Goal: Information Seeking & Learning: Learn about a topic

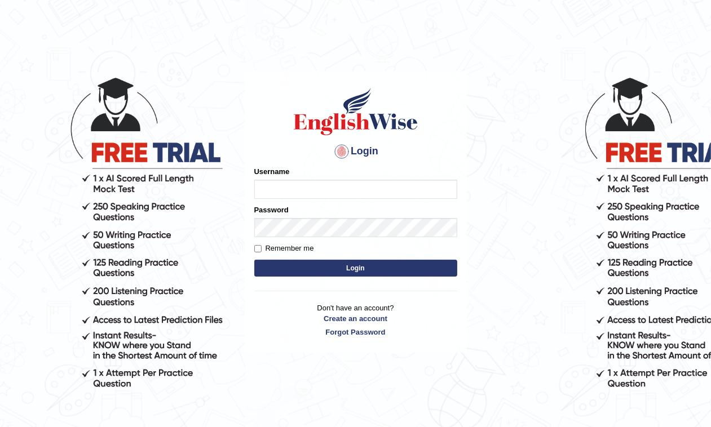
click at [323, 186] on input "Username" at bounding box center [355, 189] width 203 height 19
type input "AntoninoL"
click at [350, 274] on button "Login" at bounding box center [355, 268] width 203 height 17
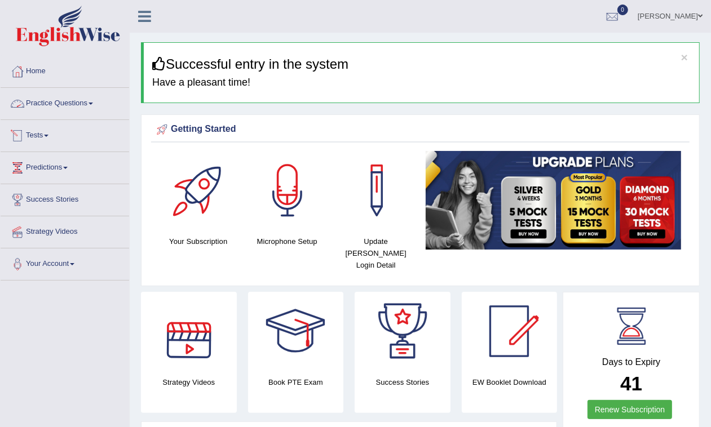
click at [41, 100] on link "Practice Questions" at bounding box center [65, 102] width 129 height 28
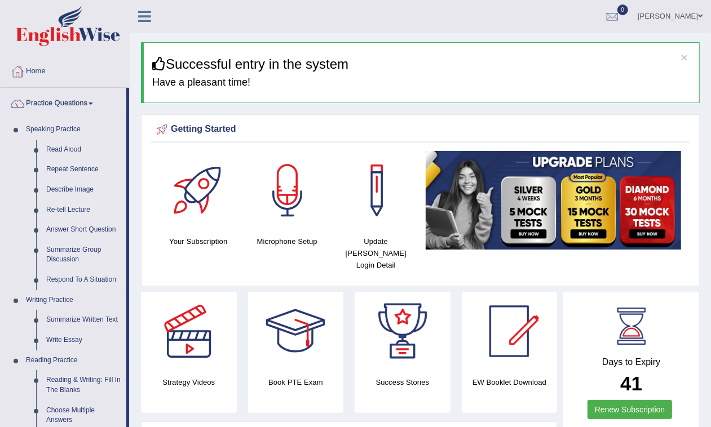
click at [63, 125] on link "Speaking Practice" at bounding box center [73, 130] width 105 height 20
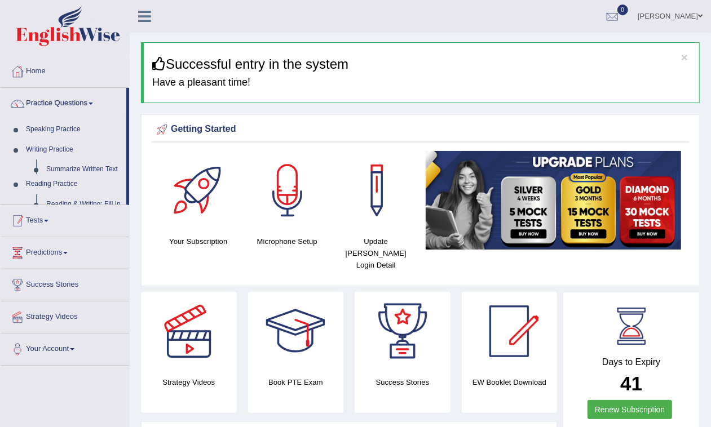
click at [63, 125] on link "Speaking Practice" at bounding box center [73, 130] width 105 height 20
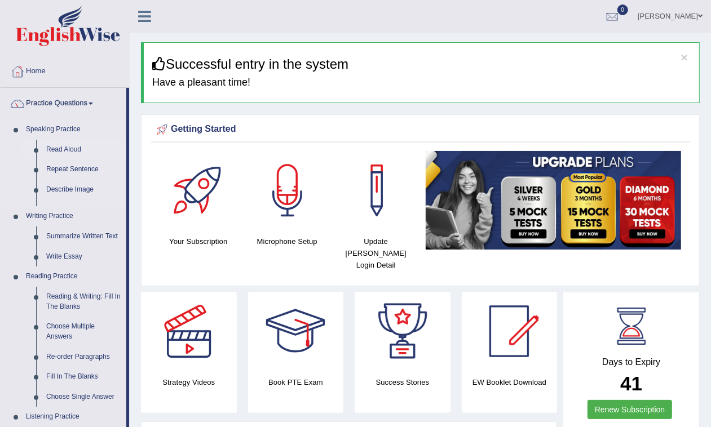
click at [59, 147] on link "Read Aloud" at bounding box center [83, 150] width 85 height 20
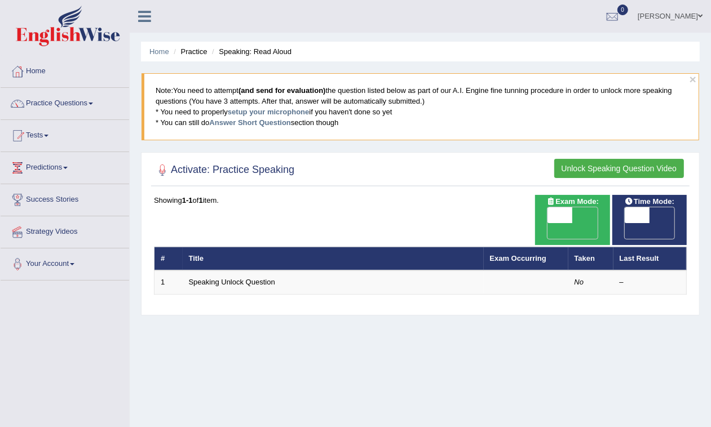
click at [631, 163] on button "Unlock Speaking Question Video" at bounding box center [619, 168] width 130 height 19
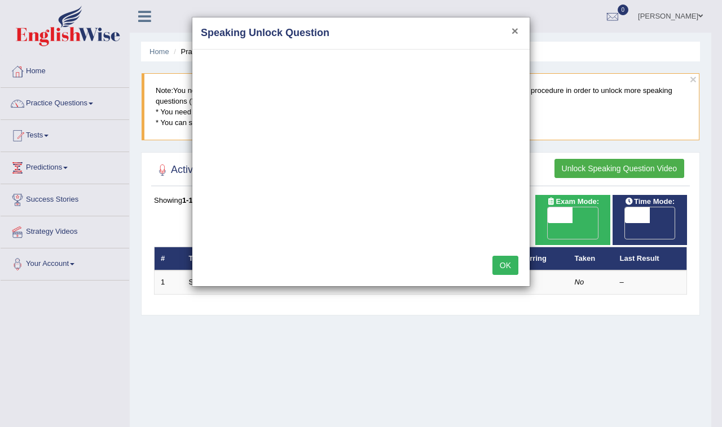
click at [511, 31] on button "×" at bounding box center [514, 31] width 7 height 12
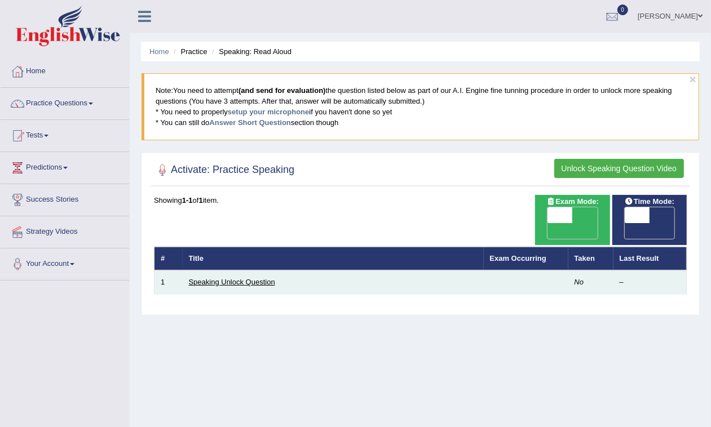
click at [223, 278] on link "Speaking Unlock Question" at bounding box center [232, 282] width 86 height 8
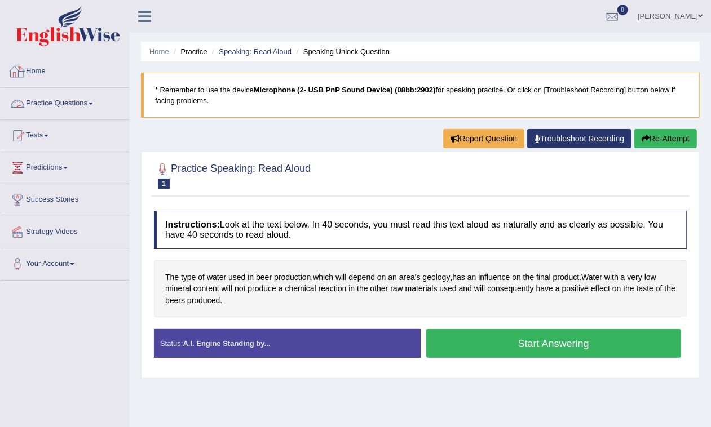
click at [49, 69] on link "Home" at bounding box center [65, 70] width 129 height 28
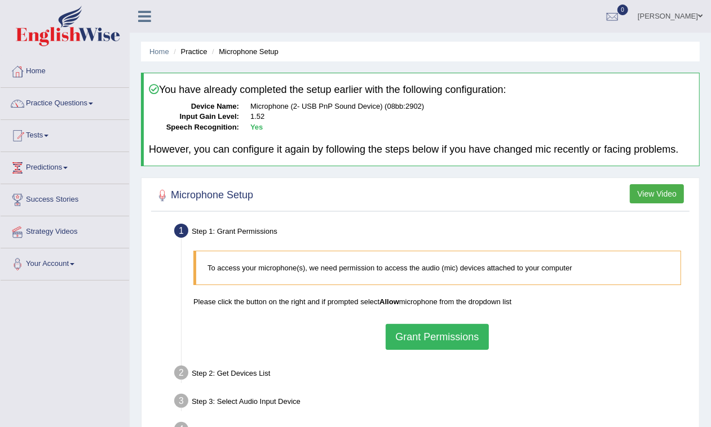
scroll to position [70, 0]
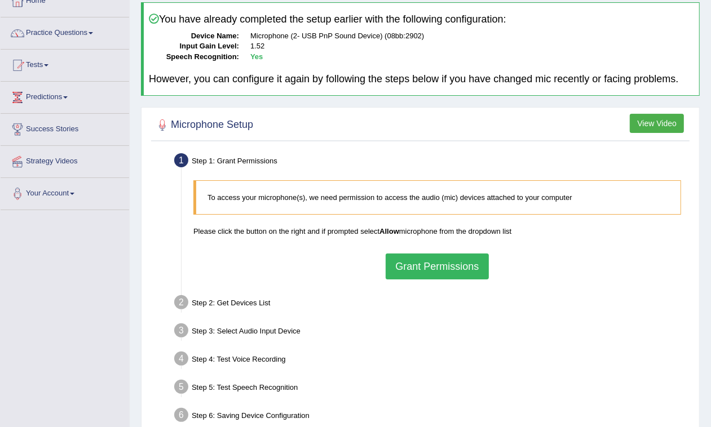
click at [441, 266] on button "Grant Permissions" at bounding box center [437, 267] width 103 height 26
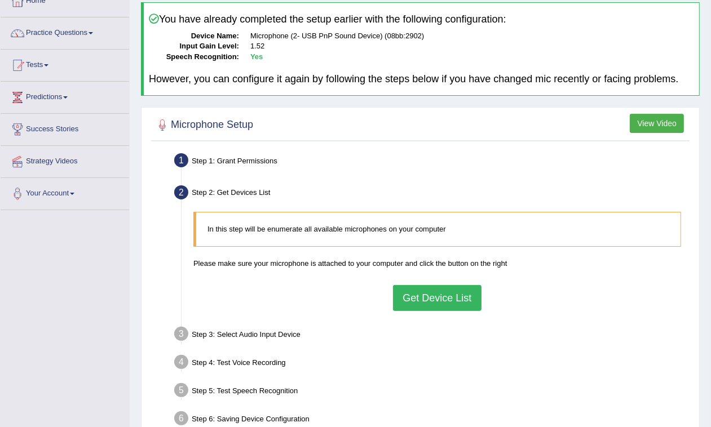
click at [448, 297] on button "Get Device List" at bounding box center [437, 298] width 88 height 26
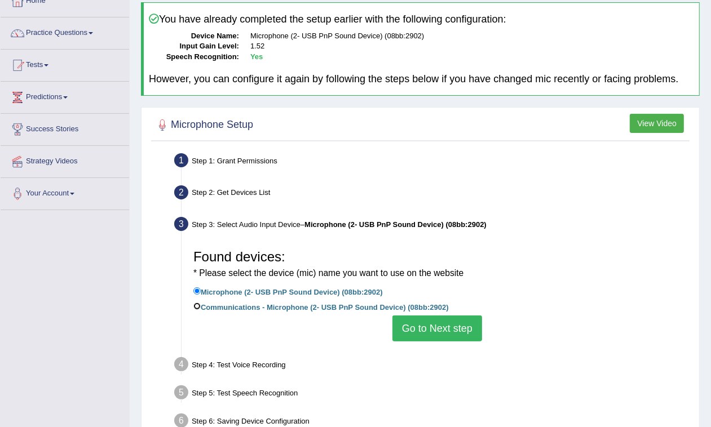
click at [193, 305] on input "Communications - Microphone (2- USB PnP Sound Device) (08bb:2902)" at bounding box center [196, 306] width 7 height 7
radio input "true"
click at [199, 288] on input "Microphone (2- USB PnP Sound Device) (08bb:2902)" at bounding box center [196, 291] width 7 height 7
radio input "true"
click at [443, 330] on button "Go to Next step" at bounding box center [437, 329] width 90 height 26
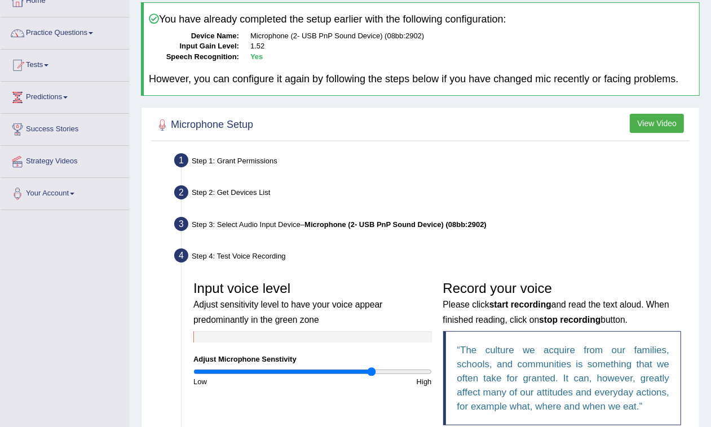
scroll to position [141, 0]
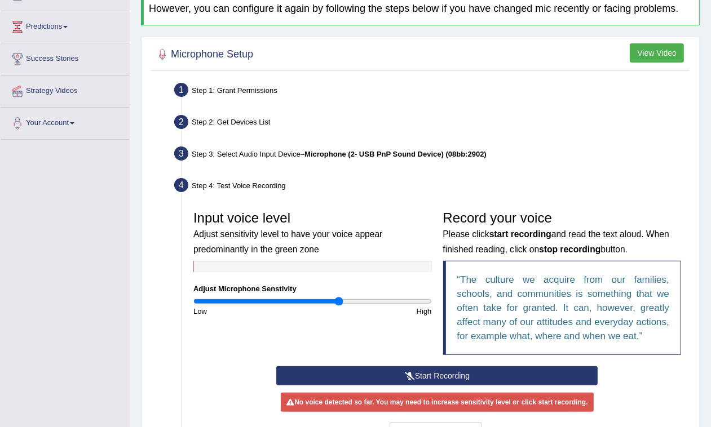
drag, startPoint x: 370, startPoint y: 300, endPoint x: 339, endPoint y: 302, distance: 31.0
click at [339, 302] on input "range" at bounding box center [312, 301] width 238 height 9
drag, startPoint x: 339, startPoint y: 302, endPoint x: 365, endPoint y: 304, distance: 26.1
click at [365, 304] on input "range" at bounding box center [312, 301] width 238 height 9
click at [402, 373] on button "Start Recording" at bounding box center [436, 375] width 321 height 19
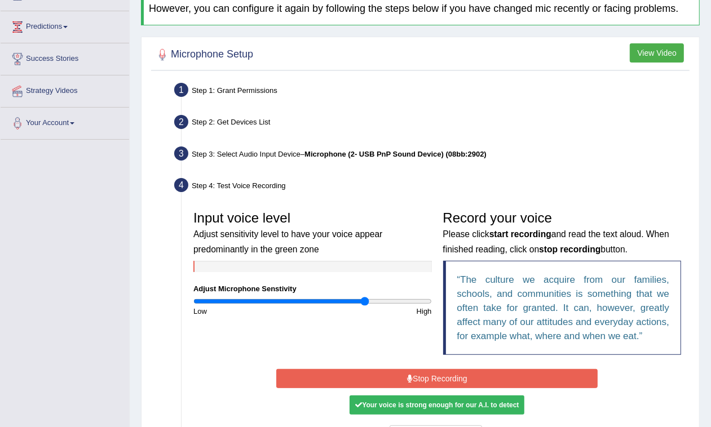
click at [405, 381] on button "Stop Recording" at bounding box center [436, 378] width 321 height 19
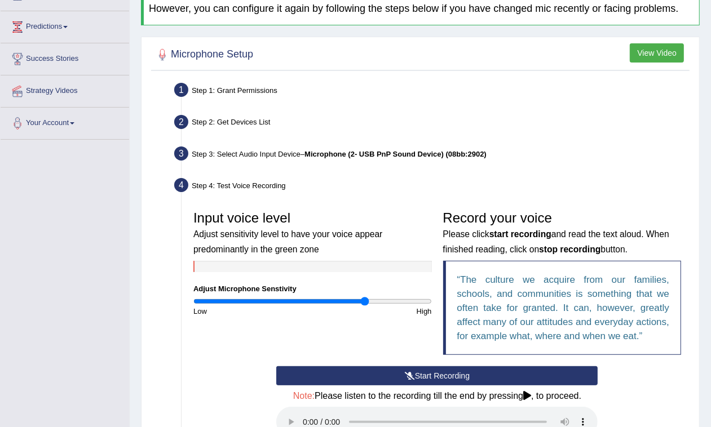
scroll to position [211, 0]
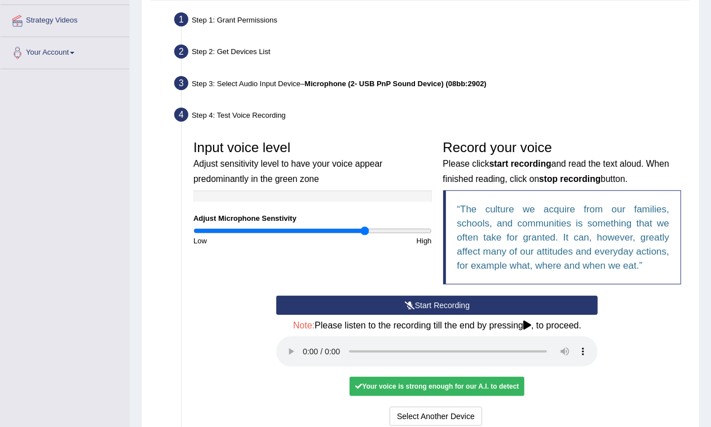
click at [364, 240] on div "High" at bounding box center [374, 241] width 125 height 11
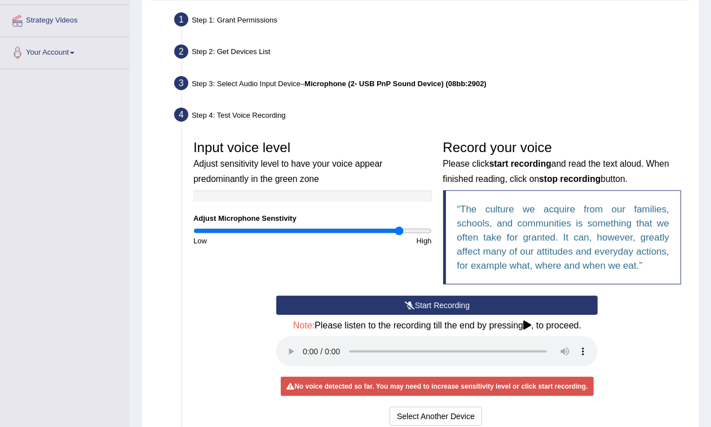
drag, startPoint x: 364, startPoint y: 231, endPoint x: 400, endPoint y: 233, distance: 36.7
click at [400, 233] on input "range" at bounding box center [312, 231] width 238 height 9
drag, startPoint x: 392, startPoint y: 230, endPoint x: 303, endPoint y: 233, distance: 89.1
click at [310, 235] on input "range" at bounding box center [312, 231] width 238 height 9
drag, startPoint x: 315, startPoint y: 229, endPoint x: 236, endPoint y: 232, distance: 79.0
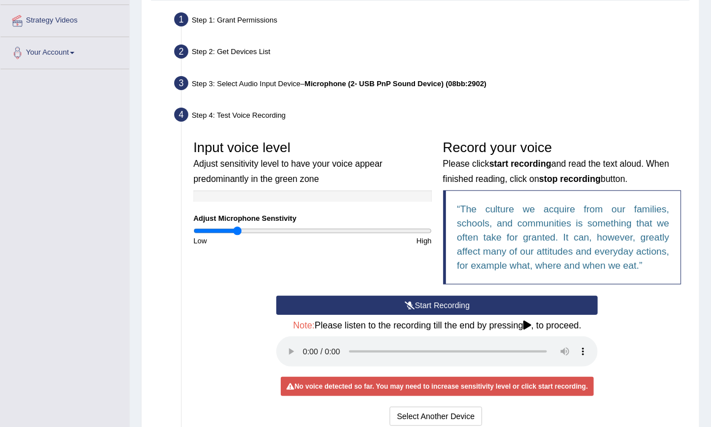
click at [237, 232] on input "range" at bounding box center [312, 231] width 238 height 9
drag, startPoint x: 236, startPoint y: 232, endPoint x: 452, endPoint y: 227, distance: 216.5
click at [432, 227] on input "range" at bounding box center [312, 231] width 238 height 9
drag, startPoint x: 427, startPoint y: 233, endPoint x: 63, endPoint y: 237, distance: 364.2
click at [193, 236] on input "range" at bounding box center [312, 231] width 238 height 9
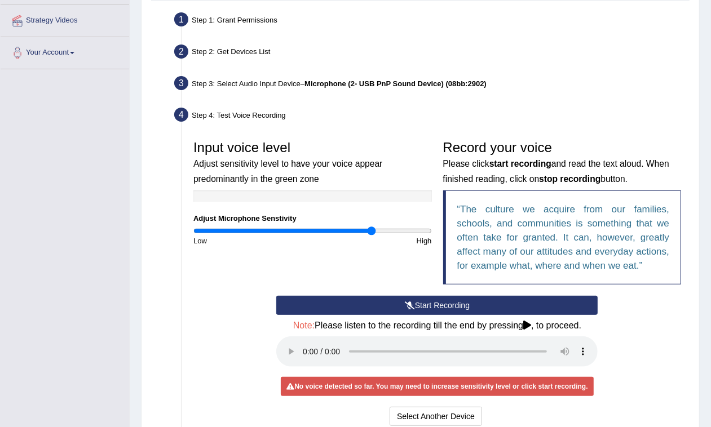
drag, startPoint x: 196, startPoint y: 227, endPoint x: 370, endPoint y: 238, distance: 175.1
click at [370, 236] on input "range" at bounding box center [312, 231] width 238 height 9
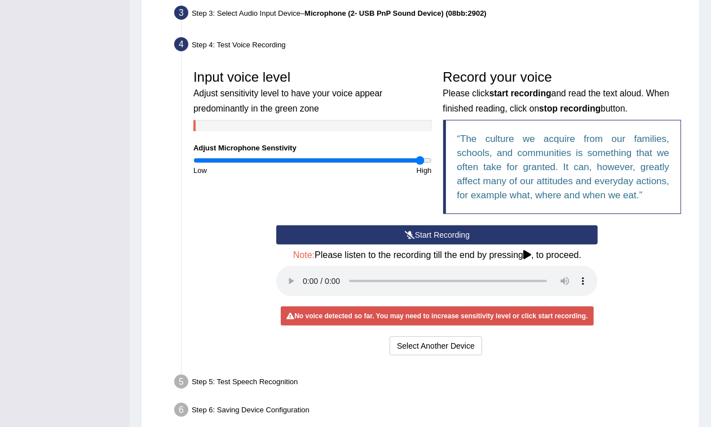
drag, startPoint x: 375, startPoint y: 157, endPoint x: 421, endPoint y: 168, distance: 47.0
click at [421, 165] on input "range" at bounding box center [312, 160] width 238 height 9
click at [441, 237] on button "Start Recording" at bounding box center [436, 234] width 321 height 19
click at [441, 237] on div "Start Recording Stop Recording Note: Please listen to the recording till the en…" at bounding box center [437, 291] width 333 height 133
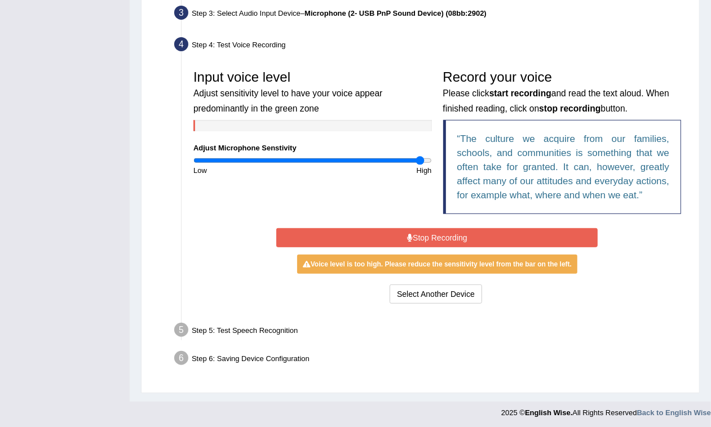
click at [418, 233] on button "Stop Recording" at bounding box center [436, 237] width 321 height 19
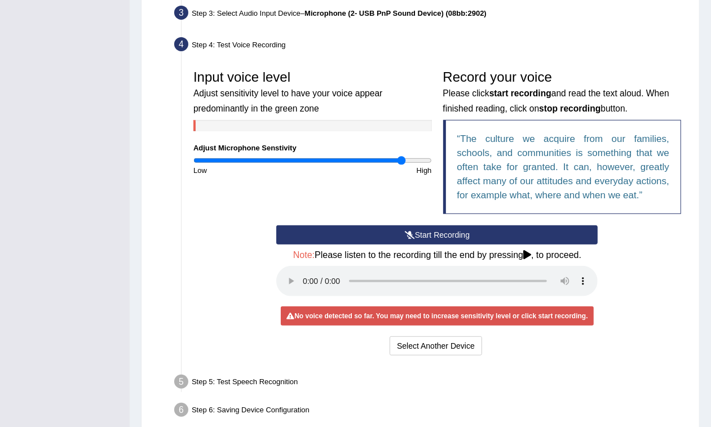
drag, startPoint x: 419, startPoint y: 160, endPoint x: 402, endPoint y: 164, distance: 17.5
type input "1.78"
click at [402, 164] on input "range" at bounding box center [312, 160] width 238 height 9
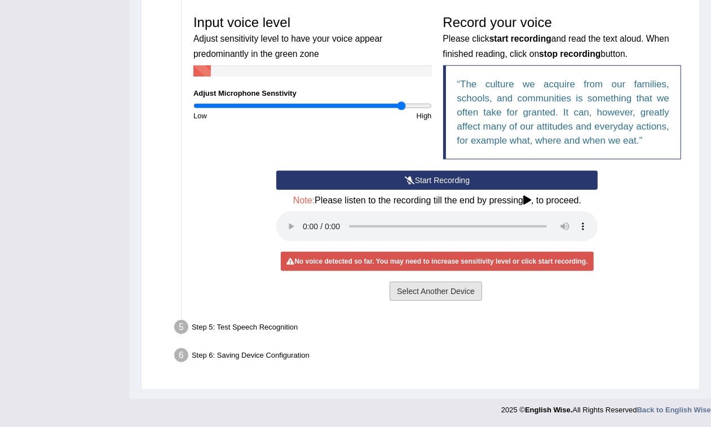
click at [406, 296] on button "Select Another Device" at bounding box center [436, 291] width 92 height 19
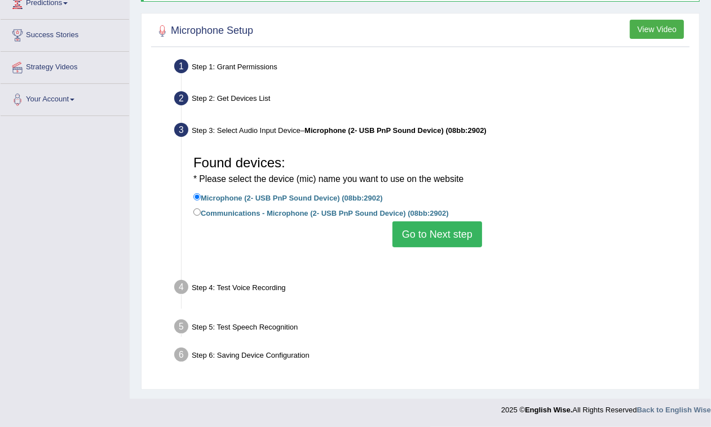
scroll to position [164, 0]
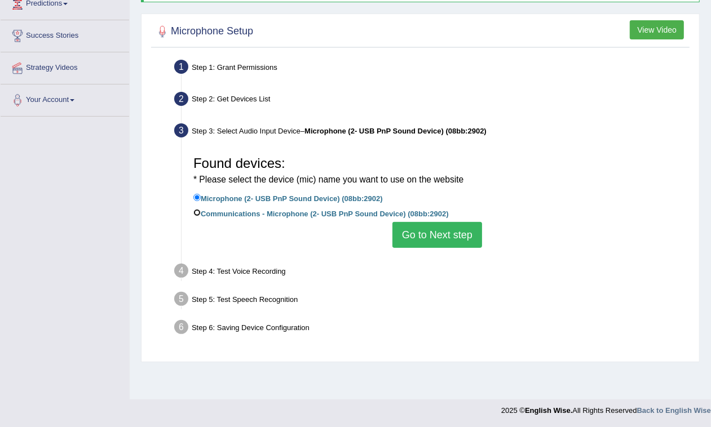
click at [193, 209] on input "Communications - Microphone (2- USB PnP Sound Device) (08bb:2902)" at bounding box center [196, 212] width 7 height 7
radio input "true"
click at [450, 234] on button "Go to Next step" at bounding box center [437, 235] width 90 height 26
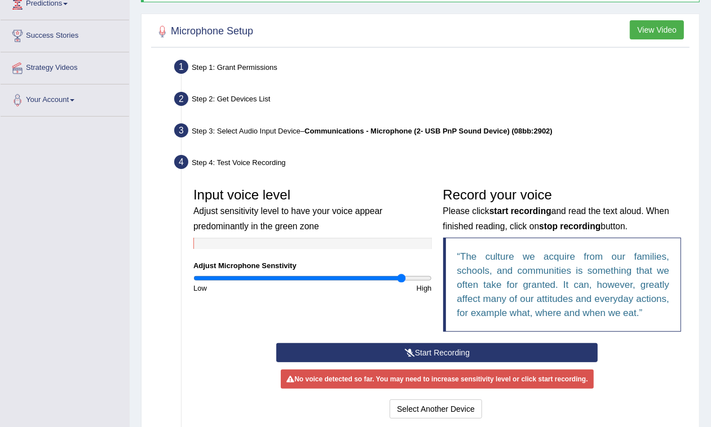
click at [406, 349] on icon at bounding box center [410, 353] width 10 height 8
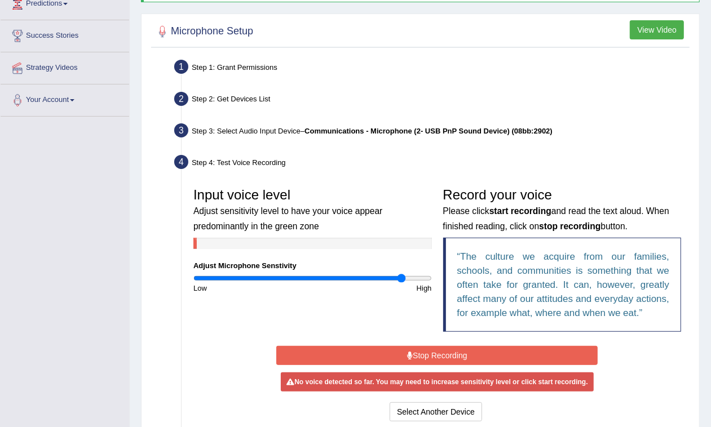
click at [434, 353] on button "Stop Recording" at bounding box center [436, 355] width 321 height 19
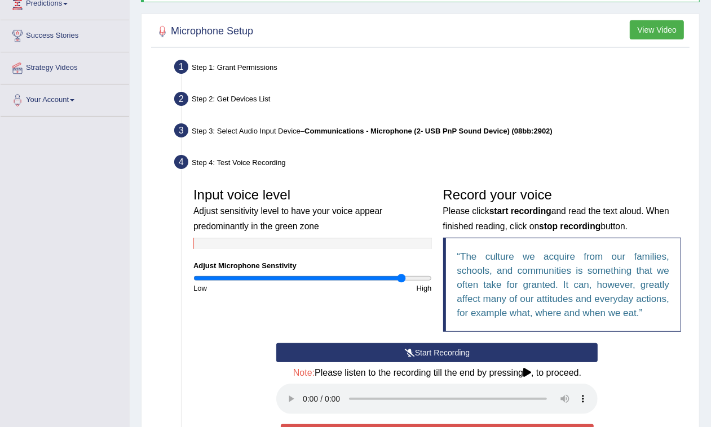
scroll to position [235, 0]
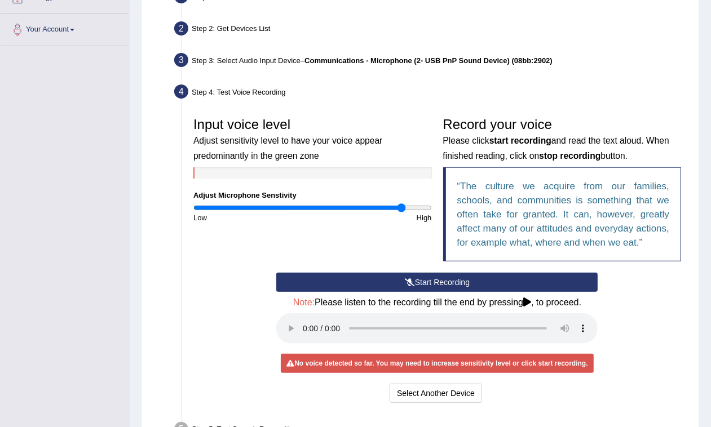
click at [412, 285] on icon at bounding box center [410, 282] width 10 height 8
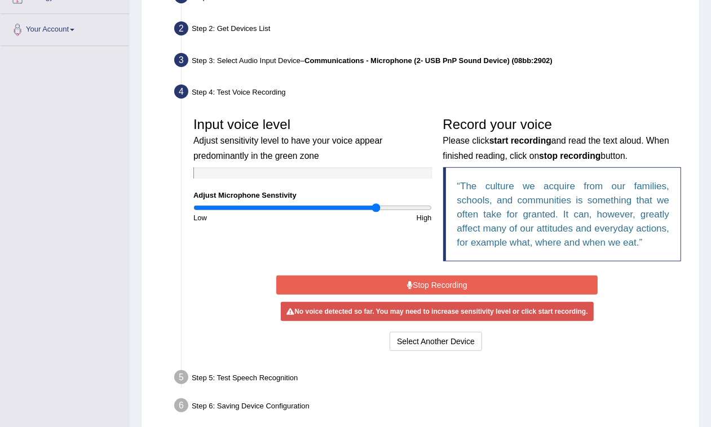
drag, startPoint x: 404, startPoint y: 206, endPoint x: 377, endPoint y: 212, distance: 27.6
click at [377, 212] on input "range" at bounding box center [312, 208] width 238 height 9
drag, startPoint x: 379, startPoint y: 209, endPoint x: 399, endPoint y: 212, distance: 19.9
click at [399, 212] on input "range" at bounding box center [312, 208] width 238 height 9
drag, startPoint x: 400, startPoint y: 204, endPoint x: 393, endPoint y: 206, distance: 7.1
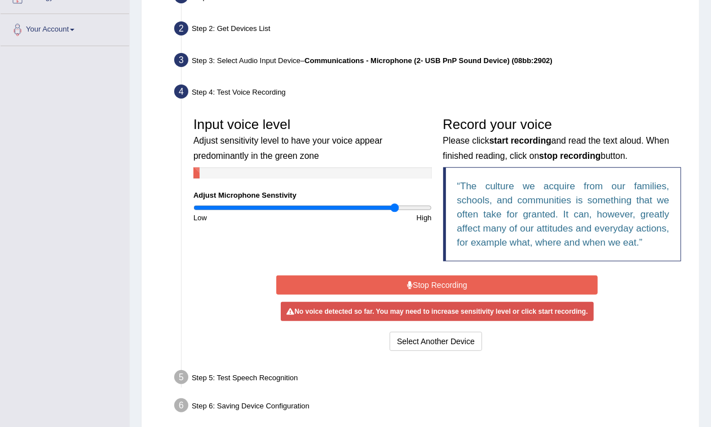
type input "1.72"
click at [393, 206] on input "range" at bounding box center [312, 208] width 238 height 9
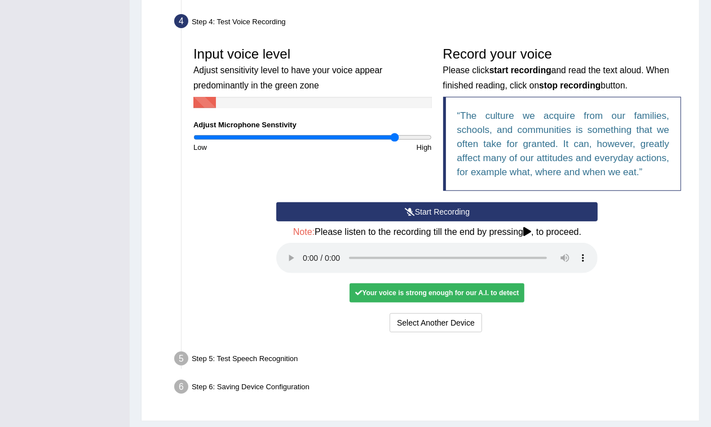
scroll to position [337, 0]
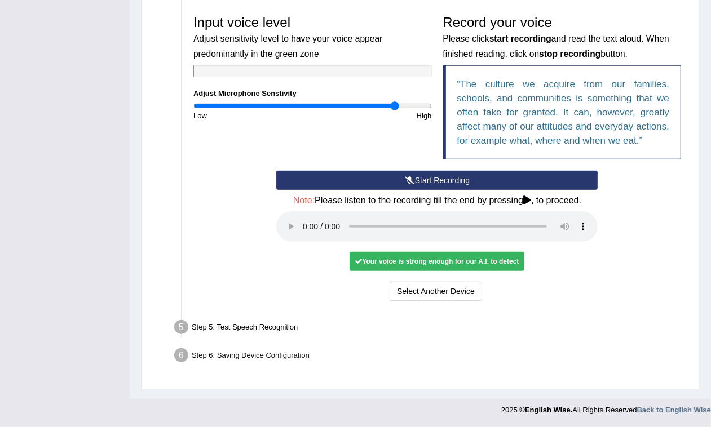
click at [478, 255] on div "Your voice is strong enough for our A.I. to detect" at bounding box center [437, 261] width 175 height 19
click at [233, 325] on div "Step 5: Test Speech Recognition" at bounding box center [431, 329] width 525 height 25
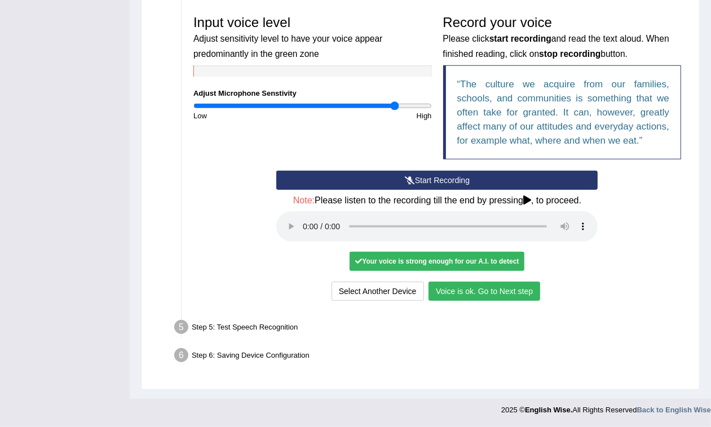
click at [466, 292] on button "Voice is ok. Go to Next step" at bounding box center [484, 291] width 112 height 19
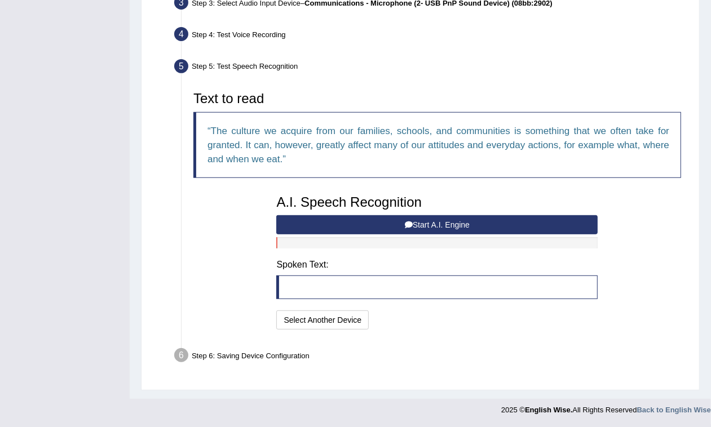
scroll to position [292, 0]
click at [389, 229] on button "Start A.I. Engine" at bounding box center [436, 224] width 321 height 19
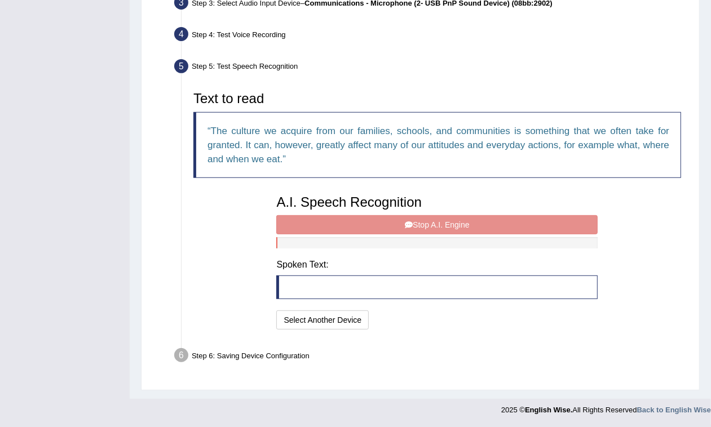
click at [389, 229] on div "A.I. Speech Recognition Start A.I. Engine Stop A.I. Engine Note: Please listen …" at bounding box center [437, 260] width 333 height 143
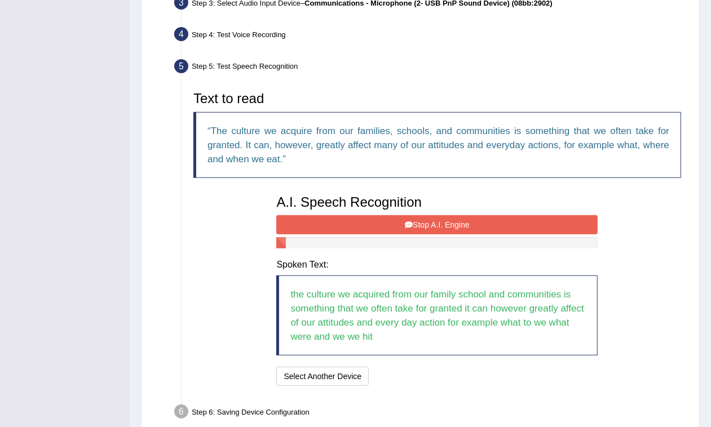
scroll to position [348, 0]
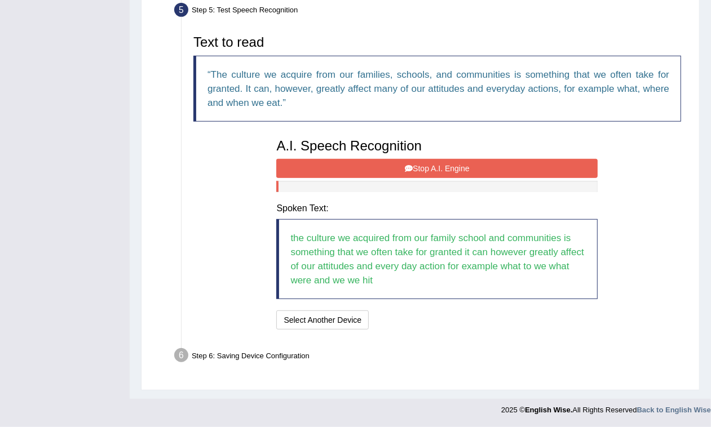
click at [410, 168] on div "A.I. Speech Recognition Start A.I. Engine Stop A.I. Engine Note: Please listen …" at bounding box center [437, 233] width 333 height 200
click at [410, 168] on icon at bounding box center [409, 169] width 8 height 8
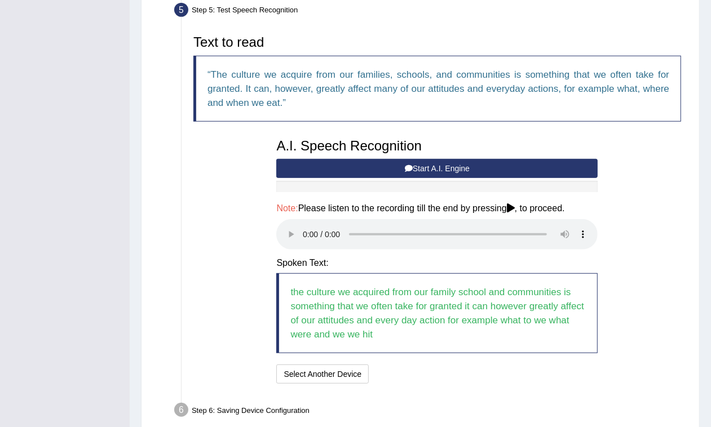
scroll to position [404, 0]
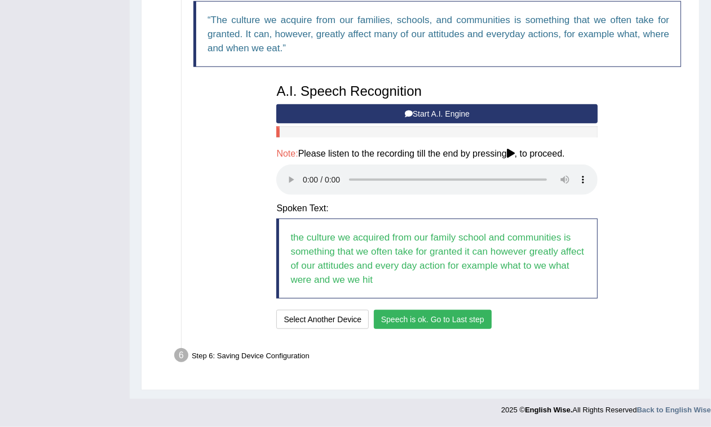
click at [481, 322] on button "Speech is ok. Go to Last step" at bounding box center [433, 319] width 118 height 19
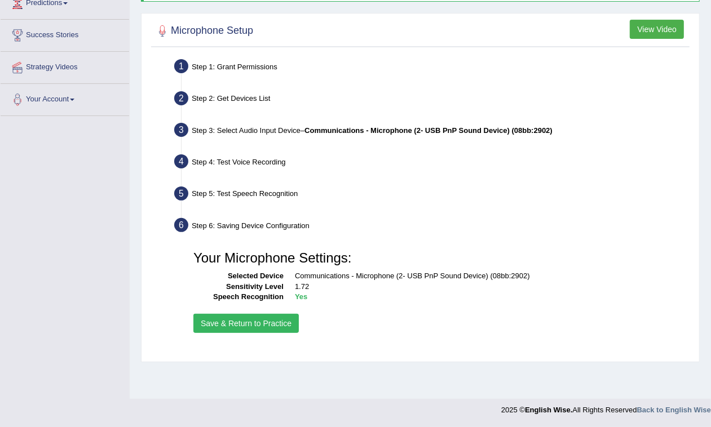
scroll to position [164, 0]
click at [237, 324] on button "Save & Return to Practice" at bounding box center [245, 324] width 105 height 19
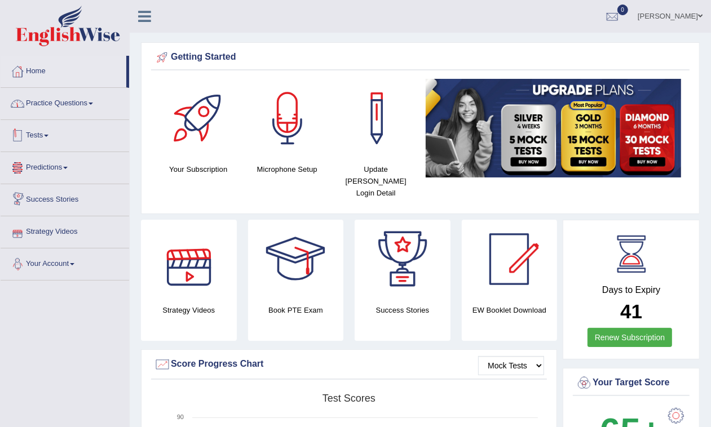
click at [55, 96] on link "Practice Questions" at bounding box center [65, 102] width 129 height 28
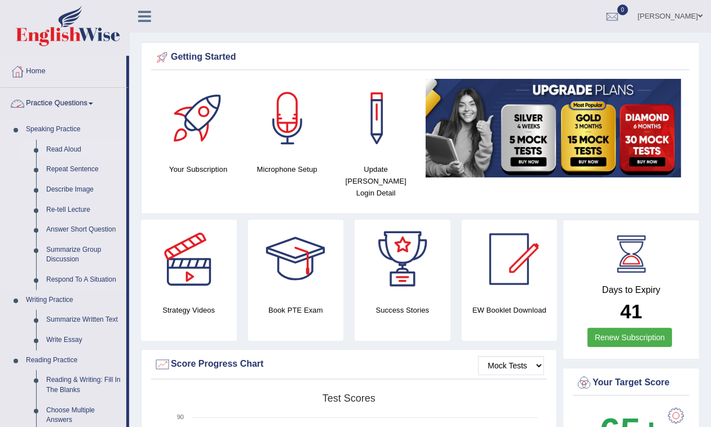
click at [57, 150] on link "Read Aloud" at bounding box center [83, 150] width 85 height 20
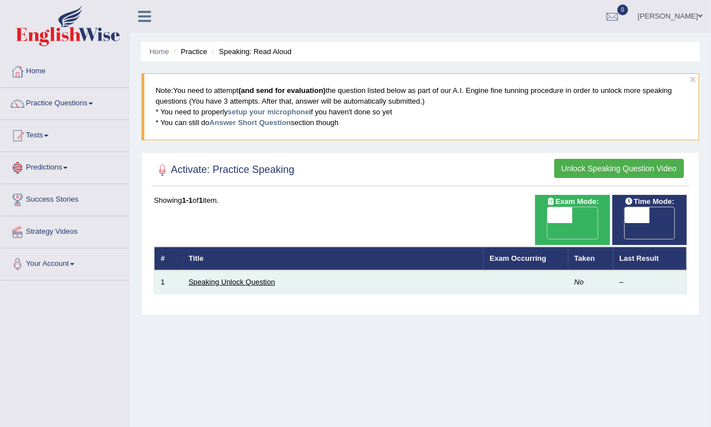
click at [193, 278] on link "Speaking Unlock Question" at bounding box center [232, 282] width 86 height 8
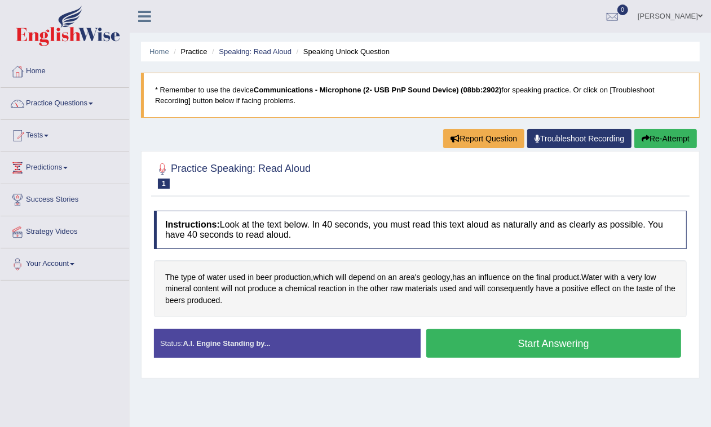
scroll to position [141, 0]
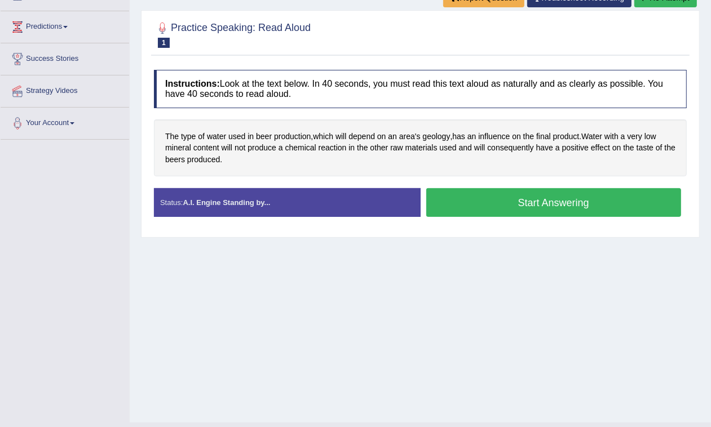
click at [496, 206] on button "Start Answering" at bounding box center [553, 202] width 255 height 29
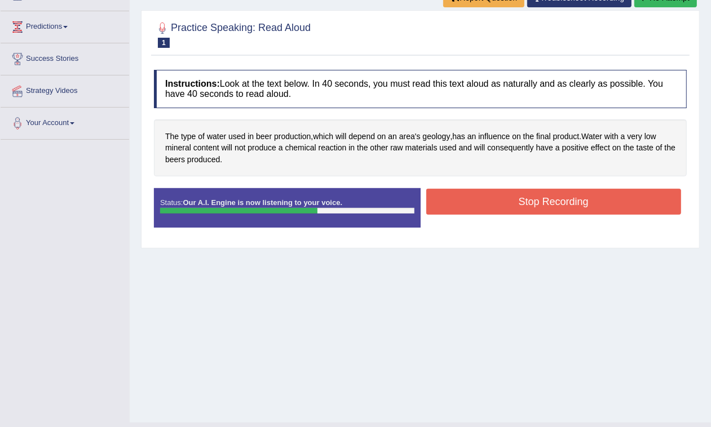
click at [506, 199] on button "Stop Recording" at bounding box center [553, 202] width 255 height 26
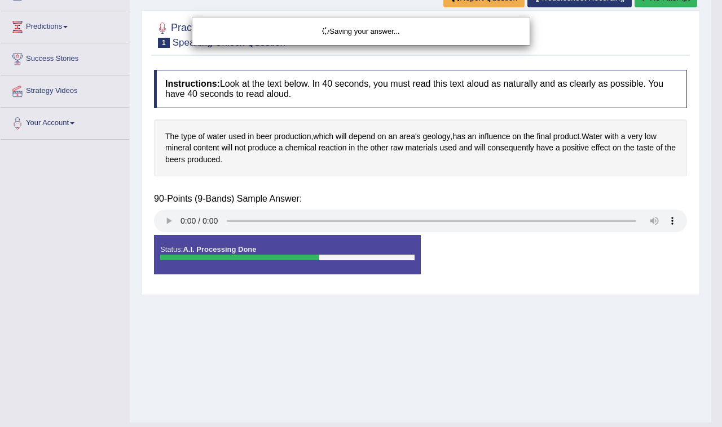
click at [175, 221] on div "Saving your answer..." at bounding box center [361, 213] width 722 height 427
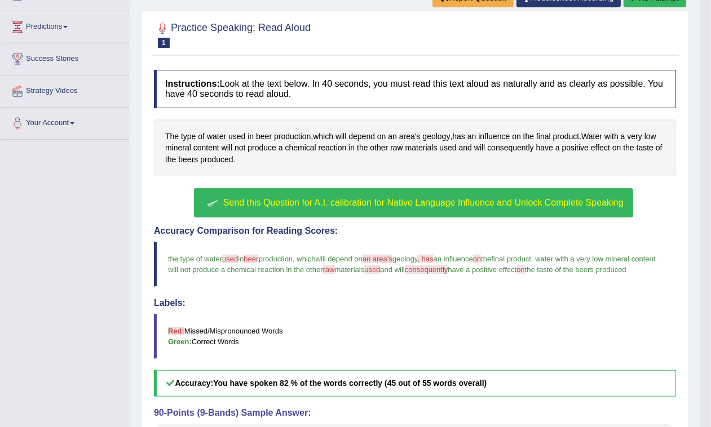
scroll to position [211, 0]
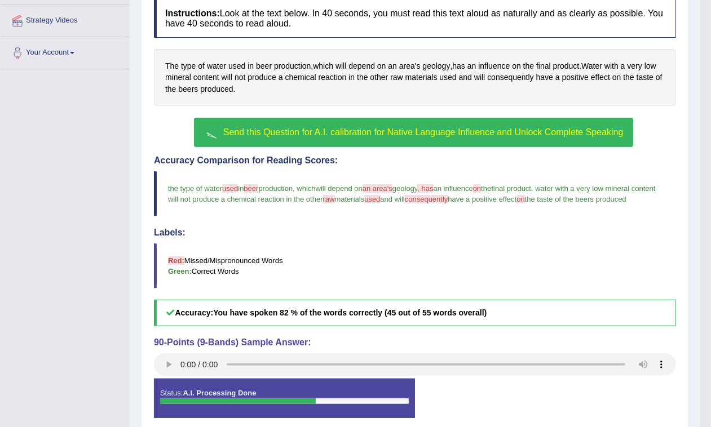
click at [422, 132] on span "Send this Question for A.I. calibration for Native Language Influence and Unloc…" at bounding box center [423, 132] width 400 height 10
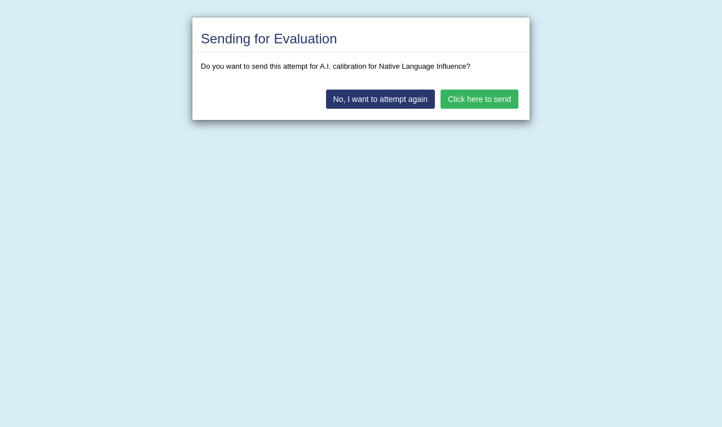
click at [470, 96] on button "Click here to send" at bounding box center [479, 99] width 78 height 19
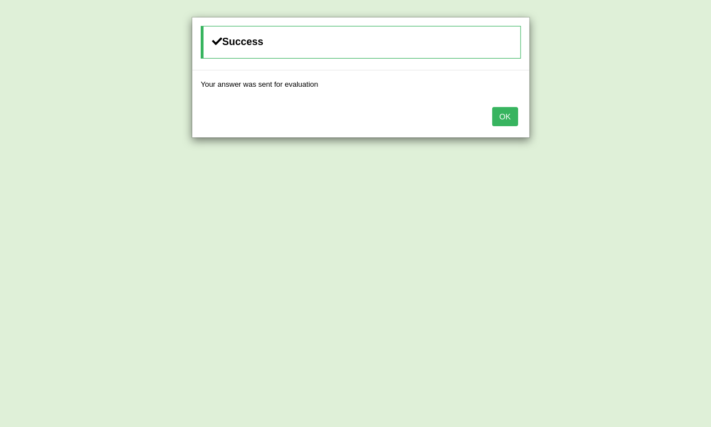
click at [508, 119] on button "OK" at bounding box center [505, 116] width 26 height 19
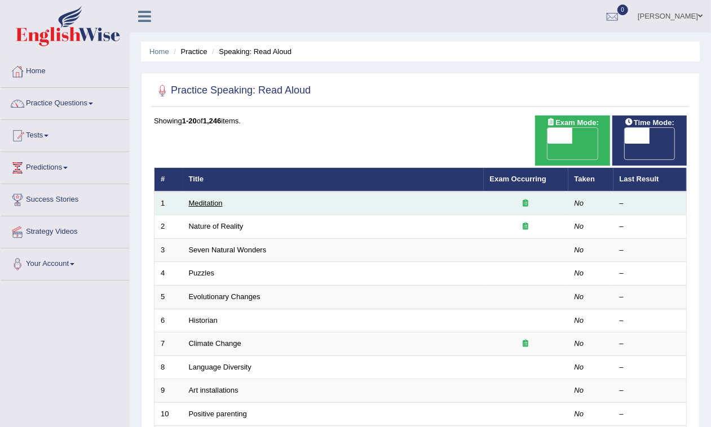
click at [194, 199] on link "Meditation" at bounding box center [206, 203] width 34 height 8
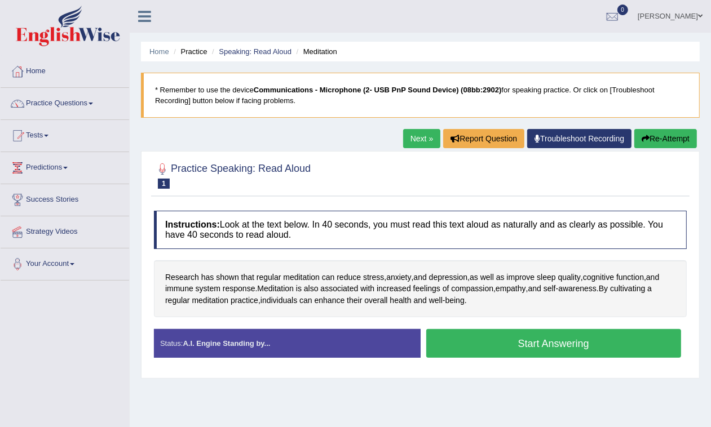
scroll to position [70, 0]
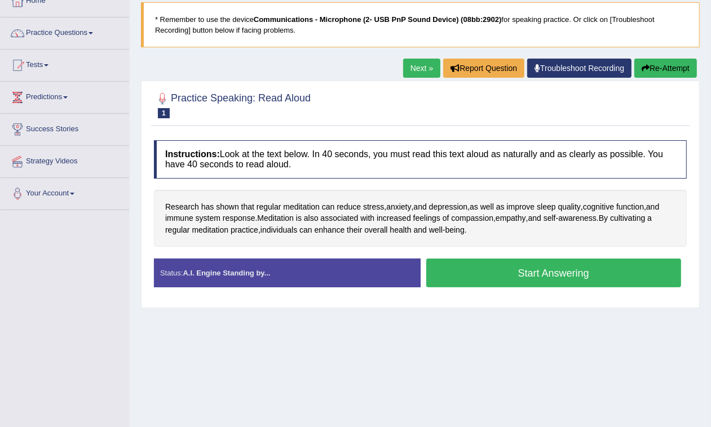
click at [608, 276] on button "Start Answering" at bounding box center [553, 273] width 255 height 29
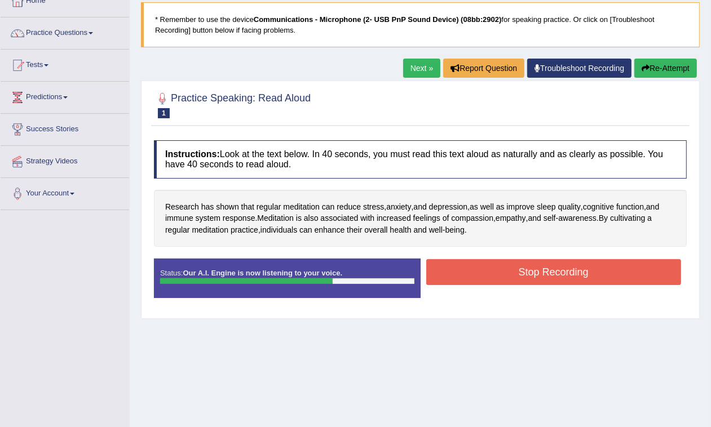
click at [505, 269] on button "Stop Recording" at bounding box center [553, 272] width 255 height 26
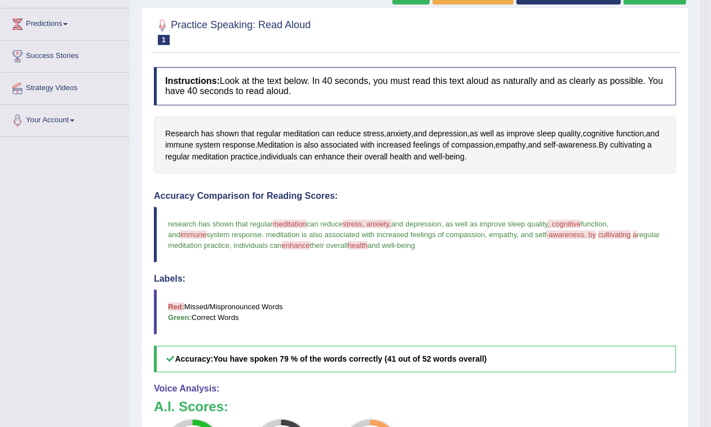
scroll to position [3, 0]
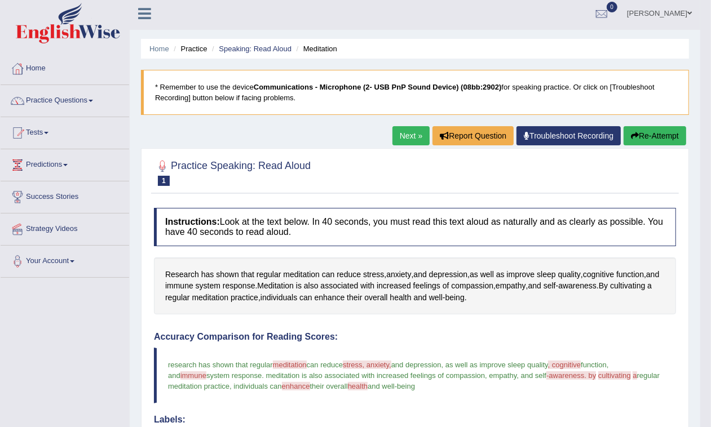
click at [413, 132] on link "Next »" at bounding box center [410, 135] width 37 height 19
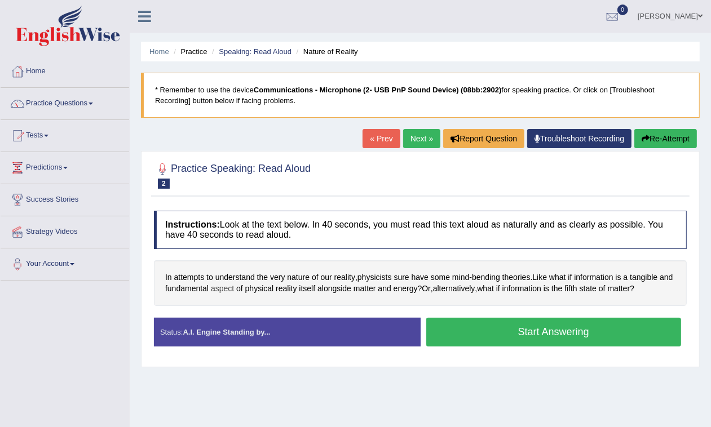
scroll to position [70, 0]
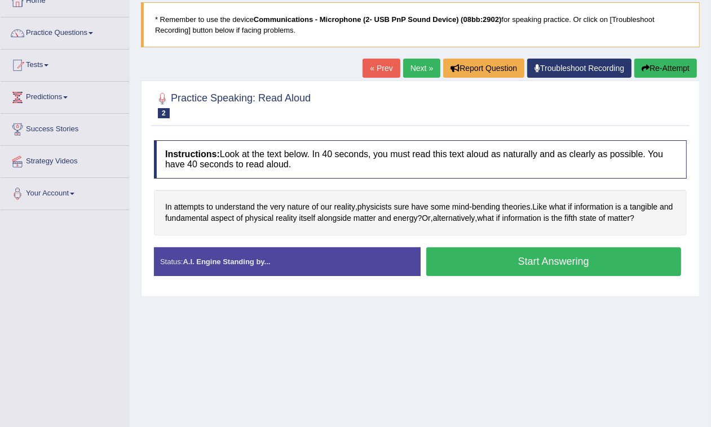
click at [530, 268] on button "Start Answering" at bounding box center [553, 261] width 255 height 29
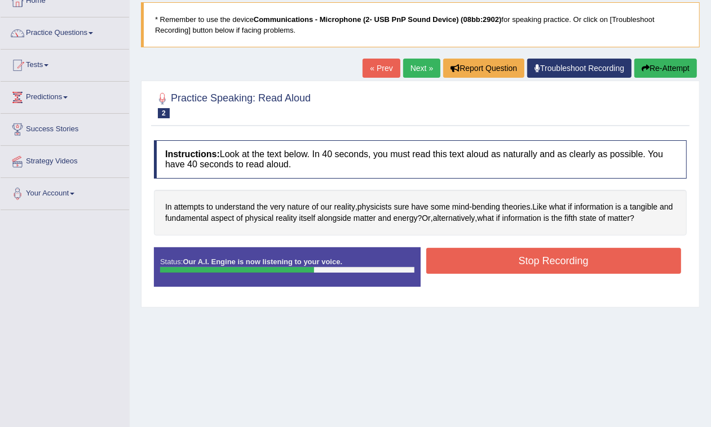
click at [599, 255] on button "Stop Recording" at bounding box center [553, 261] width 255 height 26
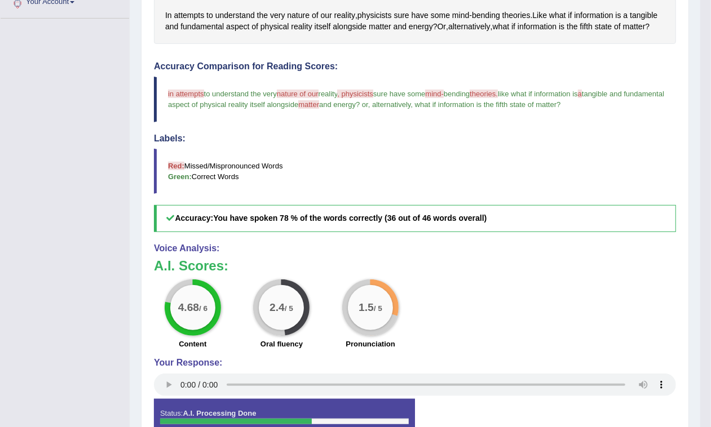
scroll to position [192, 0]
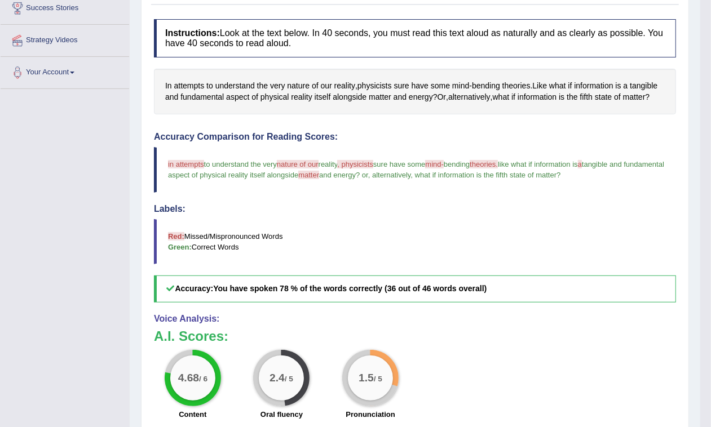
click at [357, 85] on div "In attempts to understand the very nature of our reality , physicists sure have…" at bounding box center [415, 92] width 522 height 46
drag, startPoint x: 357, startPoint y: 85, endPoint x: 378, endPoint y: 90, distance: 22.2
click at [378, 90] on div "In attempts to understand the very nature of our reality , physicists sure have…" at bounding box center [415, 92] width 522 height 46
click at [379, 83] on span "physicists" at bounding box center [374, 86] width 34 height 12
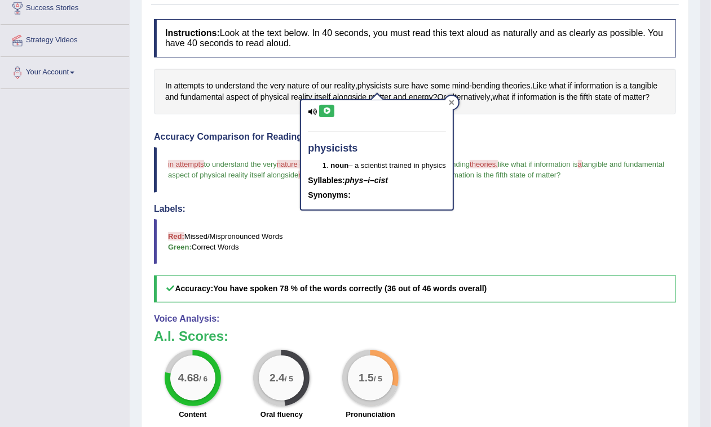
click at [454, 100] on icon at bounding box center [452, 103] width 6 height 6
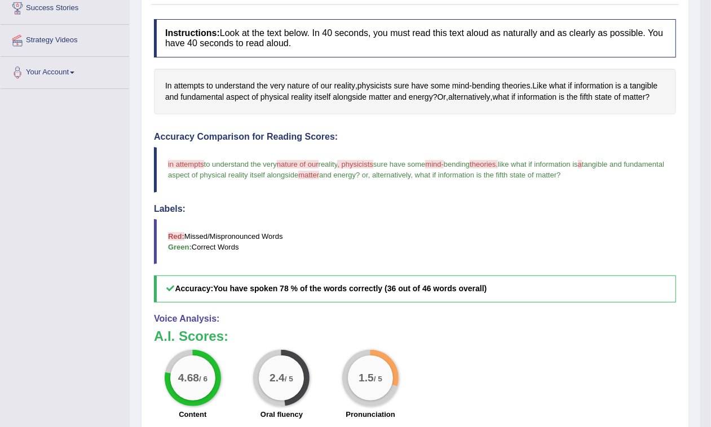
scroll to position [121, 0]
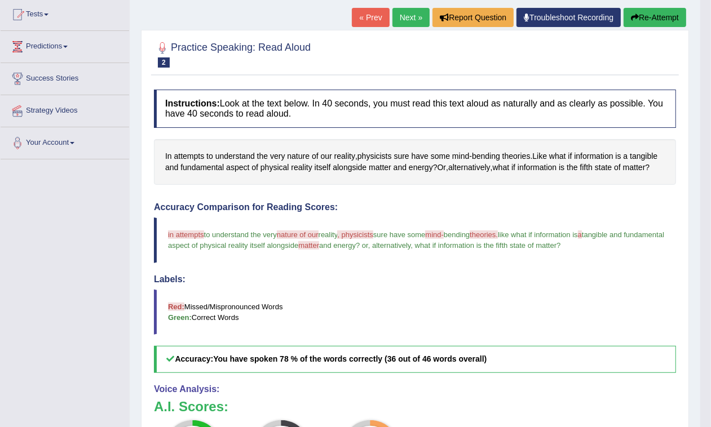
click at [654, 13] on button "Re-Attempt" at bounding box center [654, 17] width 63 height 19
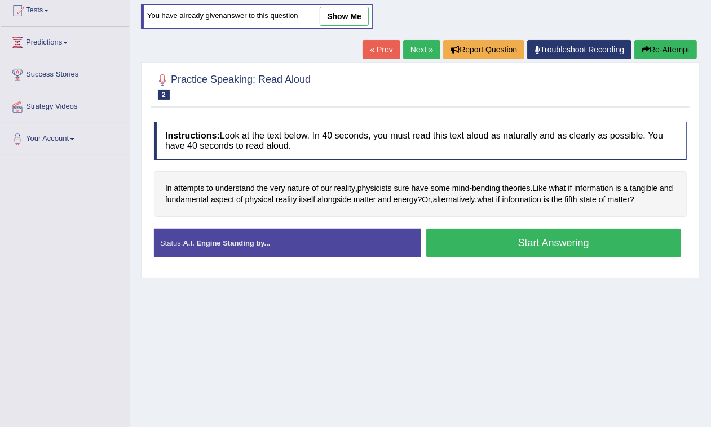
click at [540, 246] on button "Start Answering" at bounding box center [553, 243] width 255 height 29
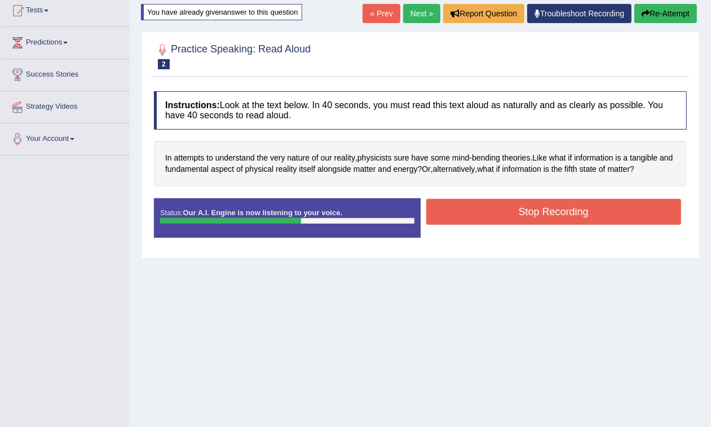
click at [474, 216] on button "Stop Recording" at bounding box center [553, 212] width 255 height 26
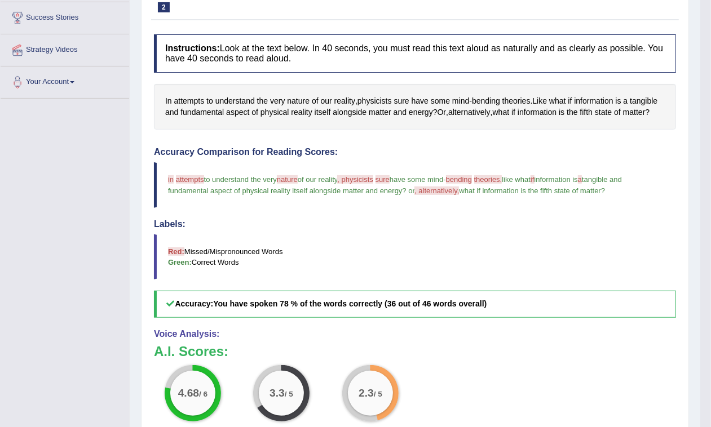
scroll to position [112, 0]
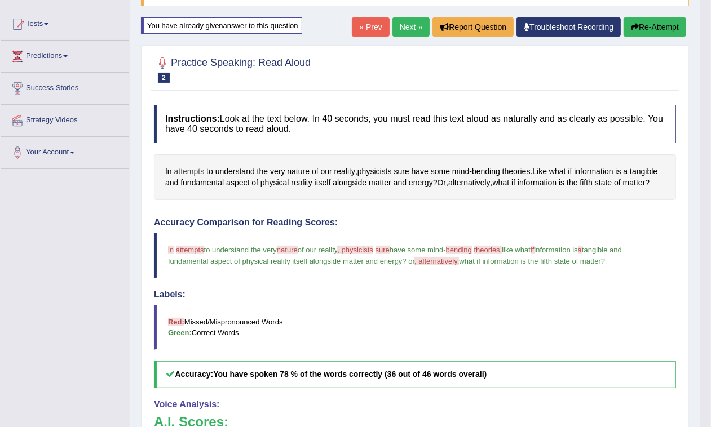
click at [198, 167] on span "attempts" at bounding box center [189, 172] width 30 height 12
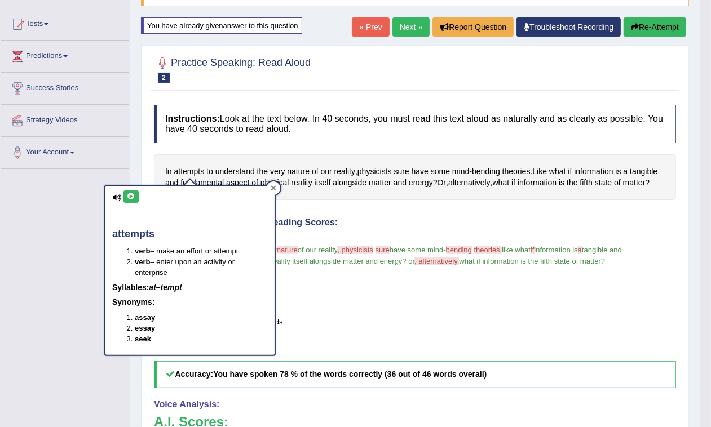
click at [276, 188] on div at bounding box center [274, 189] width 14 height 14
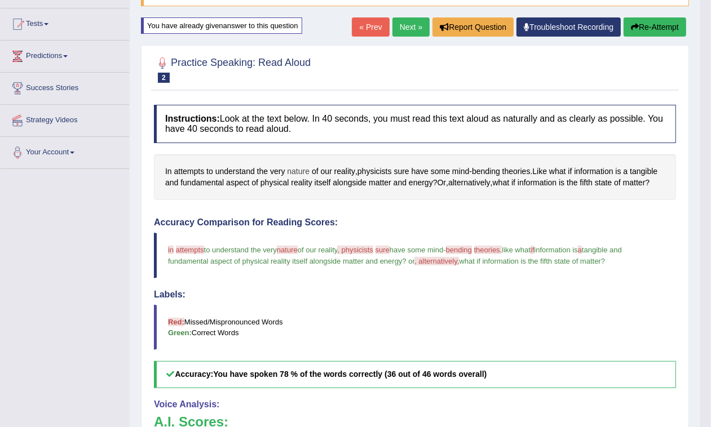
click at [302, 173] on span "nature" at bounding box center [298, 172] width 23 height 12
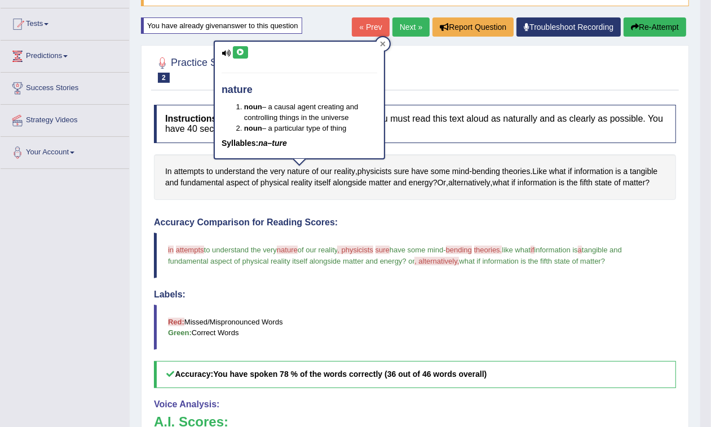
click at [381, 45] on icon at bounding box center [383, 44] width 6 height 6
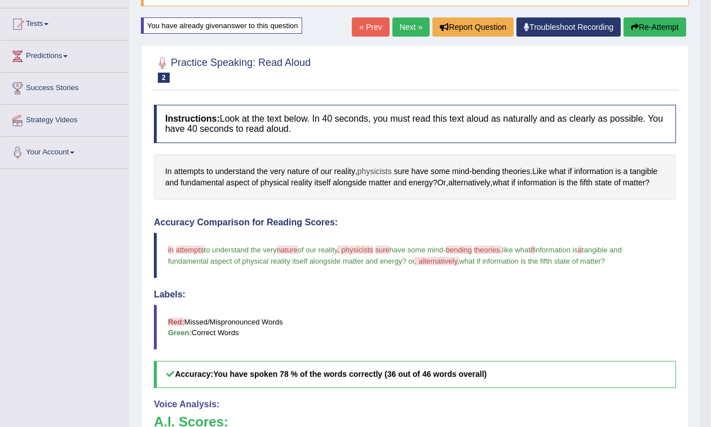
click at [384, 170] on span "physicists" at bounding box center [374, 172] width 34 height 12
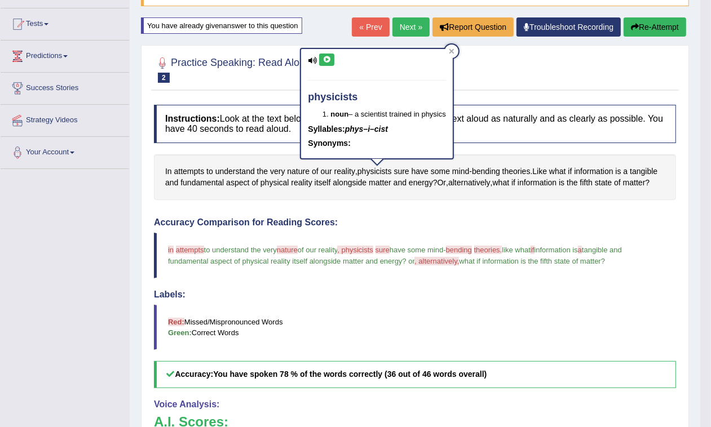
click at [379, 218] on h4 "Accuracy Comparison for Reading Scores:" at bounding box center [415, 223] width 522 height 10
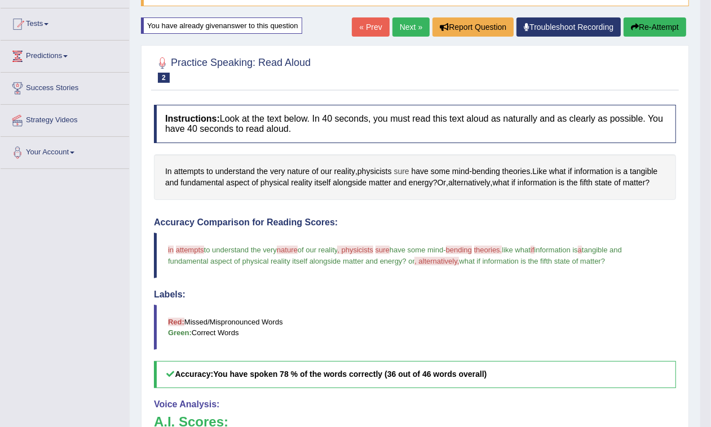
click at [409, 167] on span "sure" at bounding box center [401, 172] width 15 height 12
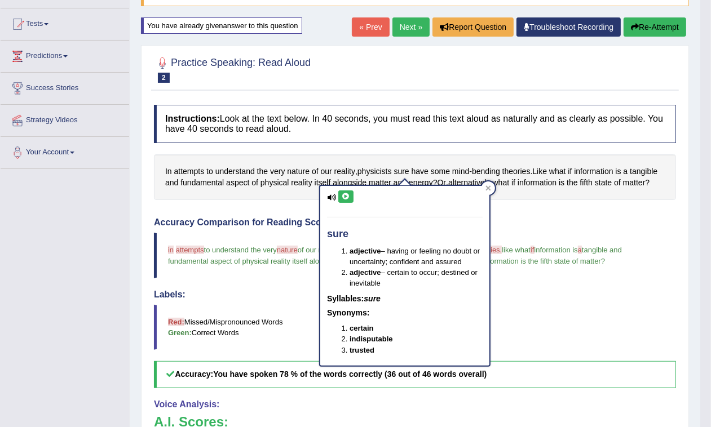
click at [480, 187] on div "sure adjective – having or feeling no doubt or uncertainty; confident and assur…" at bounding box center [404, 275] width 169 height 179
click at [487, 188] on icon at bounding box center [488, 188] width 5 height 5
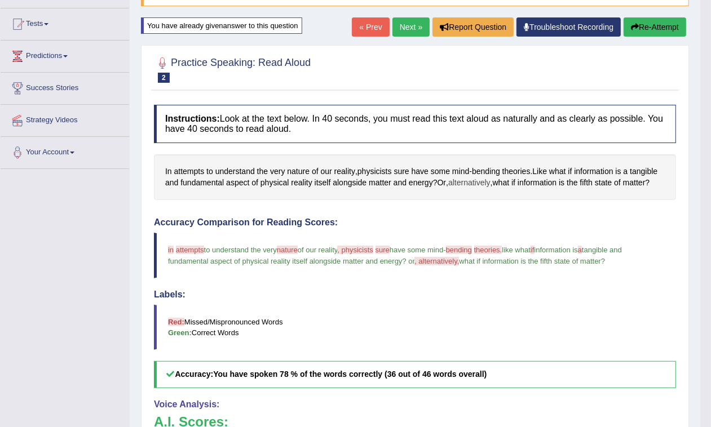
click at [471, 184] on span "alternatively" at bounding box center [469, 183] width 42 height 12
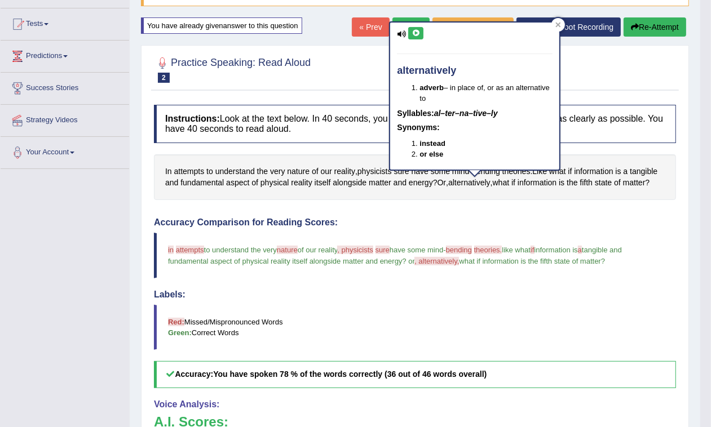
click at [561, 13] on div "Home Practice Speaking: Read Aloud Nature of Reality * Remember to use the devi…" at bounding box center [415, 256] width 571 height 736
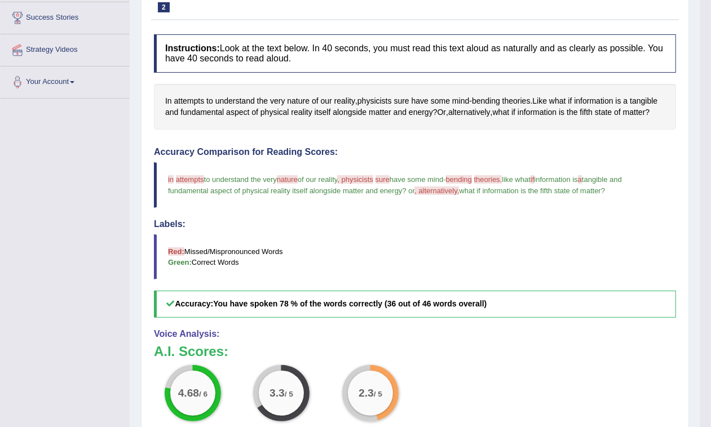
scroll to position [0, 0]
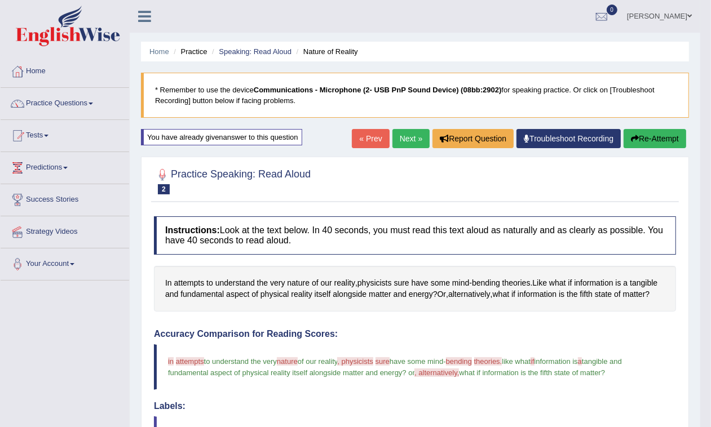
click at [671, 139] on button "Re-Attempt" at bounding box center [654, 138] width 63 height 19
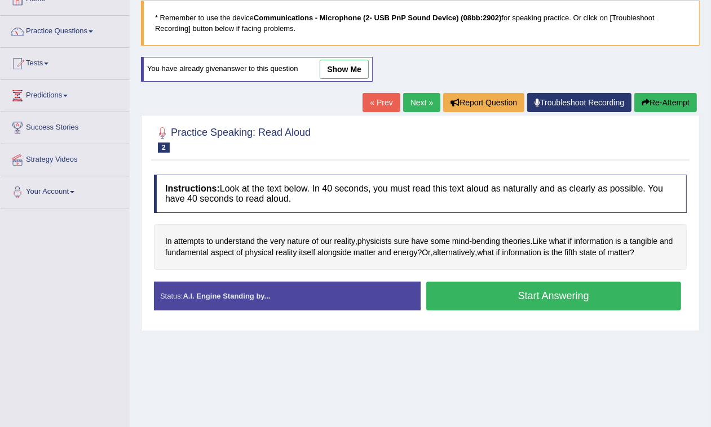
click at [534, 300] on button "Start Answering" at bounding box center [553, 296] width 255 height 29
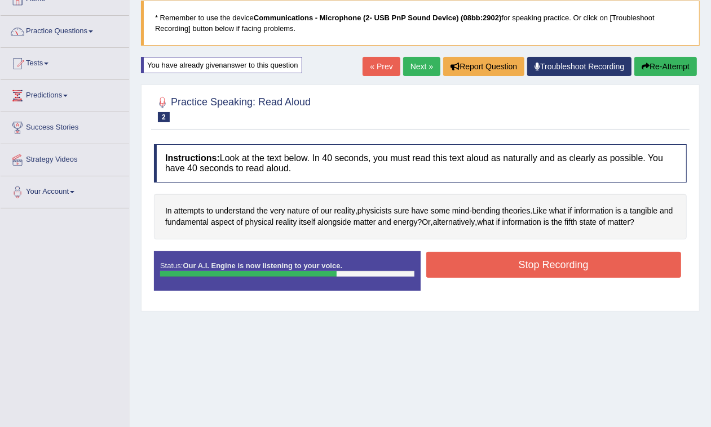
click at [509, 266] on button "Stop Recording" at bounding box center [553, 265] width 255 height 26
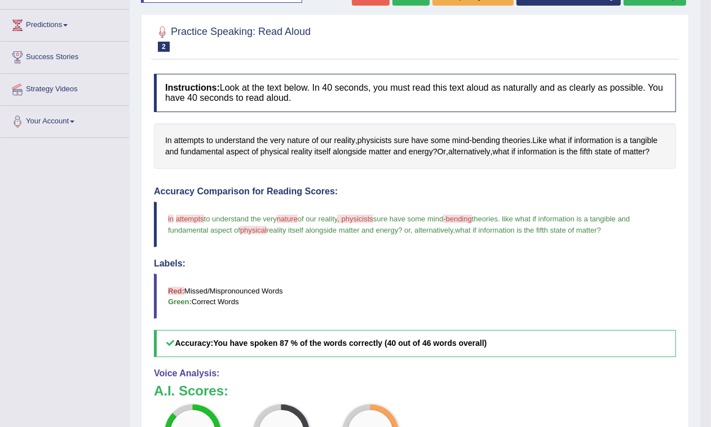
scroll to position [72, 0]
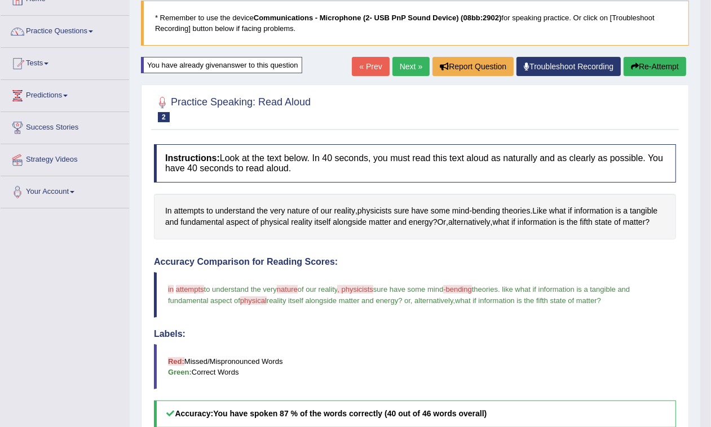
click at [404, 68] on link "Next »" at bounding box center [410, 66] width 37 height 19
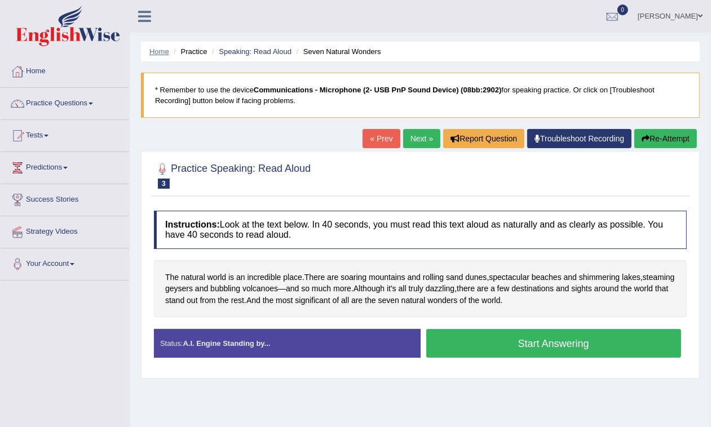
click at [164, 47] on link "Home" at bounding box center [159, 51] width 20 height 8
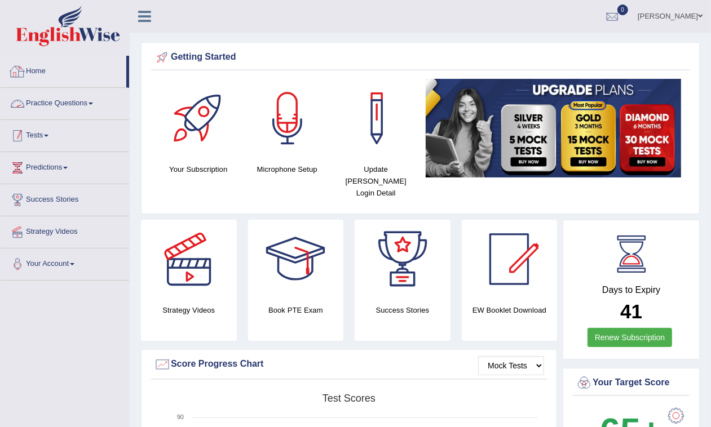
click at [24, 106] on div at bounding box center [17, 103] width 17 height 17
click at [66, 108] on link "Practice Questions" at bounding box center [65, 102] width 129 height 28
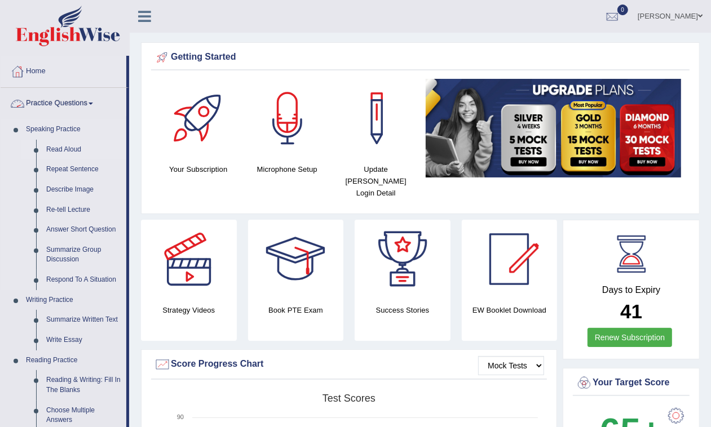
click at [72, 147] on link "Read Aloud" at bounding box center [83, 150] width 85 height 20
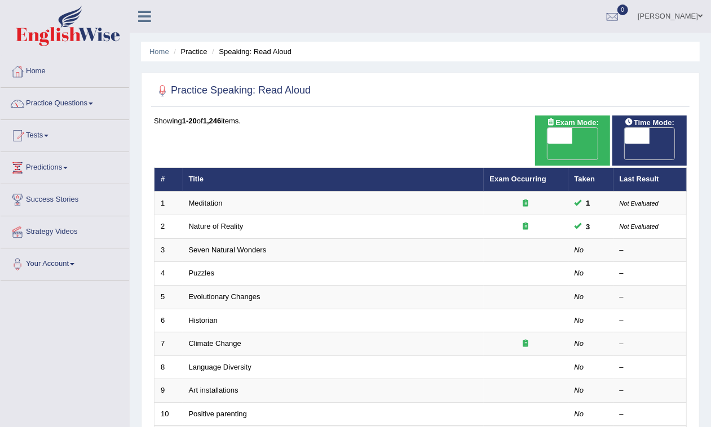
click at [625, 144] on span "OFF" at bounding box center [612, 152] width 25 height 16
checkbox input "true"
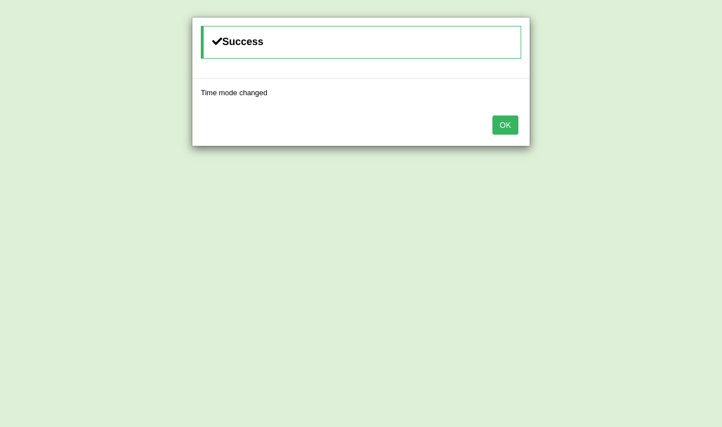
click at [505, 129] on button "OK" at bounding box center [505, 125] width 26 height 19
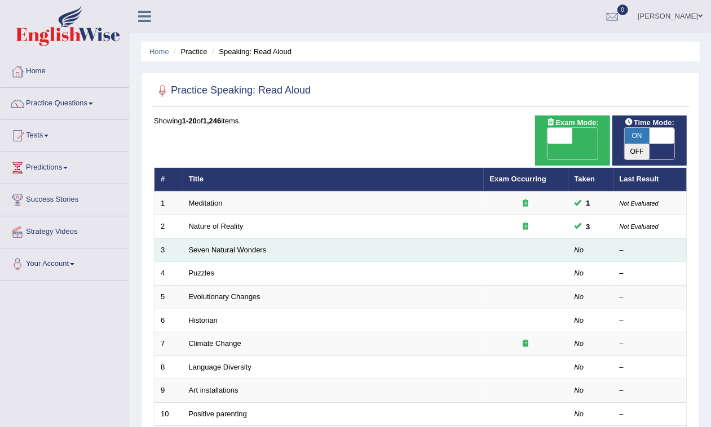
click at [201, 238] on td "Seven Natural Wonders" at bounding box center [333, 250] width 301 height 24
click at [210, 238] on td "Seven Natural Wonders" at bounding box center [333, 250] width 301 height 24
click at [214, 246] on link "Seven Natural Wonders" at bounding box center [228, 250] width 78 height 8
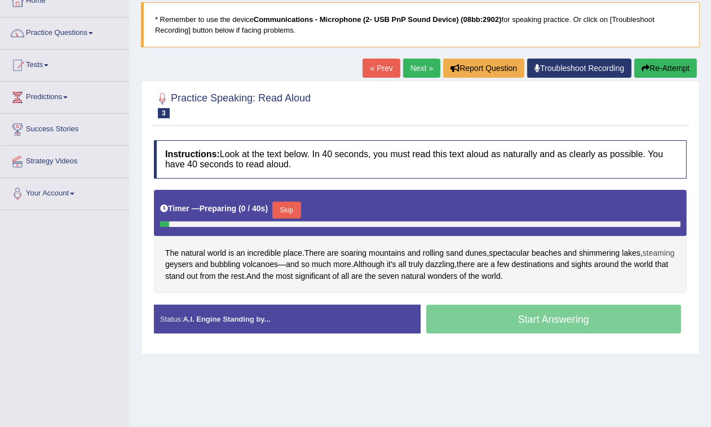
scroll to position [70, 0]
click at [374, 74] on link "« Prev" at bounding box center [380, 68] width 37 height 19
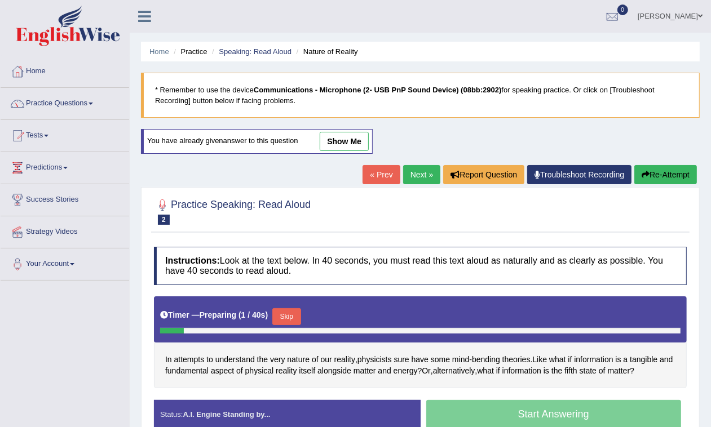
click at [412, 172] on link "Next »" at bounding box center [421, 174] width 37 height 19
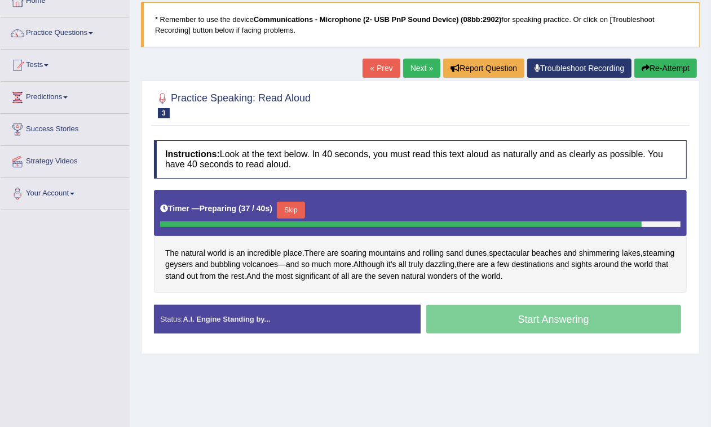
click at [291, 199] on div "Timer — Preparing ( 37 / 40s ) Skip" at bounding box center [420, 210] width 520 height 23
click at [292, 209] on button "Skip" at bounding box center [291, 210] width 28 height 17
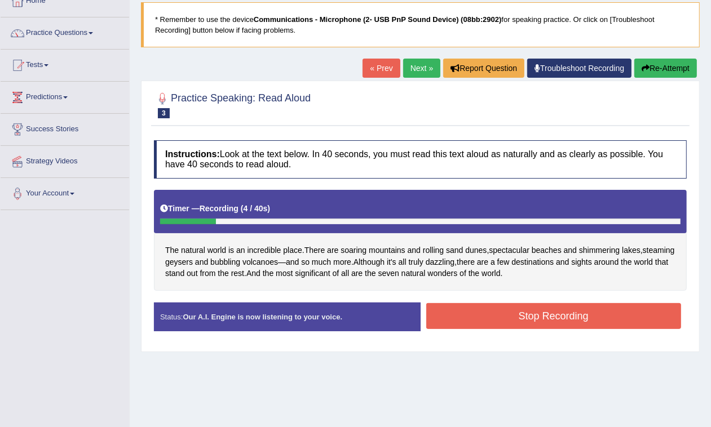
click at [379, 68] on link "« Prev" at bounding box center [380, 68] width 37 height 19
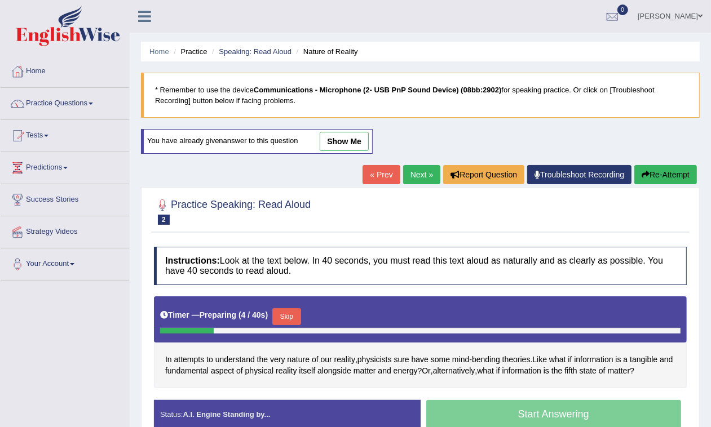
click at [407, 175] on link "Next »" at bounding box center [421, 174] width 37 height 19
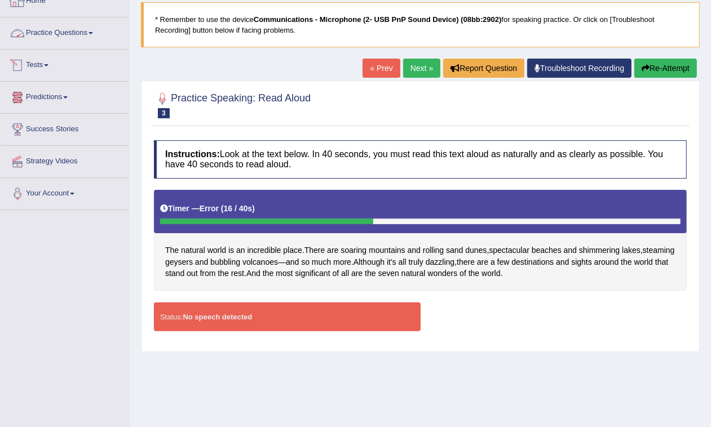
click at [35, 64] on link "Tests" at bounding box center [65, 64] width 129 height 28
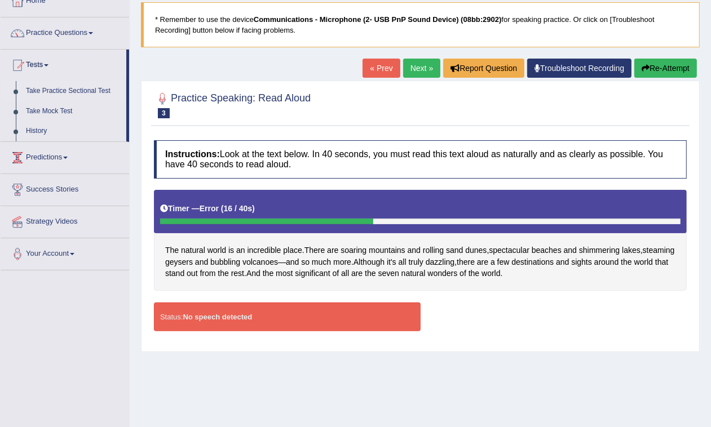
click at [55, 88] on link "Take Practice Sectional Test" at bounding box center [73, 91] width 105 height 20
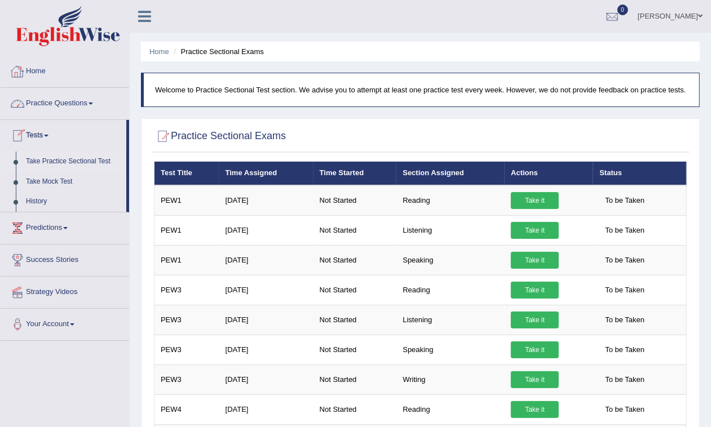
click at [66, 105] on link "Practice Questions" at bounding box center [65, 102] width 129 height 28
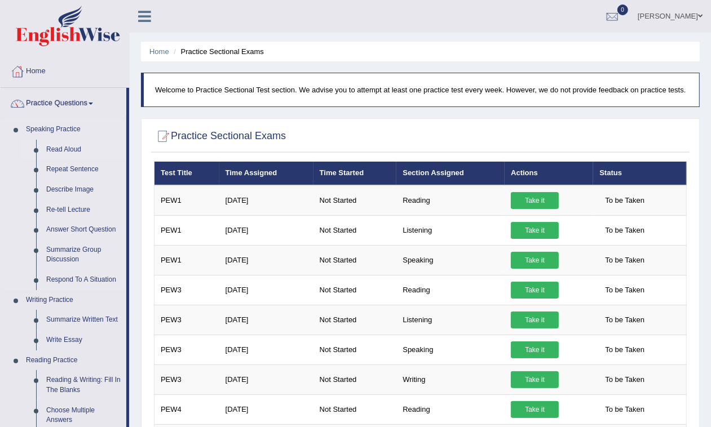
click at [72, 148] on link "Read Aloud" at bounding box center [83, 150] width 85 height 20
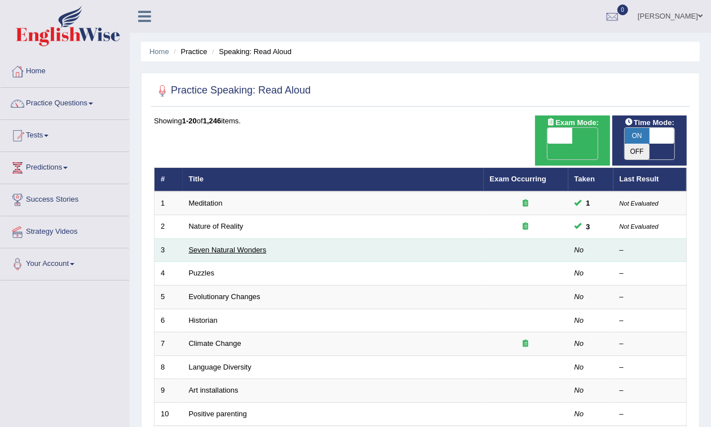
click at [205, 246] on link "Seven Natural Wonders" at bounding box center [228, 250] width 78 height 8
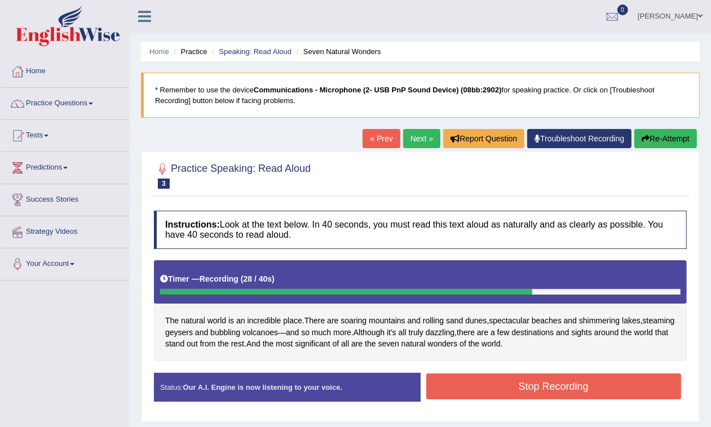
click at [539, 390] on button "Stop Recording" at bounding box center [553, 387] width 255 height 26
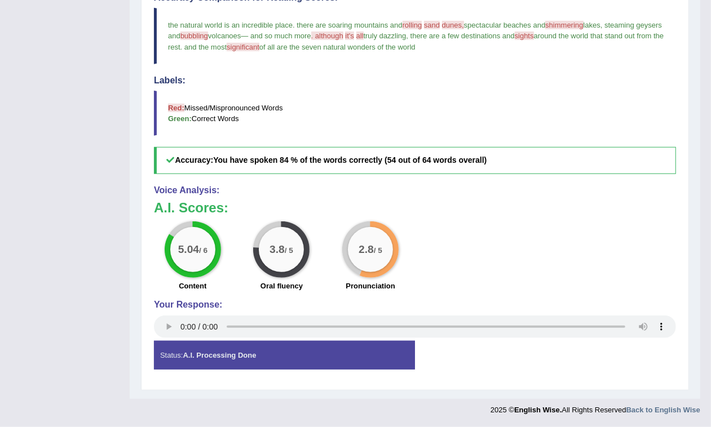
scroll to position [106, 0]
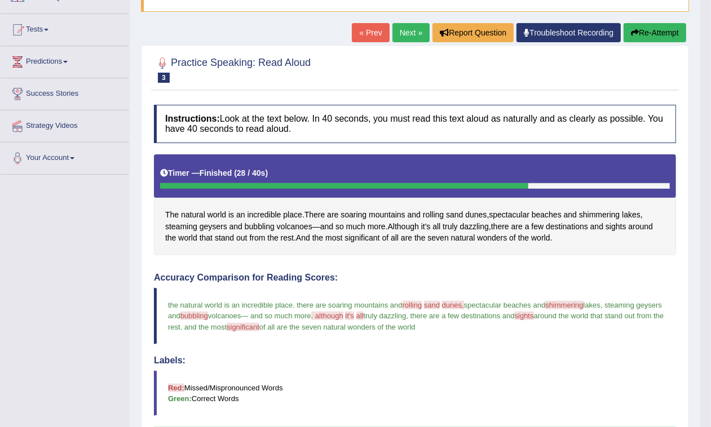
drag, startPoint x: 209, startPoint y: 317, endPoint x: 232, endPoint y: 320, distance: 23.8
click at [232, 320] on blockquote "the natural world is an incredible place . there are soaring mountains and roll…" at bounding box center [415, 316] width 522 height 56
click at [660, 36] on button "Re-Attempt" at bounding box center [654, 32] width 63 height 19
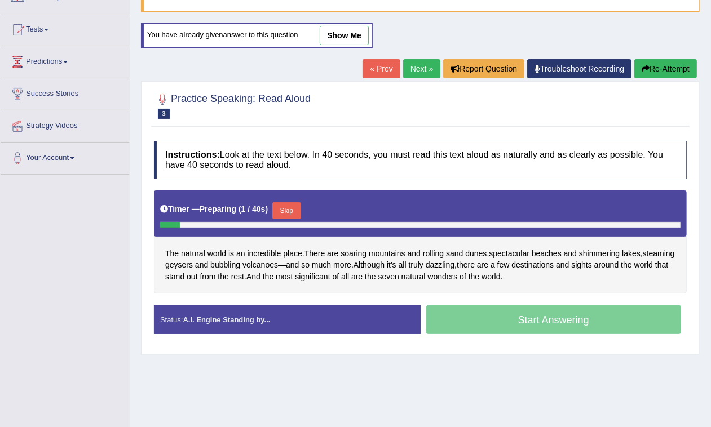
click at [293, 210] on button "Skip" at bounding box center [286, 210] width 28 height 17
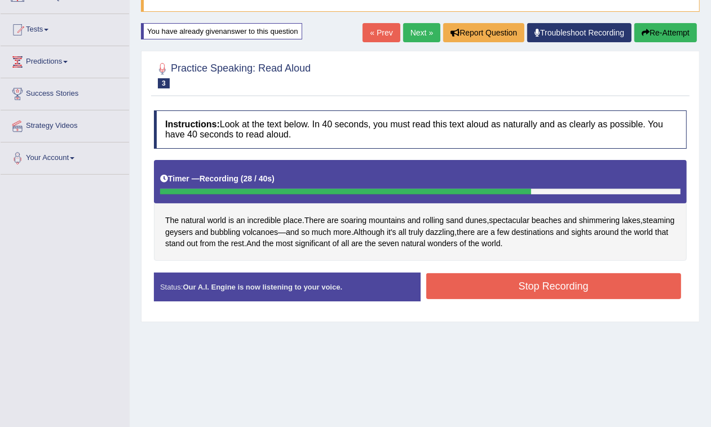
click at [578, 286] on button "Stop Recording" at bounding box center [553, 286] width 255 height 26
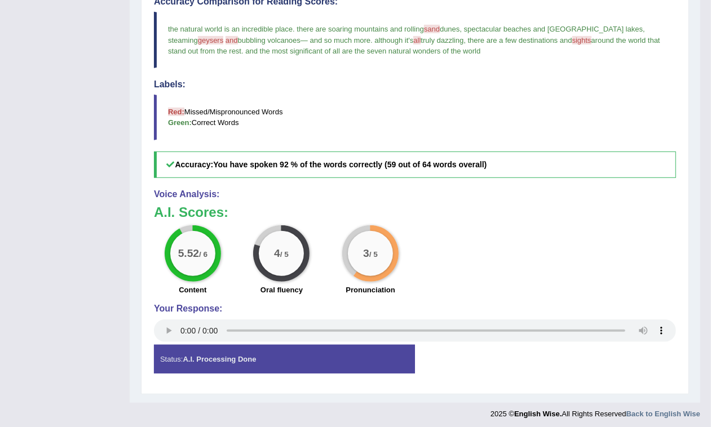
scroll to position [106, 0]
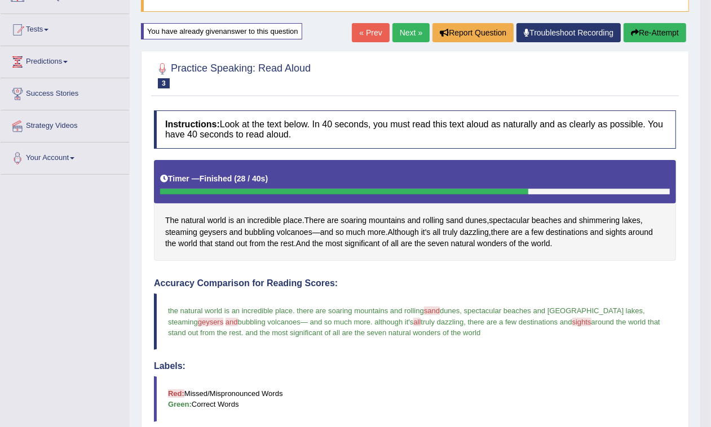
click at [398, 24] on link "Next »" at bounding box center [410, 32] width 37 height 19
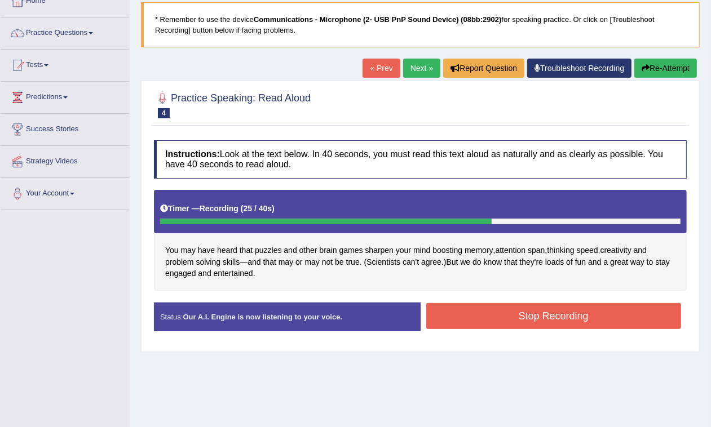
click at [516, 306] on button "Stop Recording" at bounding box center [553, 316] width 255 height 26
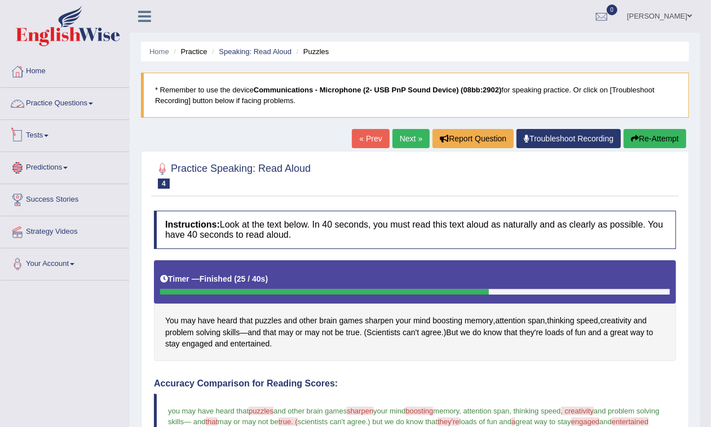
click at [83, 99] on link "Practice Questions" at bounding box center [65, 102] width 129 height 28
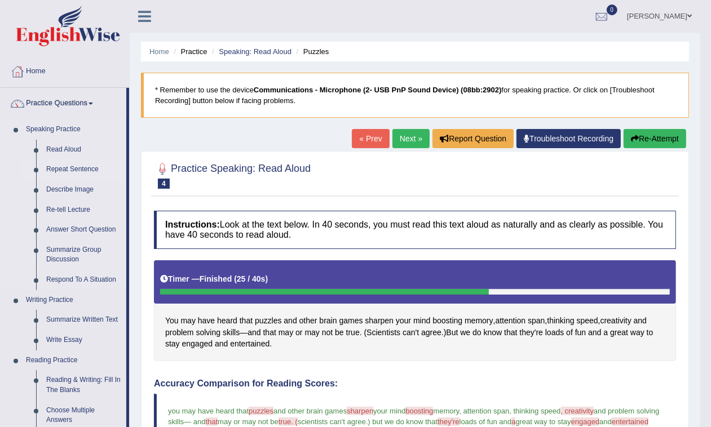
click at [85, 166] on link "Repeat Sentence" at bounding box center [83, 170] width 85 height 20
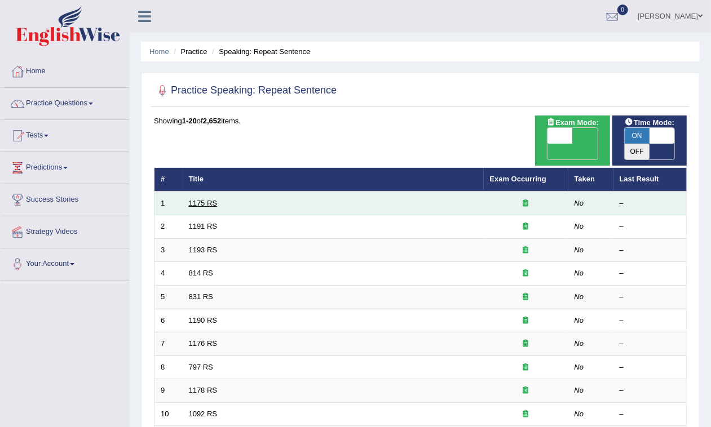
click at [198, 199] on link "1175 RS" at bounding box center [203, 203] width 29 height 8
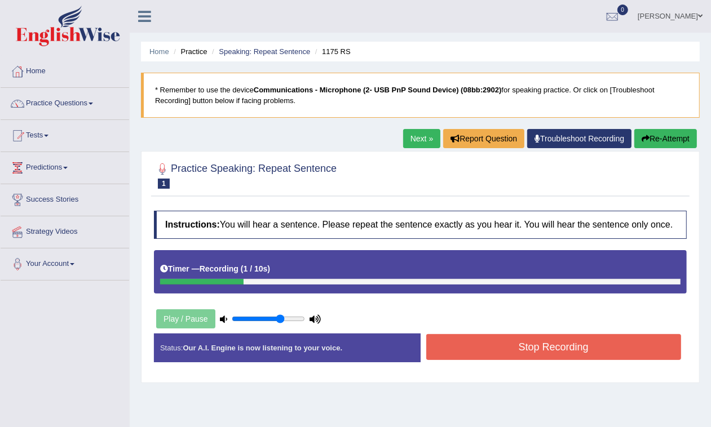
click at [664, 142] on button "Re-Attempt" at bounding box center [665, 138] width 63 height 19
click at [556, 350] on button "Stop Recording" at bounding box center [553, 347] width 255 height 26
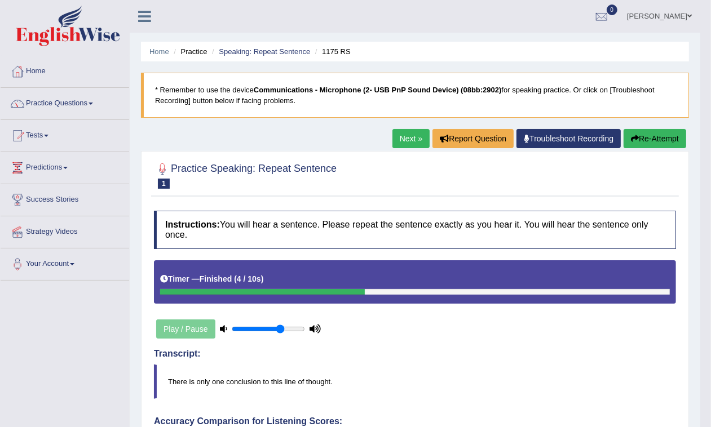
click at [410, 137] on link "Next »" at bounding box center [410, 138] width 37 height 19
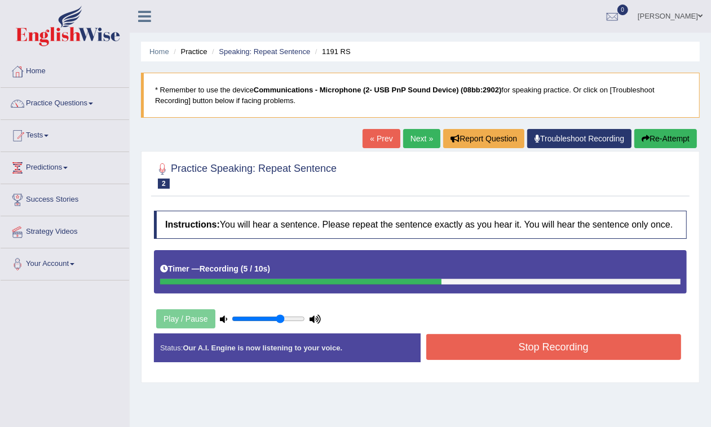
click at [650, 144] on button "Re-Attempt" at bounding box center [665, 138] width 63 height 19
click at [548, 348] on button "Stop Recording" at bounding box center [553, 347] width 255 height 26
click at [548, 348] on div "Status: Our A.I. Engine is now listening to your voice. Start Answering Stop Re…" at bounding box center [420, 354] width 533 height 40
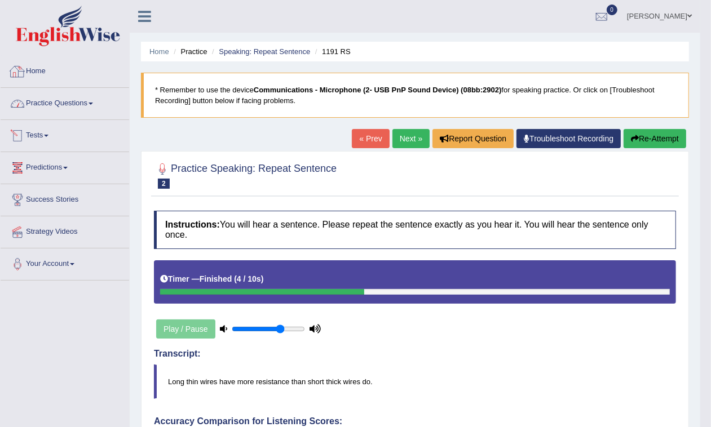
click at [36, 68] on link "Home" at bounding box center [65, 70] width 129 height 28
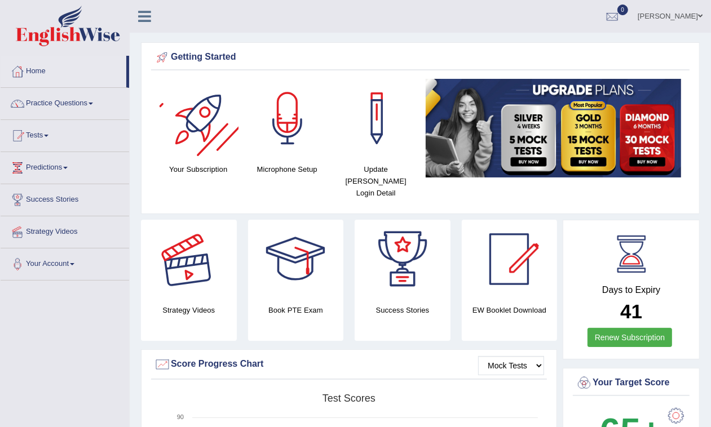
click at [210, 289] on div "Strategy Videos" at bounding box center [189, 280] width 96 height 121
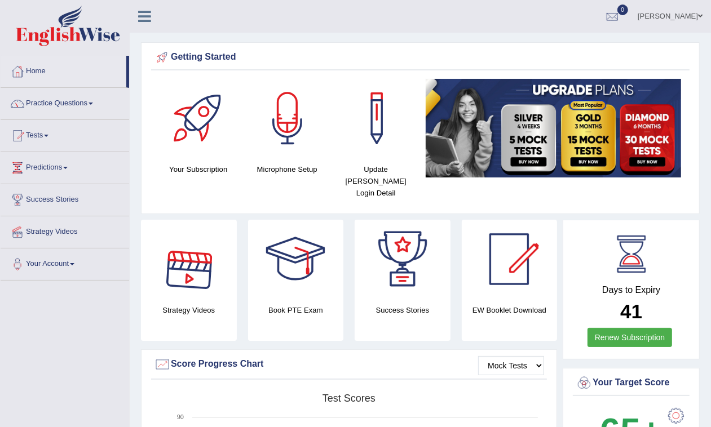
click at [198, 254] on div at bounding box center [188, 259] width 79 height 79
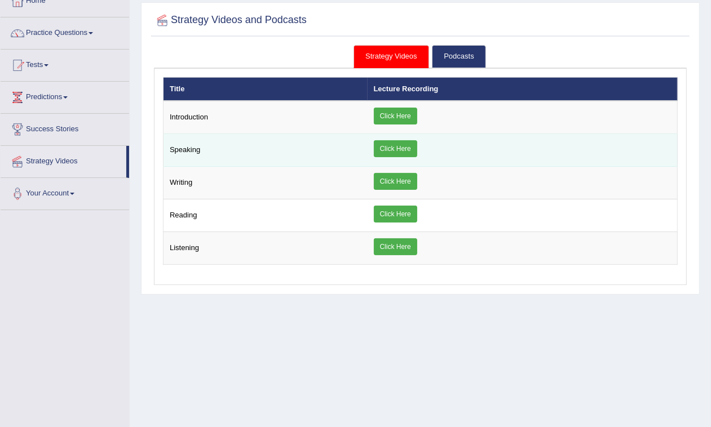
click at [392, 149] on link "Click Here" at bounding box center [395, 148] width 43 height 17
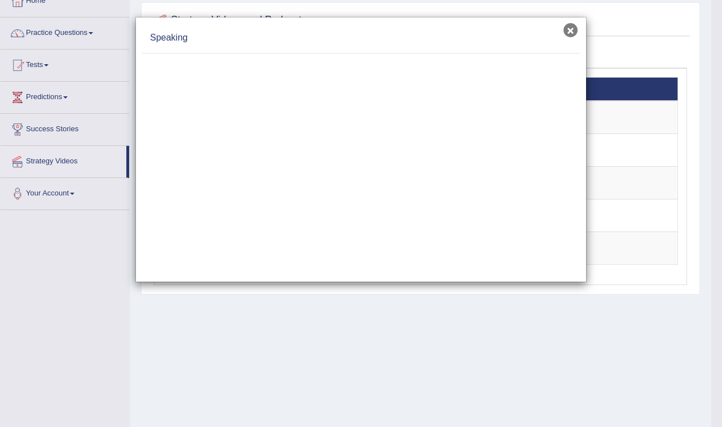
click at [572, 33] on button "×" at bounding box center [570, 30] width 14 height 14
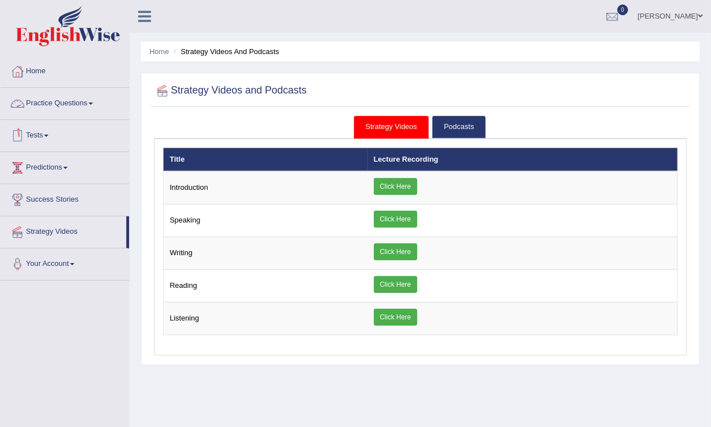
click at [50, 108] on link "Practice Questions" at bounding box center [65, 102] width 129 height 28
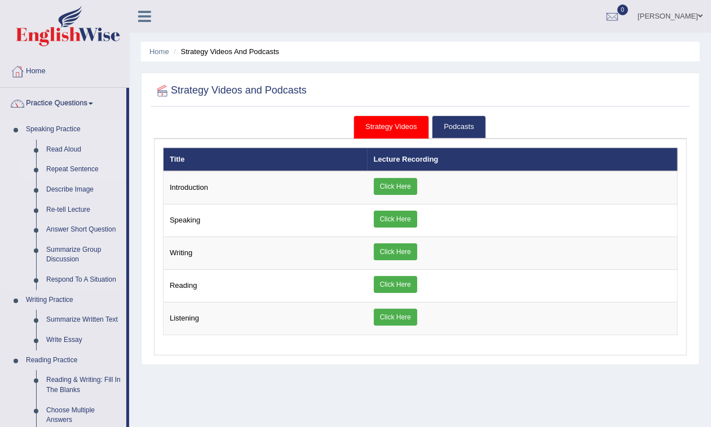
click at [65, 167] on link "Repeat Sentence" at bounding box center [83, 170] width 85 height 20
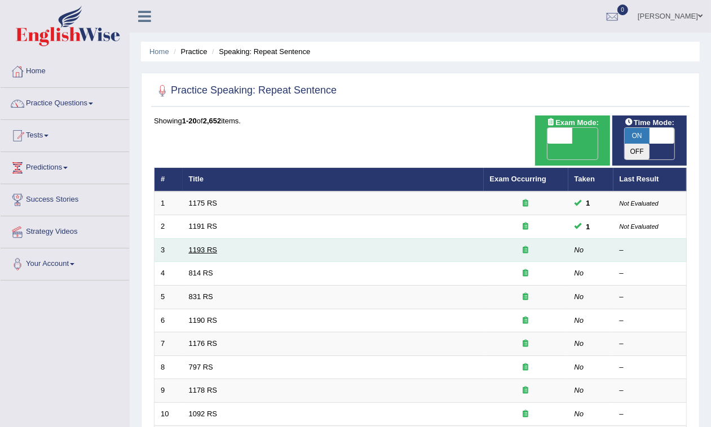
click at [206, 246] on link "1193 RS" at bounding box center [203, 250] width 29 height 8
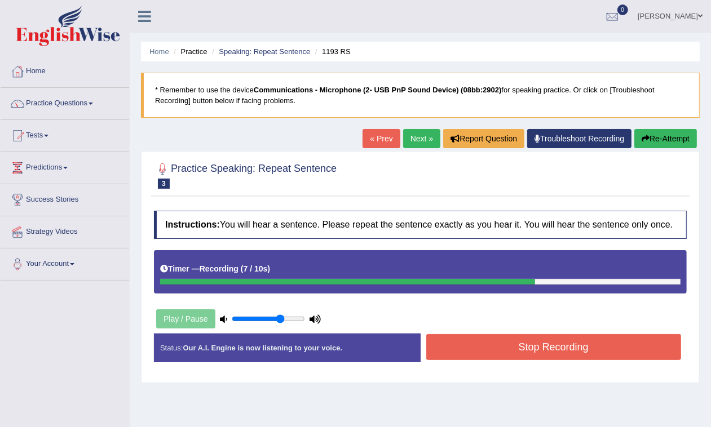
click at [491, 353] on button "Stop Recording" at bounding box center [553, 347] width 255 height 26
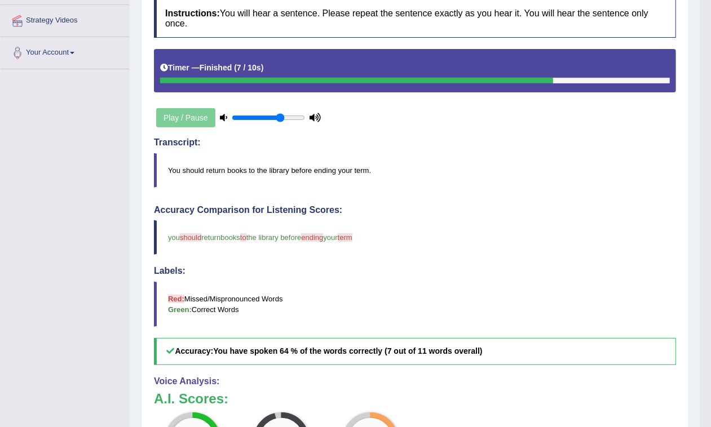
scroll to position [70, 0]
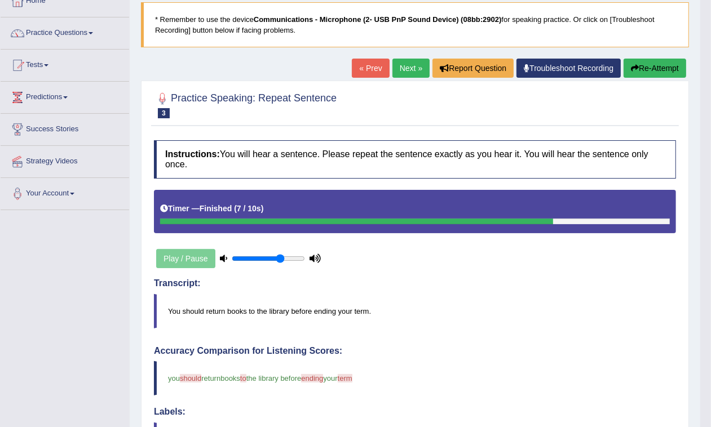
click at [402, 68] on link "Next »" at bounding box center [410, 68] width 37 height 19
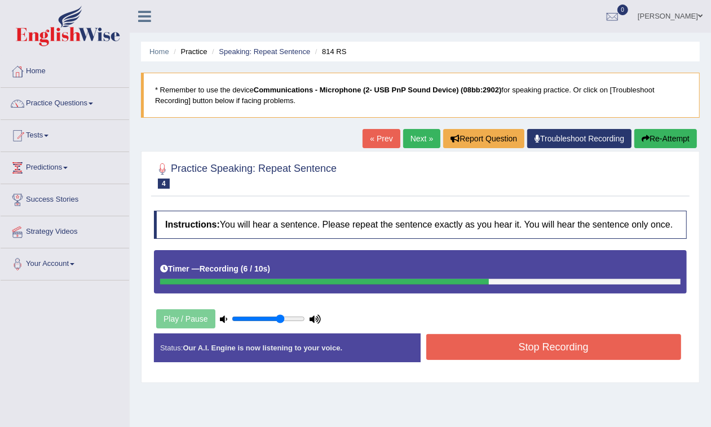
click at [653, 141] on button "Re-Attempt" at bounding box center [665, 138] width 63 height 19
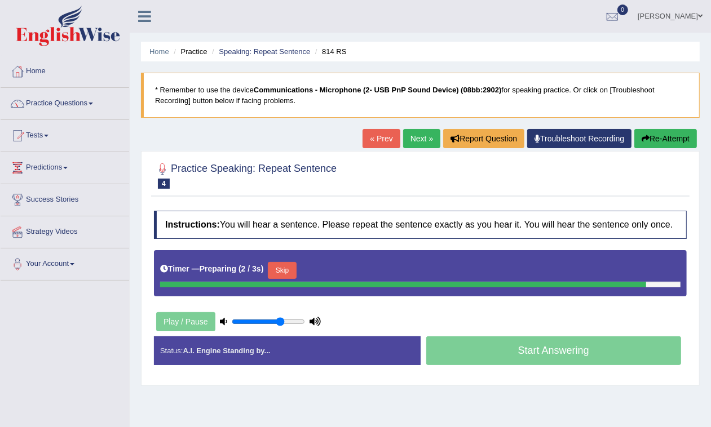
click at [375, 133] on link "« Prev" at bounding box center [380, 138] width 37 height 19
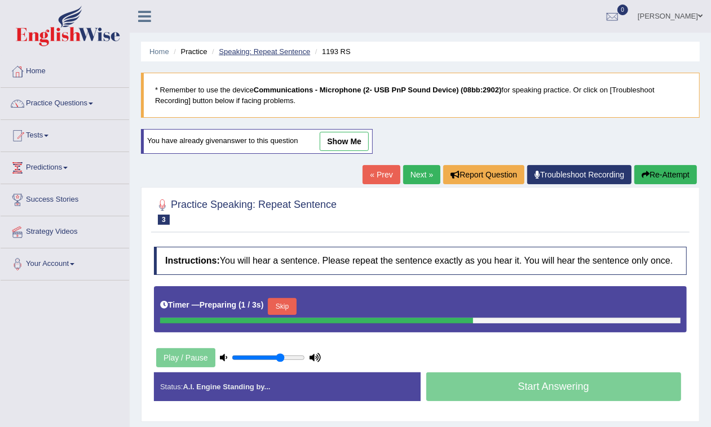
click at [268, 51] on link "Speaking: Repeat Sentence" at bounding box center [264, 51] width 91 height 8
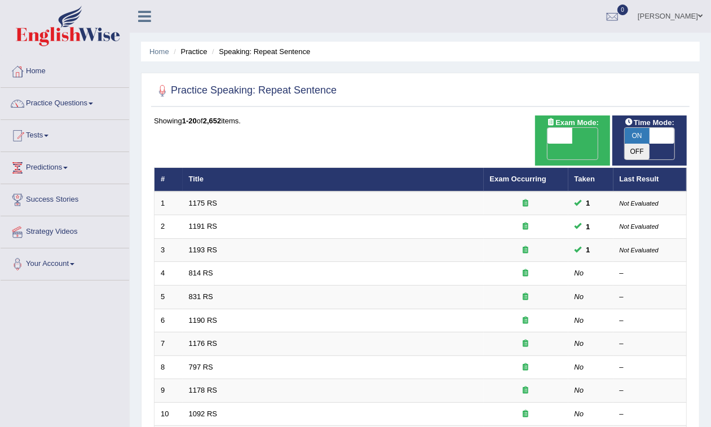
click at [640, 129] on span "ON" at bounding box center [637, 136] width 25 height 16
checkbox input "false"
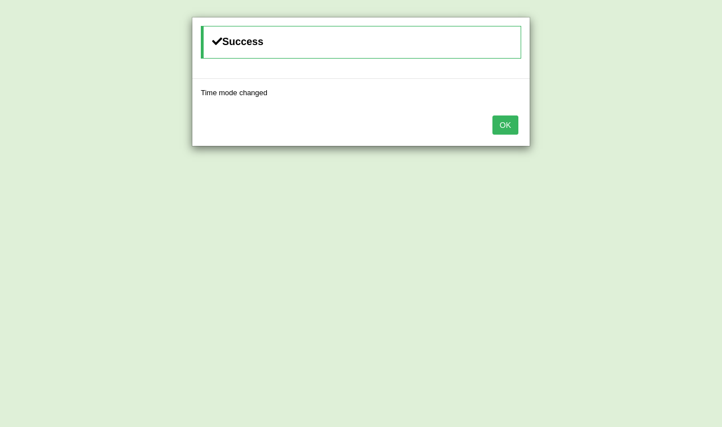
click at [502, 122] on button "OK" at bounding box center [505, 125] width 26 height 19
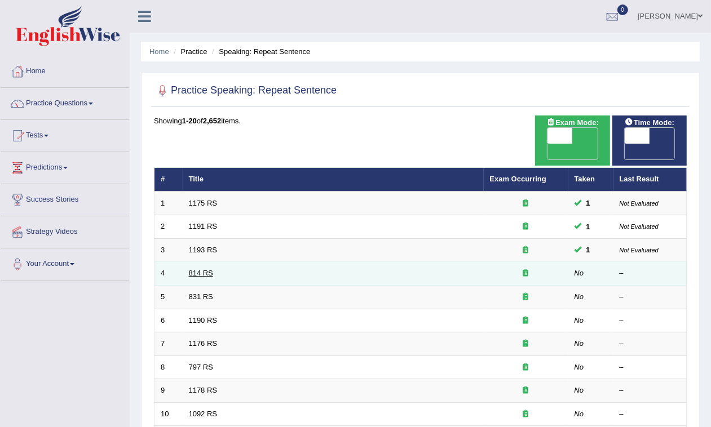
click at [189, 269] on link "814 RS" at bounding box center [201, 273] width 24 height 8
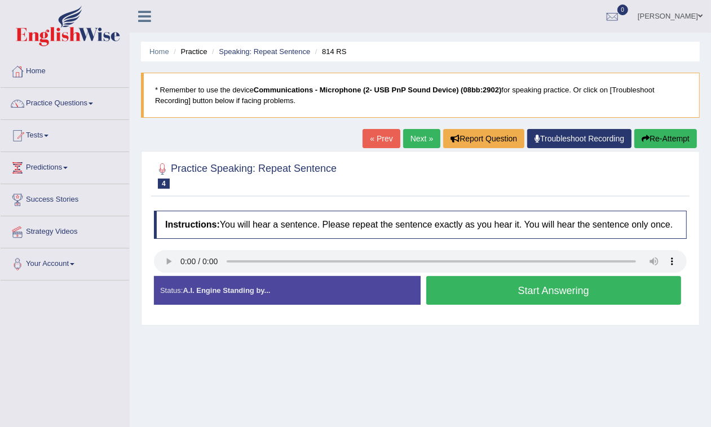
click at [571, 286] on button "Start Answering" at bounding box center [553, 290] width 255 height 29
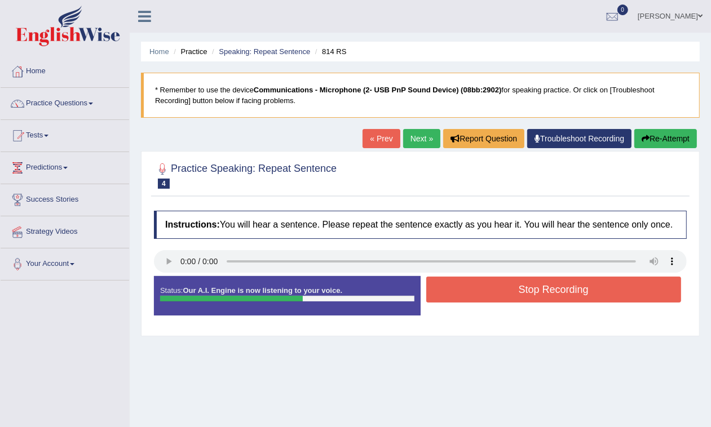
click at [529, 297] on button "Stop Recording" at bounding box center [553, 290] width 255 height 26
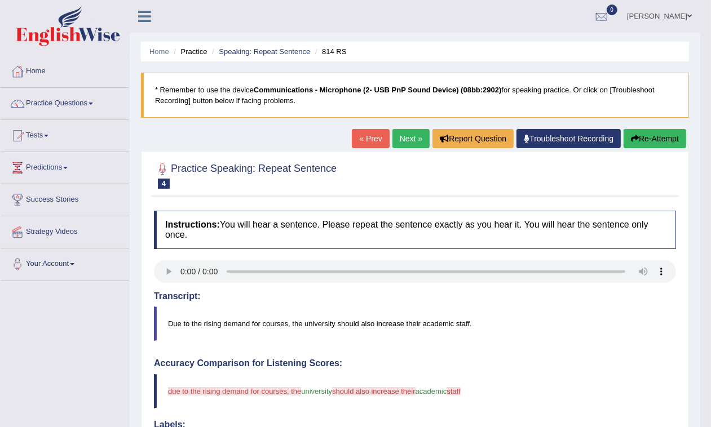
click at [418, 140] on link "Next »" at bounding box center [410, 138] width 37 height 19
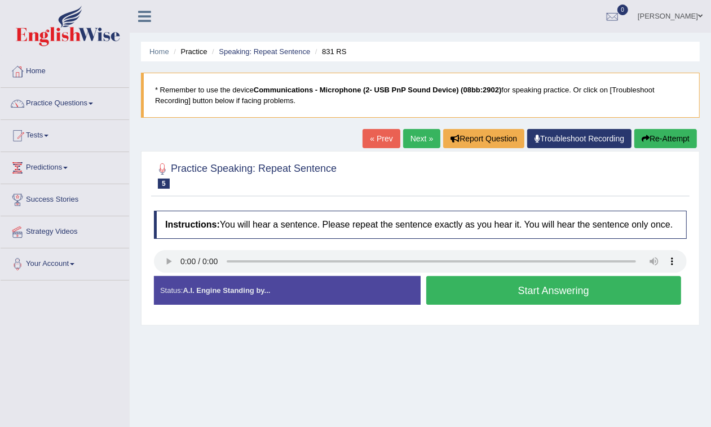
click at [578, 284] on button "Start Answering" at bounding box center [553, 290] width 255 height 29
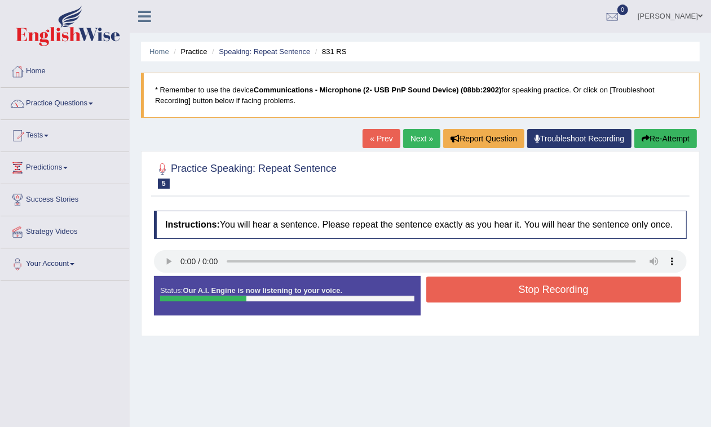
click at [490, 296] on button "Stop Recording" at bounding box center [553, 290] width 255 height 26
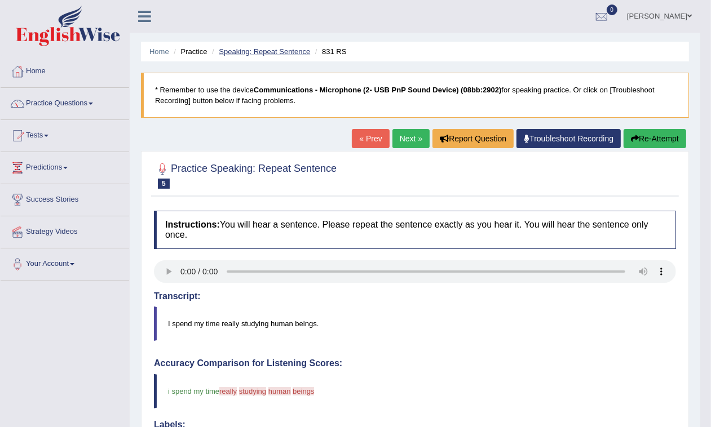
click at [263, 50] on link "Speaking: Repeat Sentence" at bounding box center [264, 51] width 91 height 8
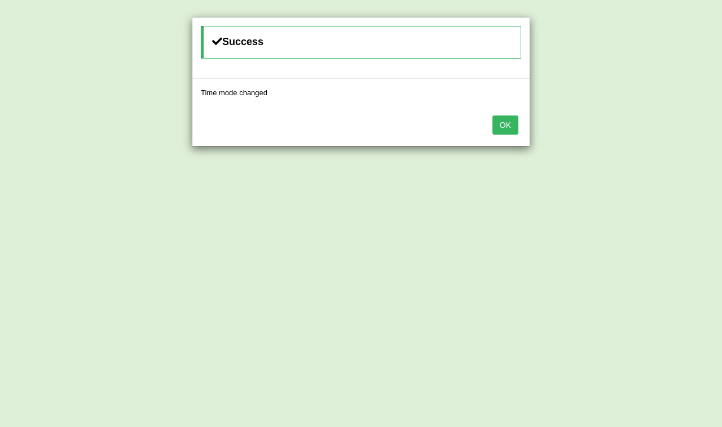
click at [508, 127] on button "OK" at bounding box center [505, 125] width 26 height 19
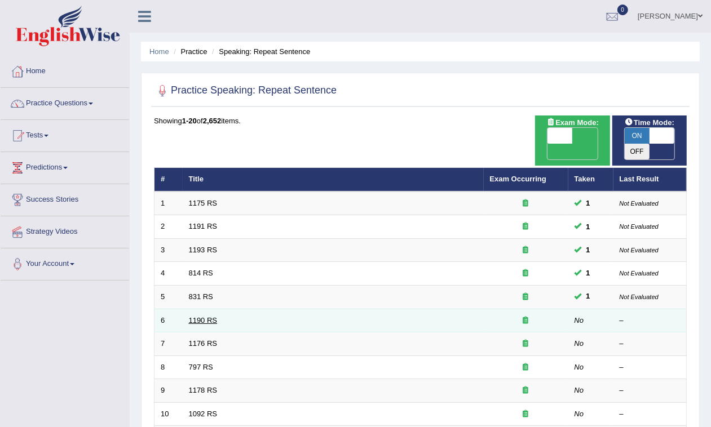
click at [205, 316] on link "1190 RS" at bounding box center [203, 320] width 29 height 8
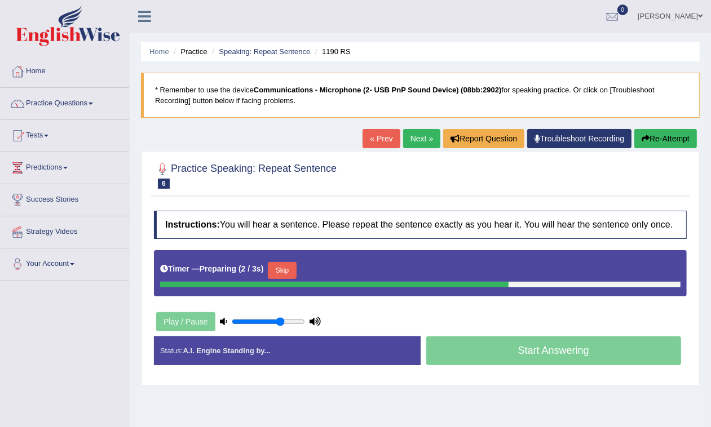
scroll to position [70, 0]
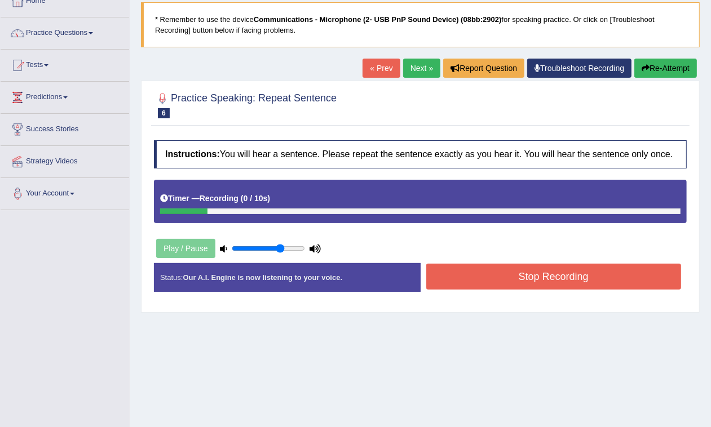
click at [673, 68] on button "Re-Attempt" at bounding box center [665, 68] width 63 height 19
click at [564, 268] on button "Stop Recording" at bounding box center [553, 277] width 255 height 26
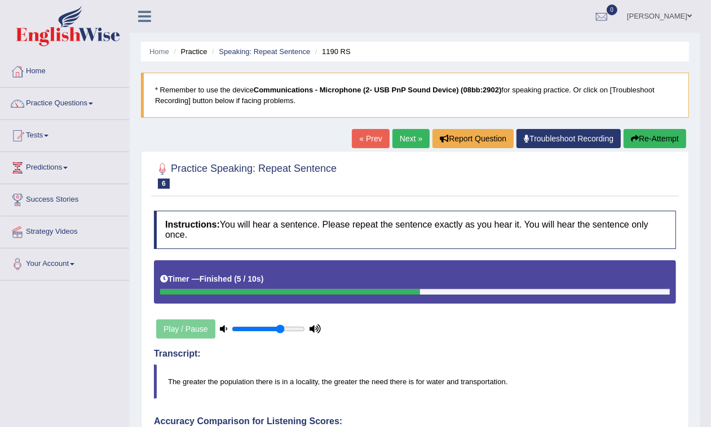
click at [403, 134] on link "Next »" at bounding box center [410, 138] width 37 height 19
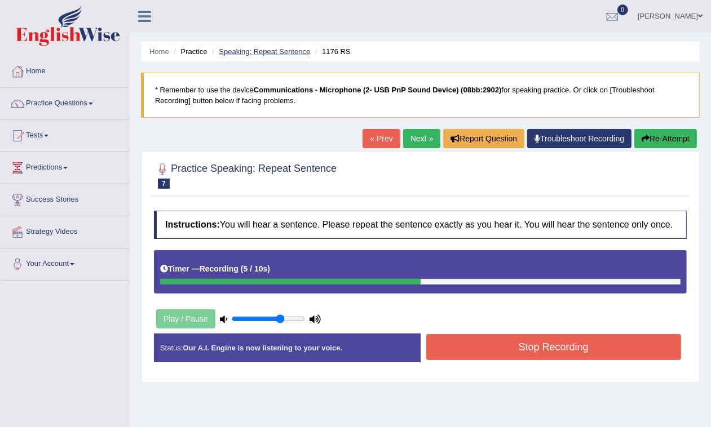
click at [267, 55] on link "Speaking: Repeat Sentence" at bounding box center [264, 51] width 91 height 8
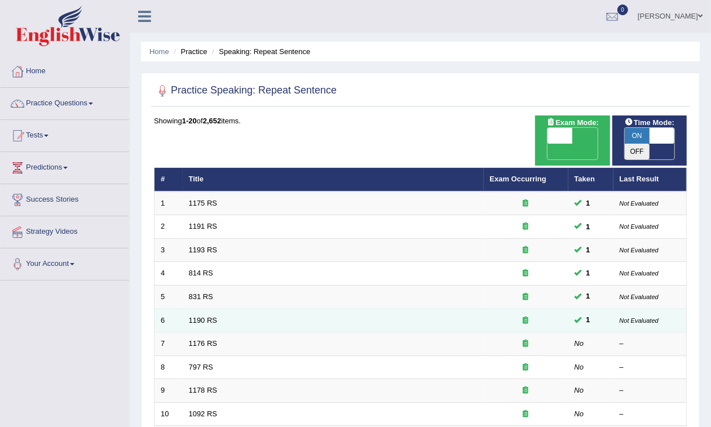
click at [195, 309] on td "1190 RS" at bounding box center [333, 321] width 301 height 24
click at [204, 316] on link "1190 RS" at bounding box center [203, 320] width 29 height 8
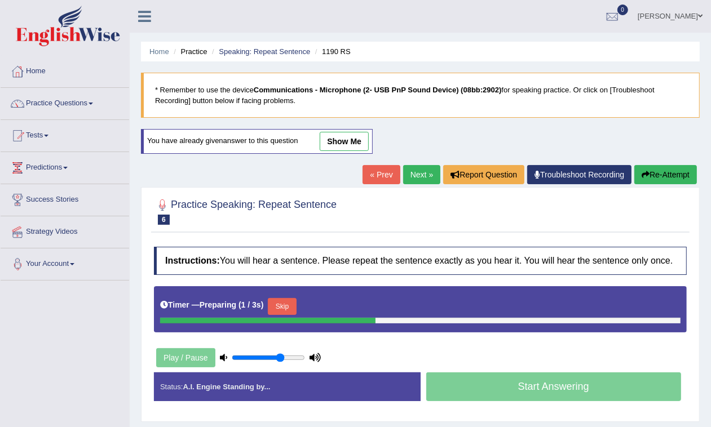
scroll to position [70, 0]
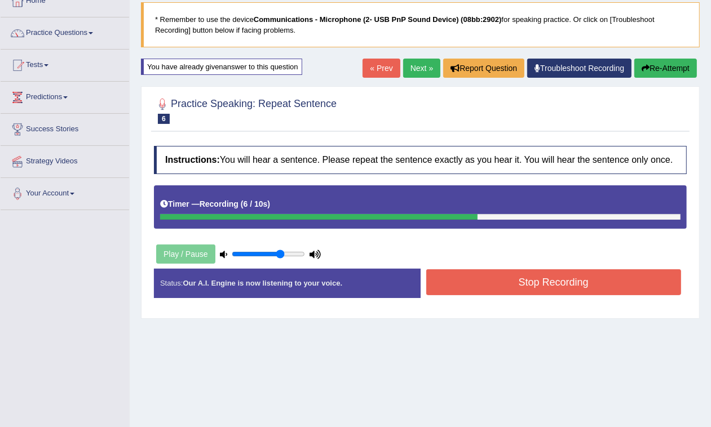
click at [589, 272] on button "Stop Recording" at bounding box center [553, 282] width 255 height 26
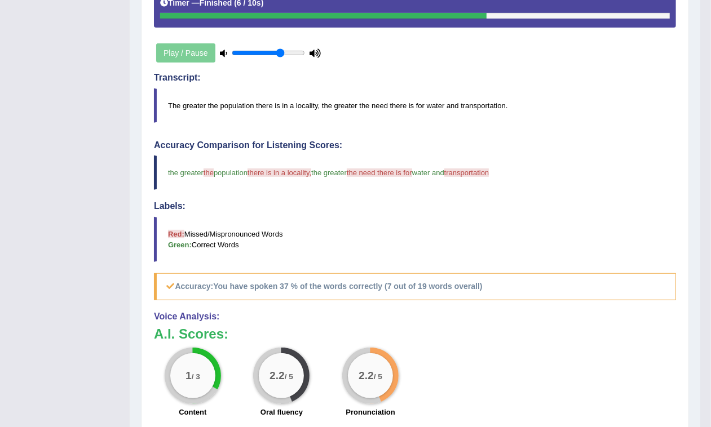
scroll to position [0, 0]
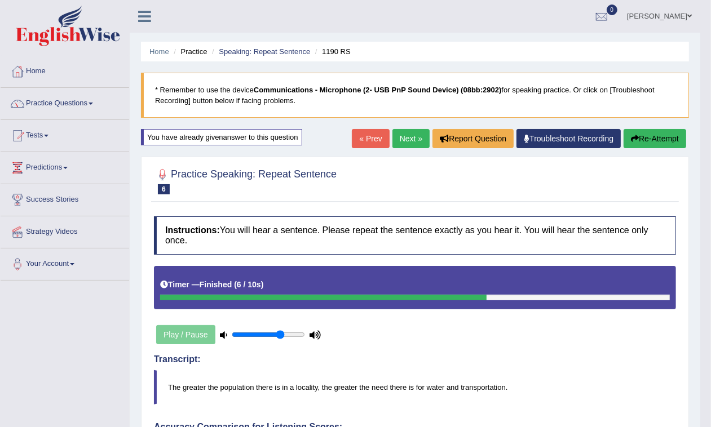
click at [403, 142] on link "Next »" at bounding box center [410, 138] width 37 height 19
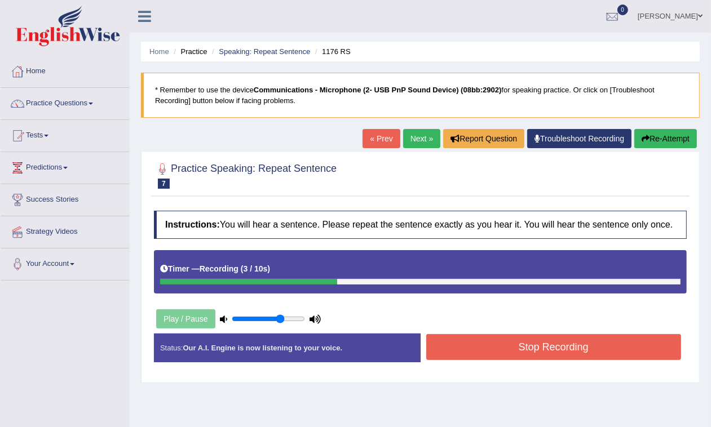
click at [544, 356] on button "Stop Recording" at bounding box center [553, 347] width 255 height 26
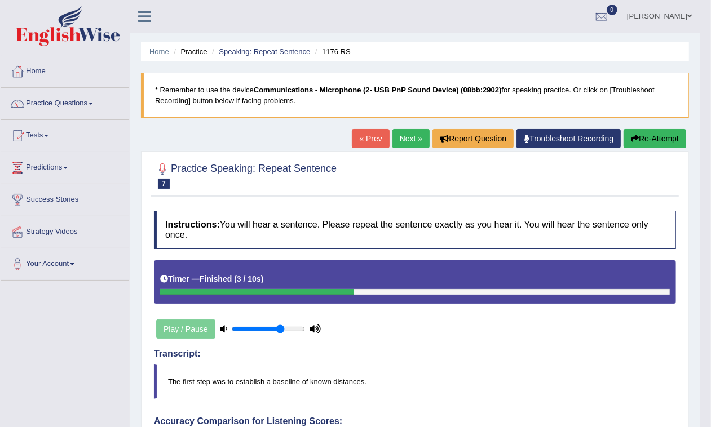
click at [415, 136] on link "Next »" at bounding box center [410, 138] width 37 height 19
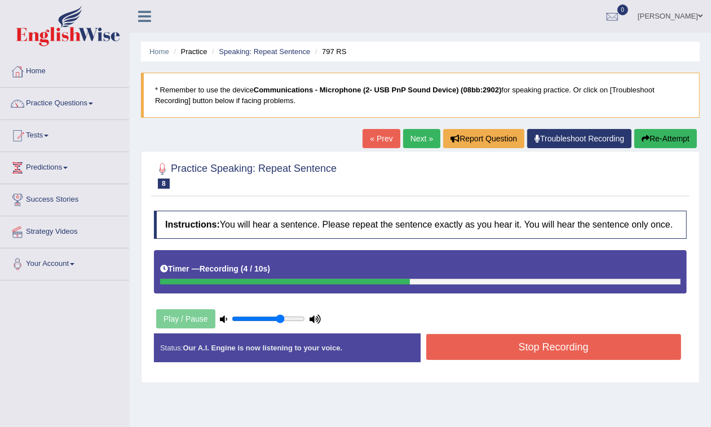
click at [513, 351] on button "Stop Recording" at bounding box center [553, 347] width 255 height 26
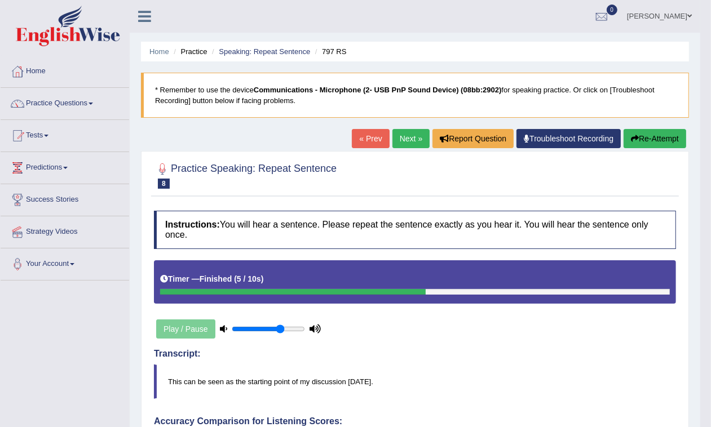
click at [392, 144] on link "Next »" at bounding box center [410, 138] width 37 height 19
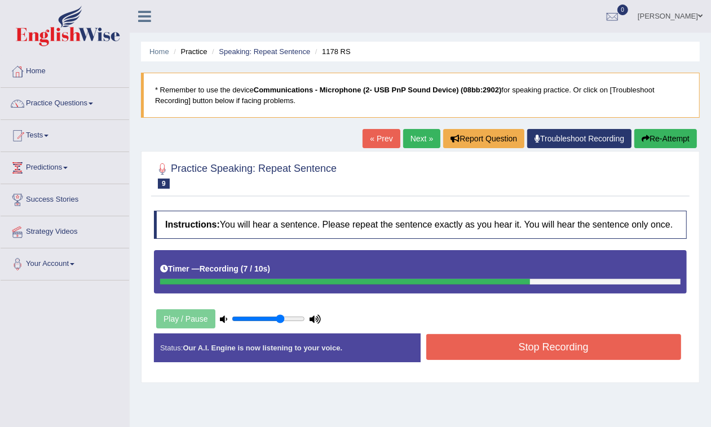
click at [565, 345] on button "Stop Recording" at bounding box center [553, 347] width 255 height 26
click at [565, 345] on div "Status: Our A.I. Engine is now listening to your voice. Start Answering Stop Re…" at bounding box center [420, 354] width 533 height 40
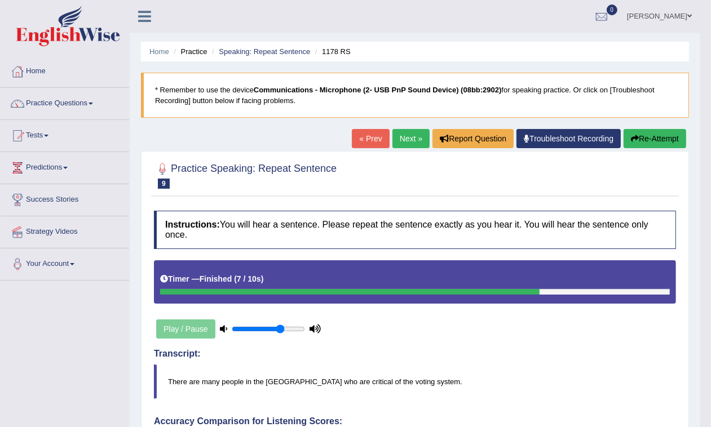
click at [393, 144] on link "Next »" at bounding box center [410, 138] width 37 height 19
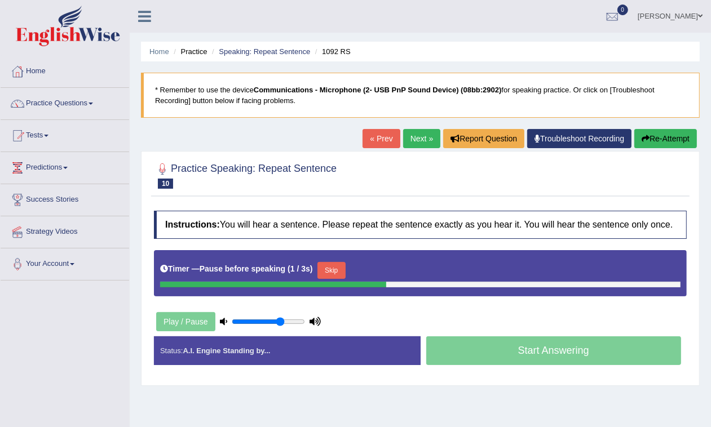
click at [669, 132] on button "Re-Attempt" at bounding box center [665, 138] width 63 height 19
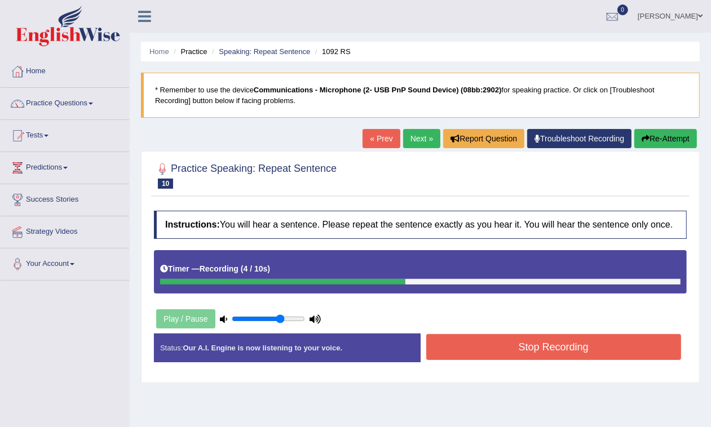
click at [516, 351] on button "Stop Recording" at bounding box center [553, 347] width 255 height 26
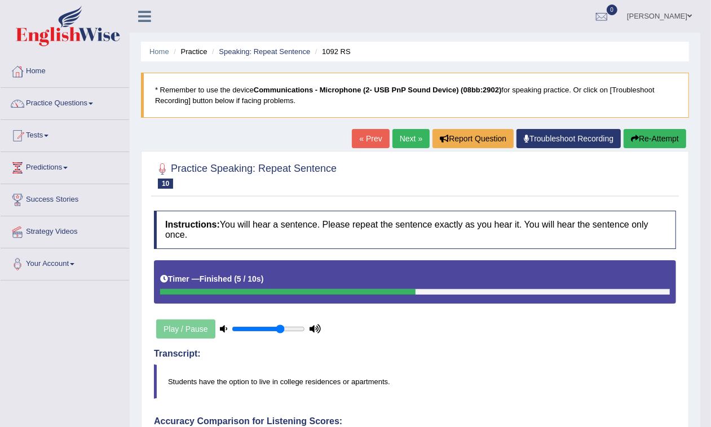
click at [392, 145] on link "Next »" at bounding box center [410, 138] width 37 height 19
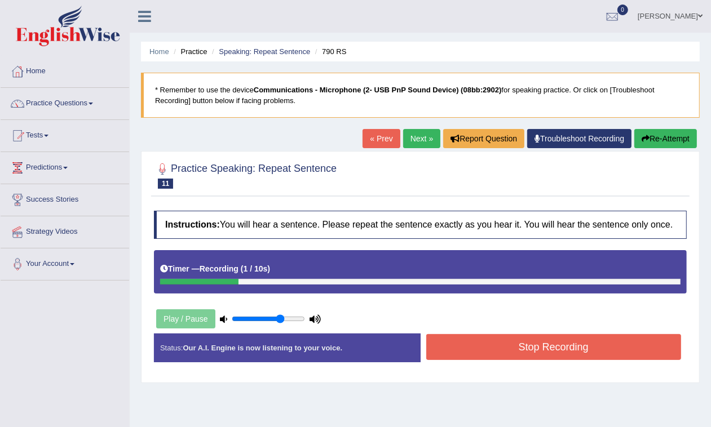
click at [671, 144] on button "Re-Attempt" at bounding box center [665, 138] width 63 height 19
click at [594, 353] on button "Stop Recording" at bounding box center [553, 347] width 255 height 26
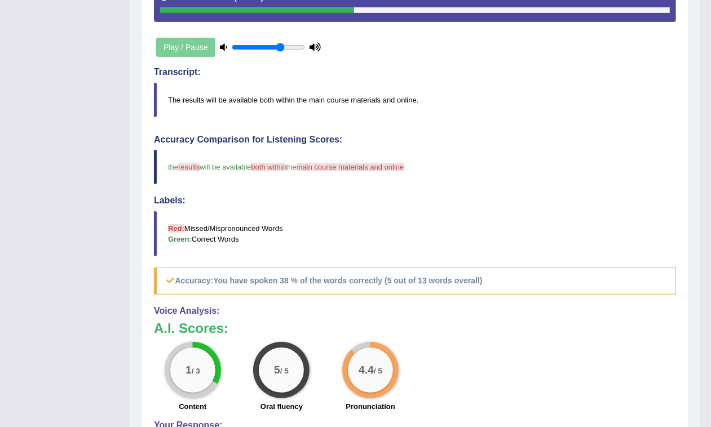
scroll to position [70, 0]
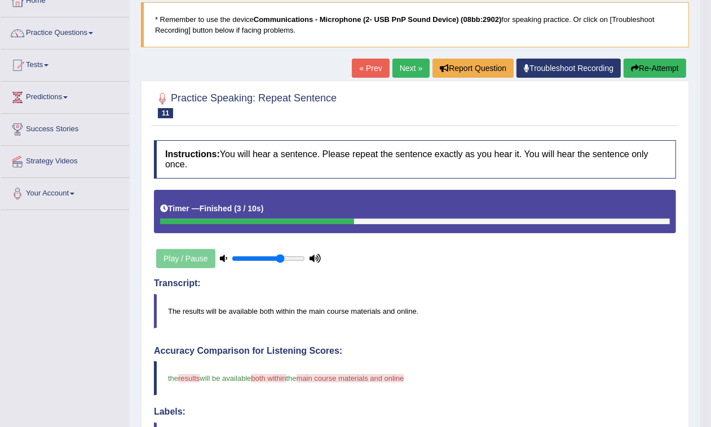
click at [404, 65] on link "Next »" at bounding box center [410, 68] width 37 height 19
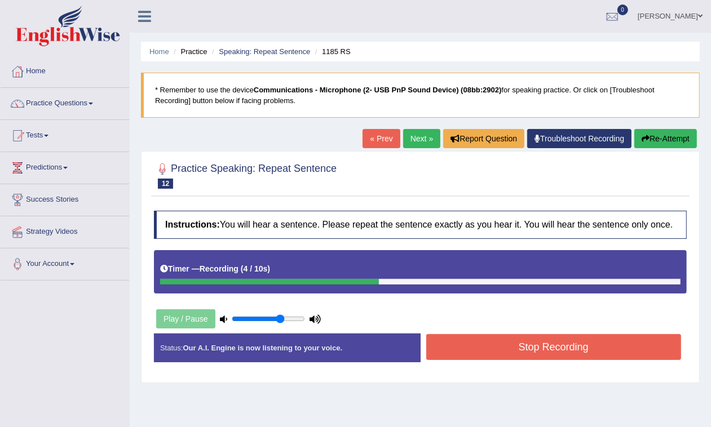
click at [537, 339] on button "Stop Recording" at bounding box center [553, 347] width 255 height 26
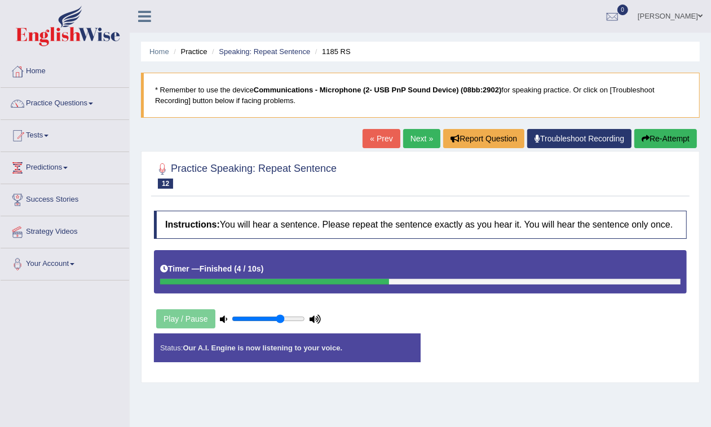
click at [537, 339] on div "Status: Our A.I. Engine is now listening to your voice. Start Answering Stop Re…" at bounding box center [420, 354] width 533 height 40
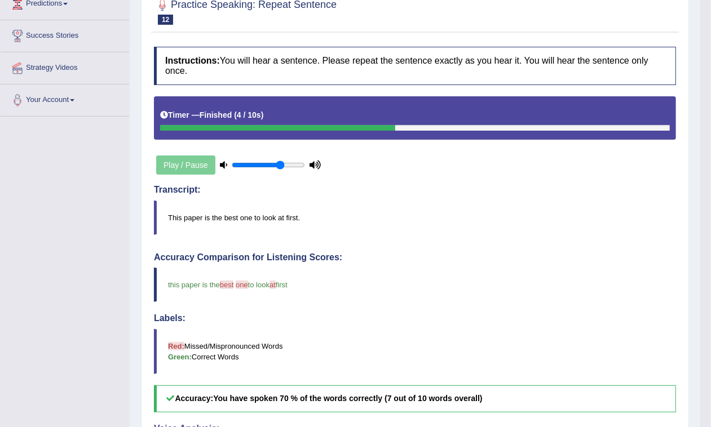
scroll to position [23, 0]
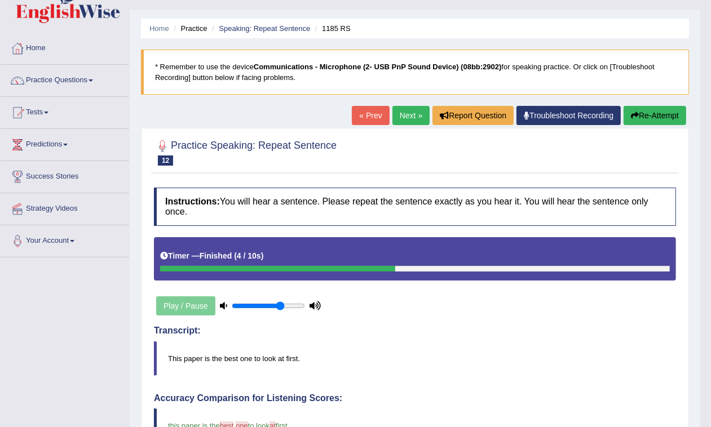
click at [395, 120] on link "Next »" at bounding box center [410, 115] width 37 height 19
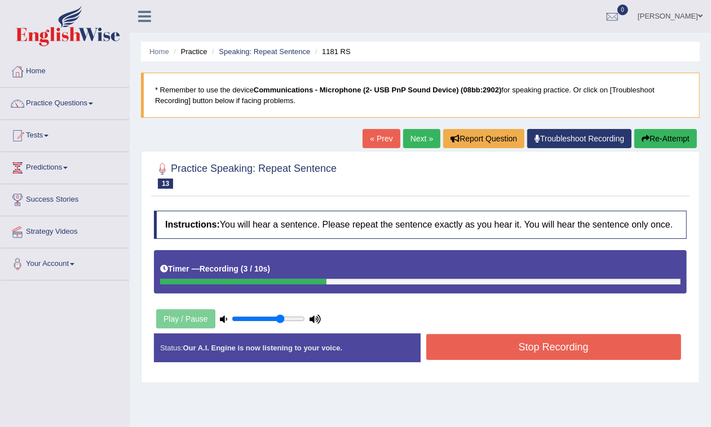
click at [544, 337] on button "Stop Recording" at bounding box center [553, 347] width 255 height 26
click at [544, 337] on div "Status: Our A.I. Engine is now listening to your voice. Start Answering Stop Re…" at bounding box center [420, 354] width 533 height 40
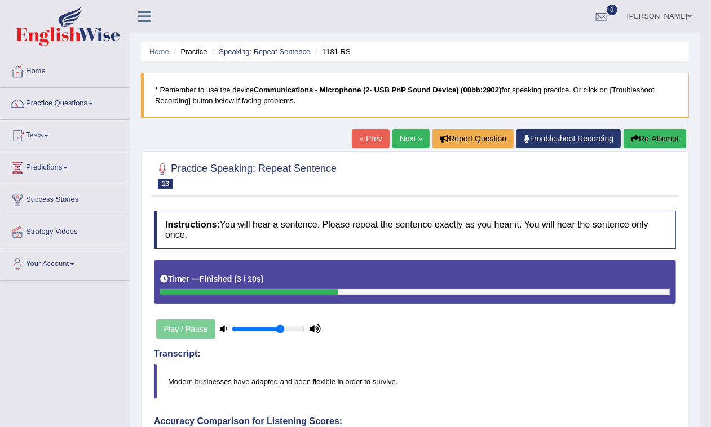
click at [405, 130] on link "Next »" at bounding box center [410, 138] width 37 height 19
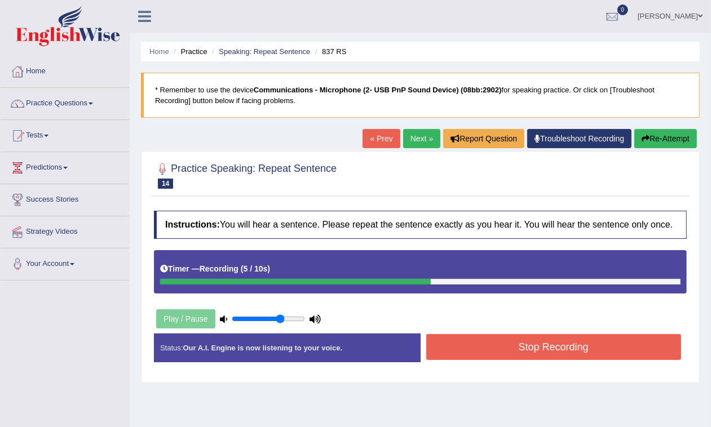
click at [533, 356] on button "Stop Recording" at bounding box center [553, 347] width 255 height 26
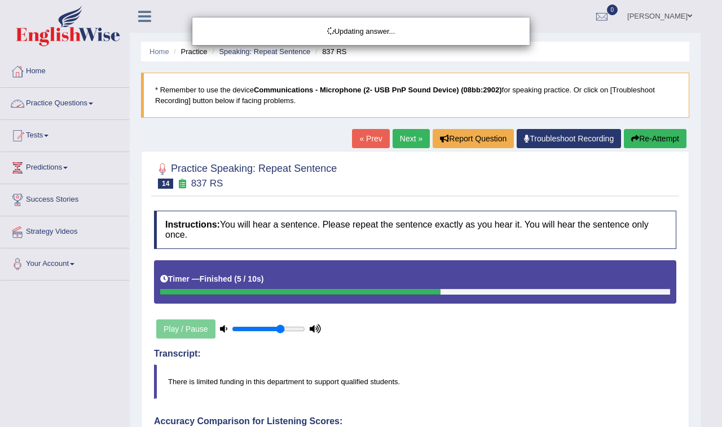
click at [69, 105] on div "Updating answer..." at bounding box center [361, 213] width 722 height 427
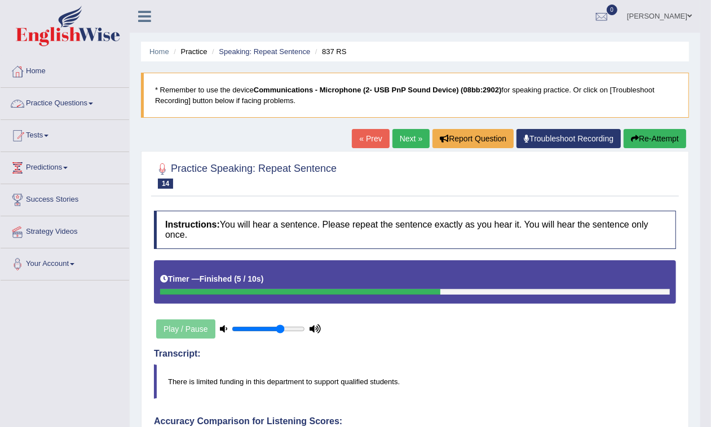
click at [69, 105] on link "Practice Questions" at bounding box center [65, 102] width 129 height 28
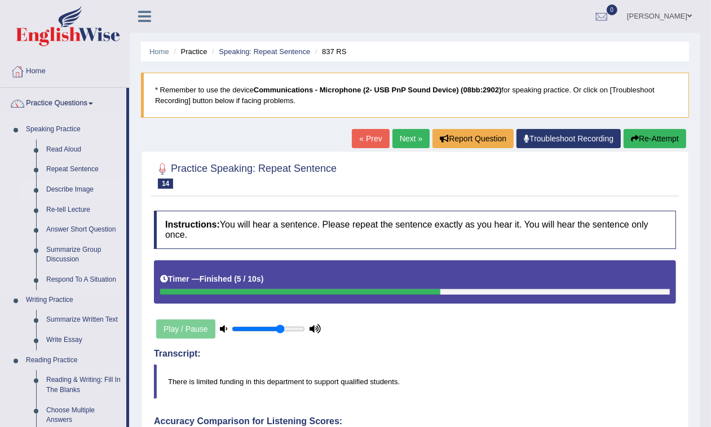
click at [73, 192] on link "Describe Image" at bounding box center [83, 190] width 85 height 20
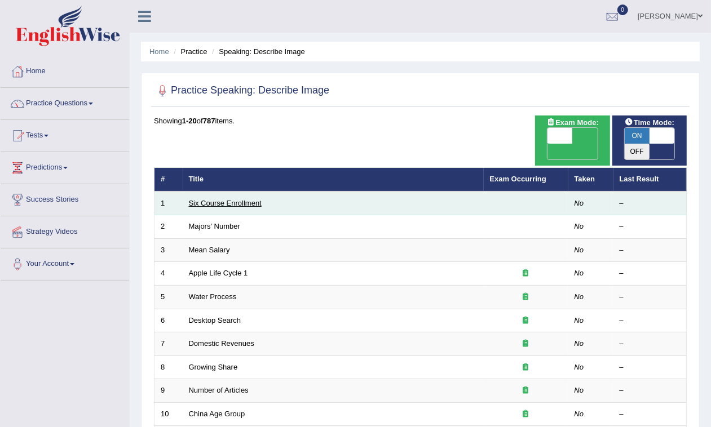
click at [237, 199] on link "Six Course Enrollment" at bounding box center [225, 203] width 73 height 8
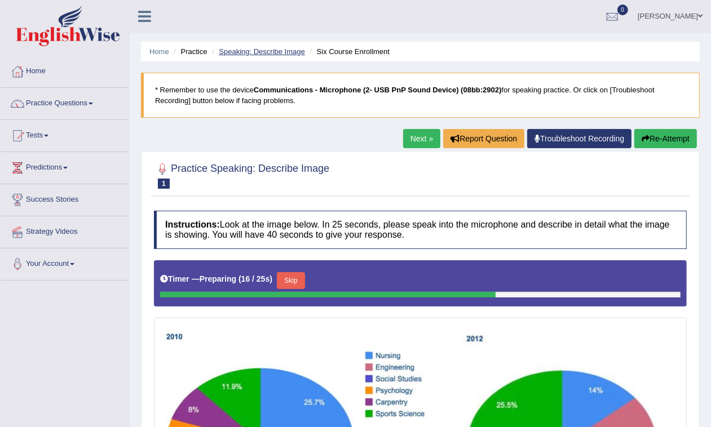
click at [271, 54] on link "Speaking: Describe Image" at bounding box center [262, 51] width 86 height 8
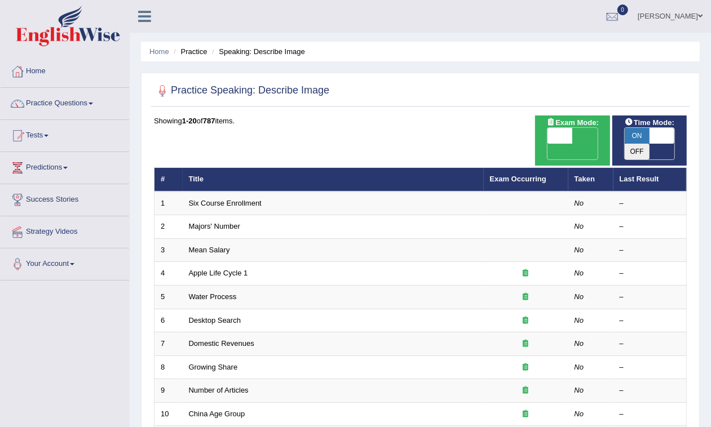
click at [631, 138] on span "ON" at bounding box center [637, 136] width 25 height 16
checkbox input "false"
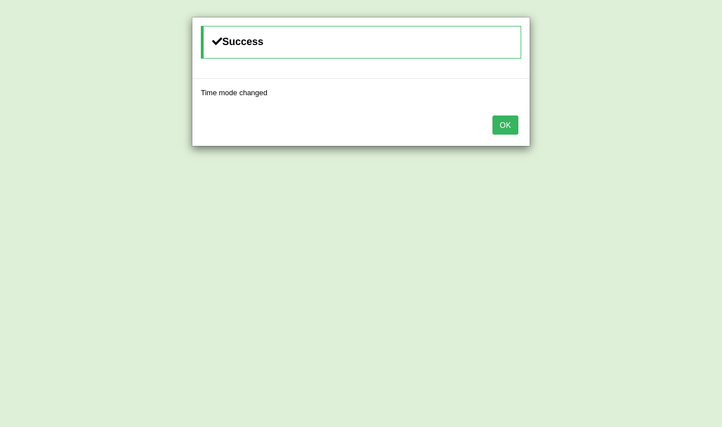
click at [513, 120] on button "OK" at bounding box center [505, 125] width 26 height 19
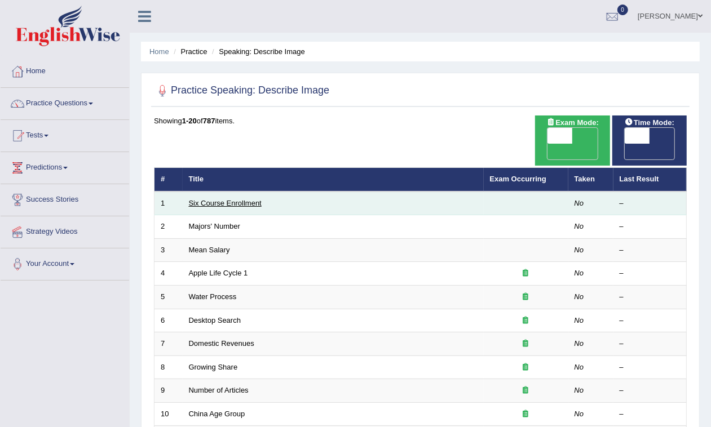
click at [241, 199] on link "Six Course Enrollment" at bounding box center [225, 203] width 73 height 8
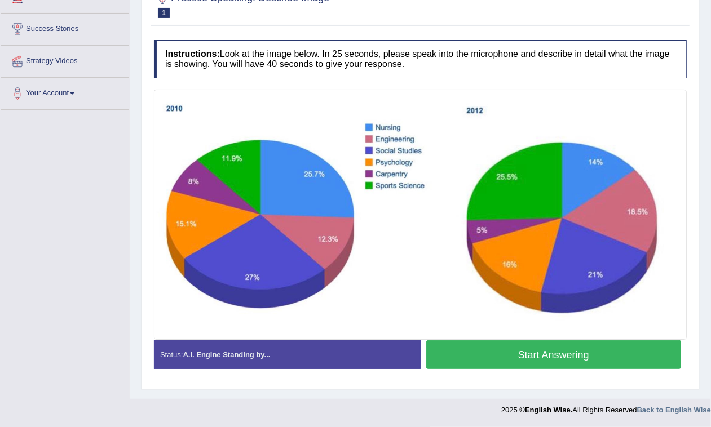
scroll to position [100, 0]
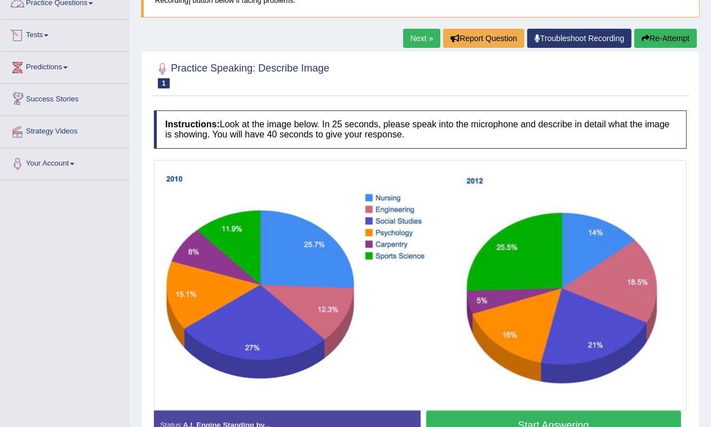
click at [225, 206] on img at bounding box center [420, 285] width 527 height 245
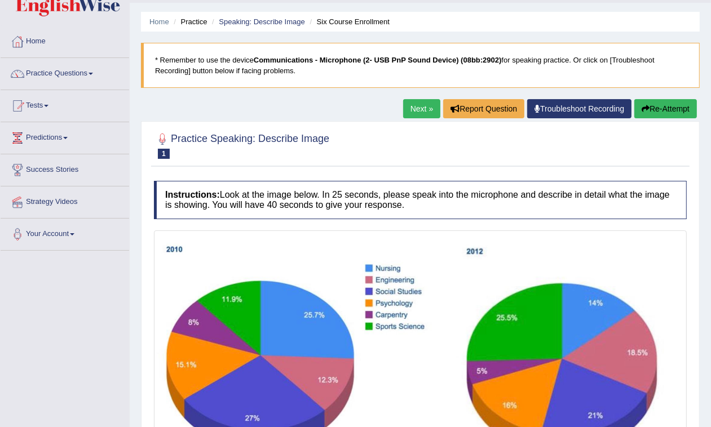
click at [427, 97] on div "Home Practice Speaking: Describe Image Six Course Enrollment * Remember to use …" at bounding box center [420, 255] width 581 height 570
click at [427, 109] on link "Next »" at bounding box center [421, 108] width 37 height 19
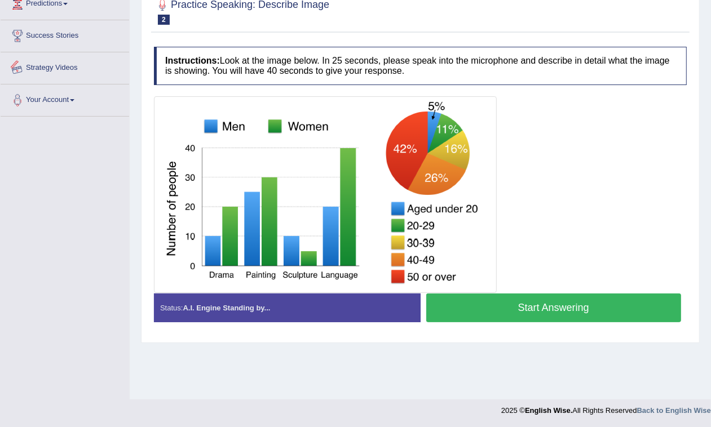
scroll to position [94, 0]
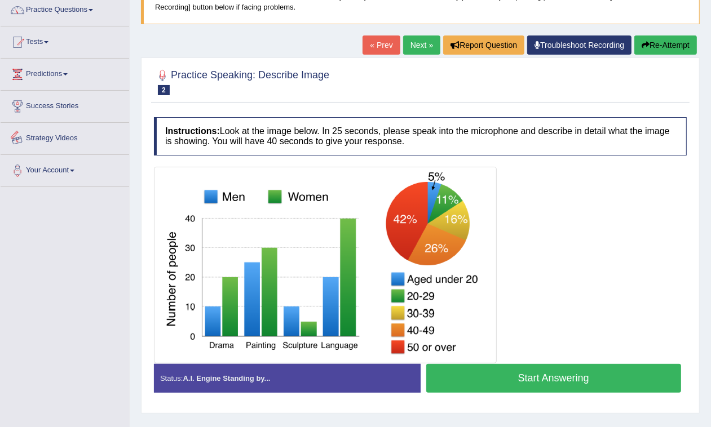
click at [45, 333] on div "Toggle navigation Home Practice Questions Speaking Practice Read Aloud Repeat S…" at bounding box center [355, 199] width 711 height 586
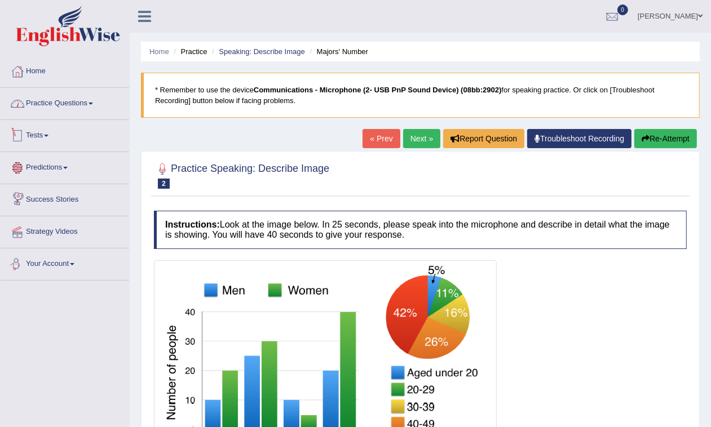
click at [55, 107] on link "Practice Questions" at bounding box center [65, 102] width 129 height 28
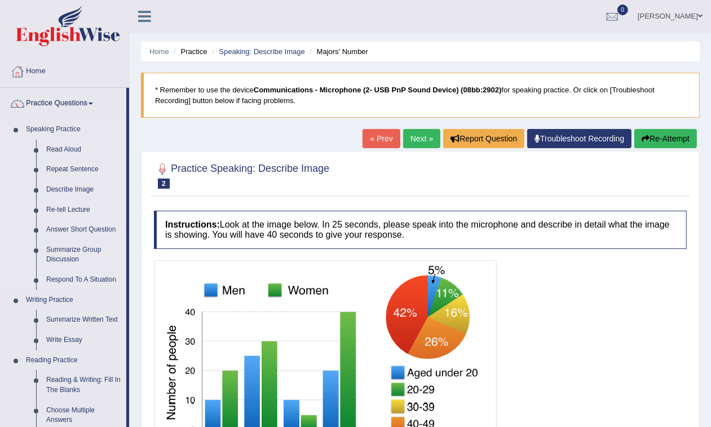
click at [80, 214] on link "Re-tell Lecture" at bounding box center [83, 210] width 85 height 20
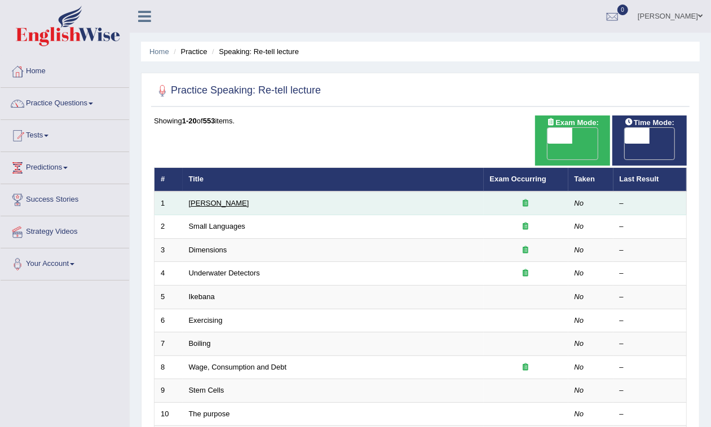
click at [193, 199] on link "[PERSON_NAME]" at bounding box center [219, 203] width 60 height 8
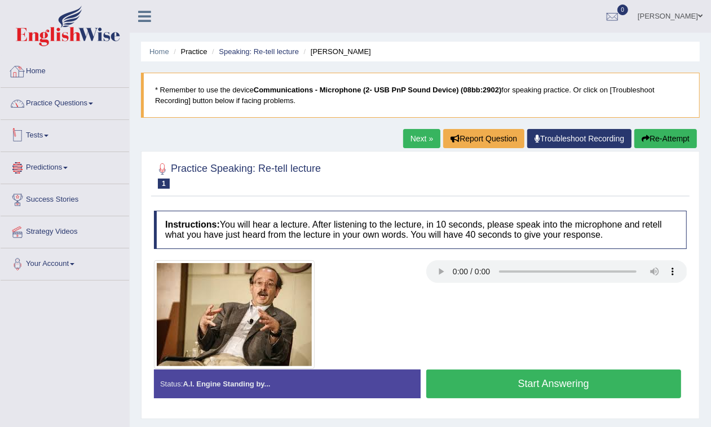
click at [54, 97] on link "Practice Questions" at bounding box center [65, 102] width 129 height 28
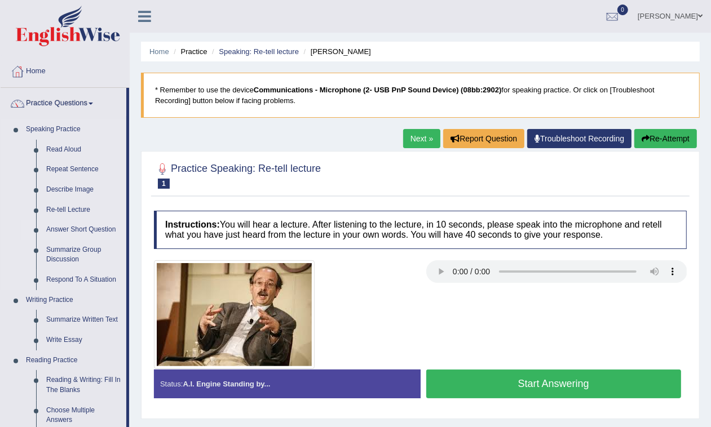
click at [71, 232] on link "Answer Short Question" at bounding box center [83, 230] width 85 height 20
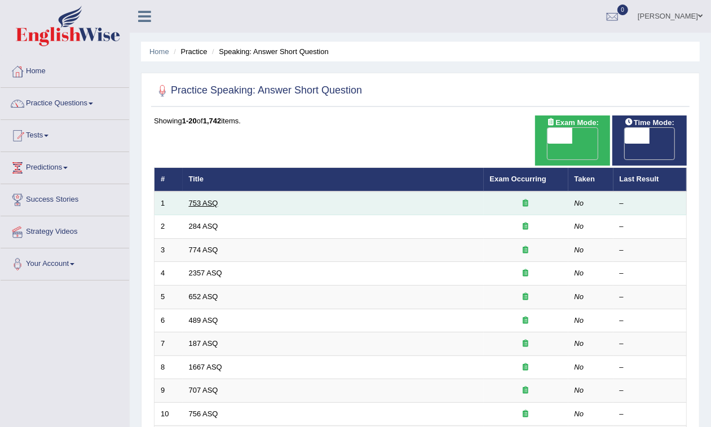
click at [204, 199] on link "753 ASQ" at bounding box center [203, 203] width 29 height 8
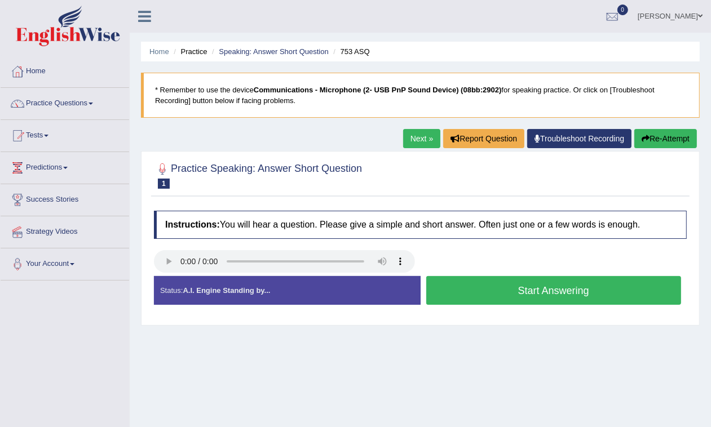
click at [421, 140] on link "Next »" at bounding box center [421, 138] width 37 height 19
click at [85, 104] on link "Practice Questions" at bounding box center [65, 102] width 129 height 28
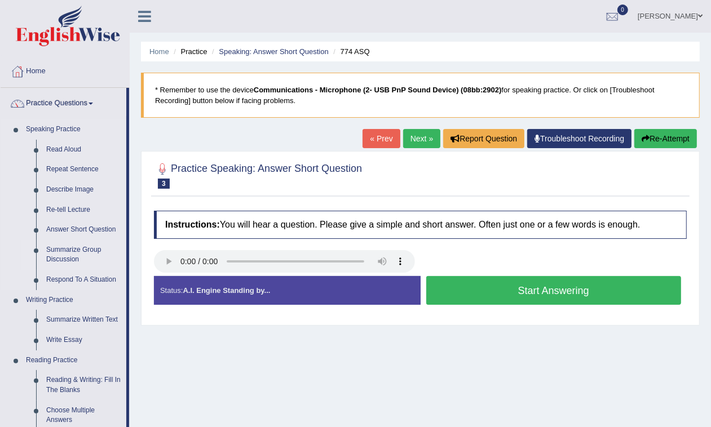
click at [71, 258] on link "Summarize Group Discussion" at bounding box center [83, 255] width 85 height 30
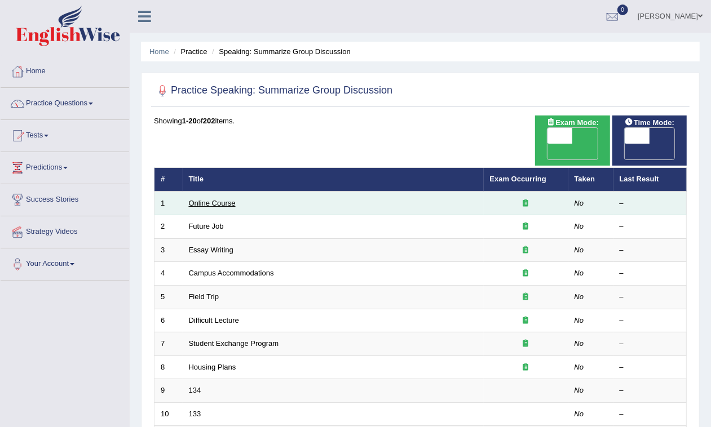
click at [194, 199] on link "Online Course" at bounding box center [212, 203] width 47 height 8
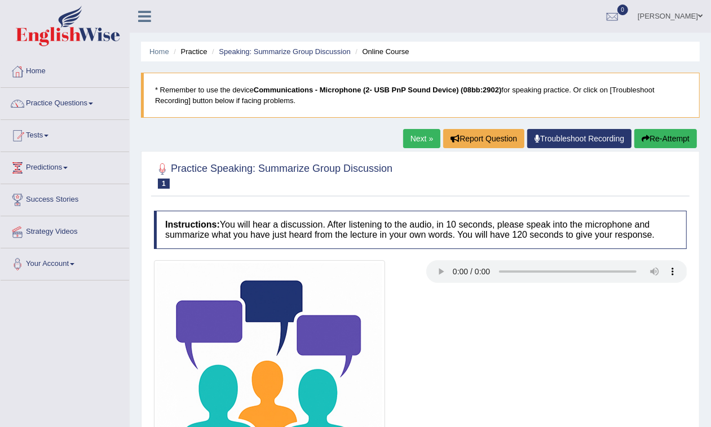
scroll to position [70, 0]
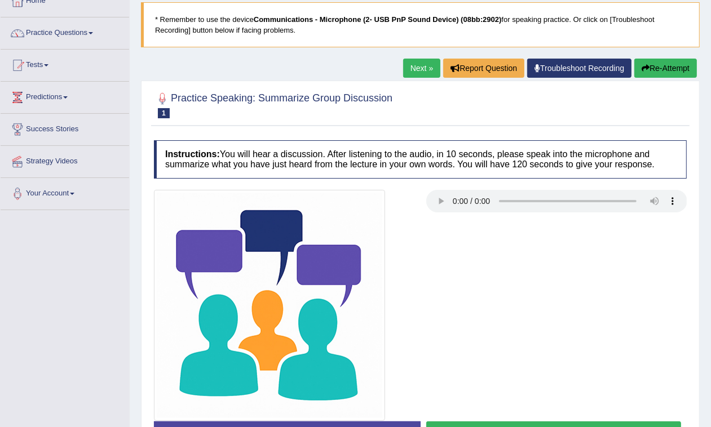
click at [423, 65] on link "Next »" at bounding box center [421, 68] width 37 height 19
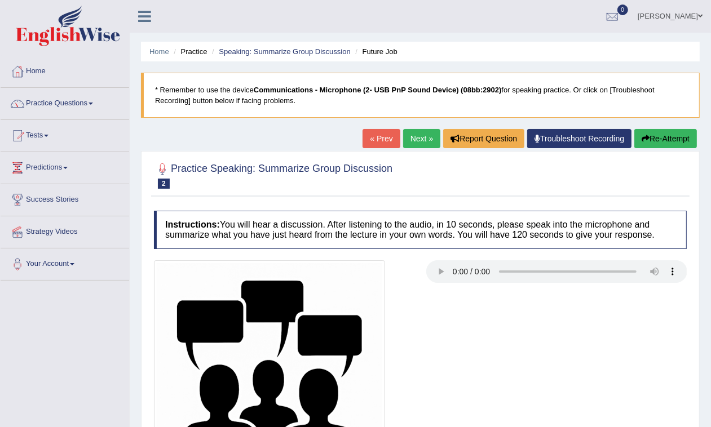
click at [406, 127] on div "Home Practice Speaking: Summarize Group Discussion Future Job * Remember to use…" at bounding box center [420, 282] width 581 height 564
click at [412, 139] on link "Next »" at bounding box center [421, 138] width 37 height 19
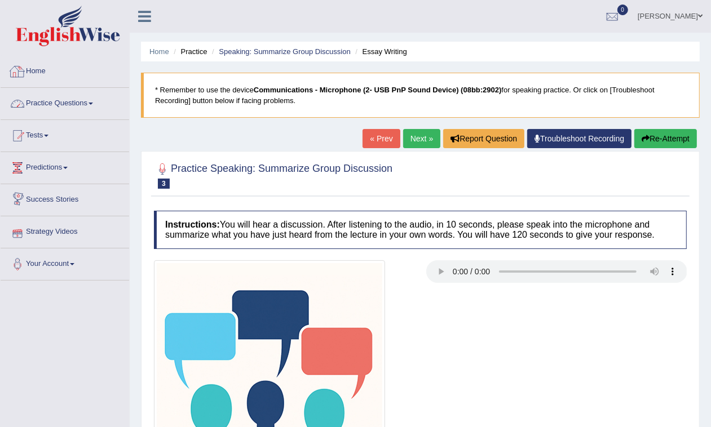
click at [77, 102] on link "Practice Questions" at bounding box center [65, 102] width 129 height 28
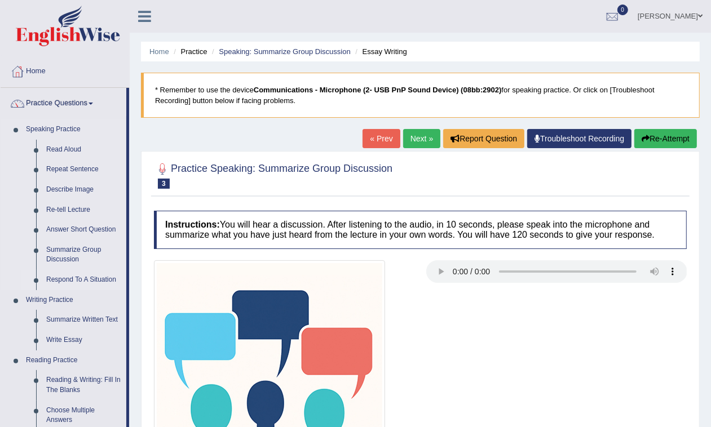
click at [82, 282] on link "Respond To A Situation" at bounding box center [83, 280] width 85 height 20
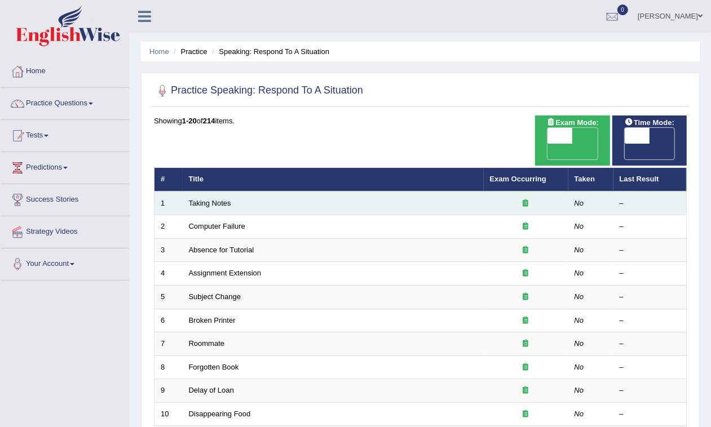
click at [215, 193] on td "Taking Notes" at bounding box center [333, 204] width 301 height 24
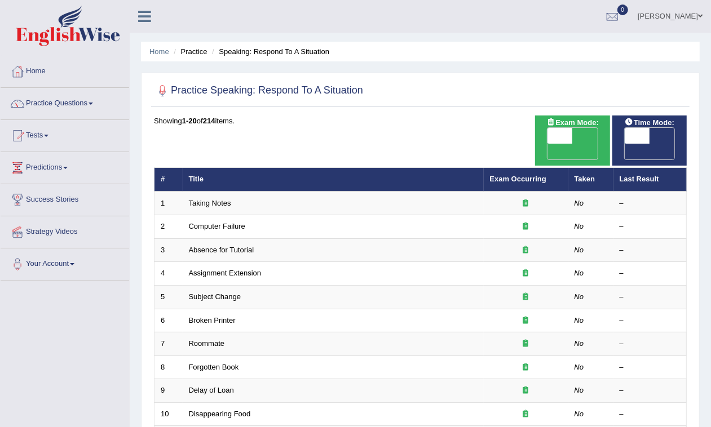
click at [215, 173] on th "Title" at bounding box center [333, 180] width 301 height 24
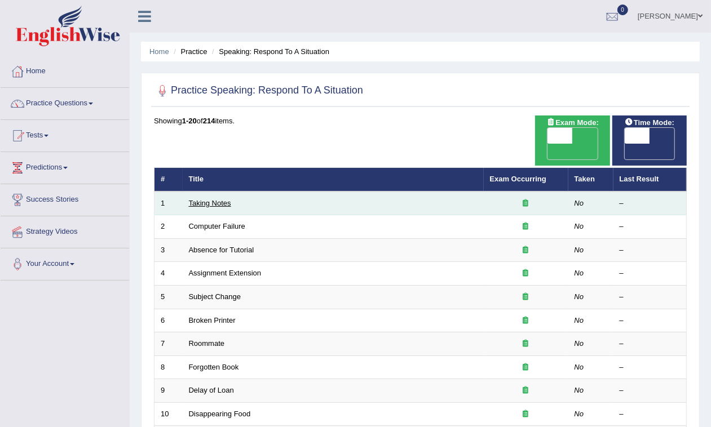
click at [220, 199] on link "Taking Notes" at bounding box center [210, 203] width 42 height 8
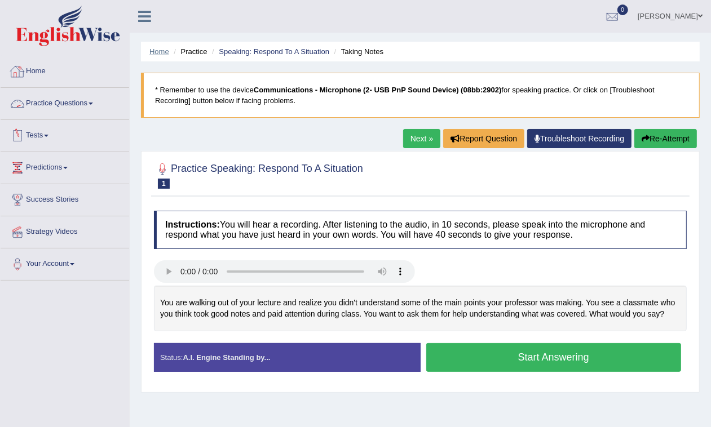
click at [151, 54] on link "Home" at bounding box center [159, 51] width 20 height 8
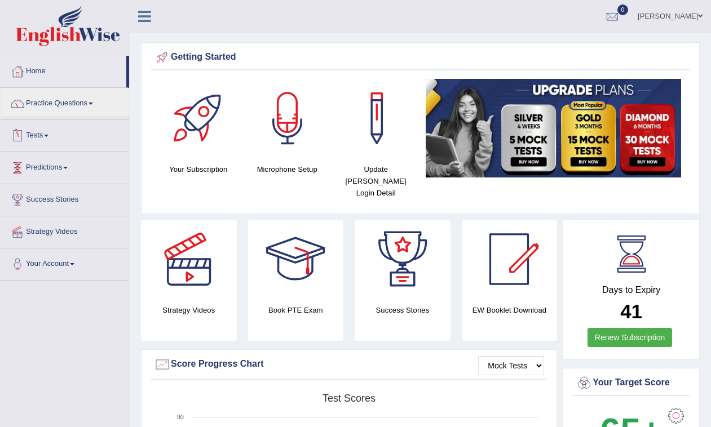
click at [50, 140] on link "Tests" at bounding box center [65, 134] width 129 height 28
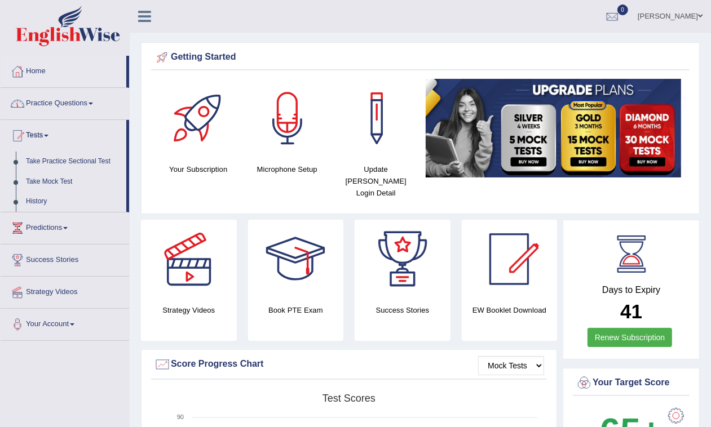
click at [60, 103] on link "Practice Questions" at bounding box center [65, 102] width 129 height 28
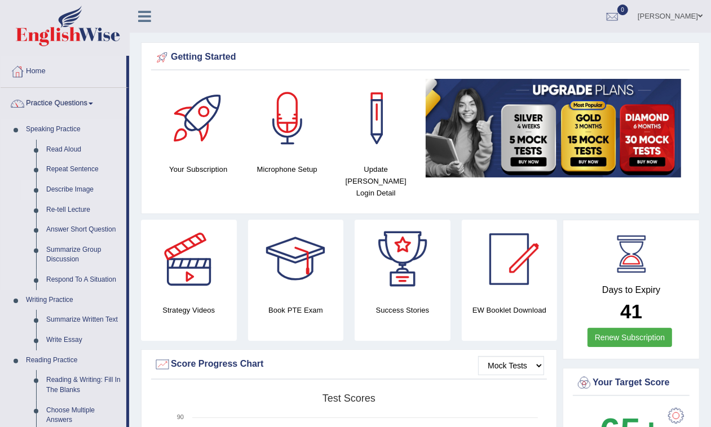
click at [65, 191] on link "Describe Image" at bounding box center [83, 190] width 85 height 20
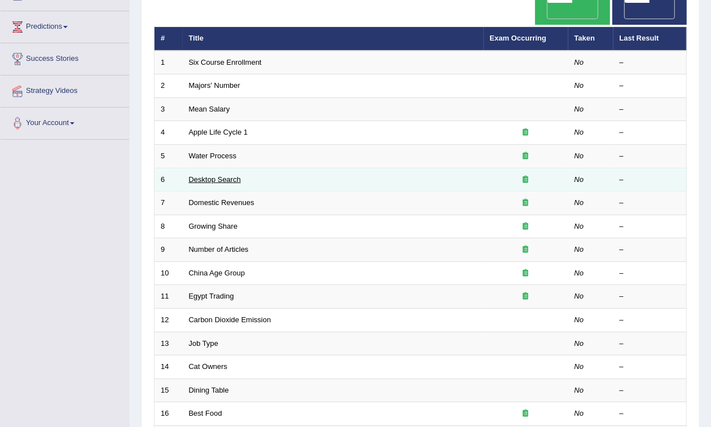
click at [203, 175] on link "Desktop Search" at bounding box center [215, 179] width 52 height 8
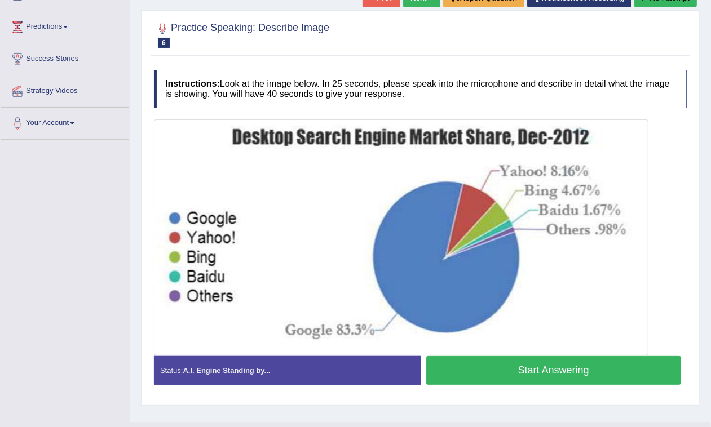
click at [542, 368] on button "Start Answering" at bounding box center [553, 370] width 255 height 29
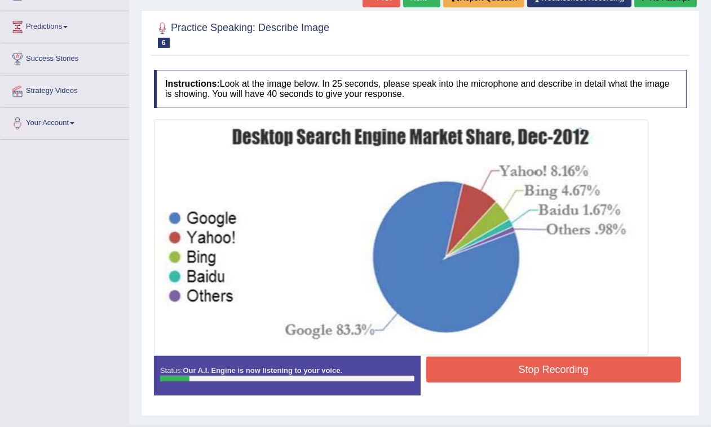
click at [514, 372] on button "Stop Recording" at bounding box center [553, 370] width 255 height 26
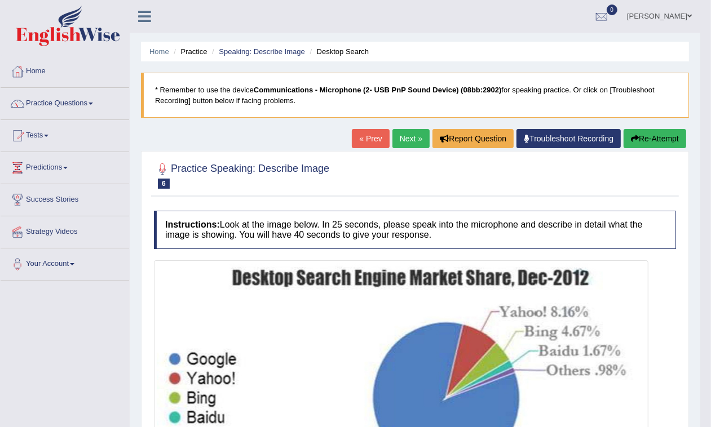
click at [653, 145] on button "Re-Attempt" at bounding box center [654, 138] width 63 height 19
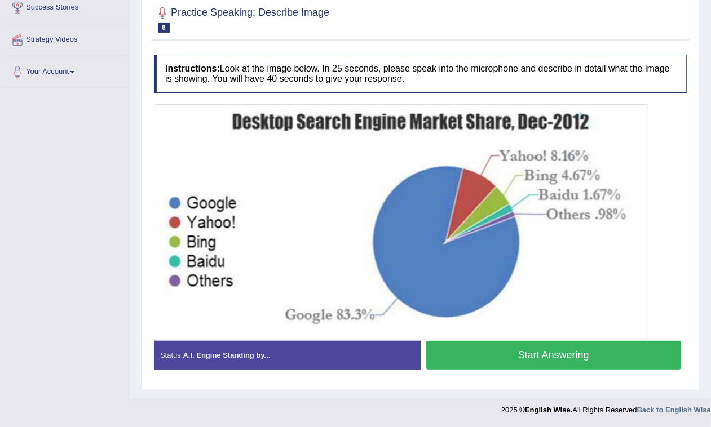
click at [528, 358] on button "Start Answering" at bounding box center [553, 355] width 255 height 29
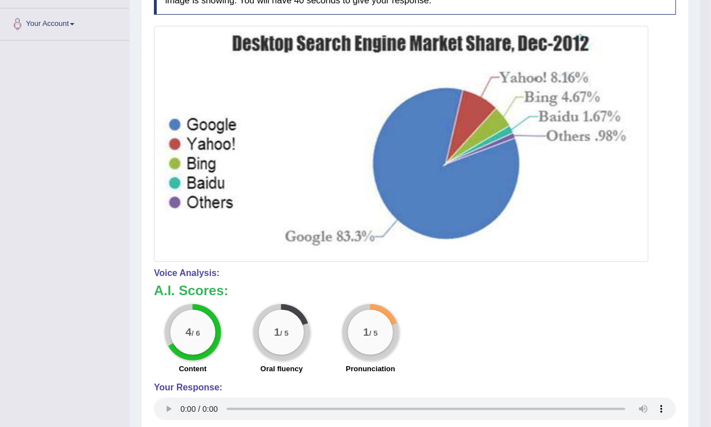
scroll to position [29, 0]
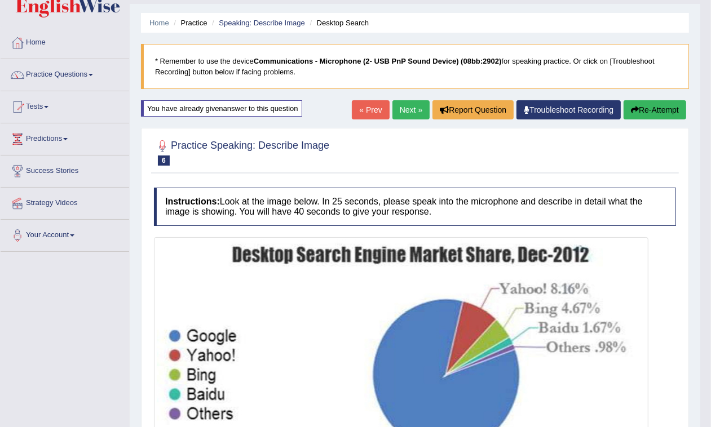
click at [398, 113] on link "Next »" at bounding box center [410, 109] width 37 height 19
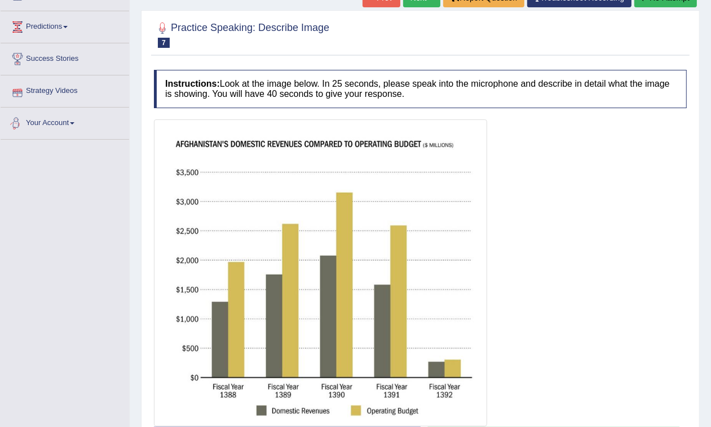
scroll to position [227, 0]
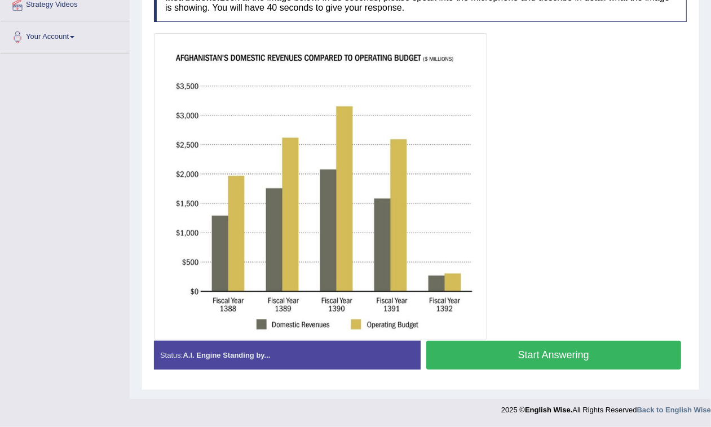
click at [556, 356] on button "Start Answering" at bounding box center [553, 355] width 255 height 29
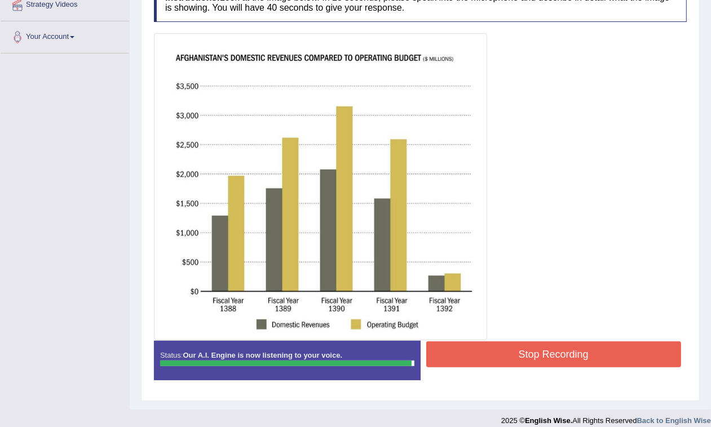
click at [523, 359] on button "Stop Recording" at bounding box center [553, 355] width 255 height 26
click at [523, 359] on div "Status: Our A.I. Engine is now listening to your voice. Start Answering Stop Re…" at bounding box center [420, 366] width 533 height 51
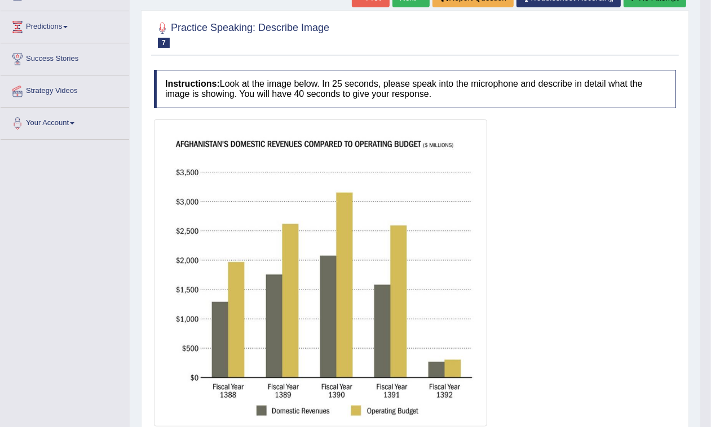
scroll to position [0, 0]
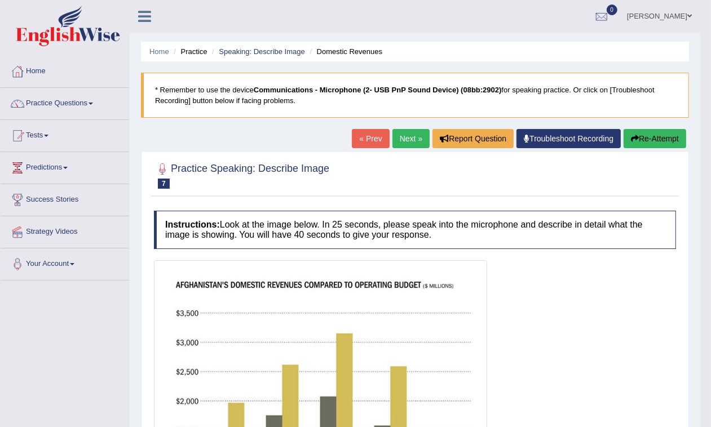
click at [402, 131] on link "Next »" at bounding box center [410, 138] width 37 height 19
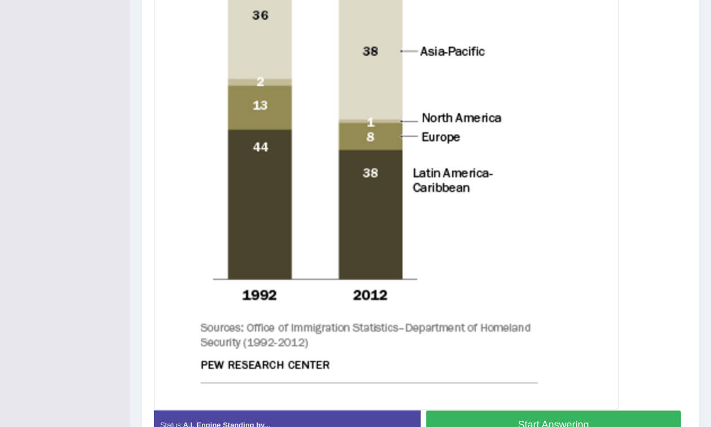
scroll to position [521, 0]
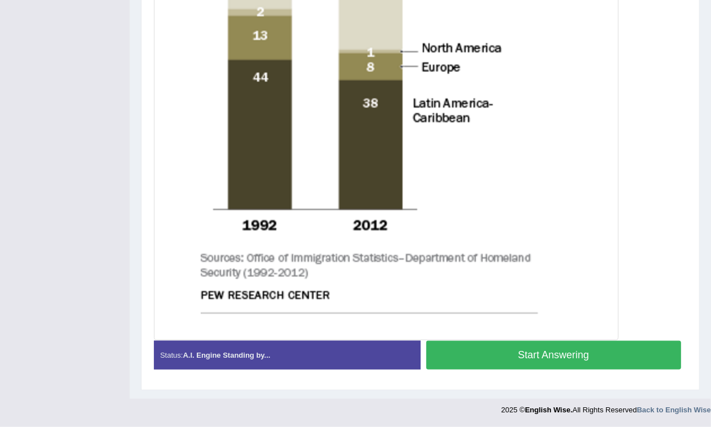
click at [521, 348] on button "Start Answering" at bounding box center [553, 355] width 255 height 29
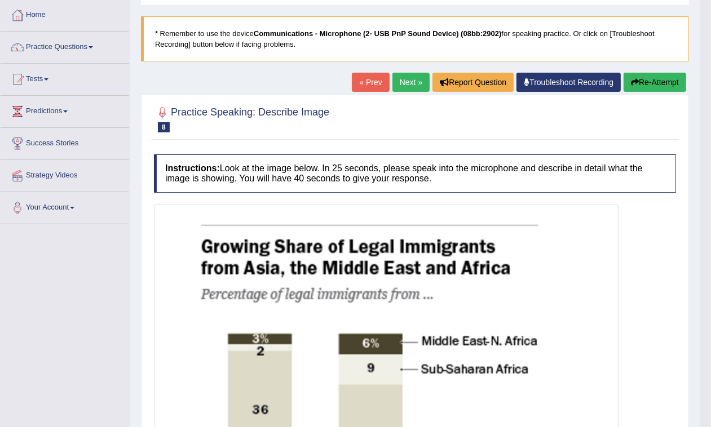
scroll to position [0, 0]
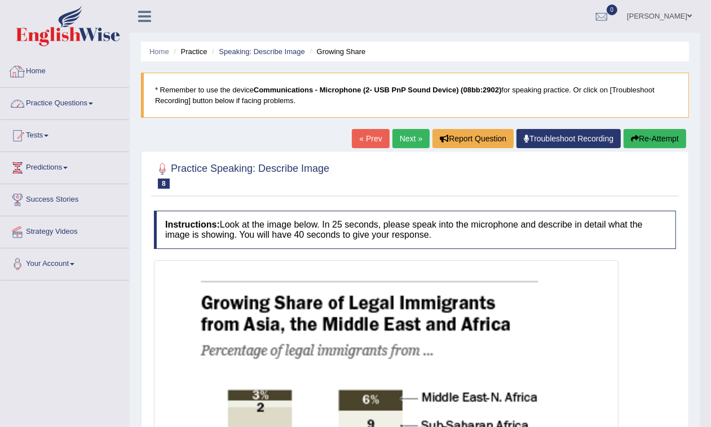
click at [79, 100] on link "Practice Questions" at bounding box center [65, 102] width 129 height 28
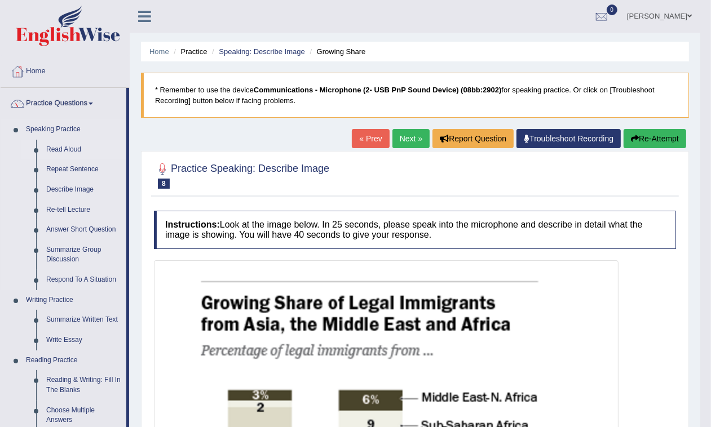
click at [73, 145] on link "Read Aloud" at bounding box center [83, 150] width 85 height 20
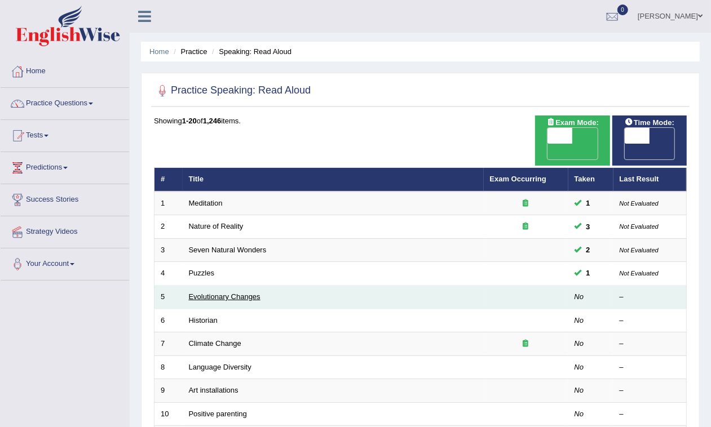
click at [246, 293] on link "Evolutionary Changes" at bounding box center [225, 297] width 72 height 8
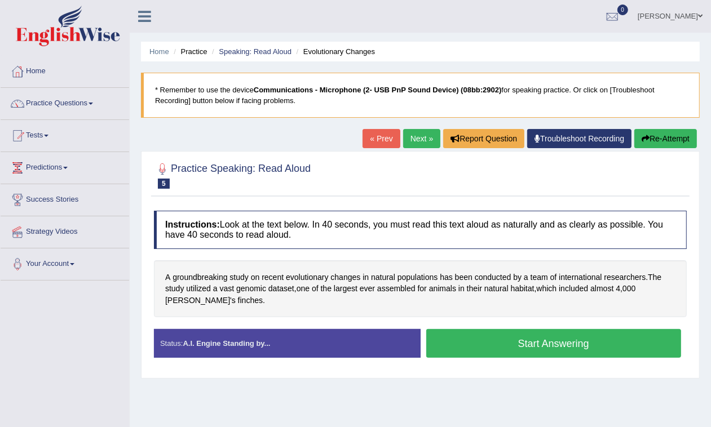
click at [559, 353] on button "Start Answering" at bounding box center [553, 343] width 255 height 29
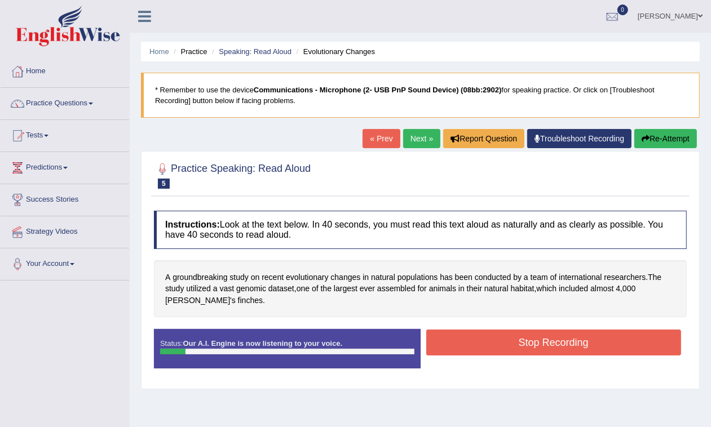
click at [687, 140] on button "Re-Attempt" at bounding box center [665, 138] width 63 height 19
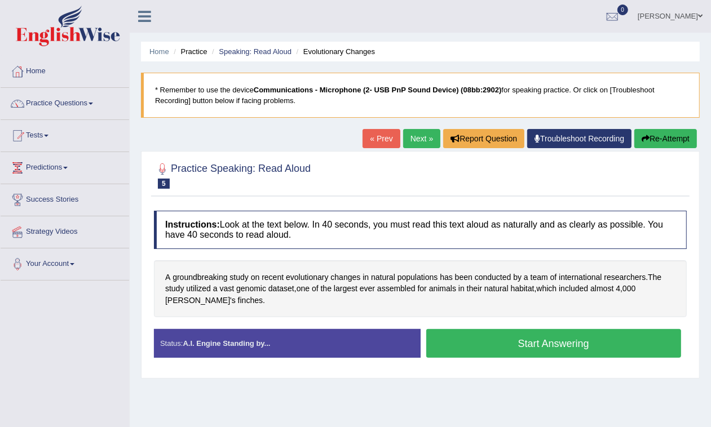
click at [529, 345] on button "Start Answering" at bounding box center [553, 343] width 255 height 29
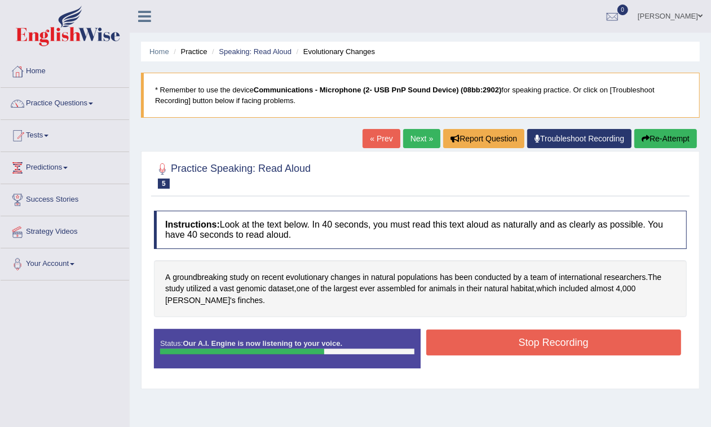
click at [539, 335] on button "Stop Recording" at bounding box center [553, 343] width 255 height 26
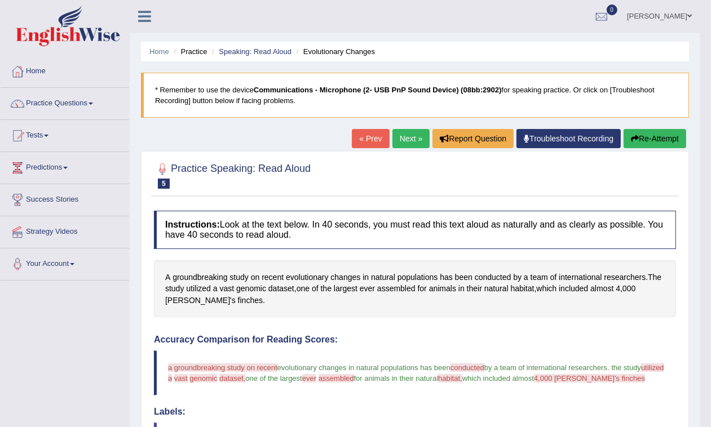
click at [401, 139] on link "Next »" at bounding box center [410, 138] width 37 height 19
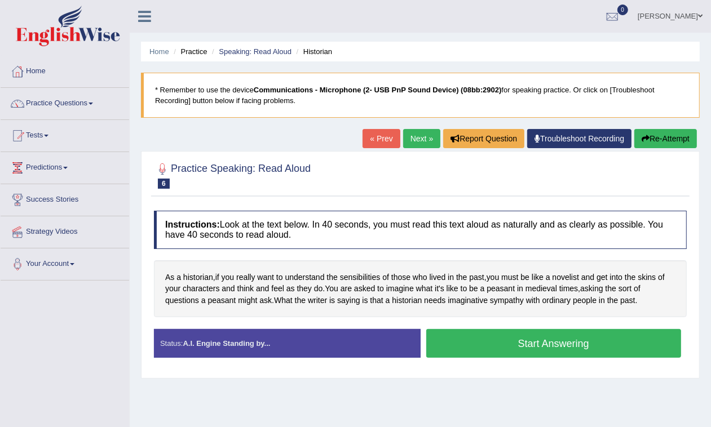
click at [534, 345] on button "Start Answering" at bounding box center [553, 343] width 255 height 29
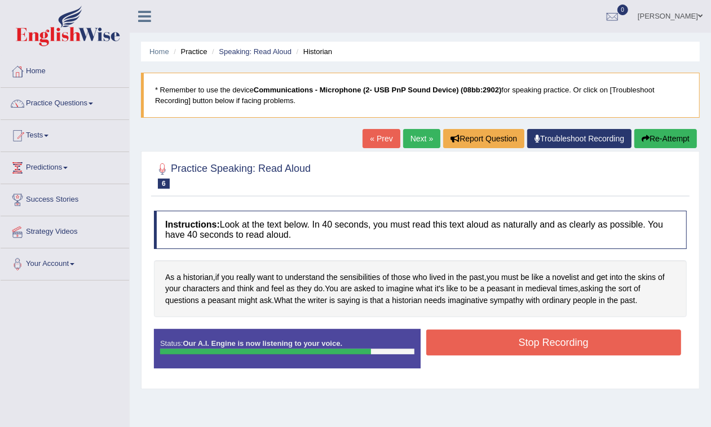
click at [546, 339] on button "Stop Recording" at bounding box center [553, 343] width 255 height 26
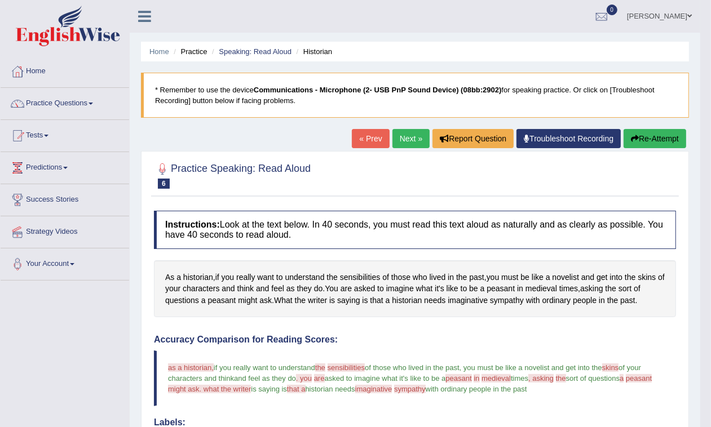
click at [401, 141] on link "Next »" at bounding box center [410, 138] width 37 height 19
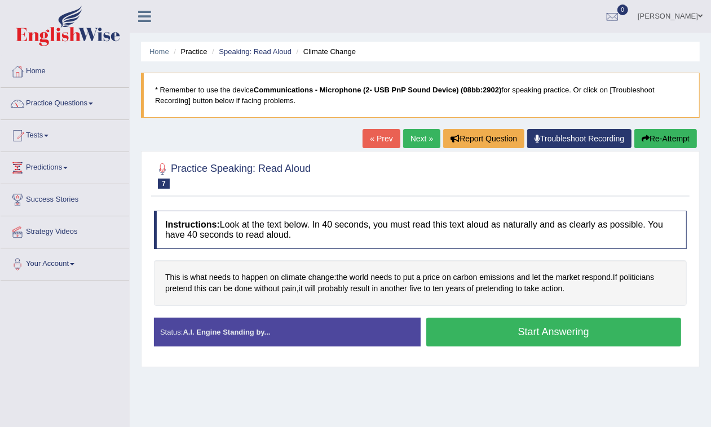
click at [518, 331] on button "Start Answering" at bounding box center [553, 332] width 255 height 29
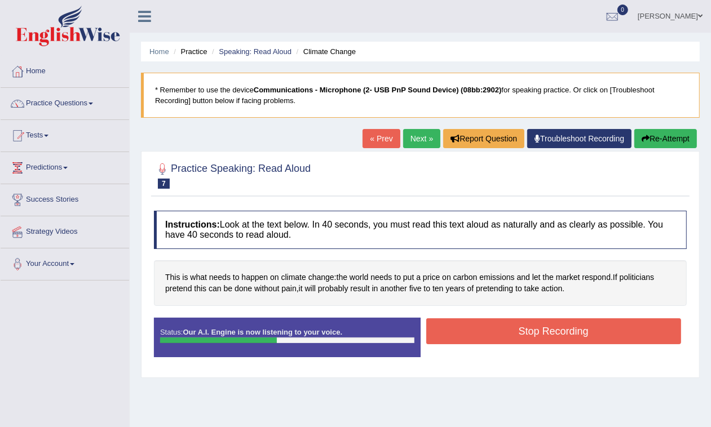
click at [558, 322] on button "Stop Recording" at bounding box center [553, 332] width 255 height 26
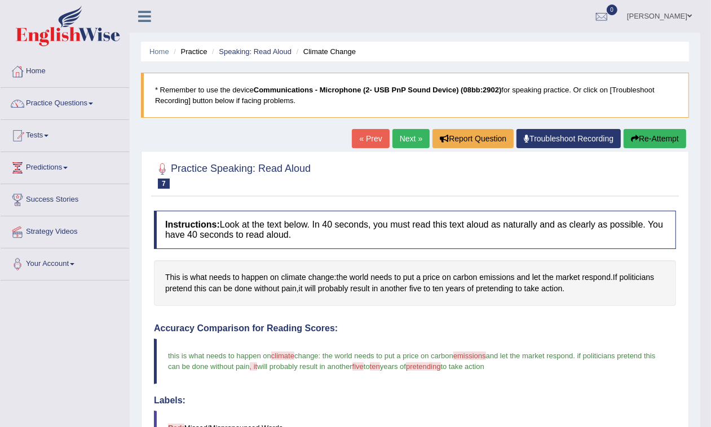
click at [407, 131] on link "Next »" at bounding box center [410, 138] width 37 height 19
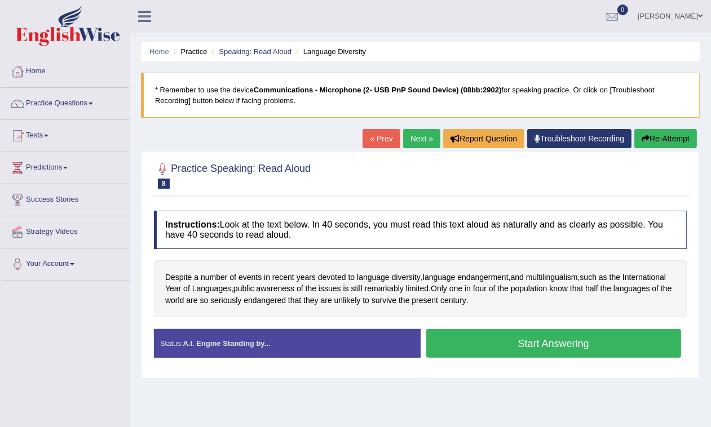
click at [489, 347] on button "Start Answering" at bounding box center [553, 343] width 255 height 29
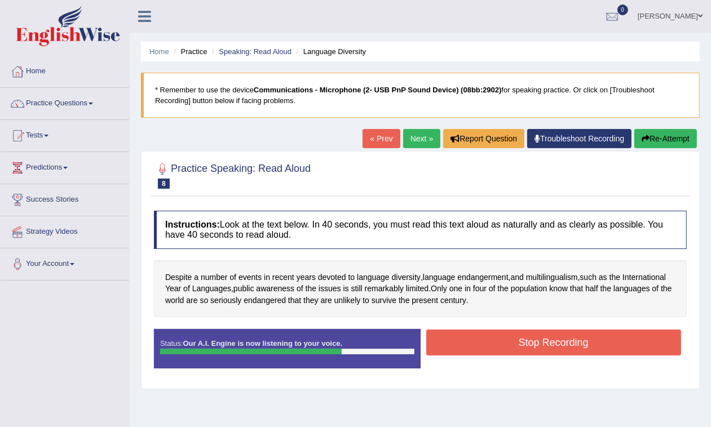
click at [503, 344] on button "Stop Recording" at bounding box center [553, 343] width 255 height 26
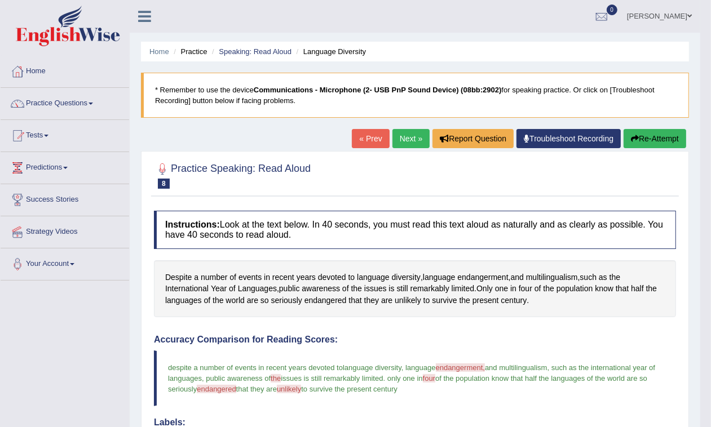
click at [392, 141] on link "Next »" at bounding box center [410, 138] width 37 height 19
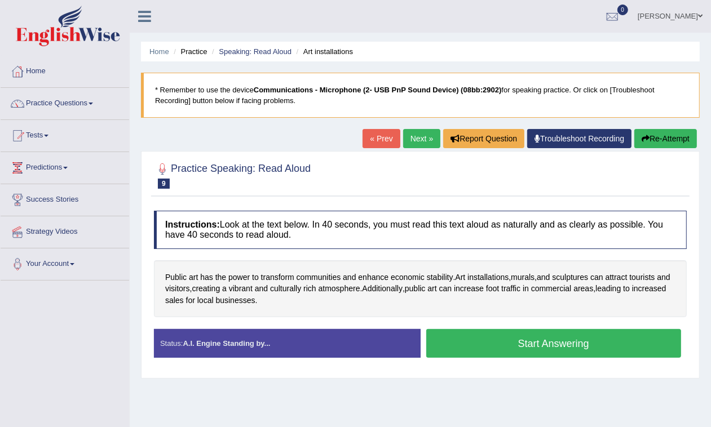
click at [484, 341] on button "Start Answering" at bounding box center [553, 343] width 255 height 29
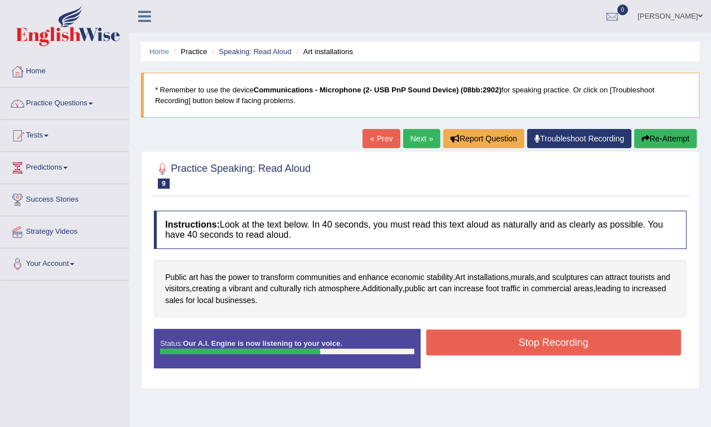
click at [483, 340] on button "Stop Recording" at bounding box center [553, 343] width 255 height 26
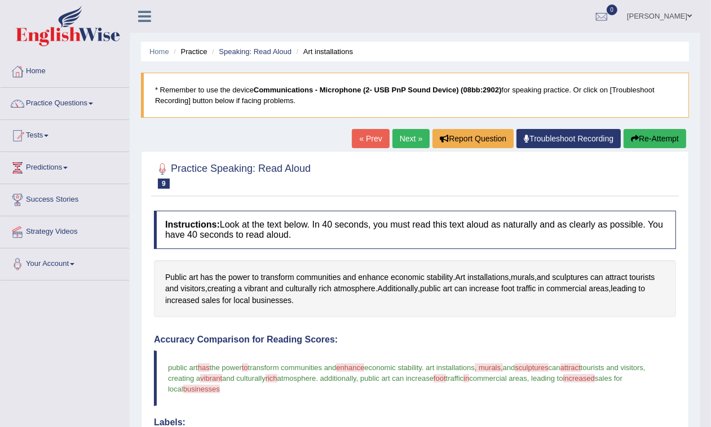
click at [406, 140] on link "Next »" at bounding box center [410, 138] width 37 height 19
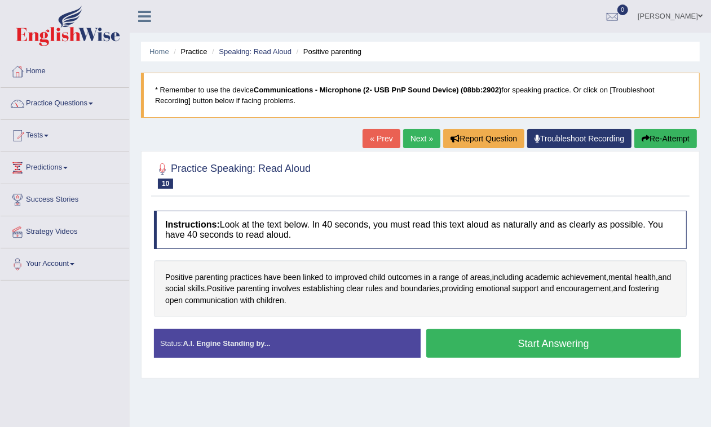
click at [382, 141] on link "« Prev" at bounding box center [380, 138] width 37 height 19
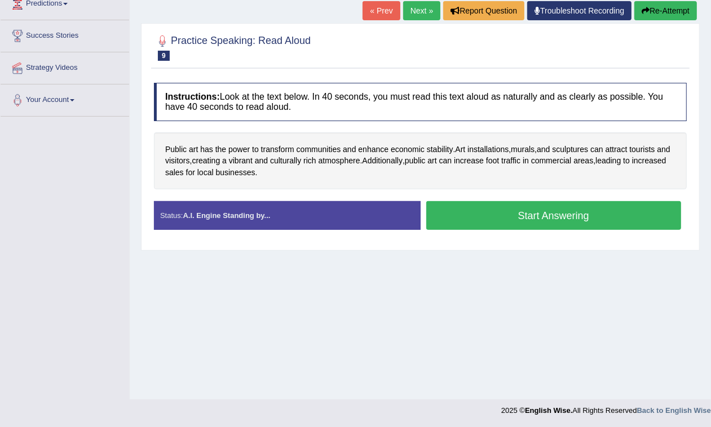
scroll to position [94, 0]
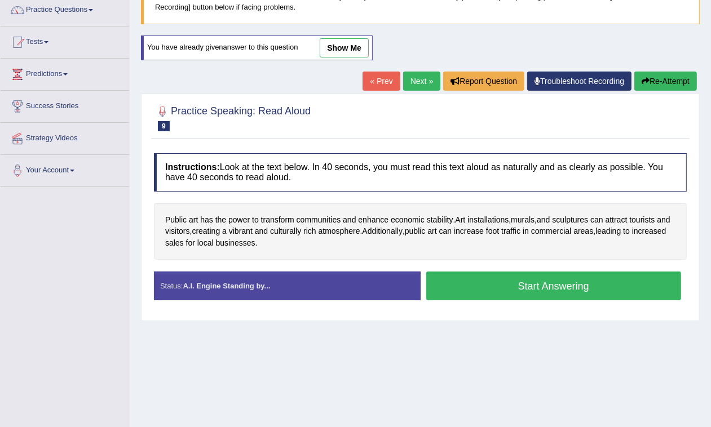
click at [545, 283] on button "Start Answering" at bounding box center [553, 286] width 255 height 29
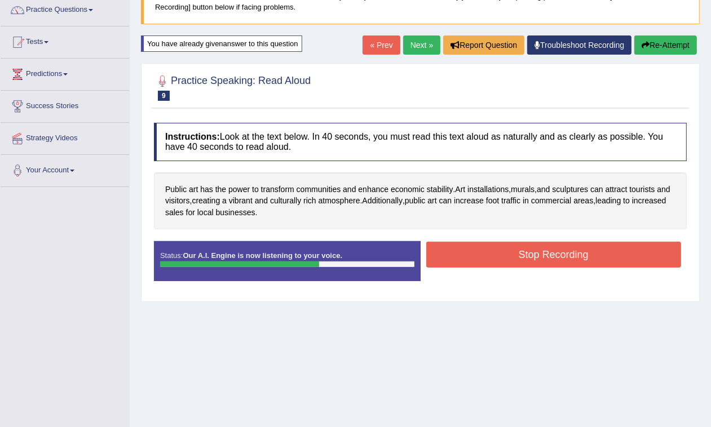
click at [534, 249] on button "Stop Recording" at bounding box center [553, 255] width 255 height 26
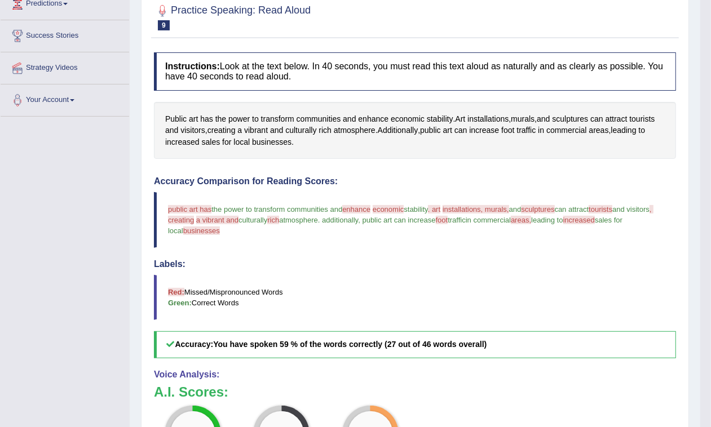
scroll to position [23, 0]
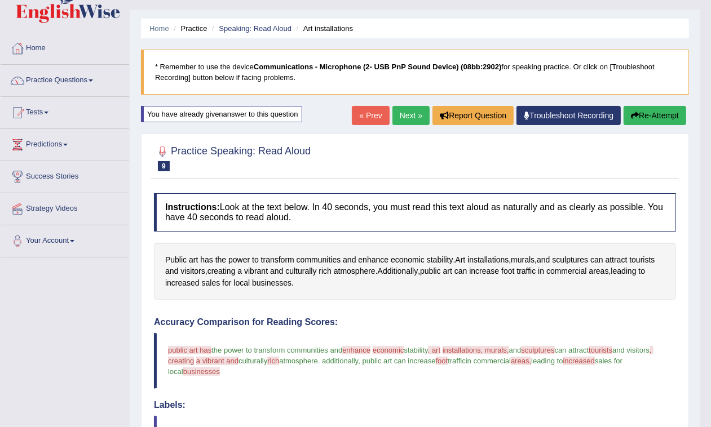
click at [406, 104] on div "Home Practice Speaking: Read Aloud Art installations * Remember to use the devi…" at bounding box center [415, 356] width 571 height 758
click at [399, 118] on link "Next »" at bounding box center [410, 115] width 37 height 19
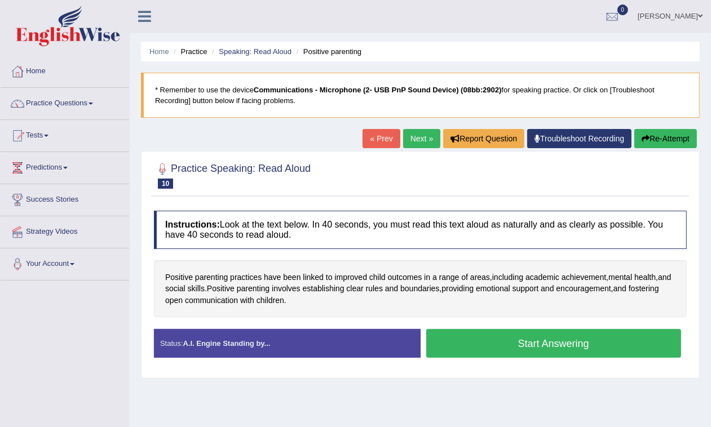
click at [492, 347] on button "Start Answering" at bounding box center [553, 343] width 255 height 29
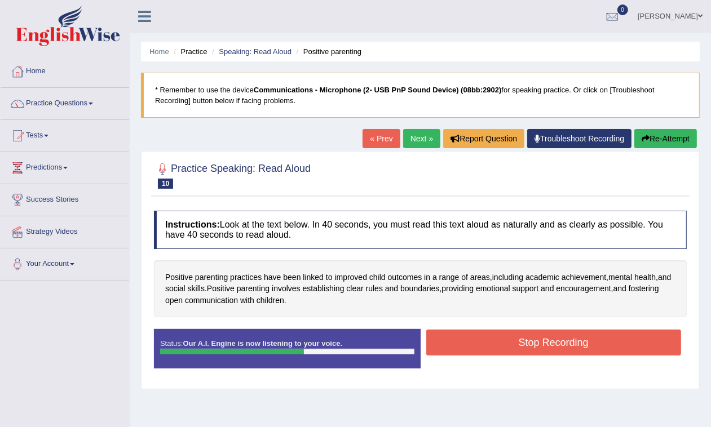
click at [546, 342] on button "Stop Recording" at bounding box center [553, 343] width 255 height 26
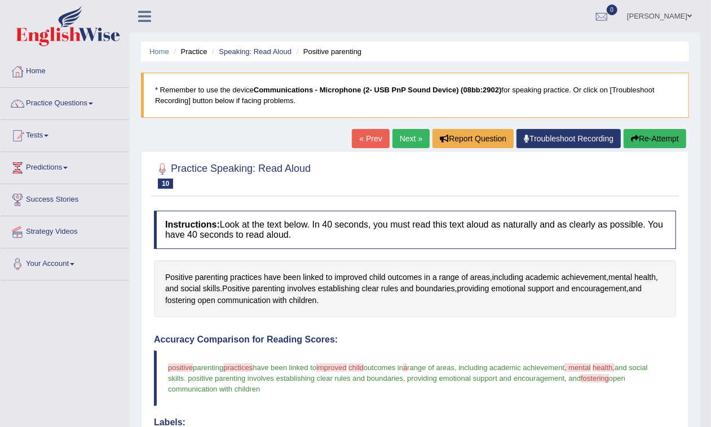
click at [401, 143] on link "Next »" at bounding box center [410, 138] width 37 height 19
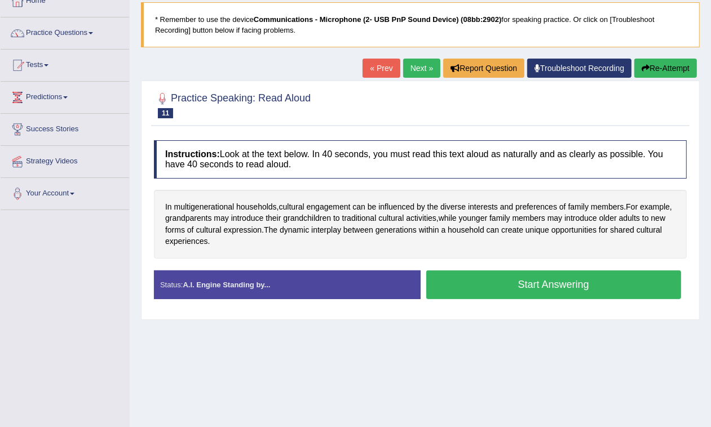
click at [500, 280] on button "Start Answering" at bounding box center [553, 285] width 255 height 29
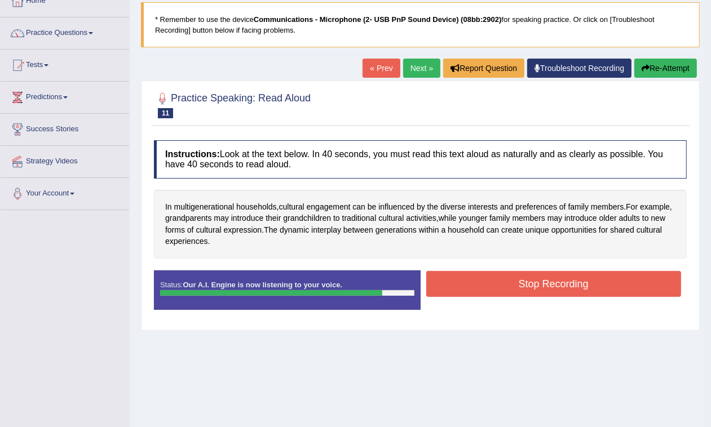
click at [582, 279] on button "Stop Recording" at bounding box center [553, 284] width 255 height 26
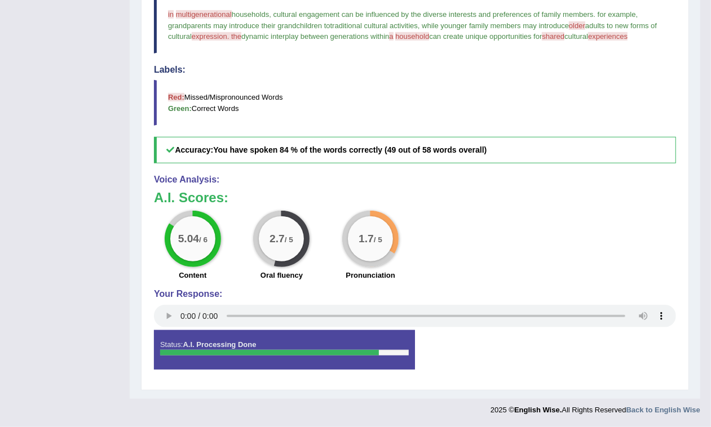
scroll to position [15, 0]
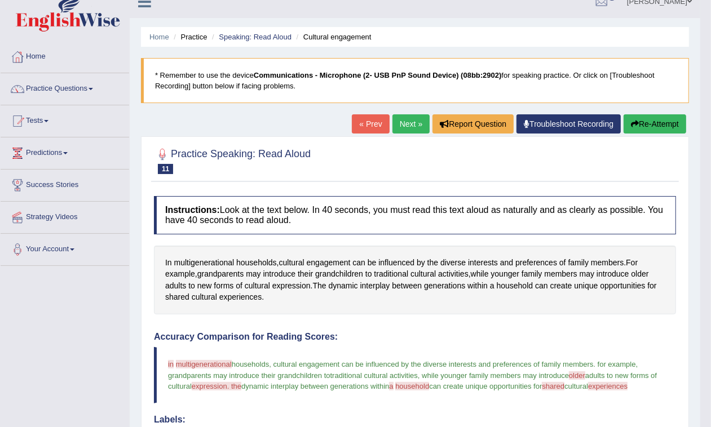
click at [402, 116] on link "Next »" at bounding box center [410, 123] width 37 height 19
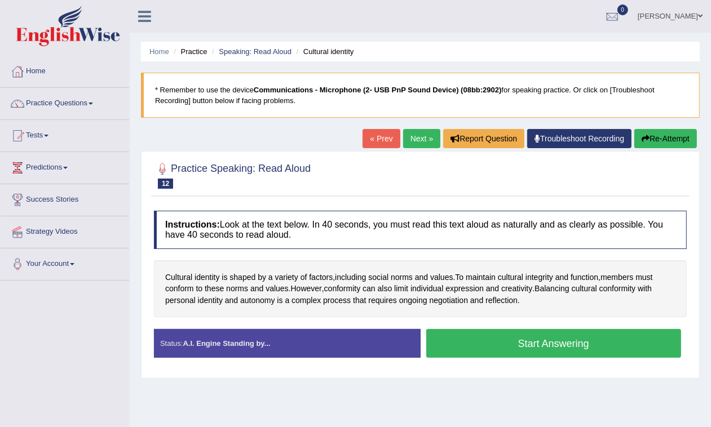
click at [592, 344] on button "Start Answering" at bounding box center [553, 343] width 255 height 29
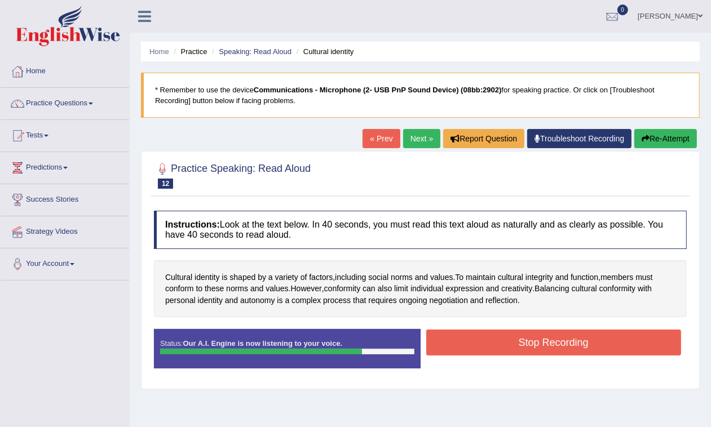
click at [525, 334] on button "Stop Recording" at bounding box center [553, 343] width 255 height 26
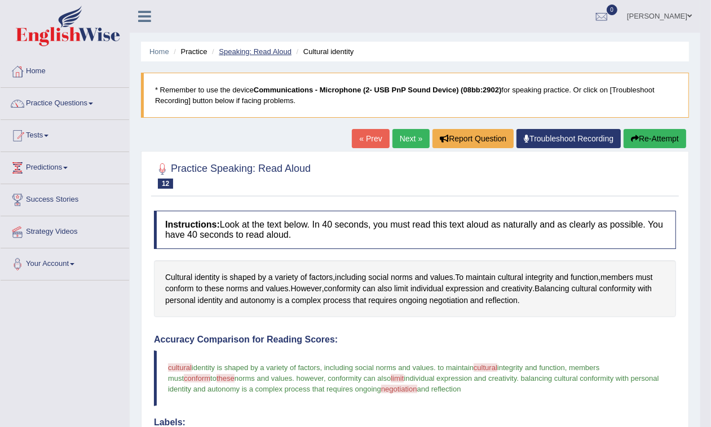
click at [257, 54] on link "Speaking: Read Aloud" at bounding box center [255, 51] width 73 height 8
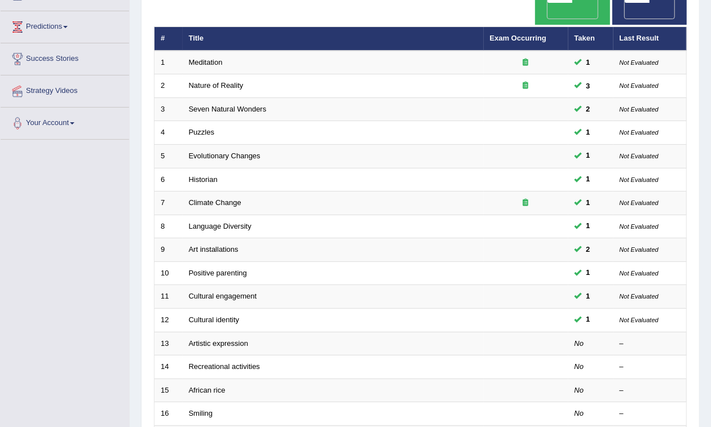
scroll to position [70, 0]
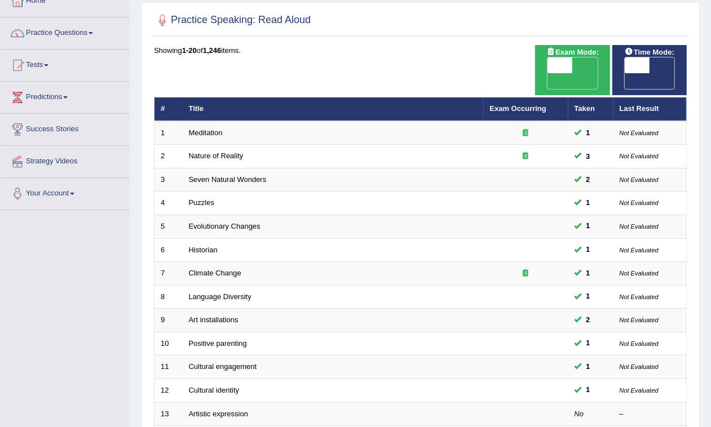
click at [625, 73] on span "OFF" at bounding box center [612, 81] width 25 height 16
checkbox input "true"
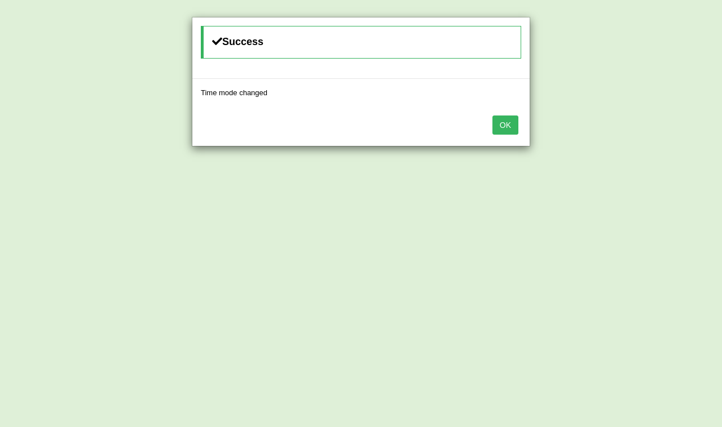
click at [496, 132] on button "OK" at bounding box center [505, 125] width 26 height 19
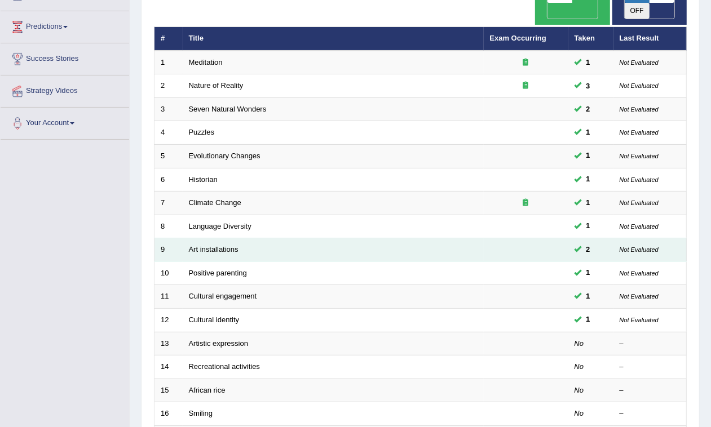
scroll to position [282, 0]
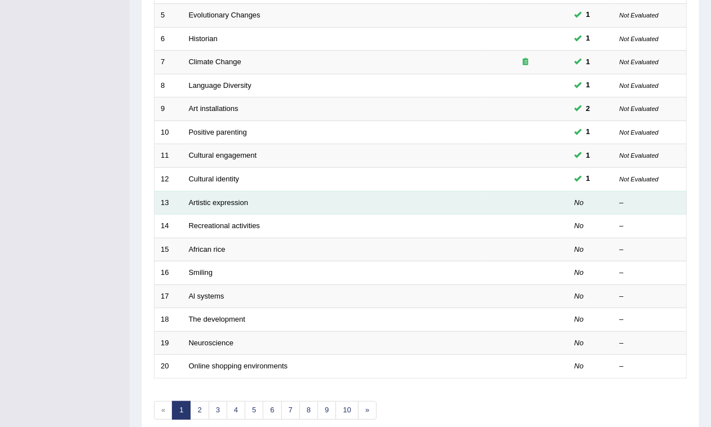
click at [223, 191] on td "Artistic expression" at bounding box center [333, 203] width 301 height 24
click at [217, 198] on link "Artistic expression" at bounding box center [218, 202] width 59 height 8
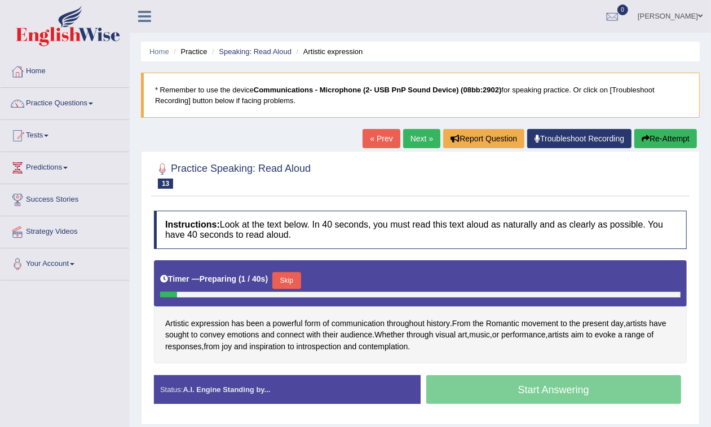
scroll to position [70, 0]
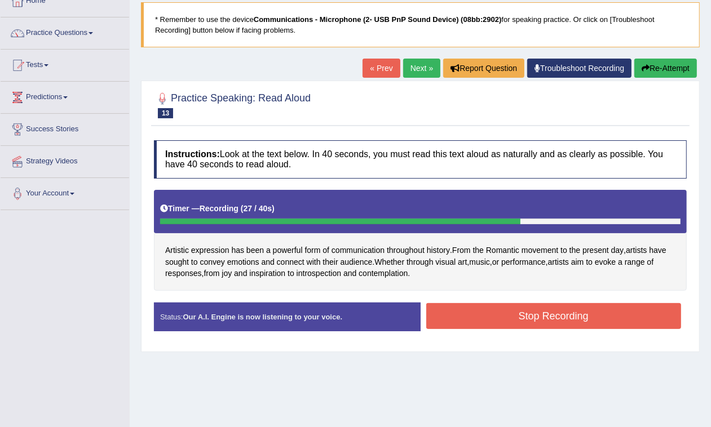
click at [506, 320] on button "Stop Recording" at bounding box center [553, 316] width 255 height 26
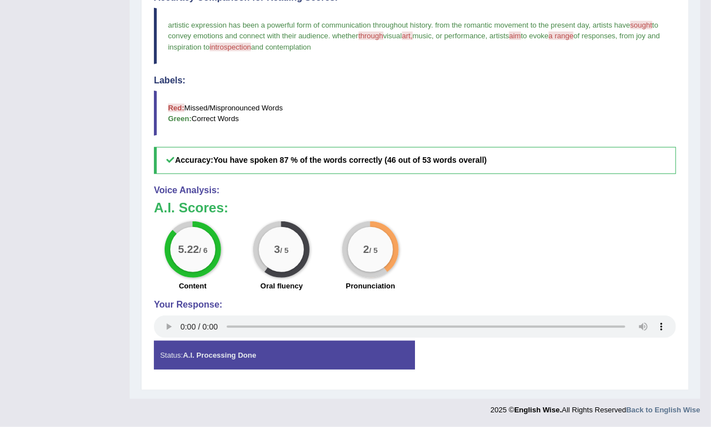
scroll to position [106, 0]
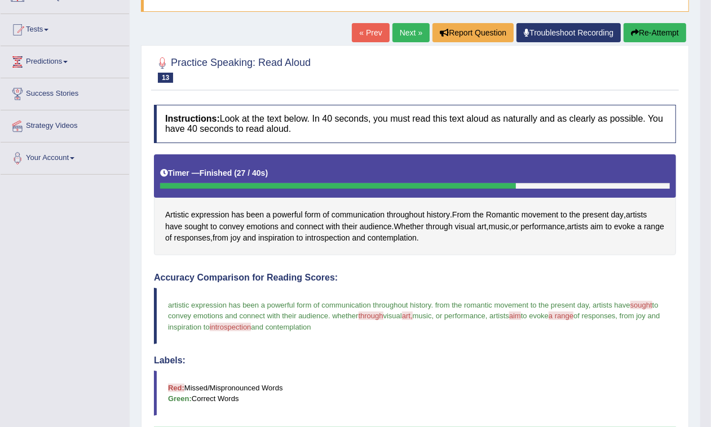
click at [407, 27] on link "Next »" at bounding box center [410, 32] width 37 height 19
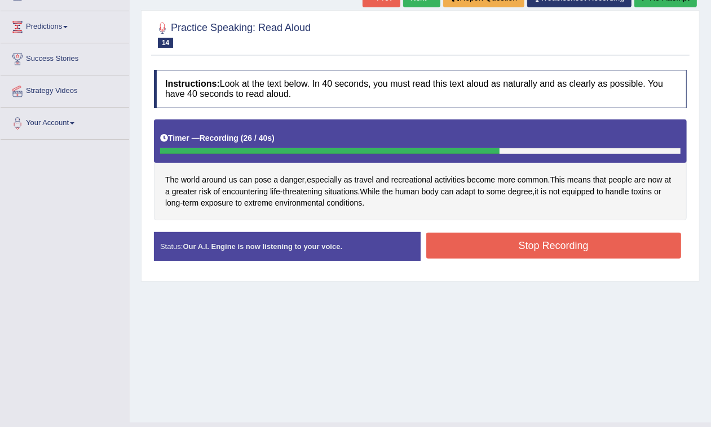
click at [537, 247] on button "Stop Recording" at bounding box center [553, 246] width 255 height 26
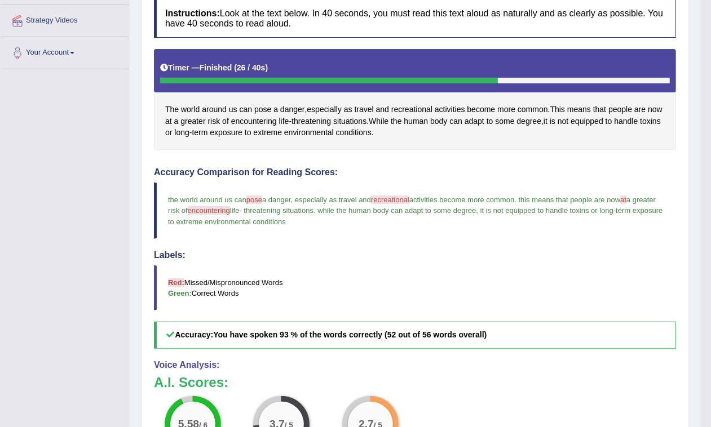
scroll to position [282, 0]
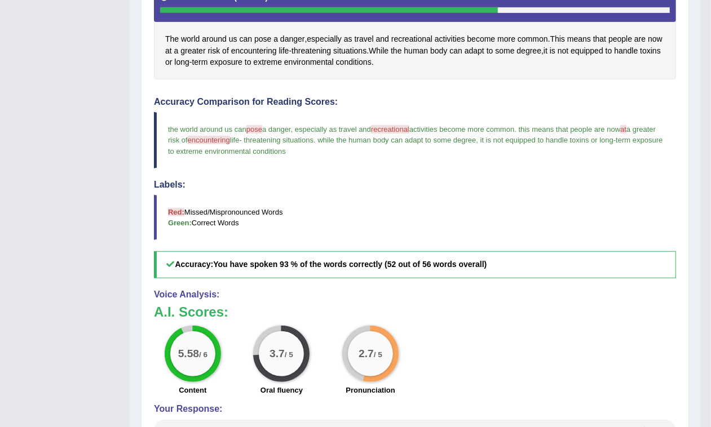
click at [75, 243] on div "Toggle navigation Home Practice Questions Speaking Practice Read Aloud Repeat S…" at bounding box center [350, 122] width 700 height 808
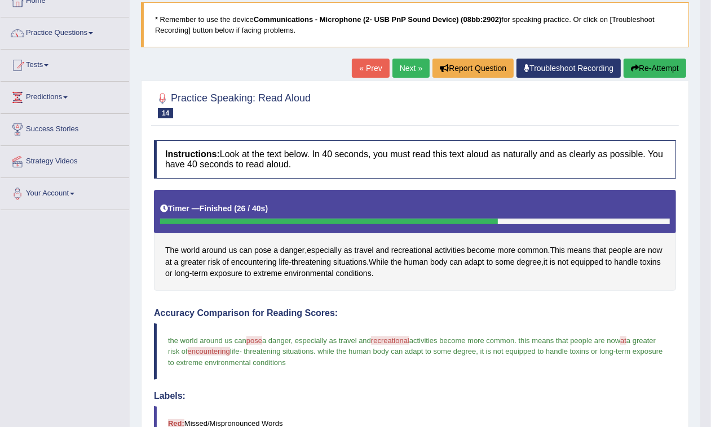
scroll to position [0, 0]
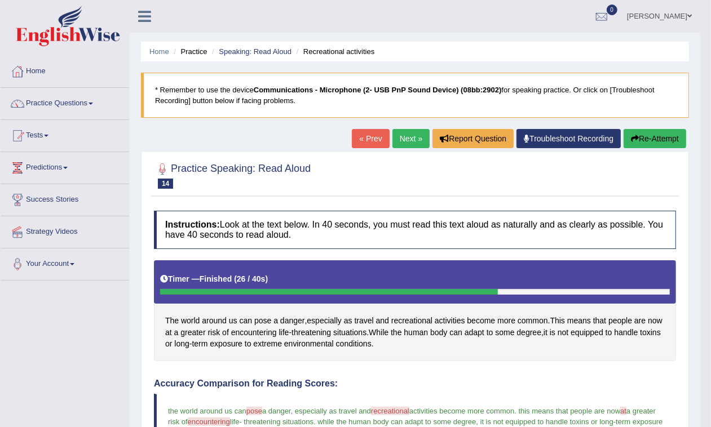
click at [405, 133] on link "Next »" at bounding box center [410, 138] width 37 height 19
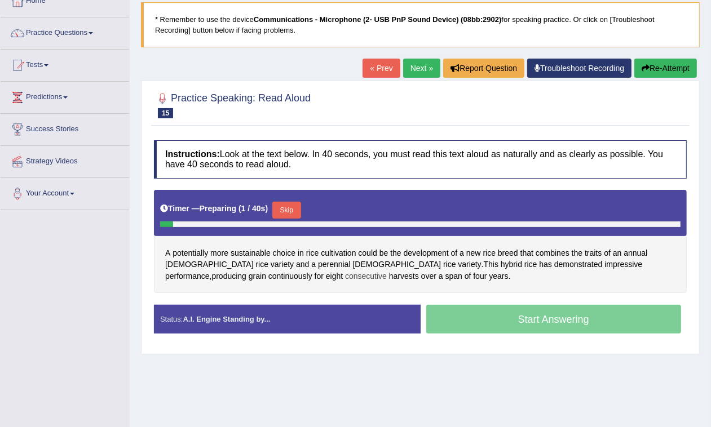
scroll to position [70, 0]
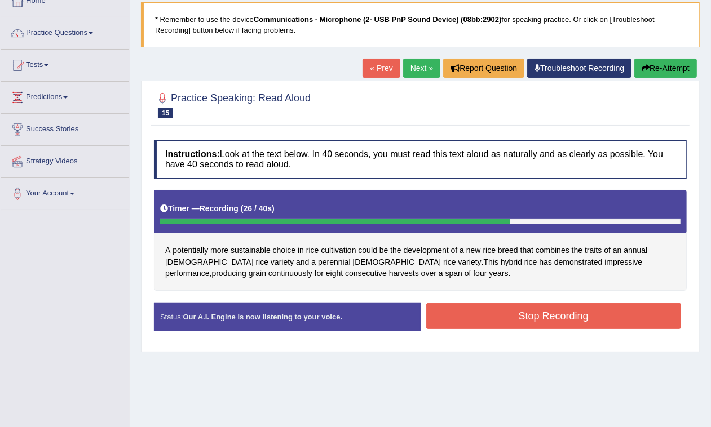
click at [502, 319] on button "Stop Recording" at bounding box center [553, 316] width 255 height 26
click at [499, 317] on div "Status: Our A.I. Engine is now listening to your voice. Start Answering Stop Re…" at bounding box center [420, 323] width 533 height 40
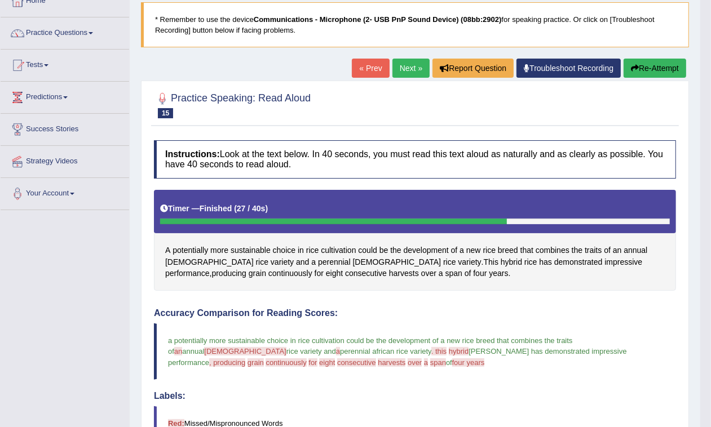
click at [393, 74] on link "Next »" at bounding box center [410, 68] width 37 height 19
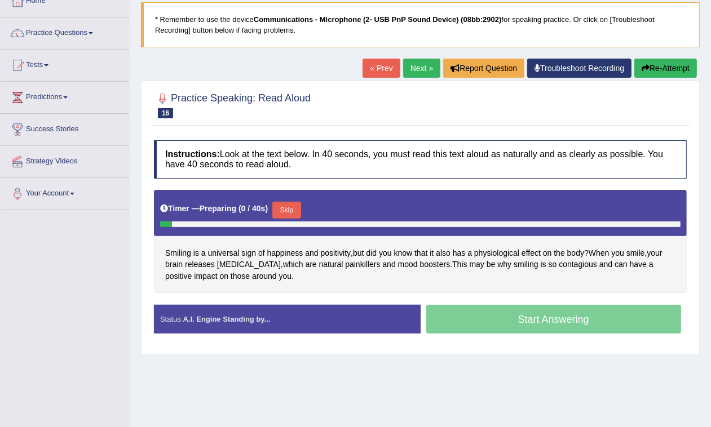
scroll to position [70, 0]
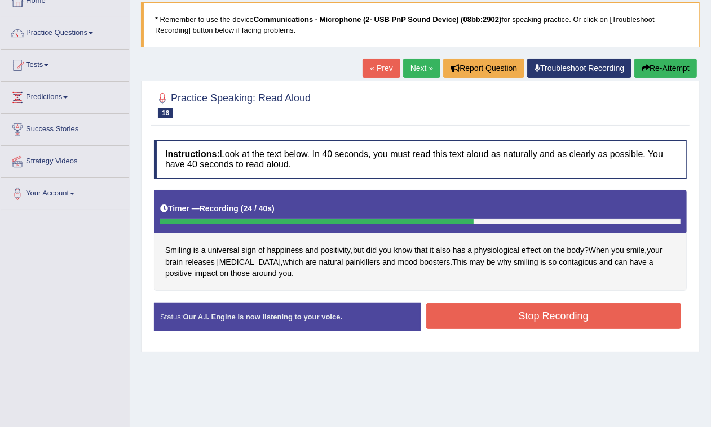
click at [513, 319] on button "Stop Recording" at bounding box center [553, 316] width 255 height 26
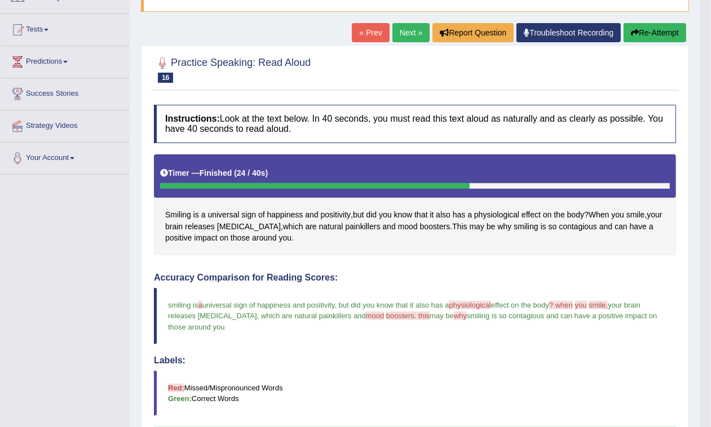
scroll to position [0, 0]
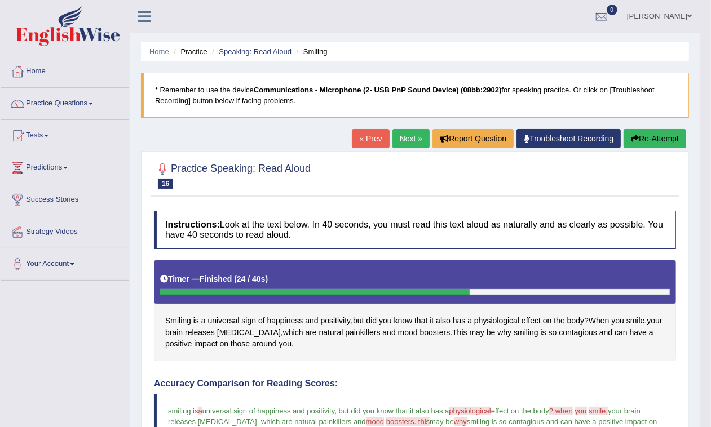
click at [392, 132] on link "Next »" at bounding box center [410, 138] width 37 height 19
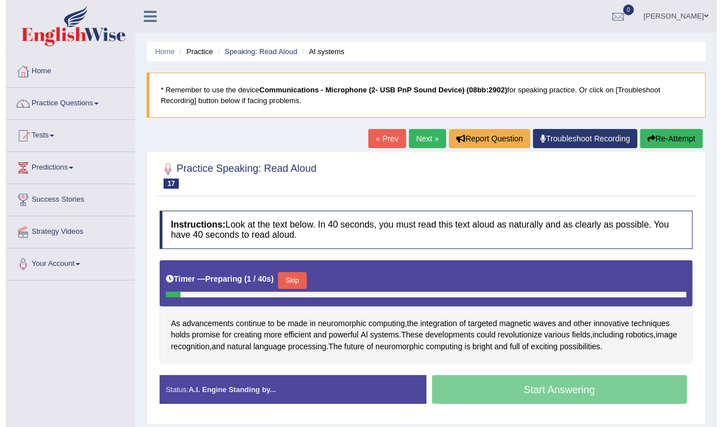
scroll to position [70, 0]
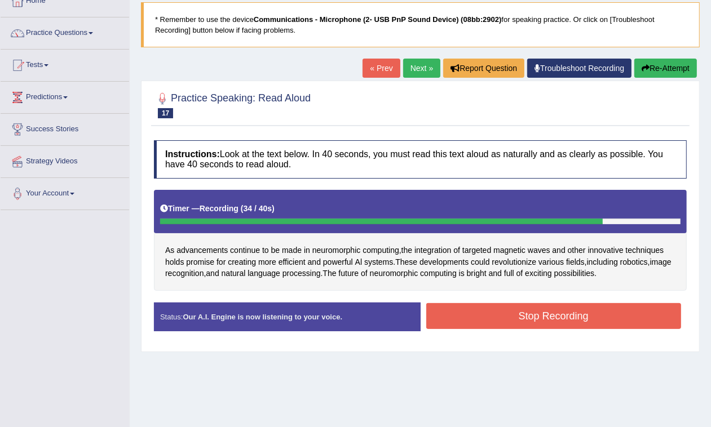
click at [592, 316] on button "Stop Recording" at bounding box center [553, 316] width 255 height 26
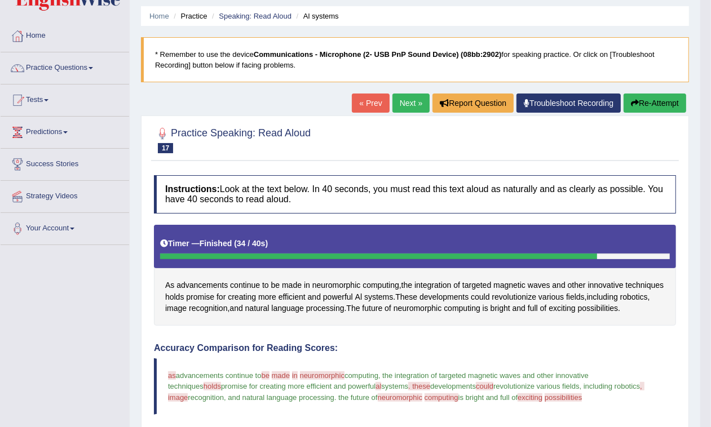
scroll to position [0, 0]
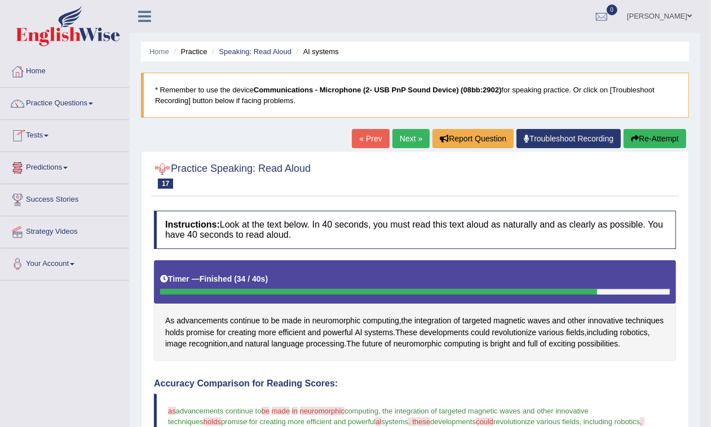
click at [407, 147] on link "Next »" at bounding box center [410, 138] width 37 height 19
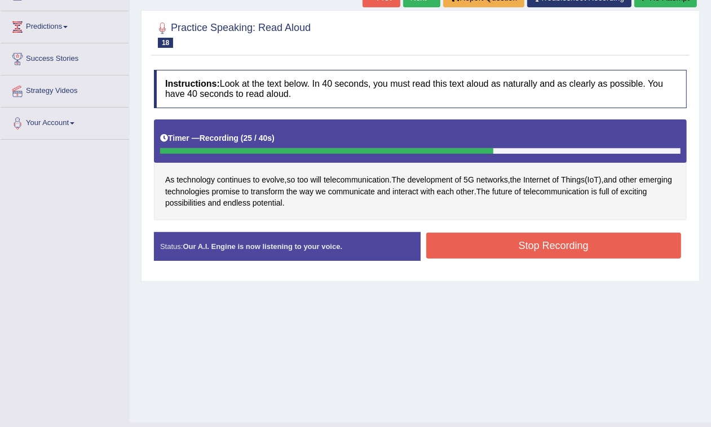
click at [516, 248] on button "Stop Recording" at bounding box center [553, 246] width 255 height 26
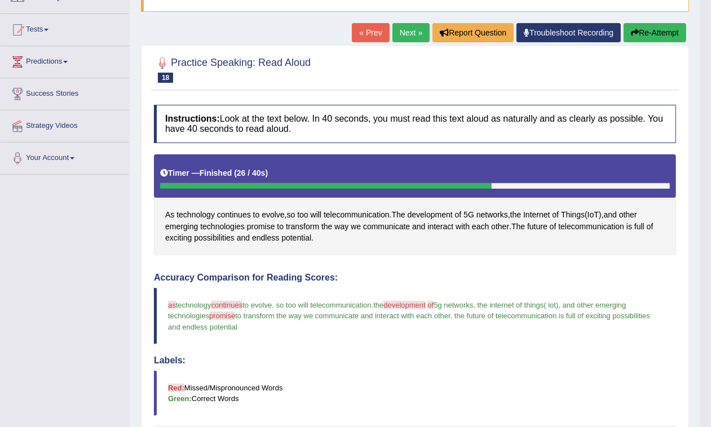
scroll to position [36, 0]
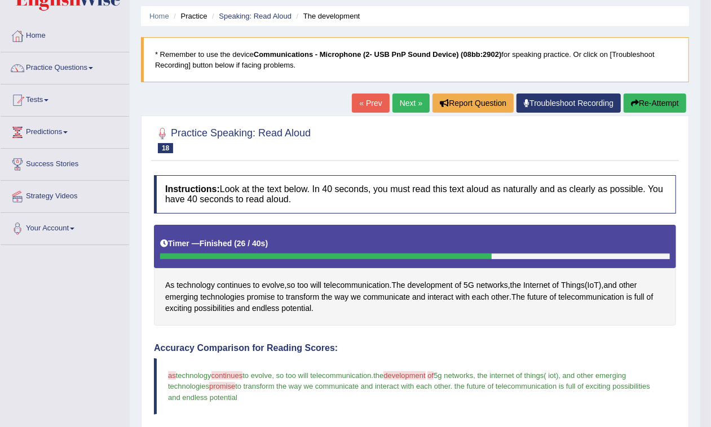
click at [403, 105] on link "Next »" at bounding box center [410, 103] width 37 height 19
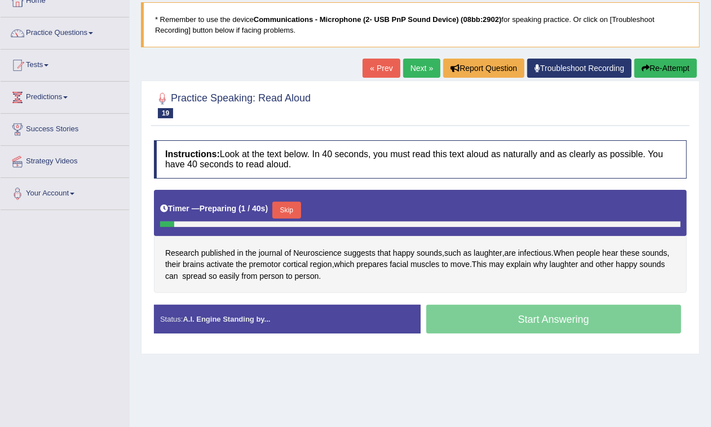
scroll to position [70, 0]
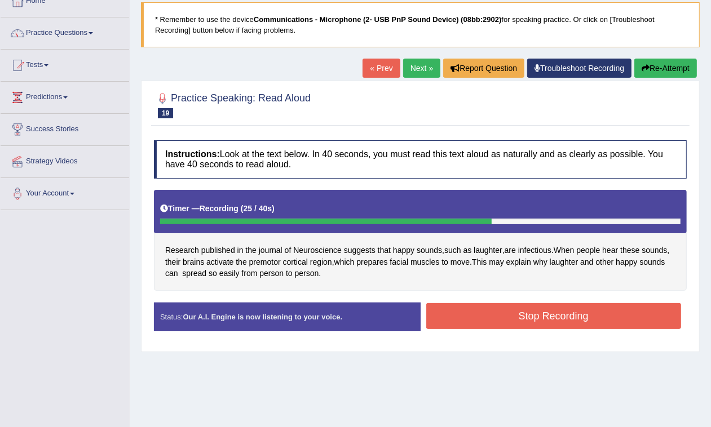
click at [489, 320] on button "Stop Recording" at bounding box center [553, 316] width 255 height 26
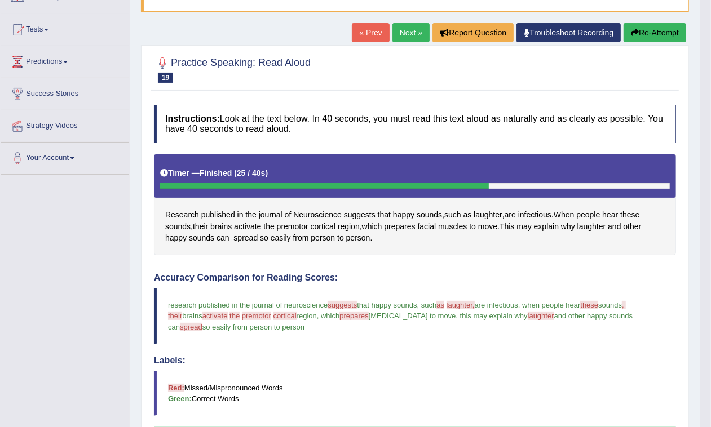
scroll to position [36, 0]
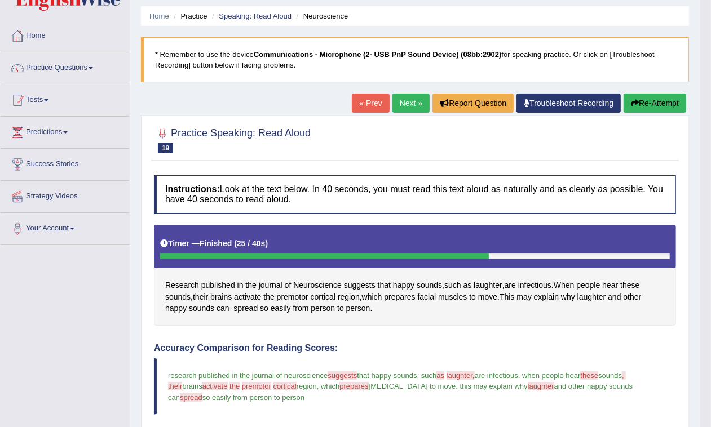
click at [83, 72] on link "Practice Questions" at bounding box center [65, 66] width 129 height 28
click at [89, 77] on link "Practice Questions" at bounding box center [65, 66] width 129 height 28
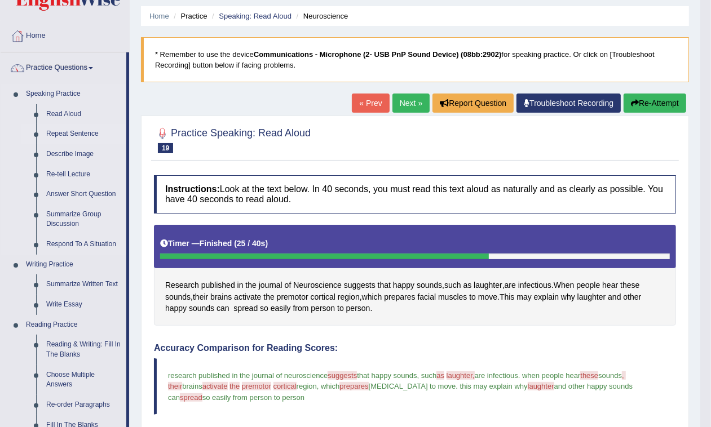
click at [77, 134] on link "Repeat Sentence" at bounding box center [83, 134] width 85 height 20
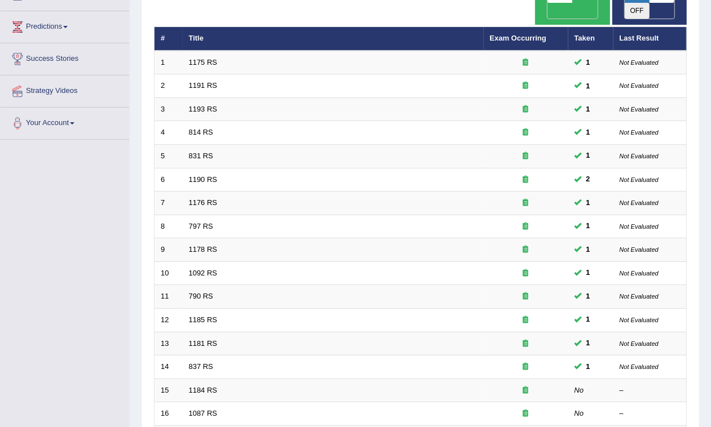
scroll to position [322, 0]
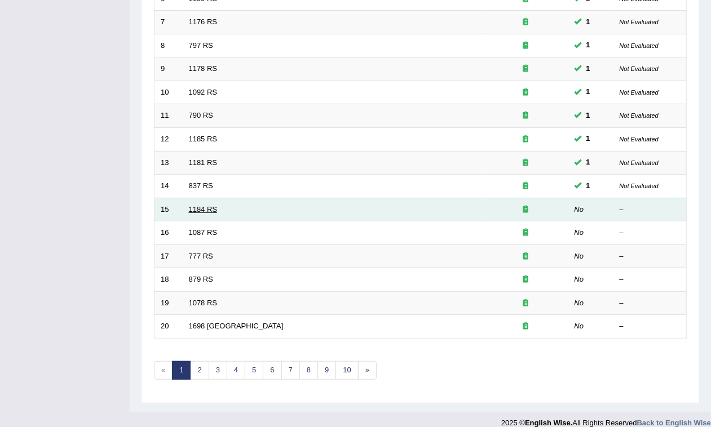
click at [206, 205] on link "1184 RS" at bounding box center [203, 209] width 29 height 8
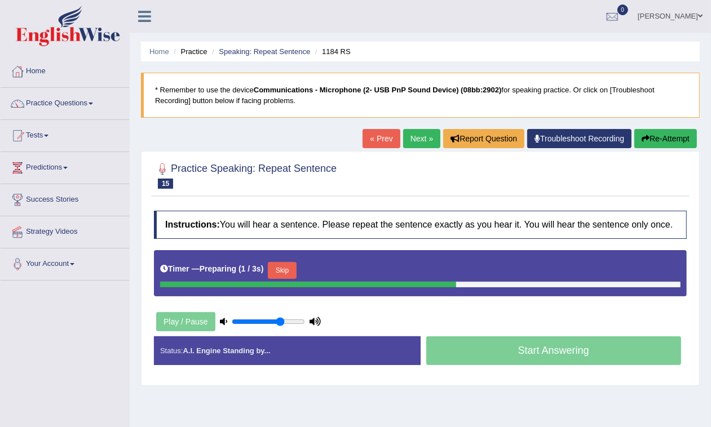
scroll to position [70, 0]
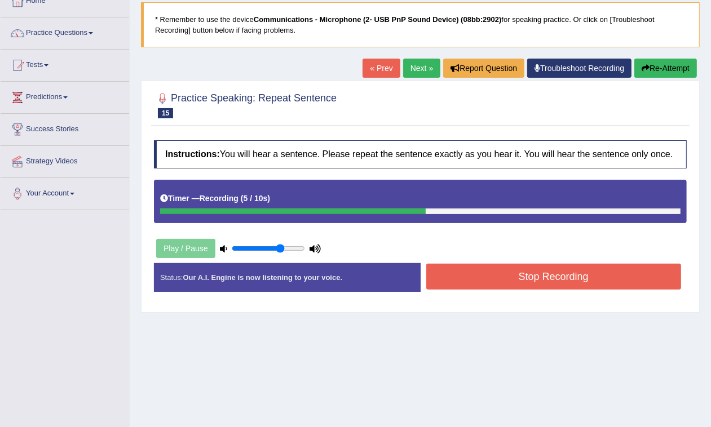
click at [530, 280] on button "Stop Recording" at bounding box center [553, 277] width 255 height 26
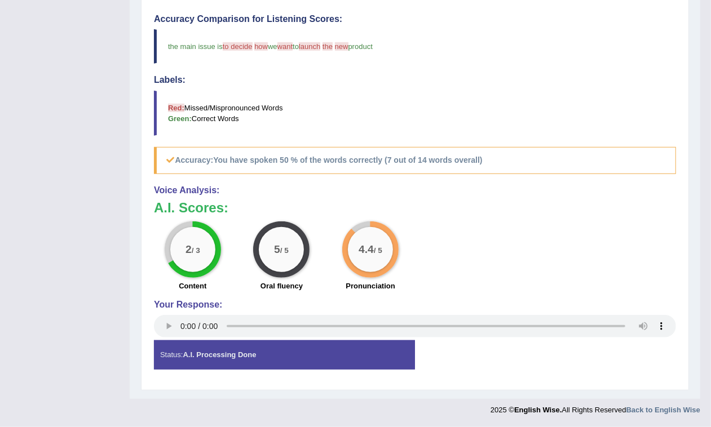
scroll to position [0, 0]
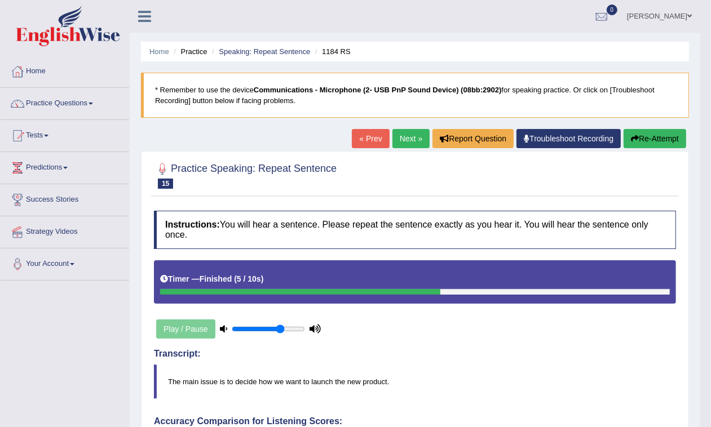
click at [410, 142] on link "Next »" at bounding box center [410, 138] width 37 height 19
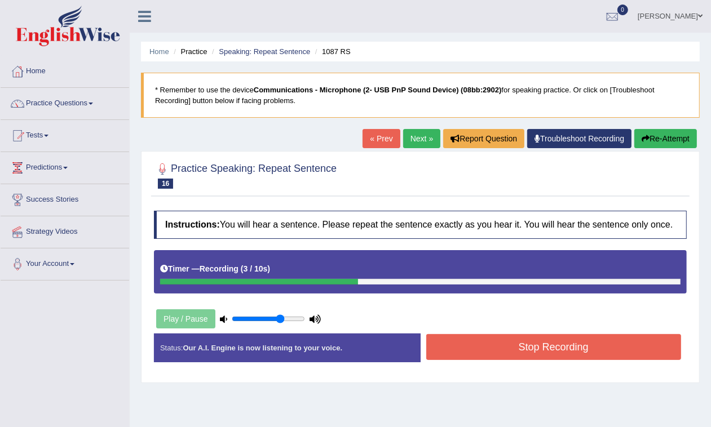
click at [517, 344] on button "Stop Recording" at bounding box center [553, 347] width 255 height 26
click at [517, 344] on div "Status: Our A.I. Engine is now listening to your voice. Start Answering Stop Re…" at bounding box center [420, 354] width 533 height 40
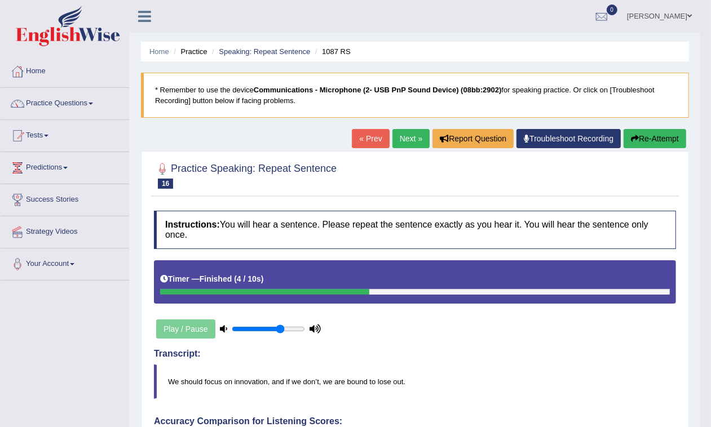
click at [406, 141] on link "Next »" at bounding box center [410, 138] width 37 height 19
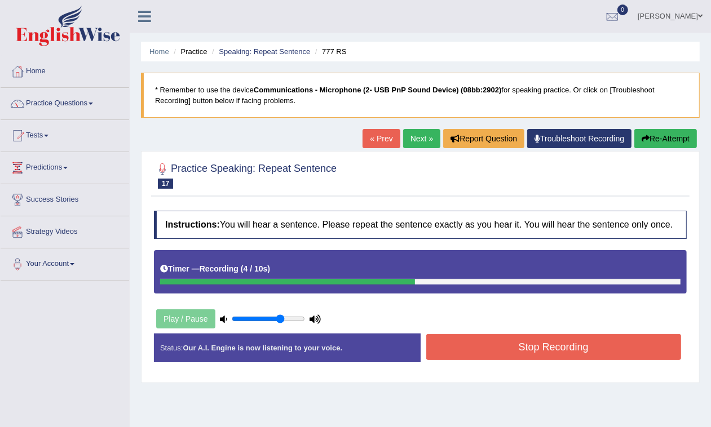
click at [518, 350] on button "Stop Recording" at bounding box center [553, 347] width 255 height 26
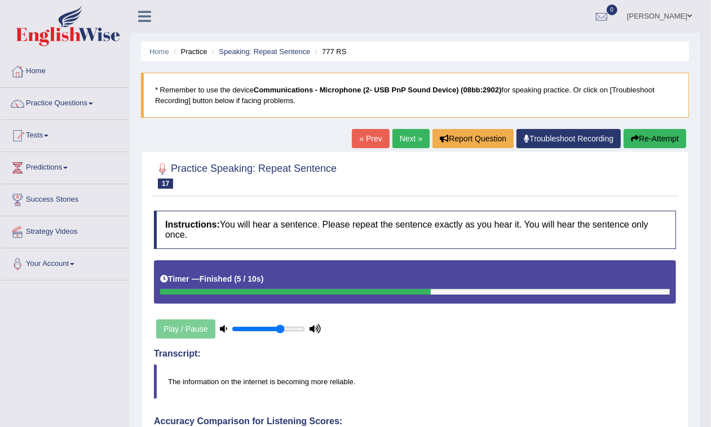
click at [415, 133] on link "Next »" at bounding box center [410, 138] width 37 height 19
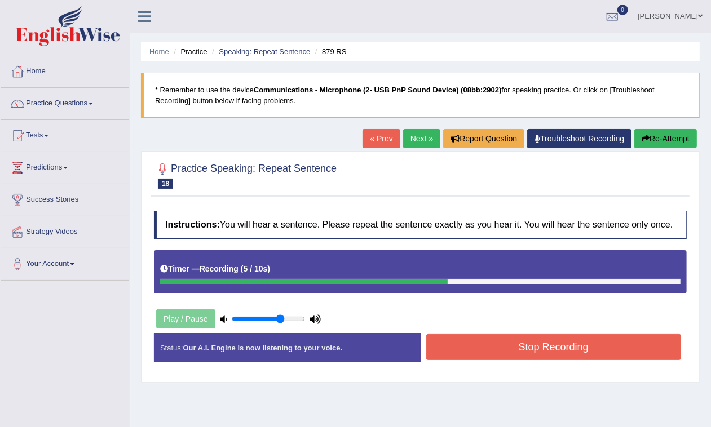
click at [666, 145] on div "Home Practice Speaking: Repeat Sentence 879 RS * Remember to use the device Com…" at bounding box center [420, 282] width 581 height 564
click at [660, 144] on button "Re-Attempt" at bounding box center [665, 138] width 63 height 19
click at [525, 356] on button "Stop Recording" at bounding box center [553, 347] width 255 height 26
click at [525, 356] on div "Status: Our A.I. Engine is now listening to your voice. Start Answering Stop Re…" at bounding box center [420, 354] width 533 height 40
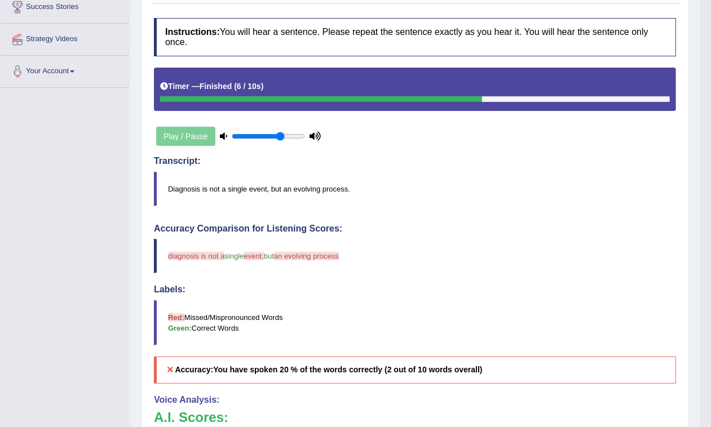
scroll to position [52, 0]
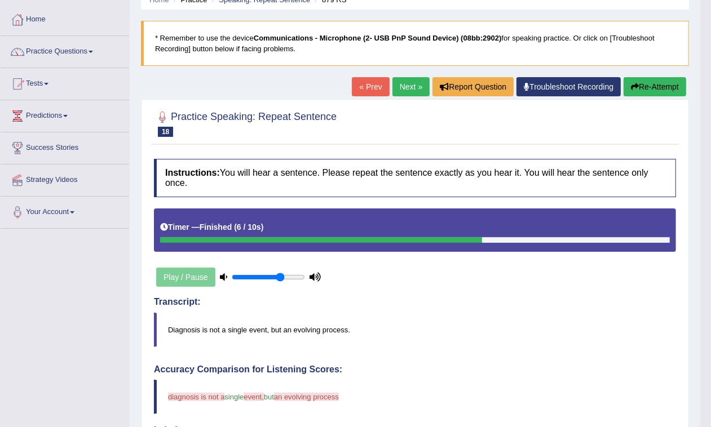
click at [404, 82] on link "Next »" at bounding box center [410, 86] width 37 height 19
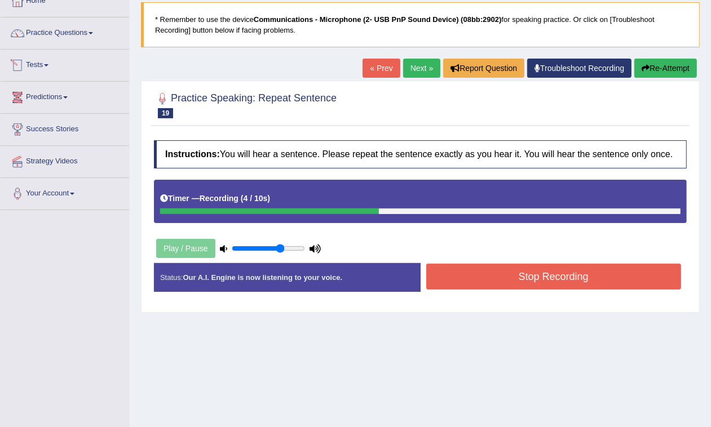
click at [549, 288] on button "Stop Recording" at bounding box center [553, 277] width 255 height 26
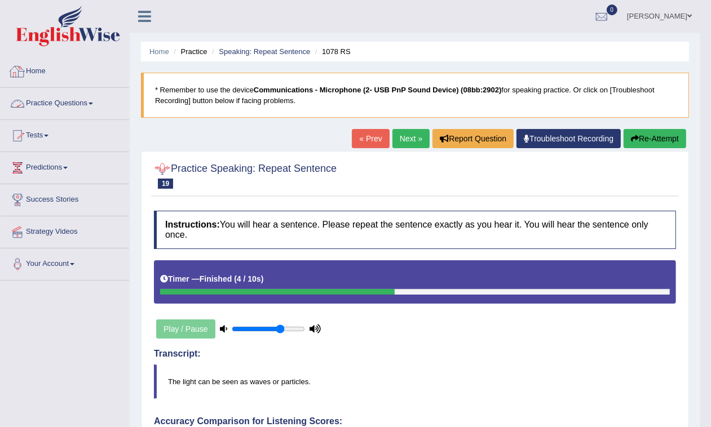
click at [77, 100] on link "Practice Questions" at bounding box center [65, 102] width 129 height 28
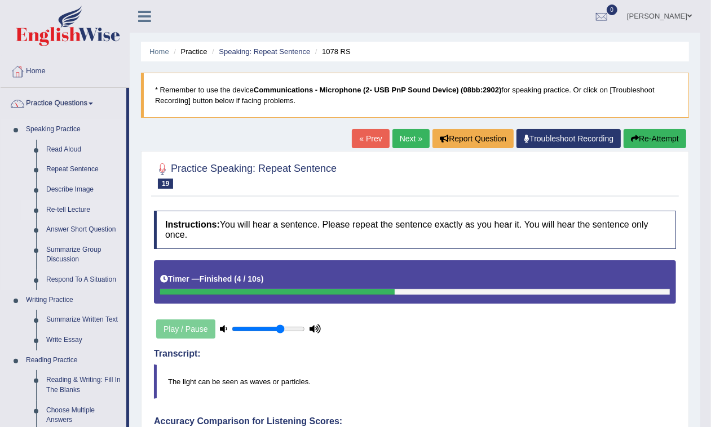
click at [65, 209] on link "Re-tell Lecture" at bounding box center [83, 210] width 85 height 20
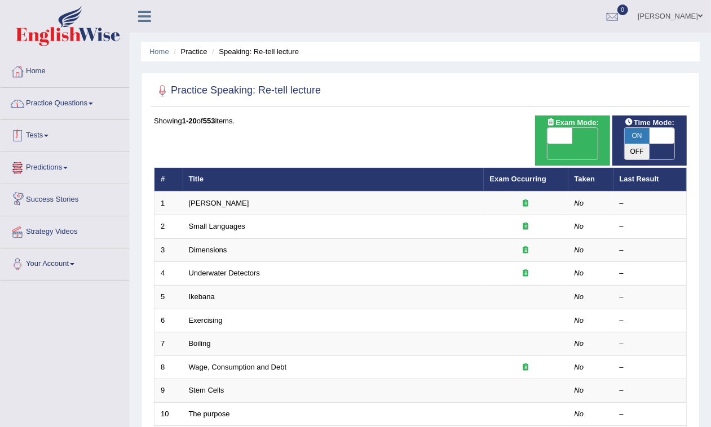
click at [54, 106] on link "Practice Questions" at bounding box center [65, 102] width 129 height 28
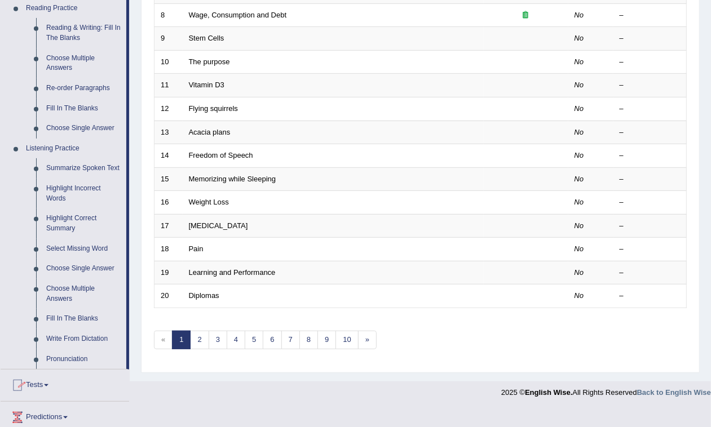
scroll to position [423, 0]
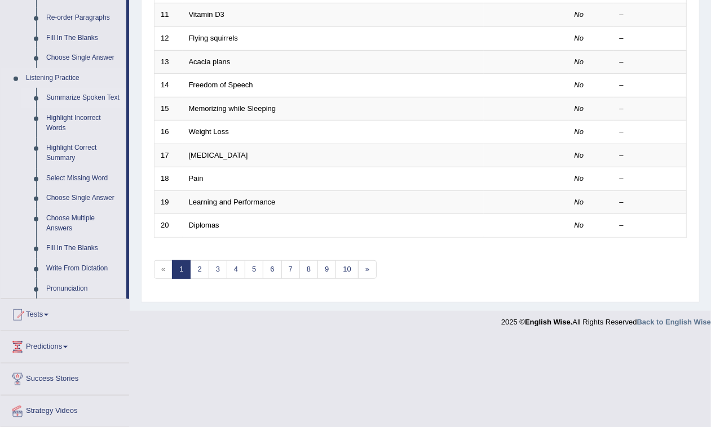
click at [62, 96] on link "Summarize Spoken Text" at bounding box center [83, 98] width 85 height 20
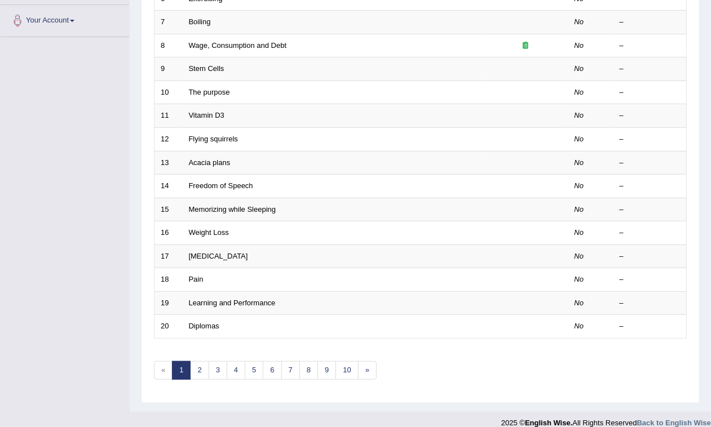
scroll to position [168, 0]
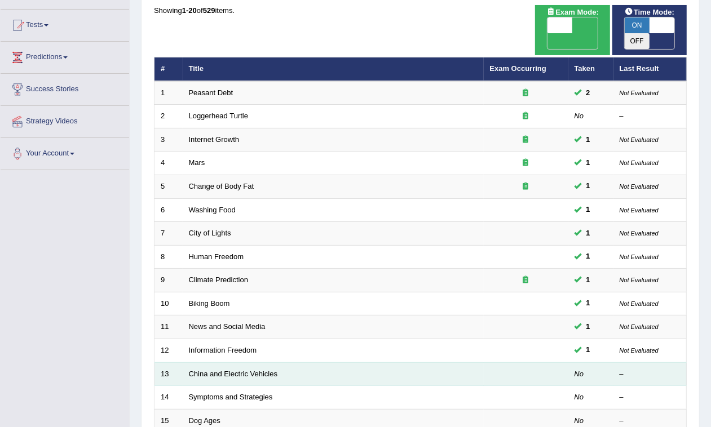
click at [192, 364] on td "China and Electric Vehicles" at bounding box center [333, 374] width 301 height 24
click at [196, 370] on link "China and Electric Vehicles" at bounding box center [233, 374] width 89 height 8
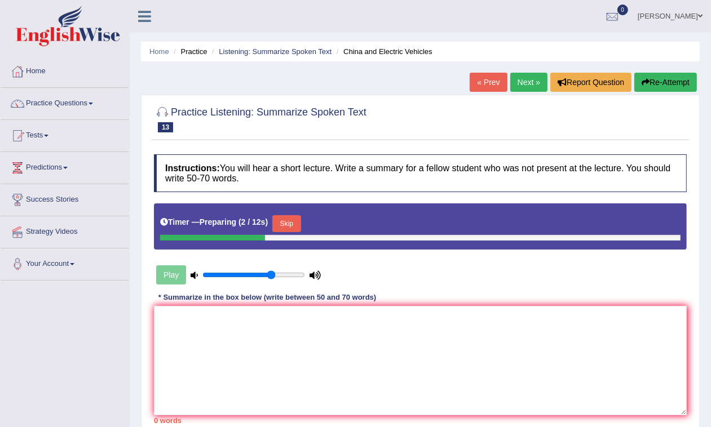
click at [521, 83] on link "Next »" at bounding box center [528, 82] width 37 height 19
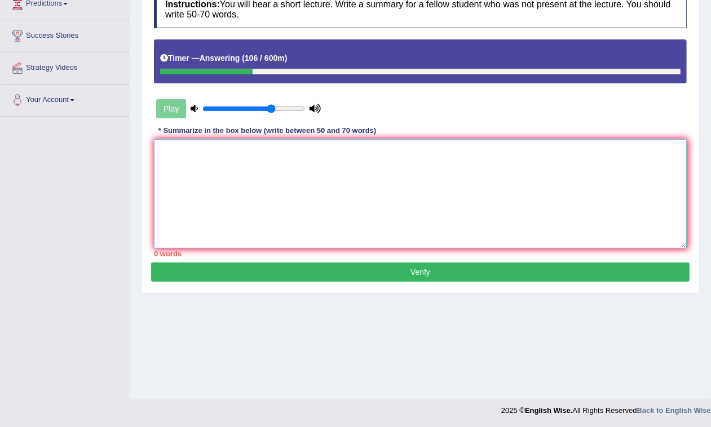
click at [252, 159] on textarea at bounding box center [420, 193] width 533 height 109
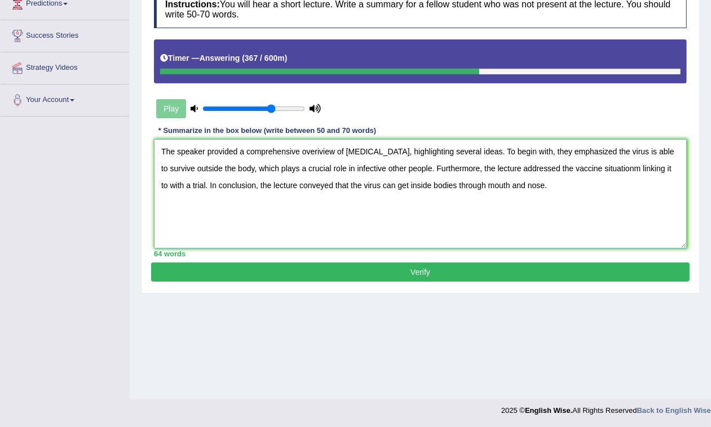
click at [446, 184] on textarea "The speaker provided a comprehensive overiview of [MEDICAL_DATA], highlighting …" at bounding box center [420, 193] width 533 height 109
click at [421, 184] on textarea "The speaker provided a comprehensive overiview of [MEDICAL_DATA], highlighting …" at bounding box center [420, 193] width 533 height 109
click at [424, 190] on textarea "The speaker provided a comprehensive overiview of [MEDICAL_DATA], highlighting …" at bounding box center [420, 193] width 533 height 109
click at [378, 173] on textarea "The speaker provided a comprehensive overiview of COVID-19, highlighting severa…" at bounding box center [420, 193] width 533 height 109
drag, startPoint x: 631, startPoint y: 173, endPoint x: 638, endPoint y: 175, distance: 6.6
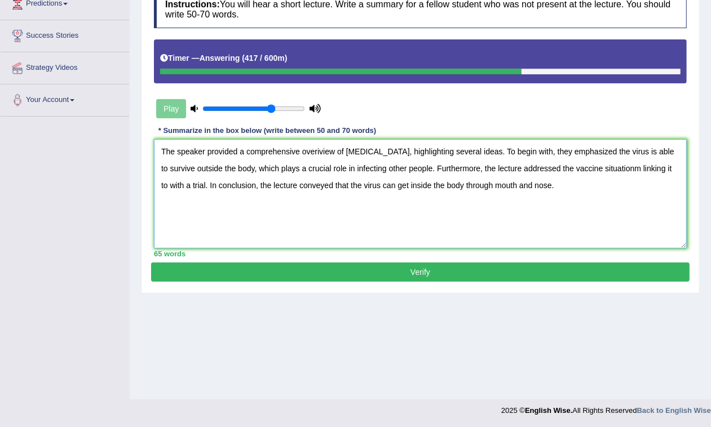
click at [633, 173] on textarea "The speaker provided a comprehensive overiview of COVID-19, highlighting severa…" at bounding box center [420, 193] width 533 height 109
click at [192, 184] on textarea "The speaker provided a comprehensive overiview of COVID-19, highlighting severa…" at bounding box center [420, 193] width 533 height 109
click at [196, 184] on textarea "The speaker provided a comprehensive overiview of COVID-19, highlighting severa…" at bounding box center [420, 193] width 533 height 109
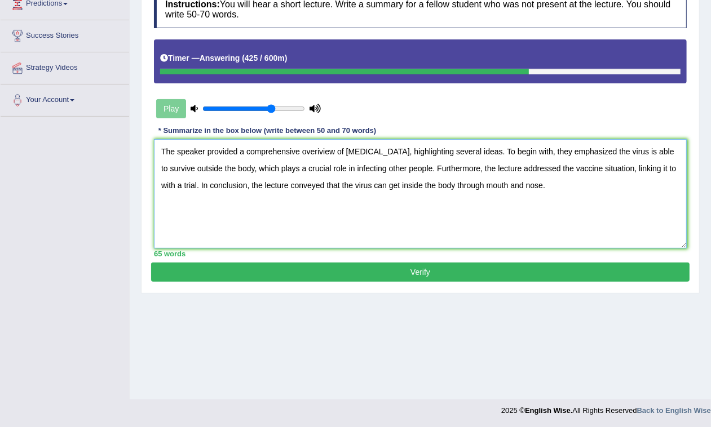
click at [196, 184] on textarea "The speaker provided a comprehensive overiview of COVID-19, highlighting severa…" at bounding box center [420, 193] width 533 height 109
click at [193, 188] on textarea "The speaker provided a comprehensive overiview of COVID-19, highlighting severa…" at bounding box center [420, 193] width 533 height 109
click at [198, 214] on textarea "The speaker provided a comprehensive overiview of COVID-19, highlighting severa…" at bounding box center [420, 193] width 533 height 109
click at [264, 201] on textarea "The speaker provided a comprehensive overiview of COVID-19, highlighting severa…" at bounding box center [420, 193] width 533 height 109
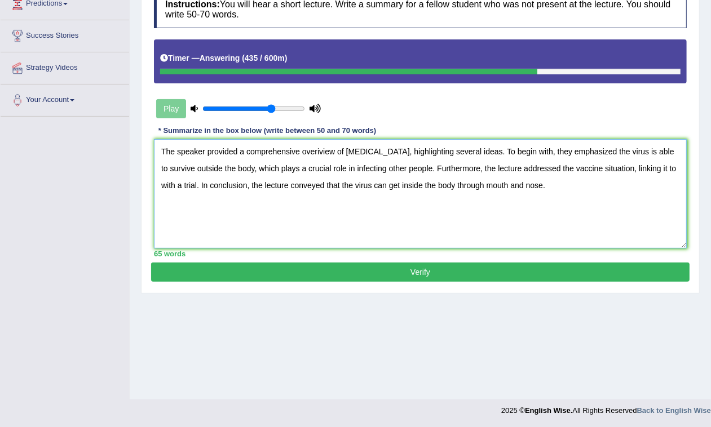
type textarea "The speaker provided a comprehensive overiview of COVID-19, highlighting severa…"
click at [352, 269] on button "Verify" at bounding box center [420, 272] width 538 height 19
click at [352, 269] on div "Home Practice Listening: Summarize Spoken Text Symptoms and Strategies « Prev N…" at bounding box center [420, 118] width 581 height 564
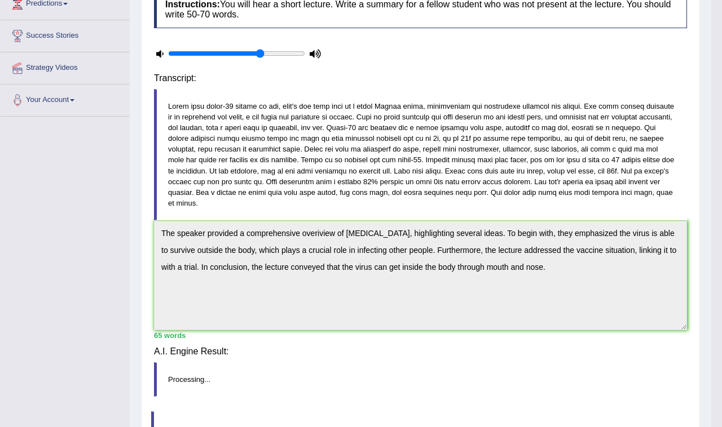
click at [353, 269] on div "Home Practice Listening: Summarize Spoken Text Symptoms and Strategies « Prev N…" at bounding box center [420, 165] width 581 height 659
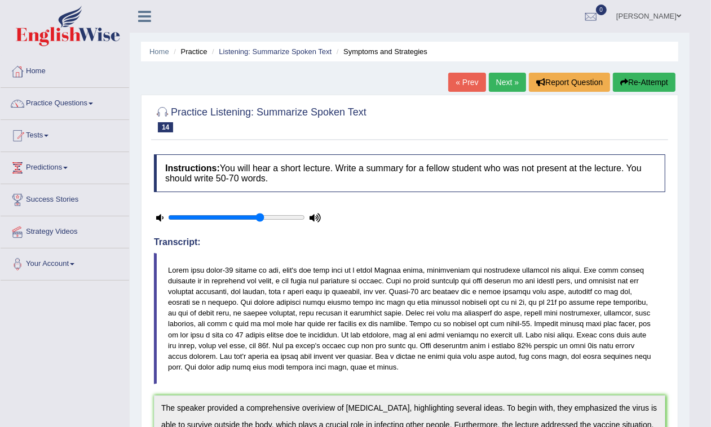
click at [511, 82] on link "Next »" at bounding box center [507, 82] width 37 height 19
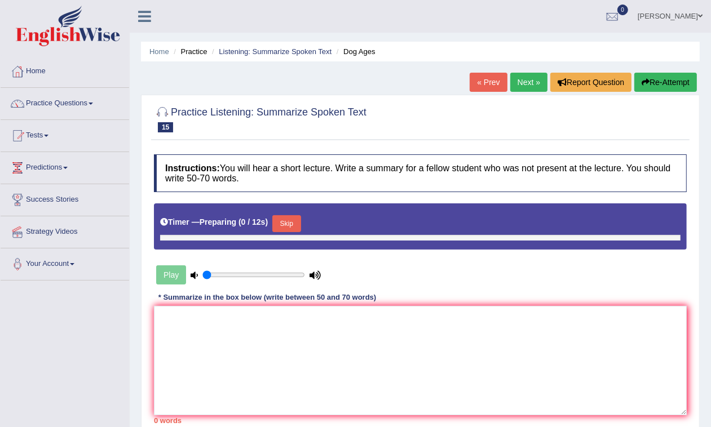
type input "0.7"
click at [209, 313] on textarea at bounding box center [420, 360] width 533 height 109
click at [207, 314] on textarea at bounding box center [420, 360] width 533 height 109
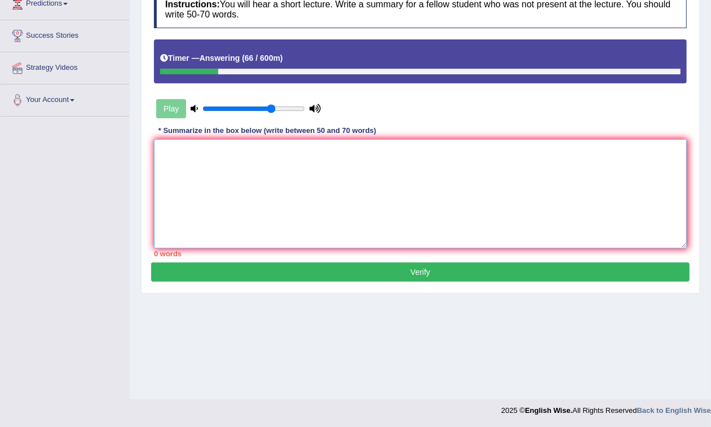
scroll to position [23, 0]
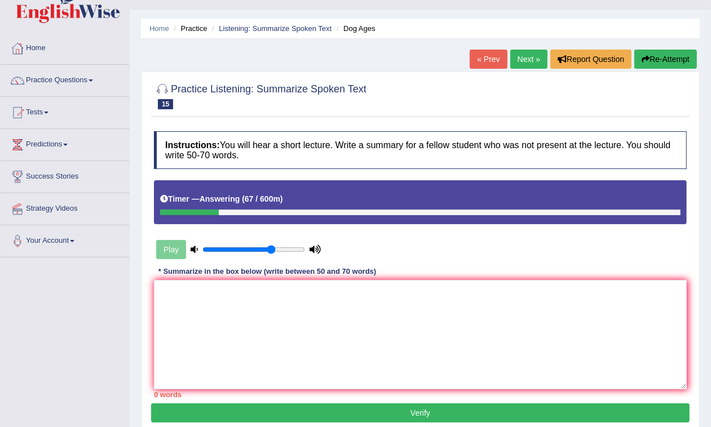
click at [643, 51] on button "Re-Attempt" at bounding box center [665, 59] width 63 height 19
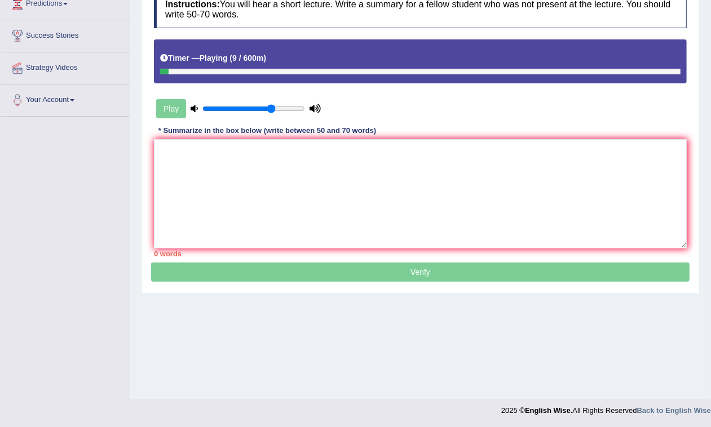
scroll to position [23, 0]
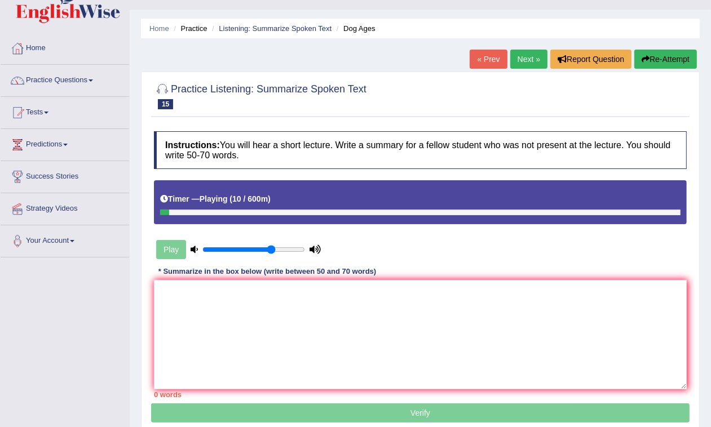
click at [528, 57] on link "Next »" at bounding box center [528, 59] width 37 height 19
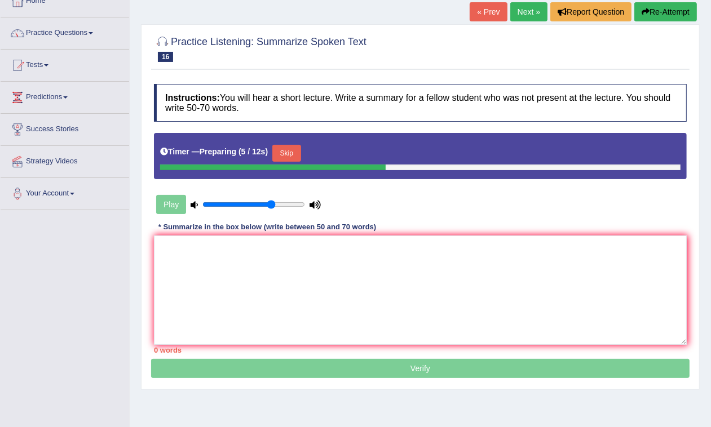
scroll to position [164, 0]
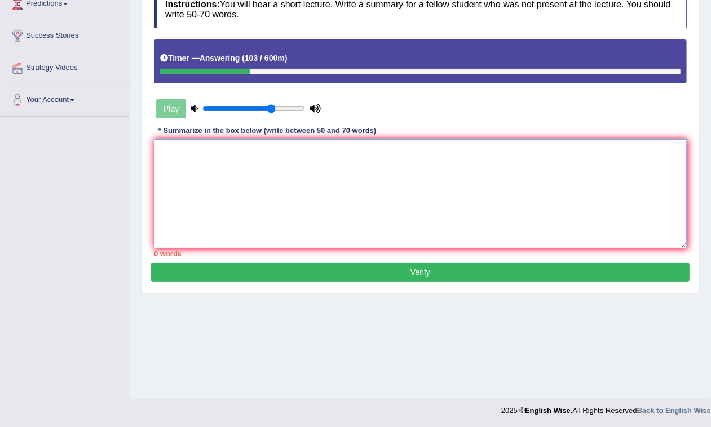
click at [207, 154] on textarea at bounding box center [420, 193] width 533 height 109
click at [209, 155] on textarea at bounding box center [420, 193] width 533 height 109
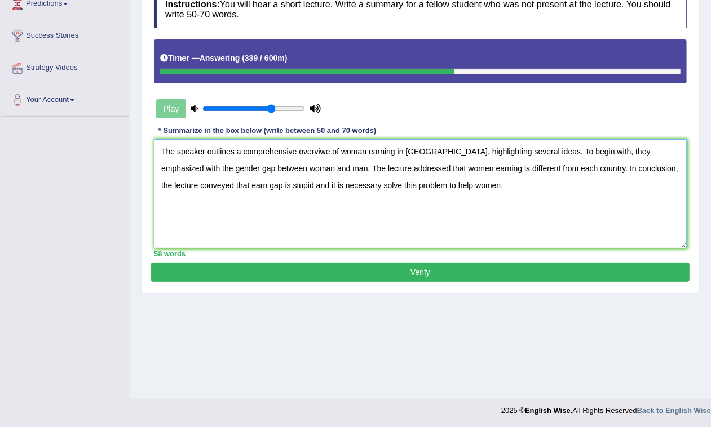
type textarea "The speaker outlines a comprehensive overviwe of woman earning in Germany, high…"
click at [404, 280] on button "Verify" at bounding box center [420, 272] width 538 height 19
click at [404, 280] on div "Home Practice Listening: Summarize Spoken Text Cheaper Rail Tickets « Prev Next…" at bounding box center [420, 118] width 581 height 564
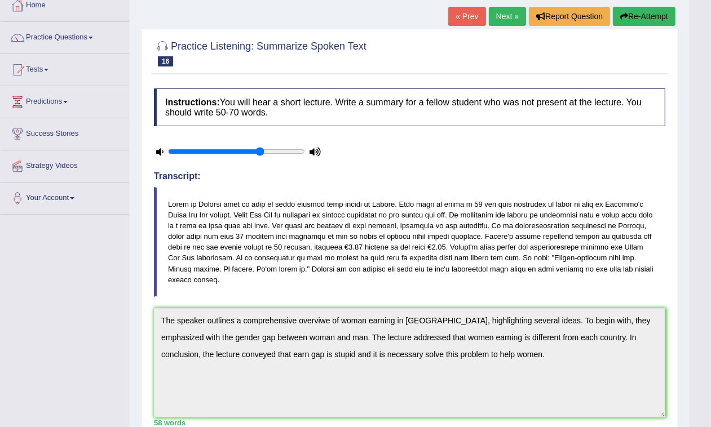
scroll to position [0, 0]
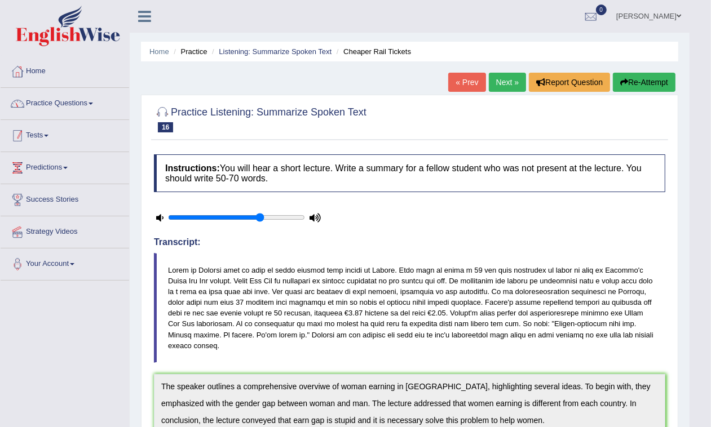
click at [94, 99] on link "Practice Questions" at bounding box center [65, 102] width 129 height 28
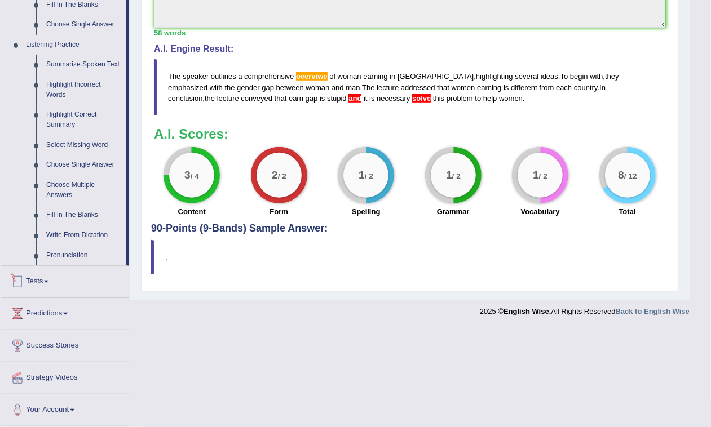
scroll to position [386, 0]
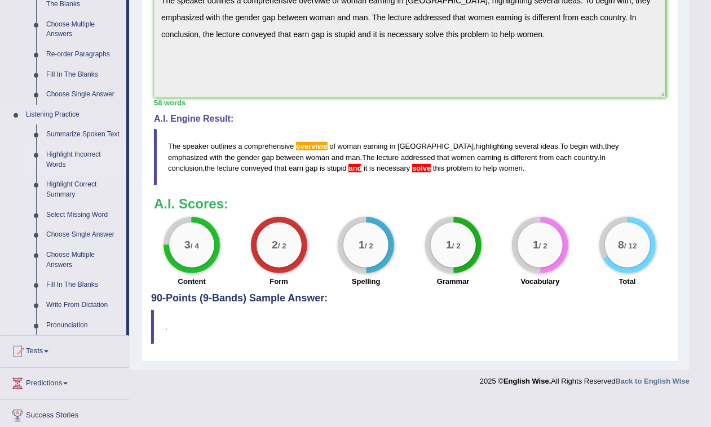
click at [85, 159] on link "Highlight Incorrect Words" at bounding box center [83, 160] width 85 height 30
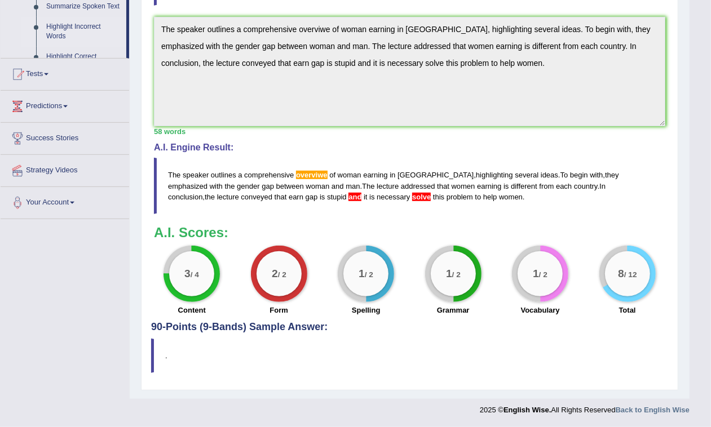
scroll to position [145, 0]
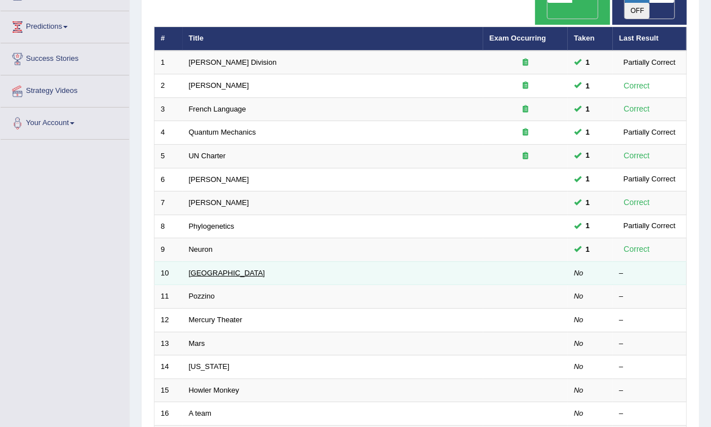
click at [205, 269] on link "[GEOGRAPHIC_DATA]" at bounding box center [227, 273] width 76 height 8
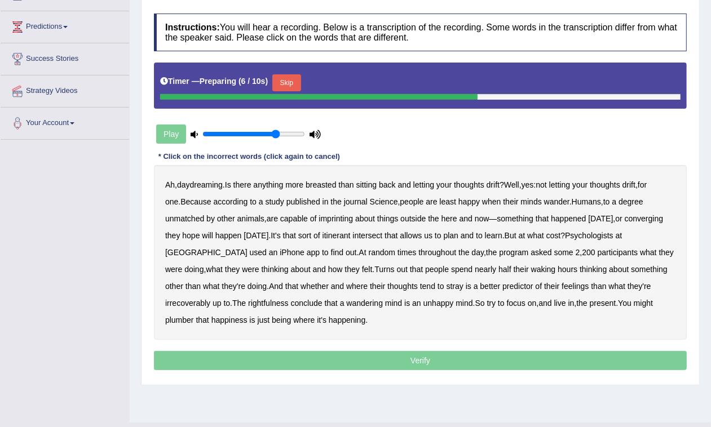
type input "0.75"
click at [276, 136] on input "range" at bounding box center [253, 134] width 103 height 9
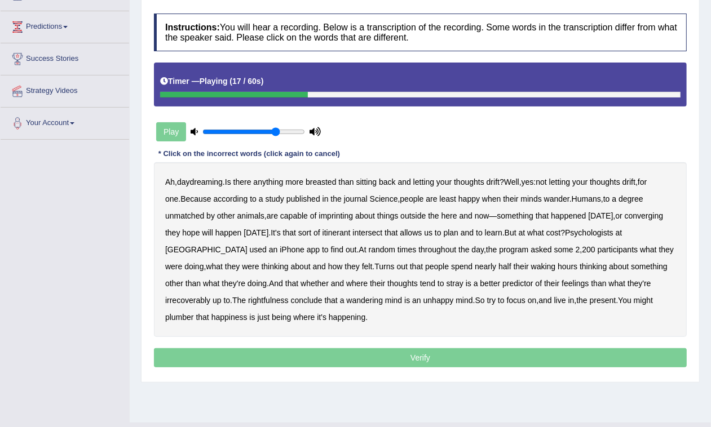
drag, startPoint x: 347, startPoint y: 219, endPoint x: 345, endPoint y: 224, distance: 5.9
click at [345, 223] on div "Ah , daydreaming . Is there anything more breasted than sitting back and lettin…" at bounding box center [420, 249] width 533 height 175
click at [338, 219] on b "imprinting" at bounding box center [336, 215] width 34 height 9
click at [625, 220] on b "converging" at bounding box center [644, 215] width 39 height 9
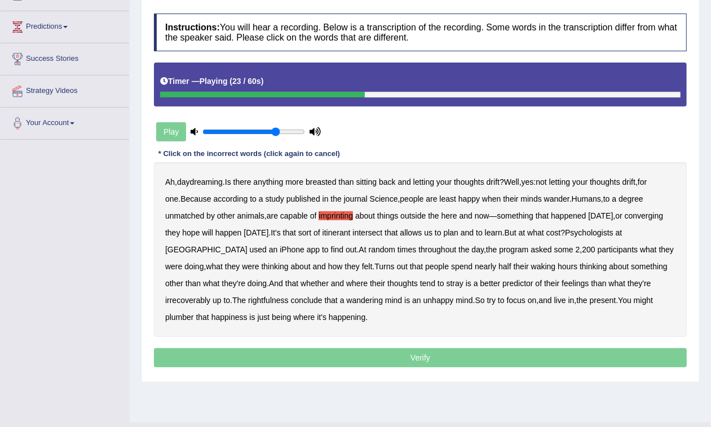
click at [625, 220] on b "converging" at bounding box center [644, 215] width 39 height 9
click at [192, 303] on b "irrecoverably" at bounding box center [187, 300] width 45 height 9
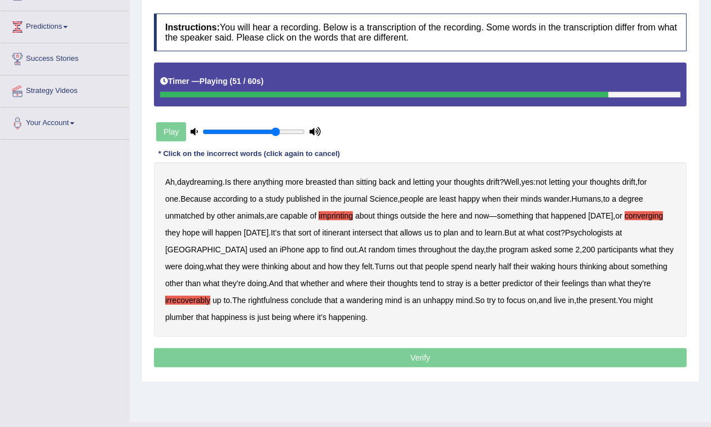
click at [260, 299] on b "rightfulness" at bounding box center [268, 300] width 41 height 9
click at [267, 306] on div "Ah , daydreaming . Is there anything more breasted than sitting back and lettin…" at bounding box center [420, 249] width 533 height 175
click at [263, 299] on b "rightfulness" at bounding box center [268, 300] width 41 height 9
click at [173, 314] on b "plumber" at bounding box center [179, 317] width 29 height 9
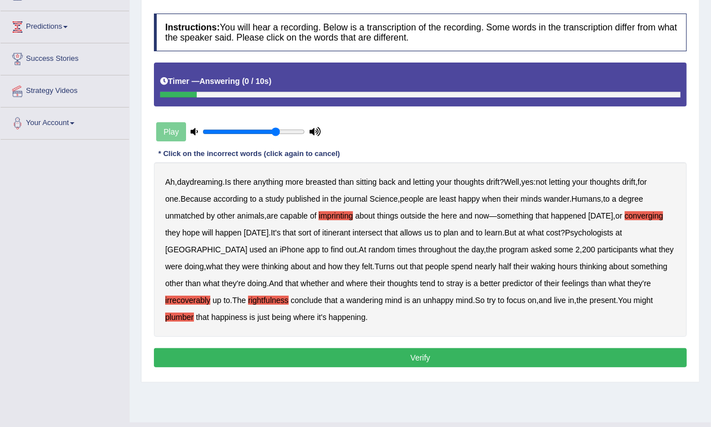
click at [345, 353] on button "Verify" at bounding box center [420, 357] width 533 height 19
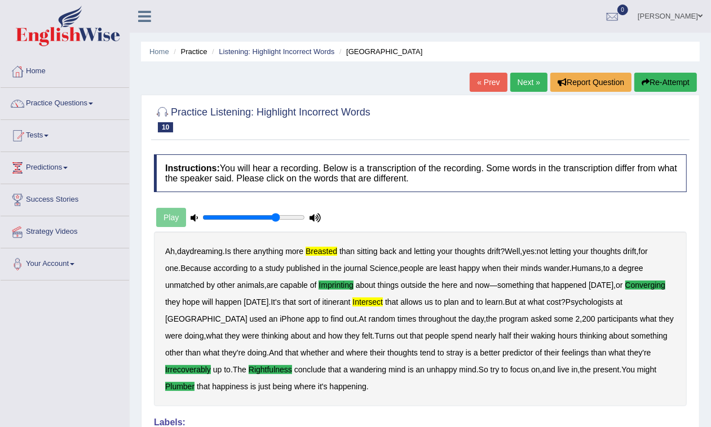
click at [529, 79] on link "Next »" at bounding box center [528, 82] width 37 height 19
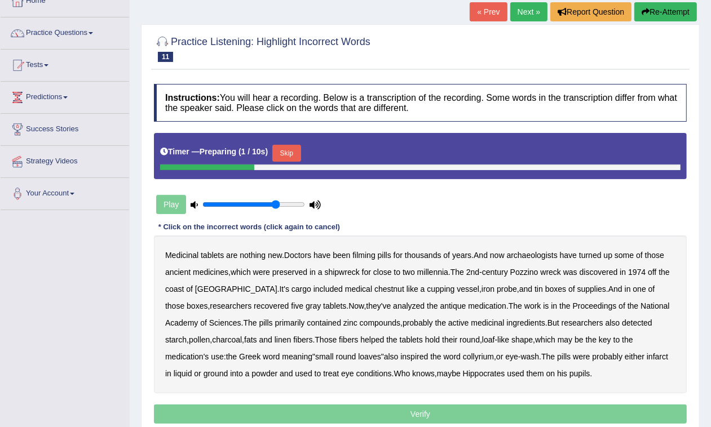
scroll to position [141, 0]
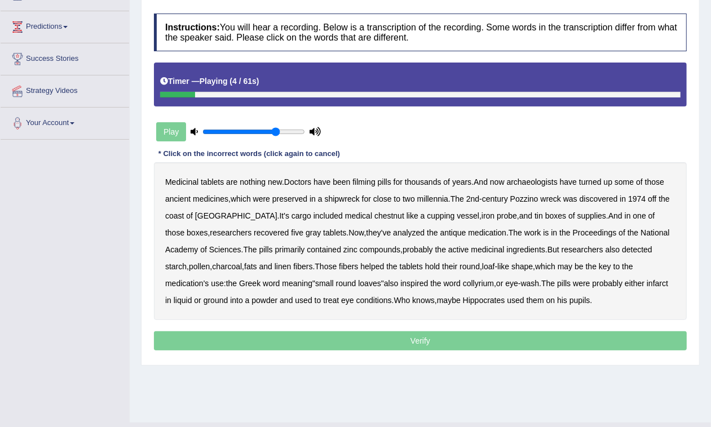
click at [361, 182] on b "filming" at bounding box center [363, 182] width 23 height 9
click at [374, 220] on b "chestnut" at bounding box center [389, 215] width 30 height 9
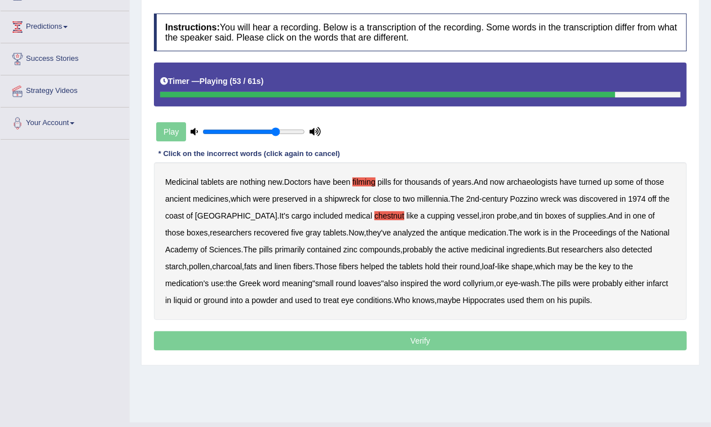
click at [647, 288] on b "infarct" at bounding box center [657, 283] width 21 height 9
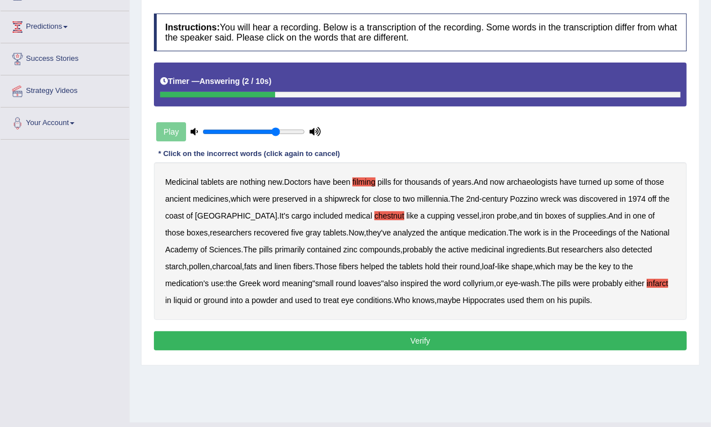
click at [461, 343] on button "Verify" at bounding box center [420, 340] width 533 height 19
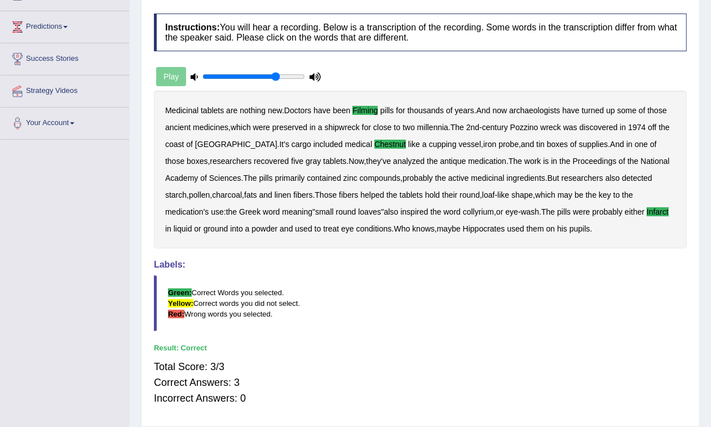
scroll to position [0, 0]
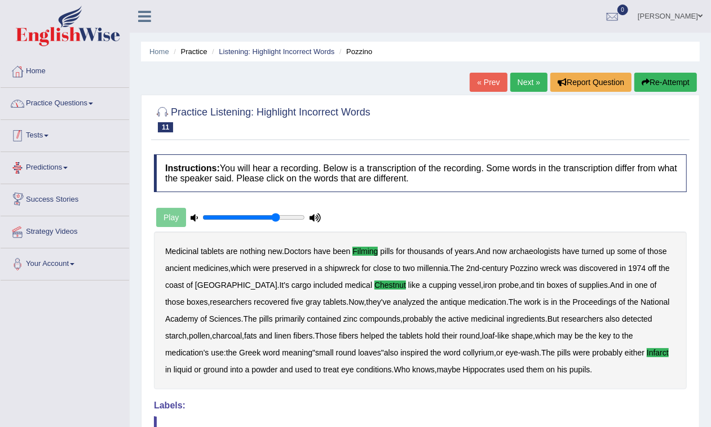
click at [48, 96] on link "Practice Questions" at bounding box center [65, 102] width 129 height 28
click at [77, 101] on link "Practice Questions" at bounding box center [65, 102] width 129 height 28
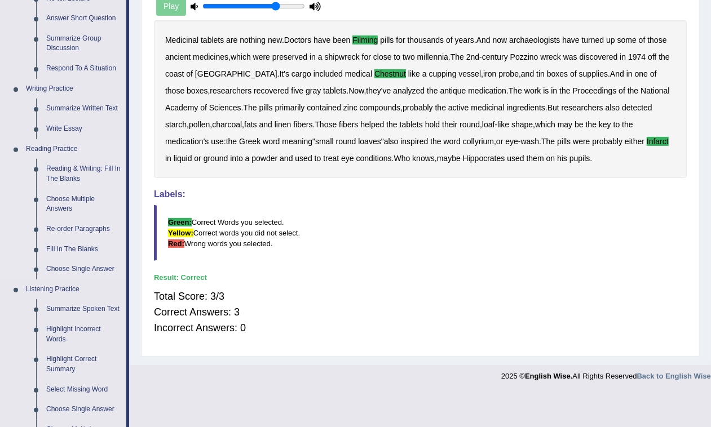
scroll to position [423, 0]
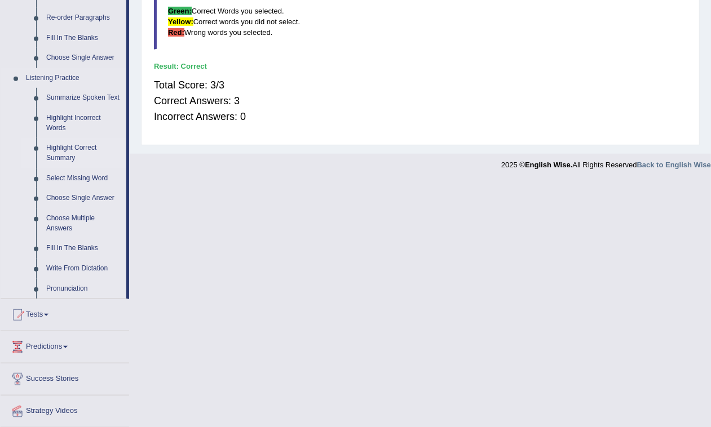
click at [68, 161] on link "Highlight Correct Summary" at bounding box center [83, 153] width 85 height 30
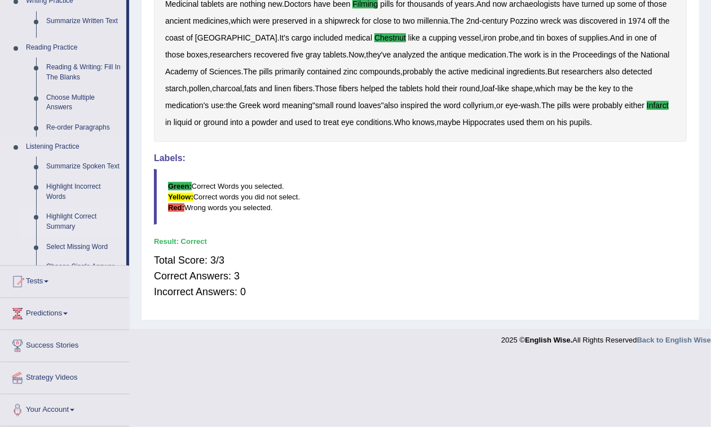
scroll to position [178, 0]
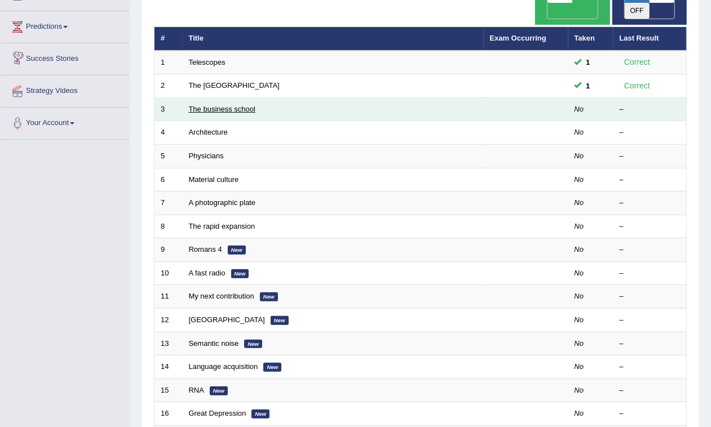
click at [206, 105] on link "The business school" at bounding box center [222, 109] width 67 height 8
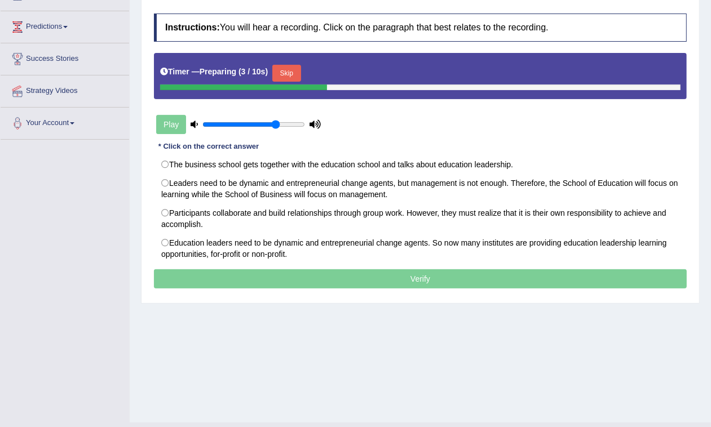
scroll to position [70, 0]
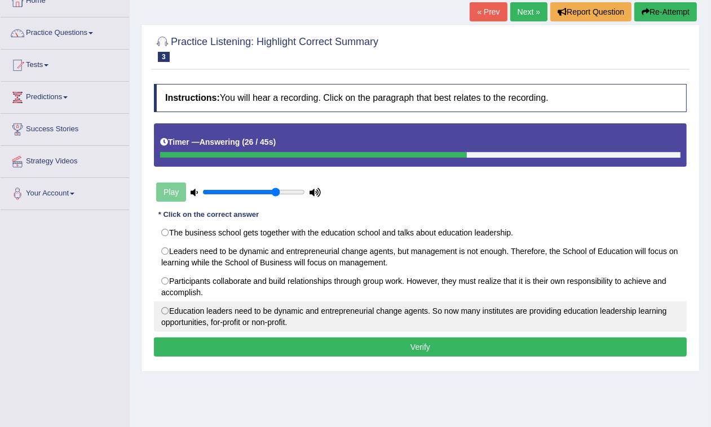
click at [175, 310] on label "Education leaders need to be dynamic and entrepreneurial change agents. So now …" at bounding box center [420, 317] width 533 height 30
radio input "true"
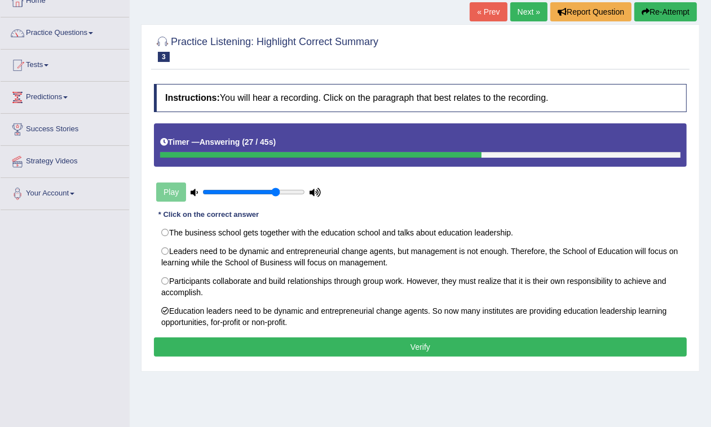
click at [240, 344] on button "Verify" at bounding box center [420, 347] width 533 height 19
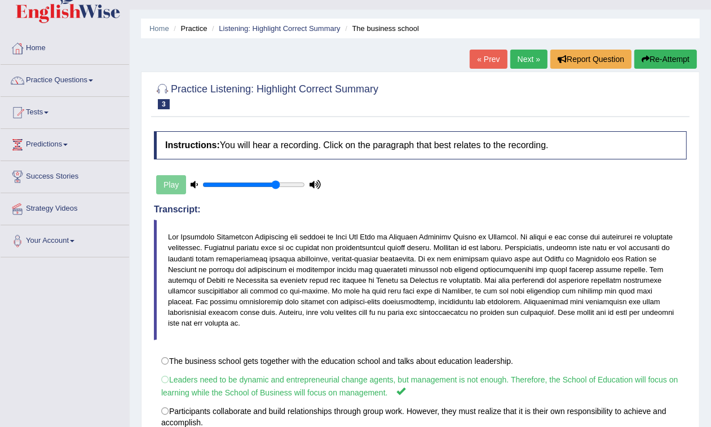
scroll to position [0, 0]
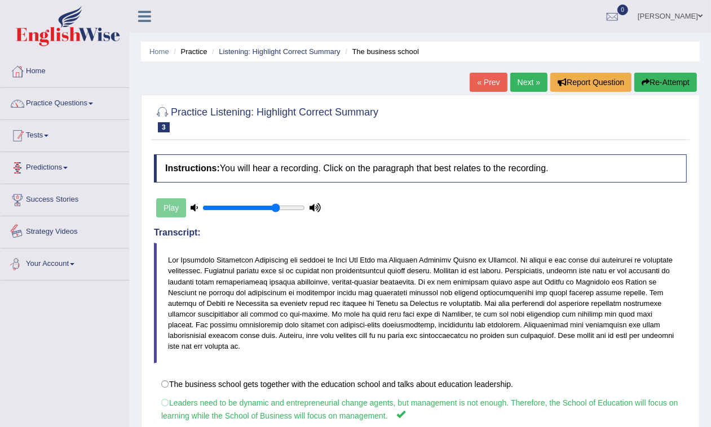
click at [69, 101] on link "Practice Questions" at bounding box center [65, 102] width 129 height 28
click at [69, 103] on link "Practice Questions" at bounding box center [65, 102] width 129 height 28
click at [94, 108] on link "Practice Questions" at bounding box center [65, 102] width 129 height 28
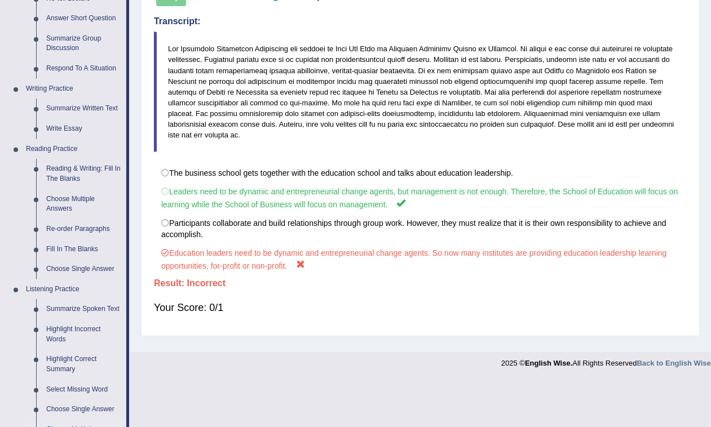
scroll to position [352, 0]
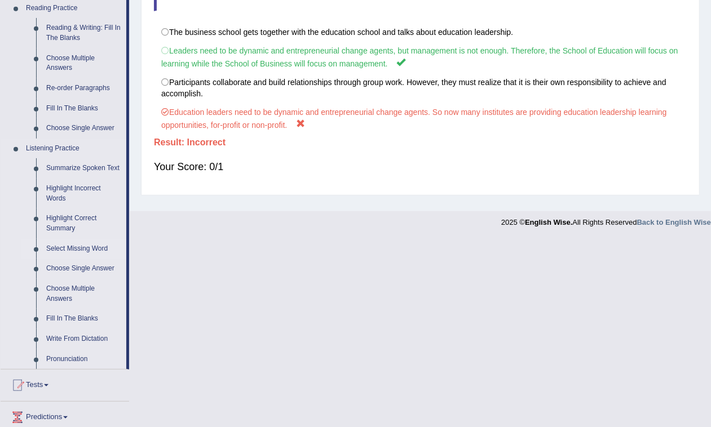
click at [69, 252] on link "Select Missing Word" at bounding box center [83, 249] width 85 height 20
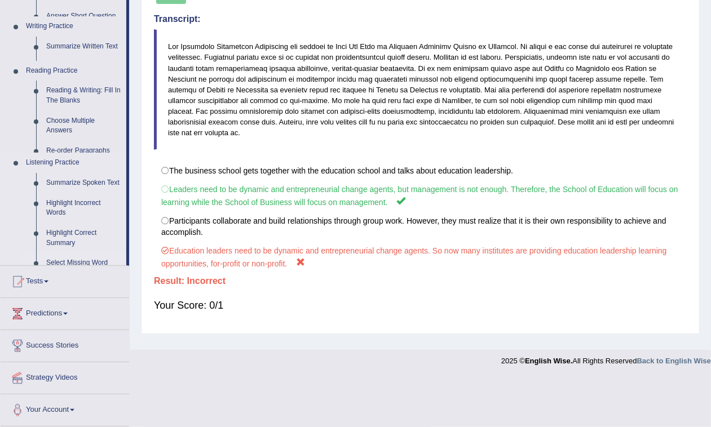
scroll to position [164, 0]
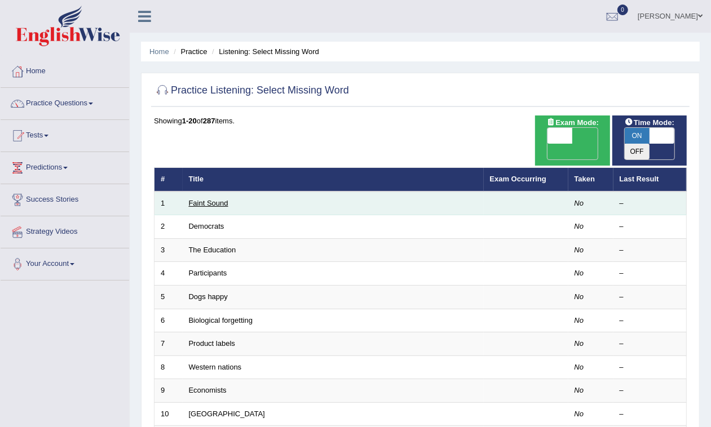
click at [222, 199] on link "Faint Sound" at bounding box center [208, 203] width 39 height 8
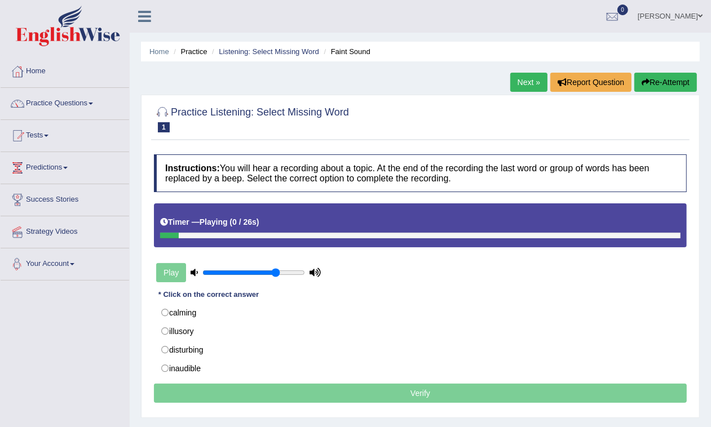
scroll to position [70, 0]
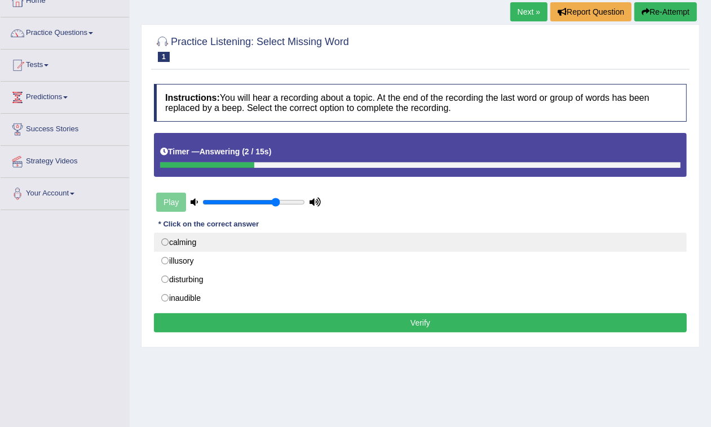
click at [164, 240] on label "calming" at bounding box center [420, 242] width 533 height 19
radio input "true"
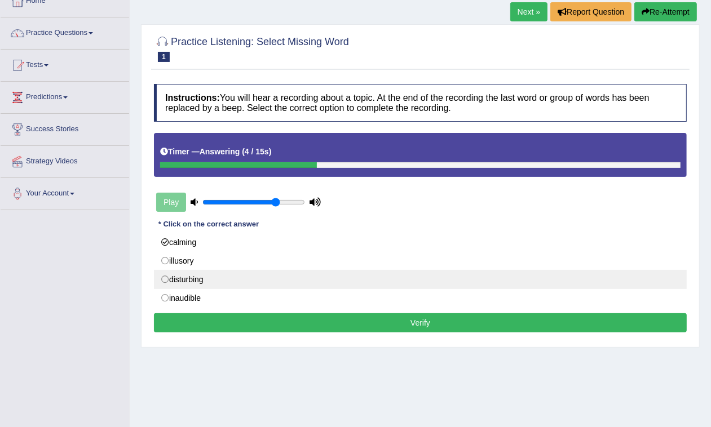
click at [168, 281] on label "disturbing" at bounding box center [420, 279] width 533 height 19
radio input "true"
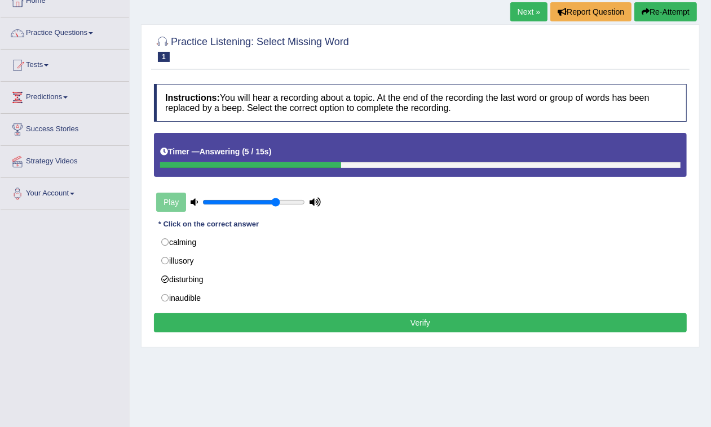
click at [205, 322] on button "Verify" at bounding box center [420, 322] width 533 height 19
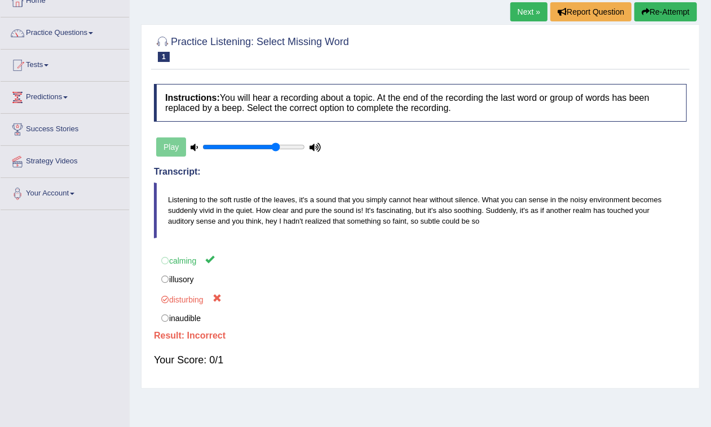
scroll to position [0, 0]
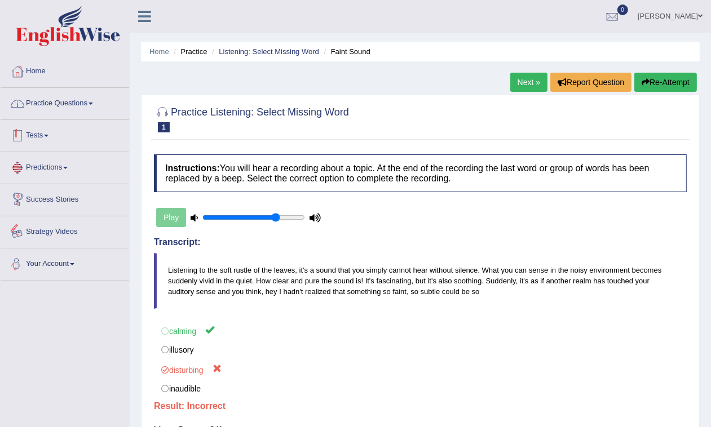
click at [74, 109] on link "Practice Questions" at bounding box center [65, 102] width 129 height 28
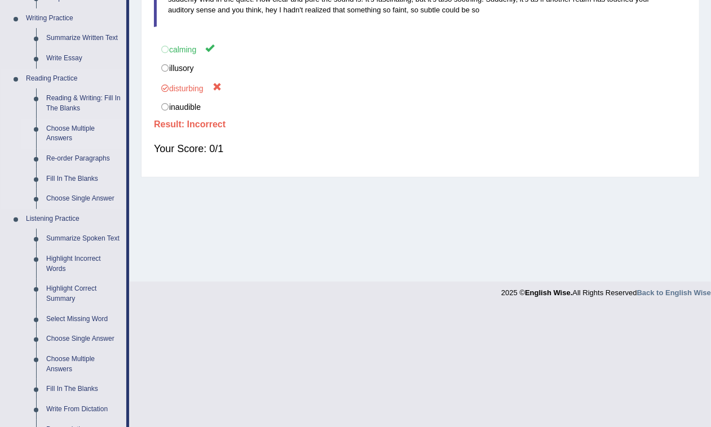
scroll to position [423, 0]
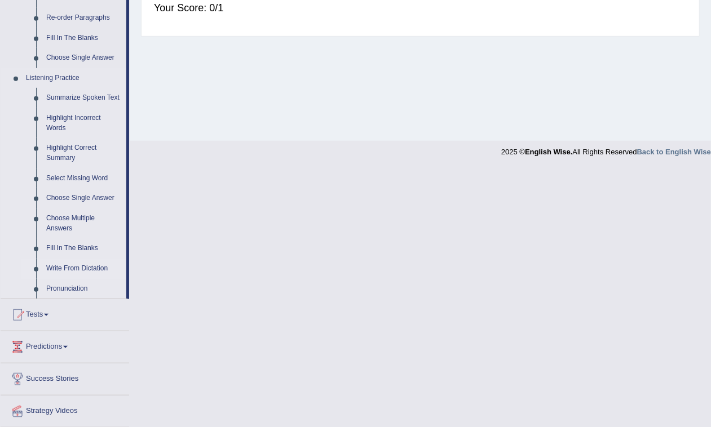
click at [74, 264] on link "Write From Dictation" at bounding box center [83, 269] width 85 height 20
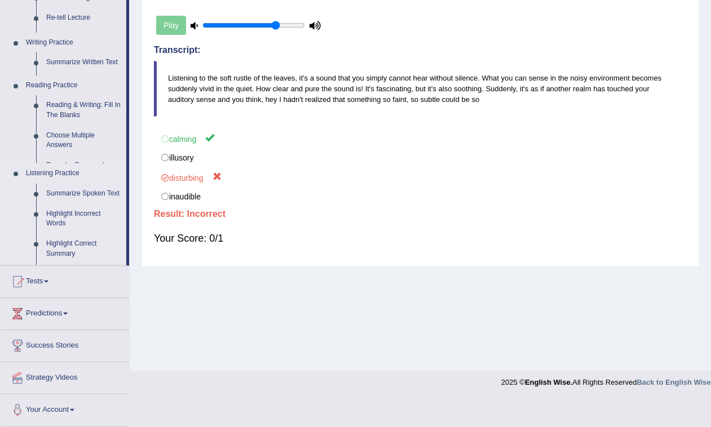
scroll to position [164, 0]
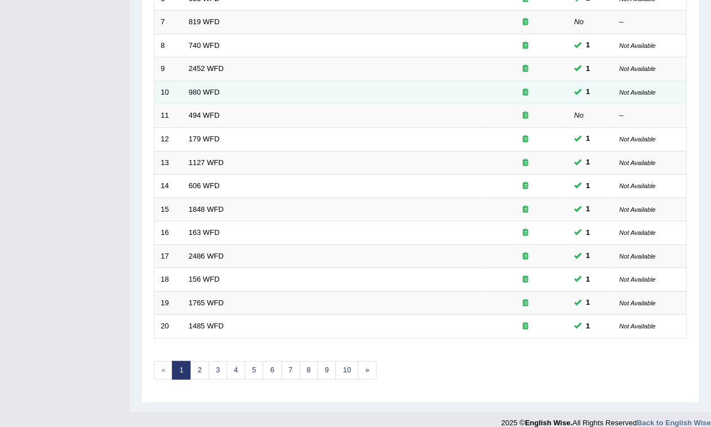
scroll to position [40, 0]
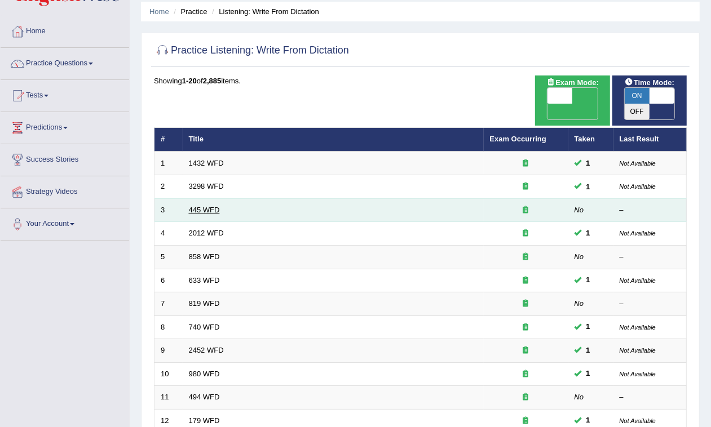
click at [192, 206] on link "445 WFD" at bounding box center [204, 210] width 31 height 8
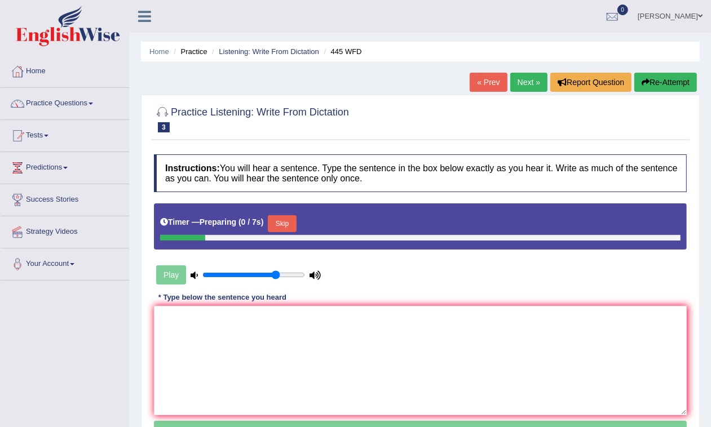
scroll to position [70, 0]
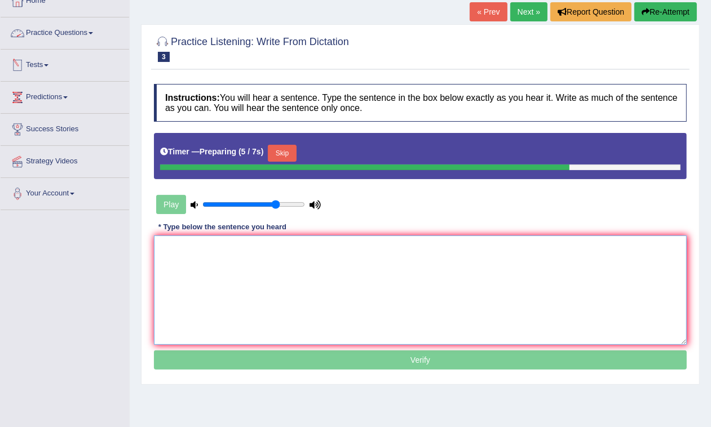
click at [218, 280] on textarea at bounding box center [420, 290] width 533 height 109
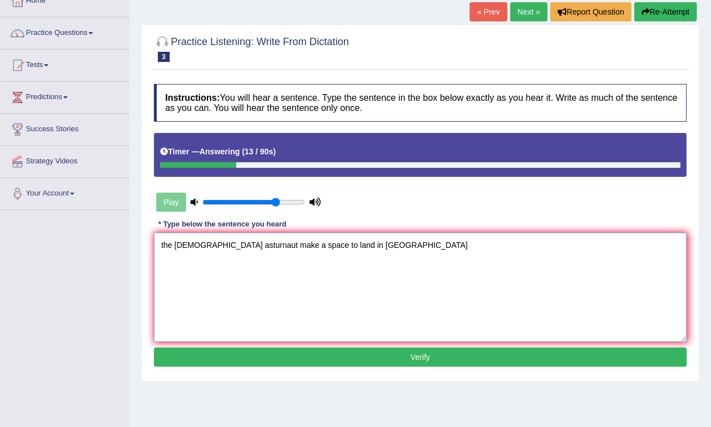
click at [162, 241] on textarea "the american asturnaut make a space to land in mars" at bounding box center [420, 287] width 533 height 109
click at [244, 243] on textarea "The american asturnaut make a space to land in mars" at bounding box center [420, 287] width 533 height 109
drag, startPoint x: 313, startPoint y: 250, endPoint x: 322, endPoint y: 250, distance: 9.0
click at [319, 250] on textarea "The american astronauts make a space to land in mars" at bounding box center [420, 287] width 533 height 109
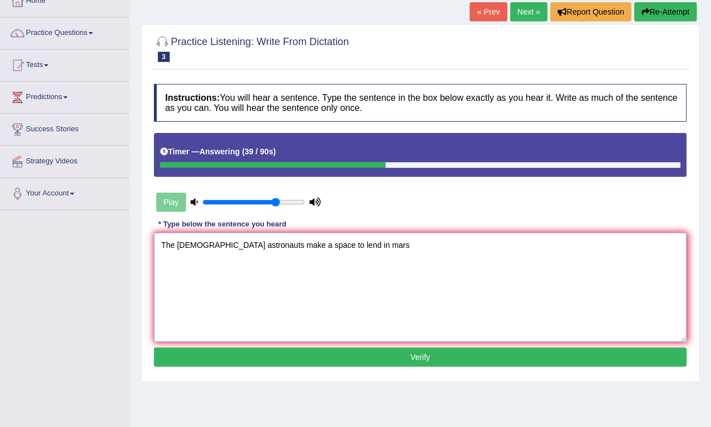
click at [358, 248] on textarea "The american astronauts make a space to lend in mars" at bounding box center [420, 287] width 533 height 109
click at [342, 244] on textarea "The american astronauts make a space to lend in mars" at bounding box center [420, 287] width 533 height 109
click at [362, 248] on textarea "The american astronauts make a space to lend in Mars" at bounding box center [420, 287] width 533 height 109
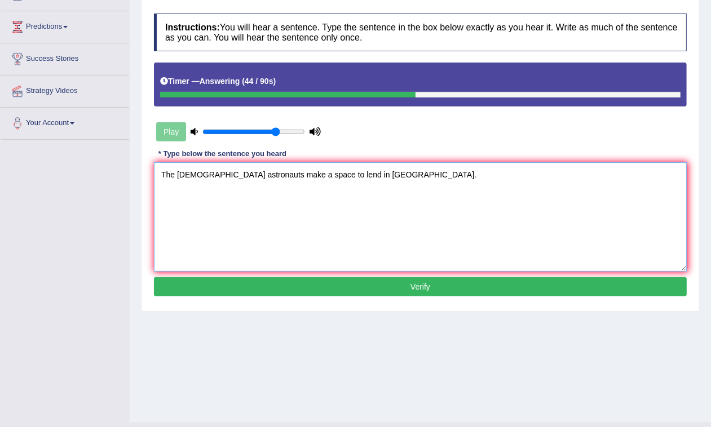
type textarea "The american astronauts make a space to lend in Mars."
click at [362, 288] on button "Verify" at bounding box center [420, 286] width 533 height 19
click at [362, 288] on div "Home Practice Listening: Write From Dictation 445 WFD « Prev Next » Report Ques…" at bounding box center [420, 141] width 581 height 564
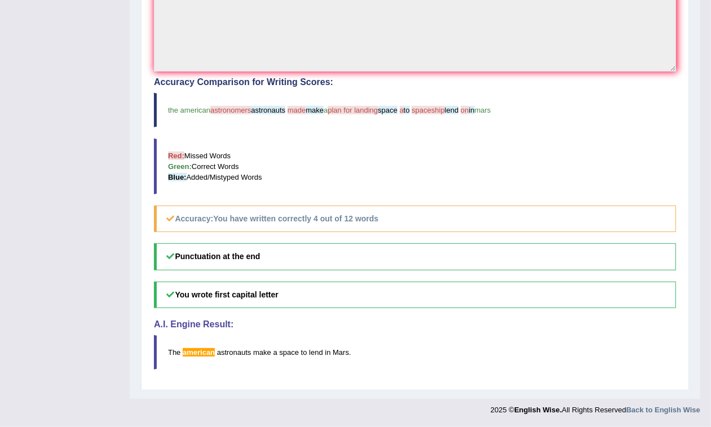
scroll to position [57, 0]
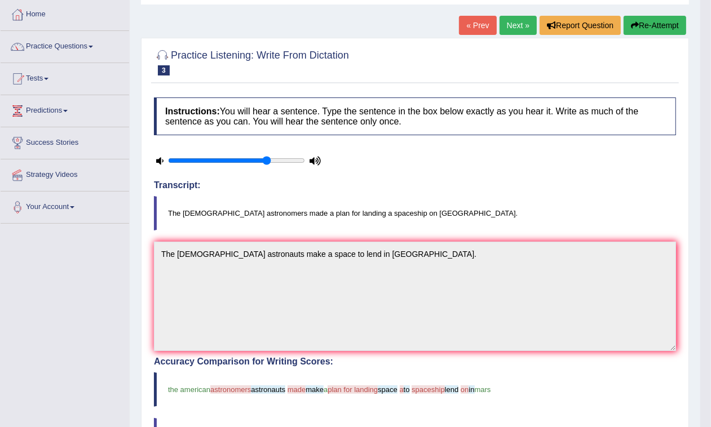
click at [517, 23] on link "Next »" at bounding box center [517, 25] width 37 height 19
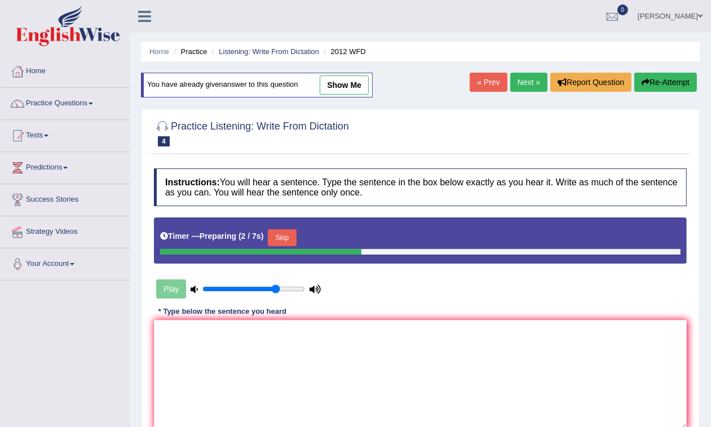
scroll to position [141, 0]
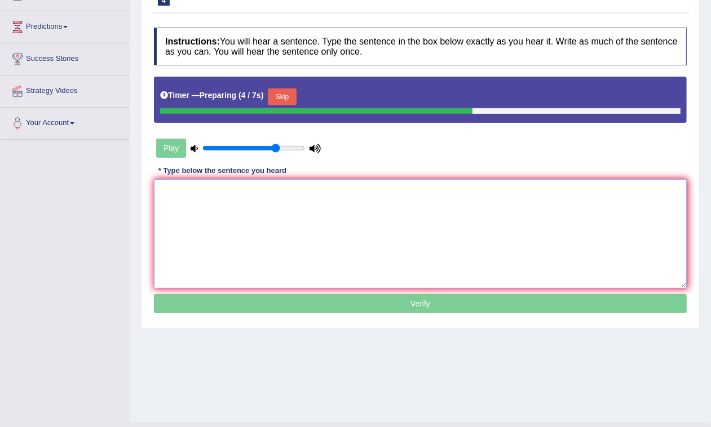
click at [257, 195] on textarea at bounding box center [420, 233] width 533 height 109
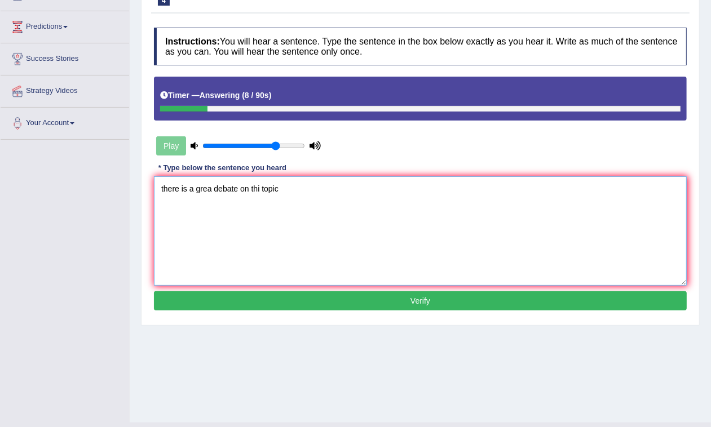
click at [162, 185] on textarea "there is a grea debate on thi topic" at bounding box center [420, 230] width 533 height 109
click at [213, 189] on textarea "There is a grea debate on thi topic" at bounding box center [420, 230] width 533 height 109
click at [235, 187] on textarea "There is a great debate on thi topic" at bounding box center [420, 230] width 533 height 109
click at [261, 189] on textarea "There is a great debete on thi topic" at bounding box center [420, 230] width 533 height 109
type textarea "There is a great debete on this topic."
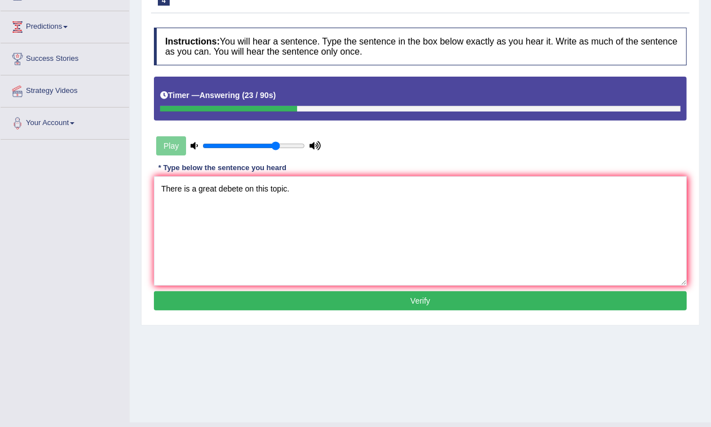
click at [253, 304] on button "Verify" at bounding box center [420, 300] width 533 height 19
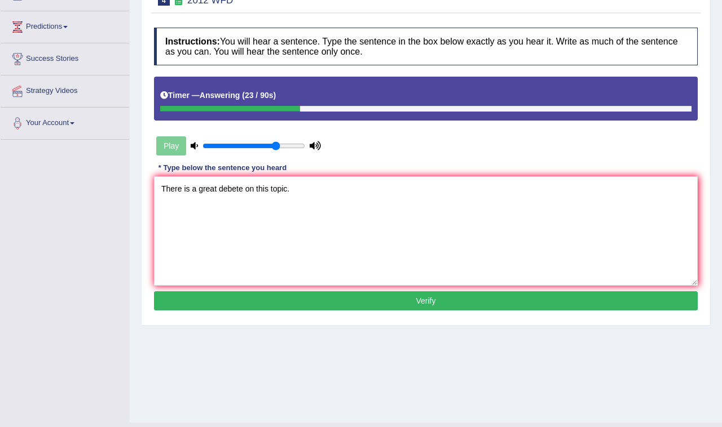
click at [253, 304] on div "Home Practice Listening: Write From Dictation 2012 WFD You have already given a…" at bounding box center [426, 141] width 592 height 564
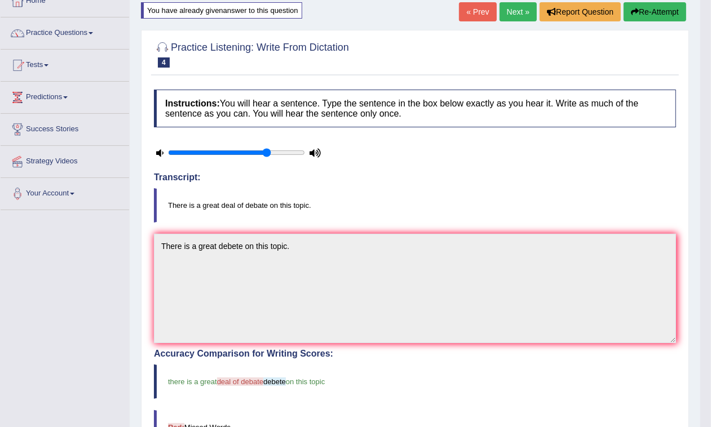
scroll to position [0, 0]
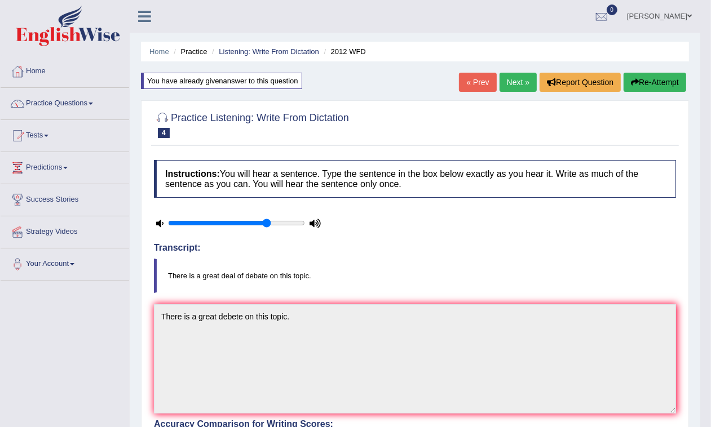
click at [516, 82] on link "Next »" at bounding box center [517, 82] width 37 height 19
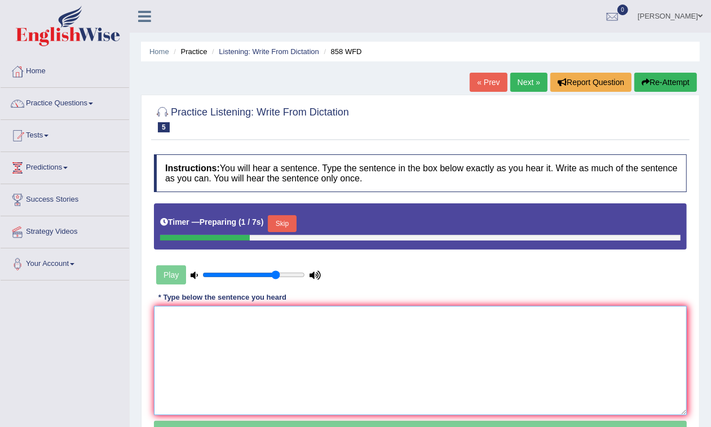
click at [213, 346] on textarea at bounding box center [420, 360] width 533 height 109
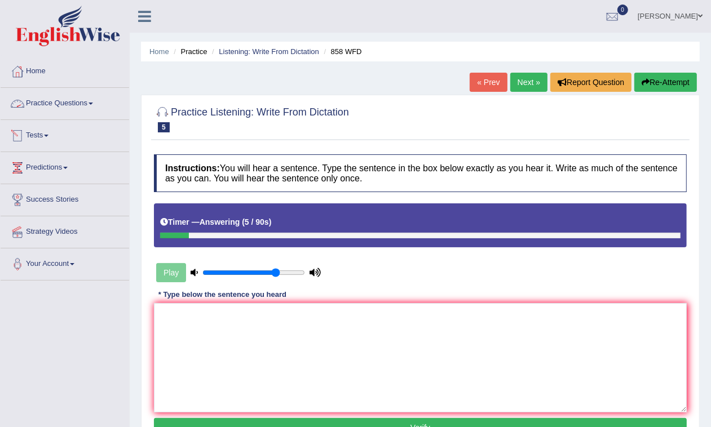
click at [65, 110] on link "Practice Questions" at bounding box center [65, 102] width 129 height 28
click at [65, 109] on link "Practice Questions" at bounding box center [65, 102] width 129 height 28
click at [69, 109] on link "Practice Questions" at bounding box center [65, 102] width 129 height 28
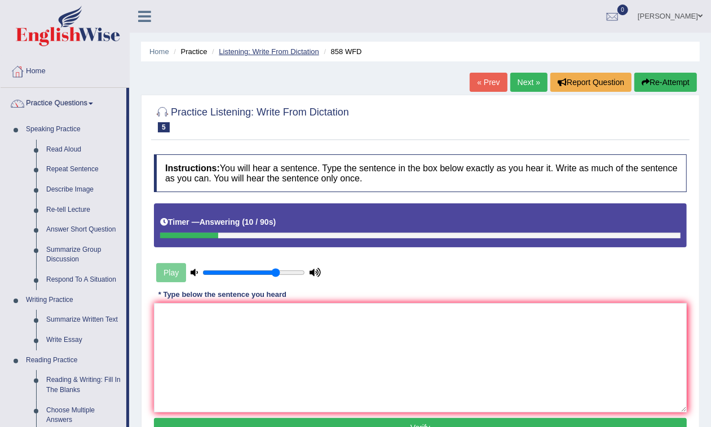
click at [252, 54] on link "Listening: Write From Dictation" at bounding box center [269, 51] width 100 height 8
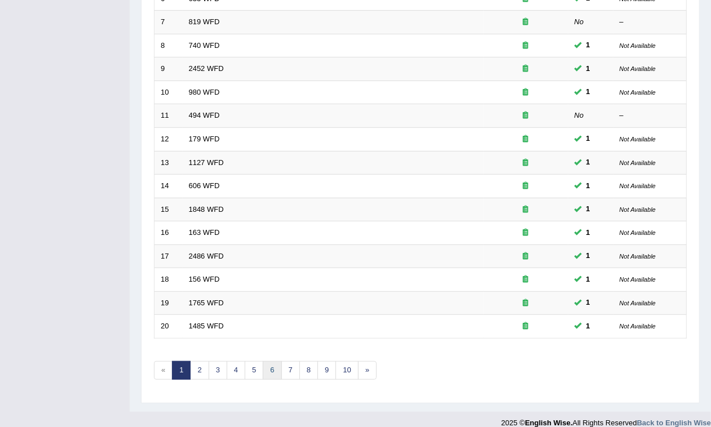
click at [275, 361] on link "6" at bounding box center [272, 370] width 19 height 19
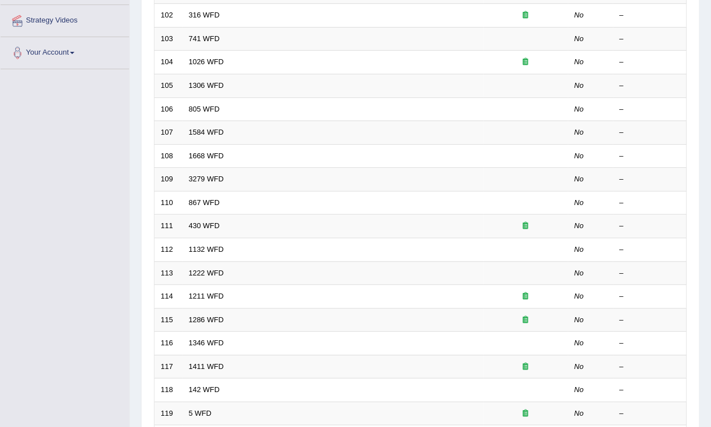
scroll to position [282, 0]
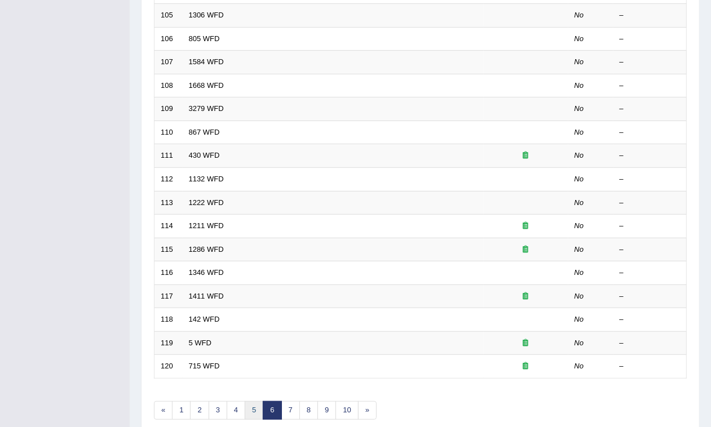
click at [249, 401] on link "5" at bounding box center [254, 410] width 19 height 19
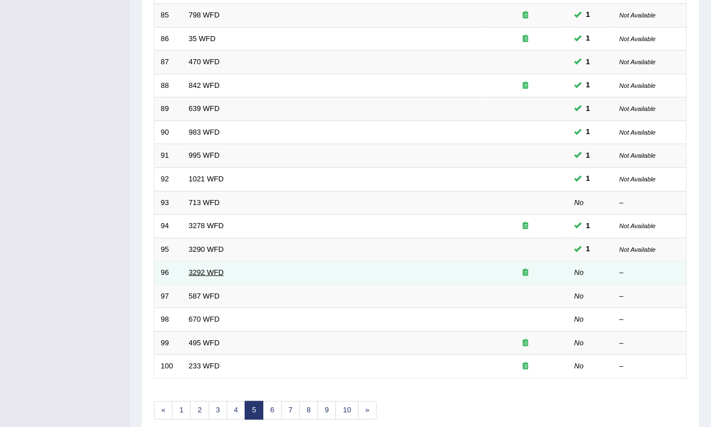
click at [217, 268] on link "3292 WFD" at bounding box center [206, 272] width 35 height 8
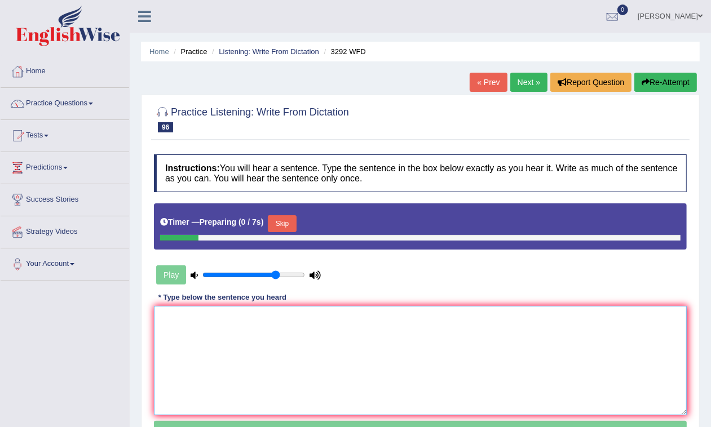
click at [255, 324] on textarea at bounding box center [420, 360] width 533 height 109
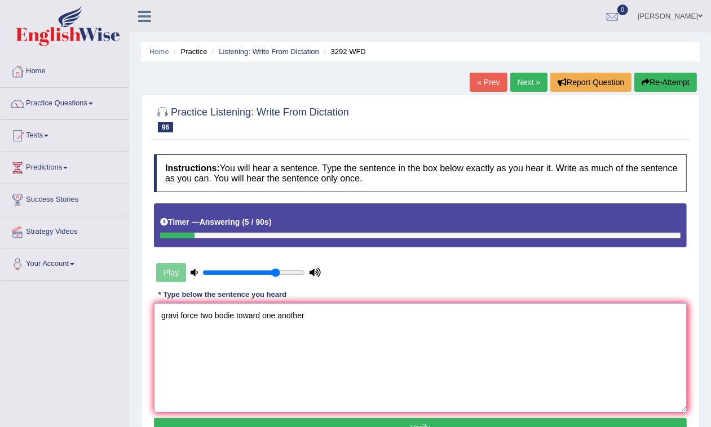
click at [178, 320] on textarea "gravi force two bodie toward one another" at bounding box center [420, 357] width 533 height 109
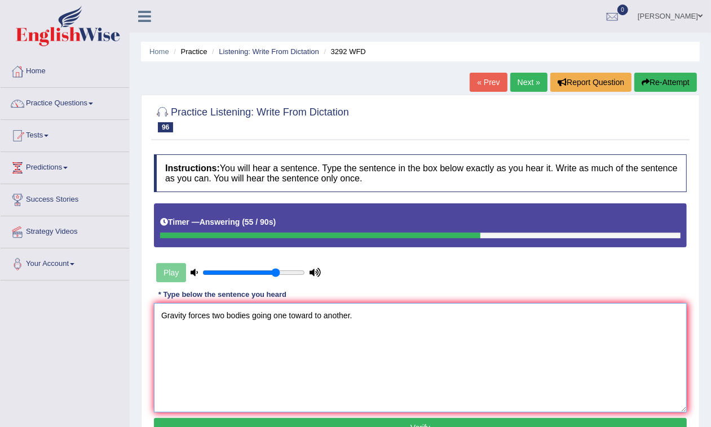
scroll to position [70, 0]
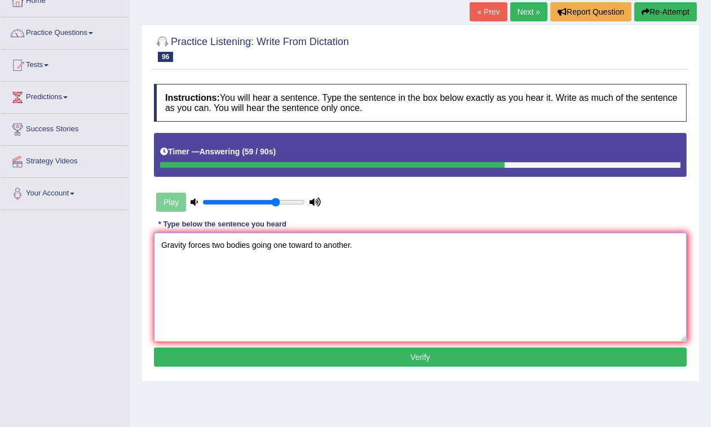
type textarea "Gravity forces two bodies going one toward to another."
click at [351, 358] on button "Verify" at bounding box center [420, 357] width 533 height 19
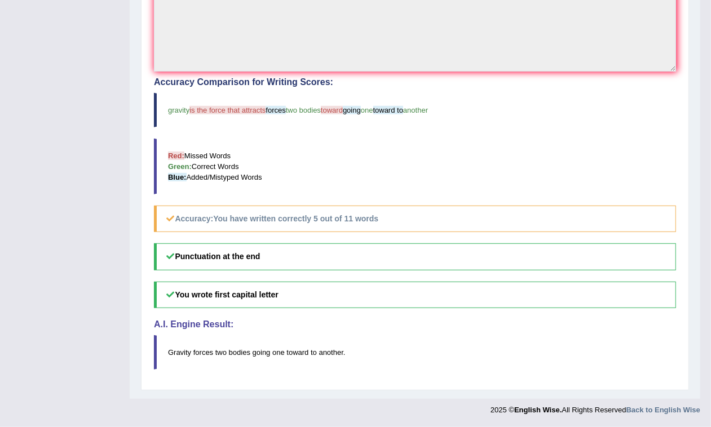
scroll to position [0, 0]
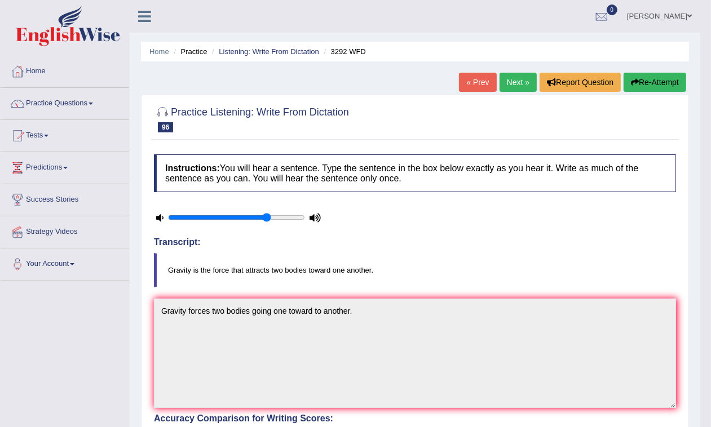
click at [512, 79] on link "Next »" at bounding box center [517, 82] width 37 height 19
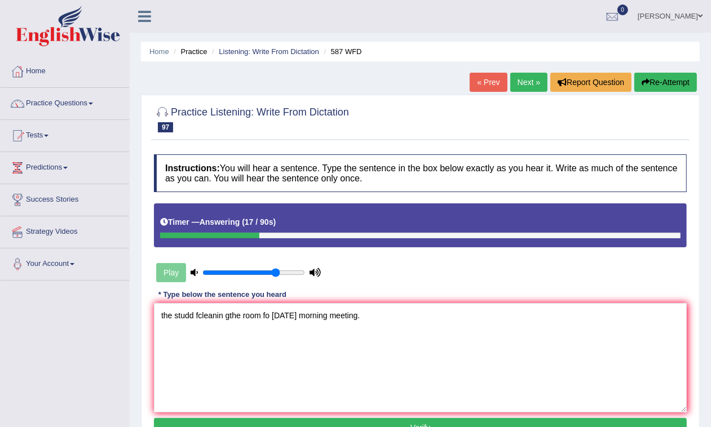
click at [163, 313] on textarea "the studd fcleanin gthe room fo [DATE] morning meeting." at bounding box center [420, 357] width 533 height 109
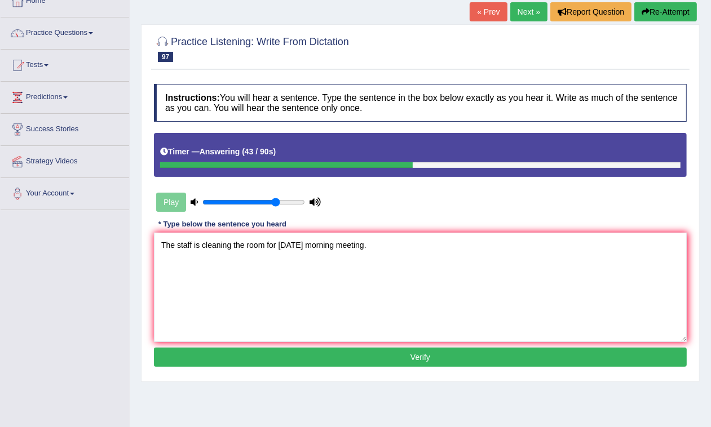
type textarea "The staff is cleaning the room for [DATE] morning meeting."
click at [330, 361] on button "Verify" at bounding box center [420, 357] width 533 height 19
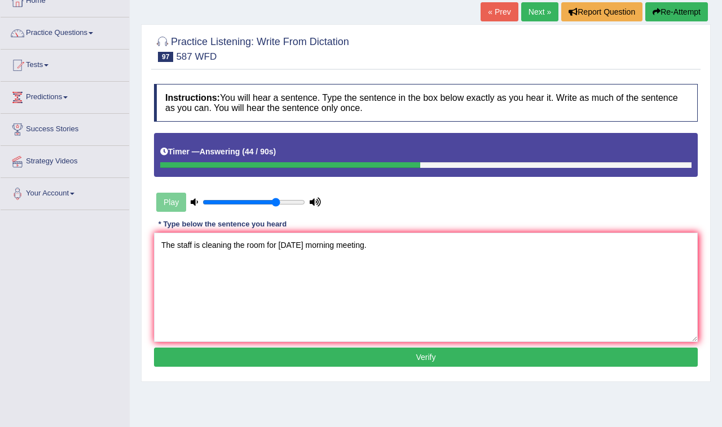
click at [330, 361] on div "Home Practice Listening: Write From Dictation 587 WFD « Prev Next » Report Ques…" at bounding box center [426, 212] width 592 height 564
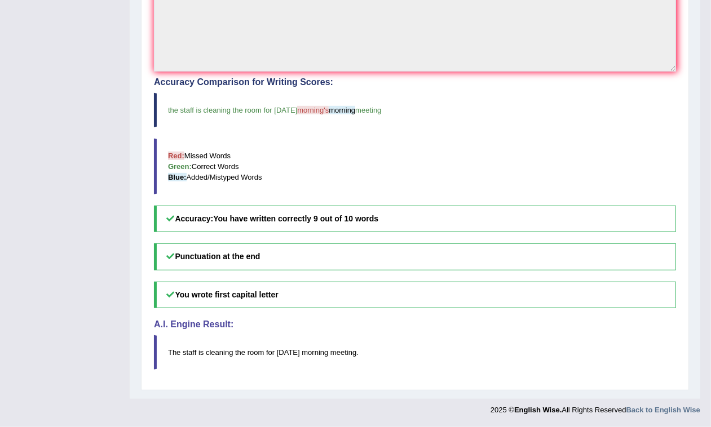
scroll to position [0, 0]
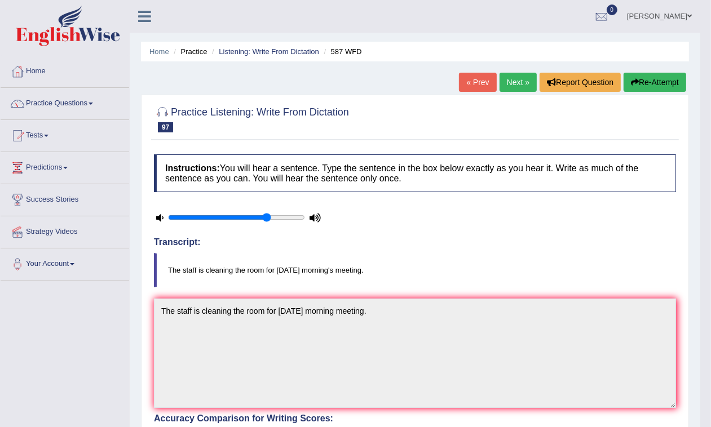
click at [508, 79] on link "Next »" at bounding box center [517, 82] width 37 height 19
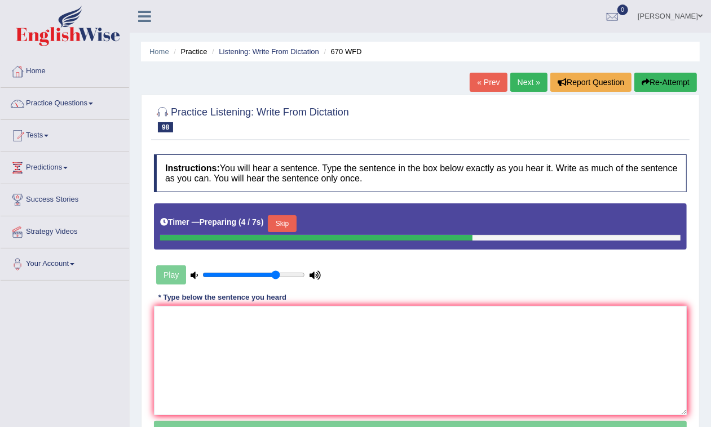
scroll to position [70, 0]
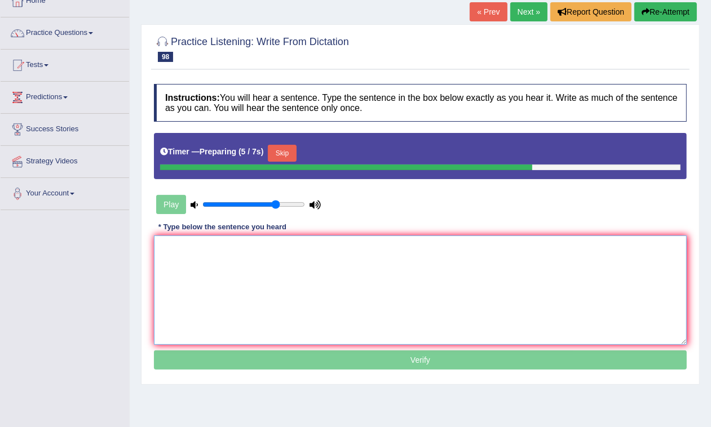
click at [176, 250] on textarea at bounding box center [420, 290] width 533 height 109
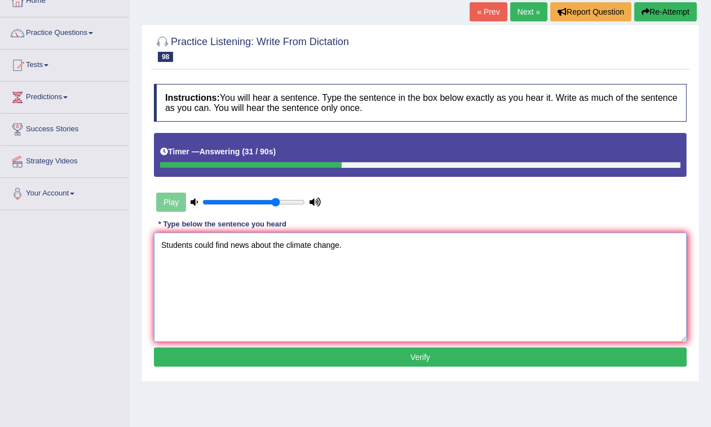
type textarea "Students could find news about the climate change."
click at [317, 362] on button "Verify" at bounding box center [420, 357] width 533 height 19
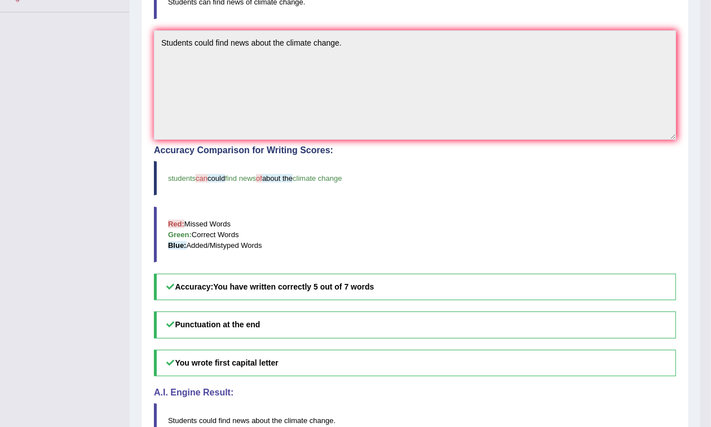
scroll to position [0, 0]
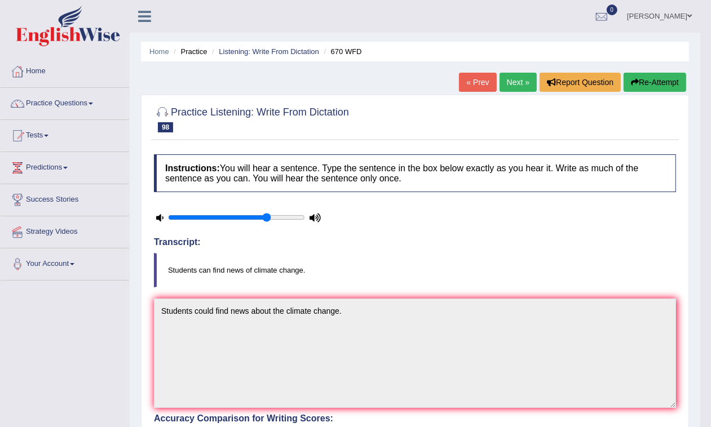
click at [503, 71] on div "Home Practice Listening: Write From Dictation 670 WFD « Prev Next » Report Ques…" at bounding box center [415, 368] width 571 height 736
click at [505, 85] on link "Next »" at bounding box center [517, 82] width 37 height 19
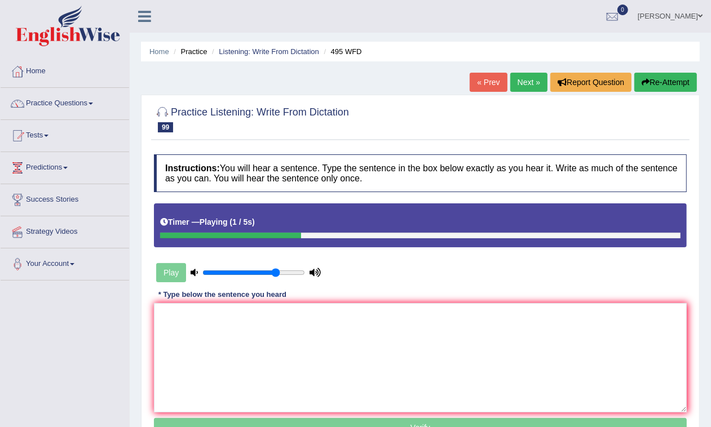
click at [176, 339] on textarea at bounding box center [420, 357] width 533 height 109
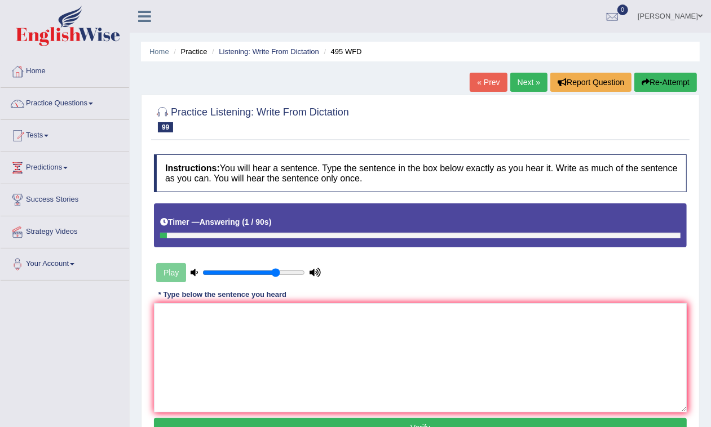
click at [639, 87] on button "Re-Attempt" at bounding box center [665, 82] width 63 height 19
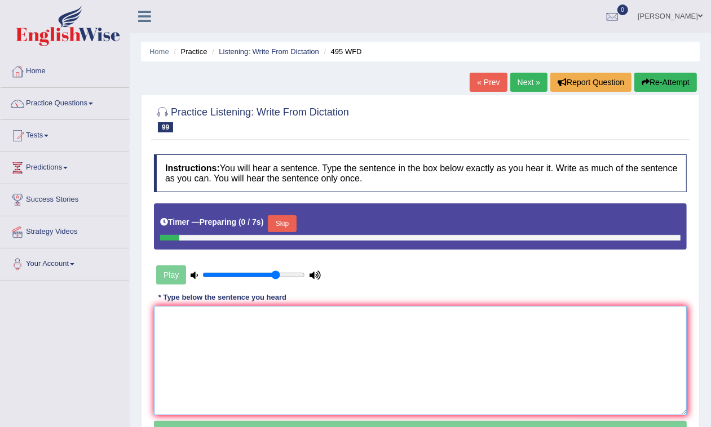
click at [274, 319] on textarea at bounding box center [420, 360] width 533 height 109
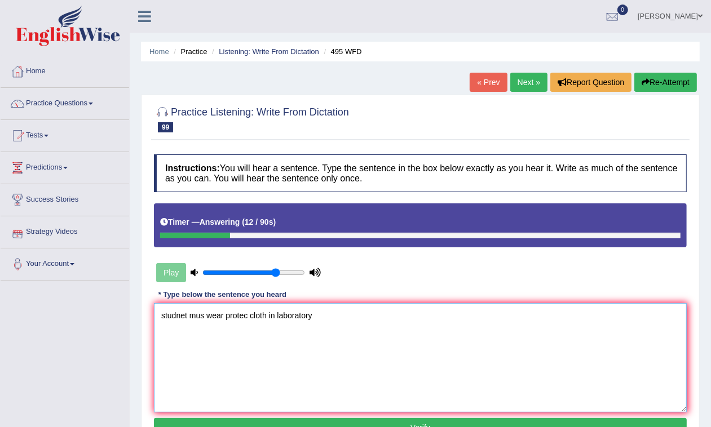
drag, startPoint x: 187, startPoint y: 319, endPoint x: 151, endPoint y: 309, distance: 37.3
click at [153, 309] on div "Instructions: You will hear a sentence. Type the sentence in the box below exac…" at bounding box center [420, 298] width 538 height 298
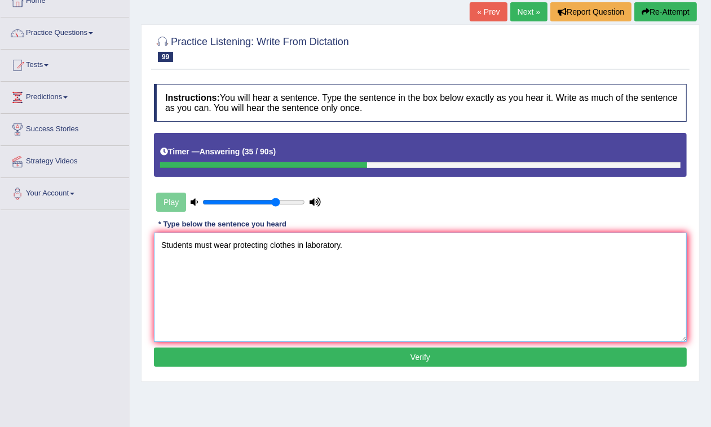
type textarea "Students must wear protecting clothes in laboratory."
click at [334, 364] on button "Verify" at bounding box center [420, 357] width 533 height 19
click at [334, 364] on div "Home Practice Listening: Write From Dictation 495 WFD « Prev Next » Report Ques…" at bounding box center [420, 212] width 581 height 564
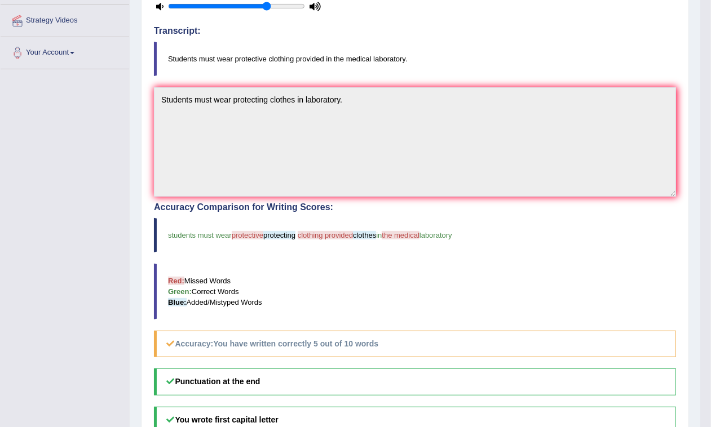
scroll to position [0, 0]
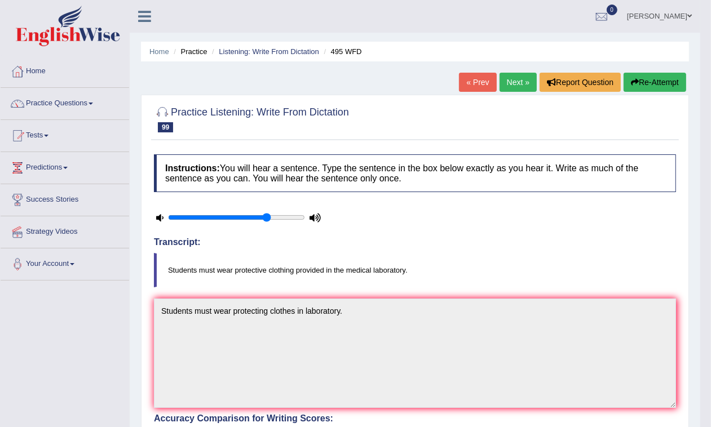
click at [516, 80] on link "Next »" at bounding box center [517, 82] width 37 height 19
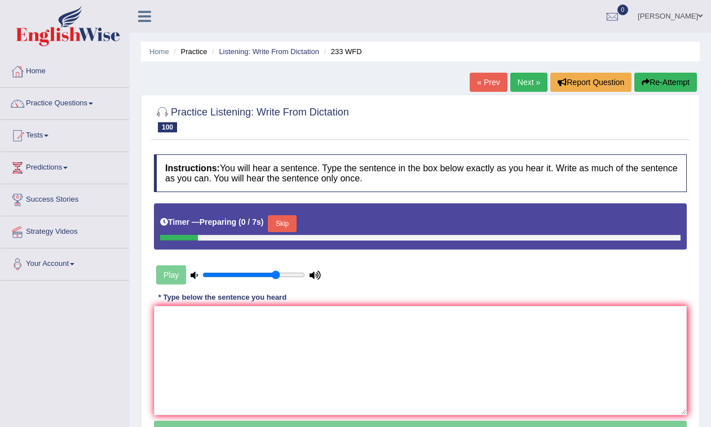
click at [298, 323] on textarea at bounding box center [420, 360] width 533 height 109
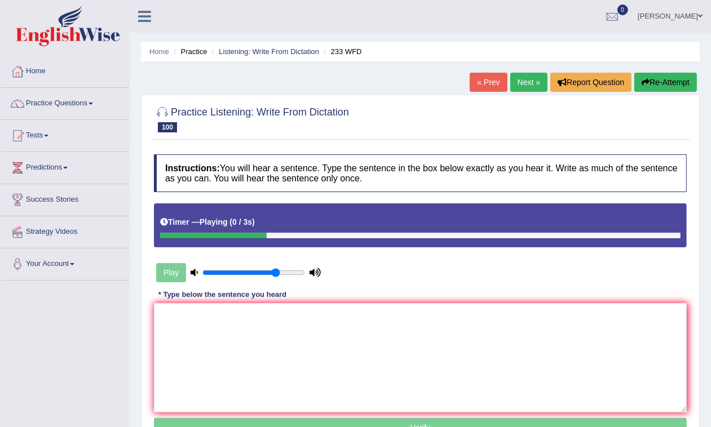
click at [291, 315] on textarea at bounding box center [420, 357] width 533 height 109
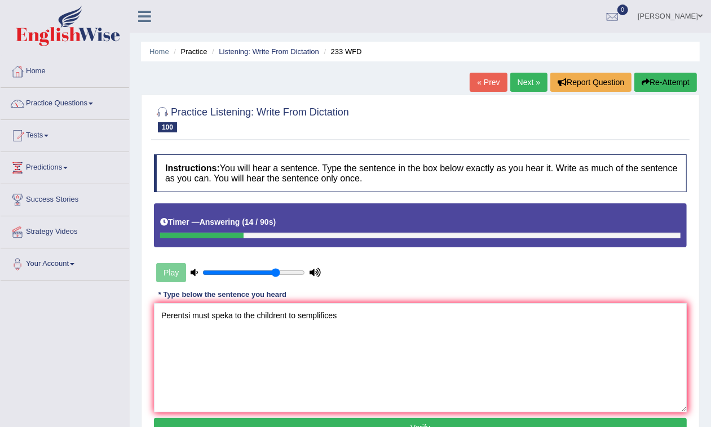
click at [193, 313] on textarea "Perentsi must speka to the childrent to semplifices" at bounding box center [420, 357] width 533 height 109
click at [229, 320] on textarea "Perents must speka to the childrent to semplifices" at bounding box center [420, 357] width 533 height 109
click at [229, 319] on textarea "Perents must speka to the childrent to semplifices" at bounding box center [420, 357] width 533 height 109
click at [231, 319] on textarea "Perents must speka to the childrent to semplifices" at bounding box center [420, 357] width 533 height 109
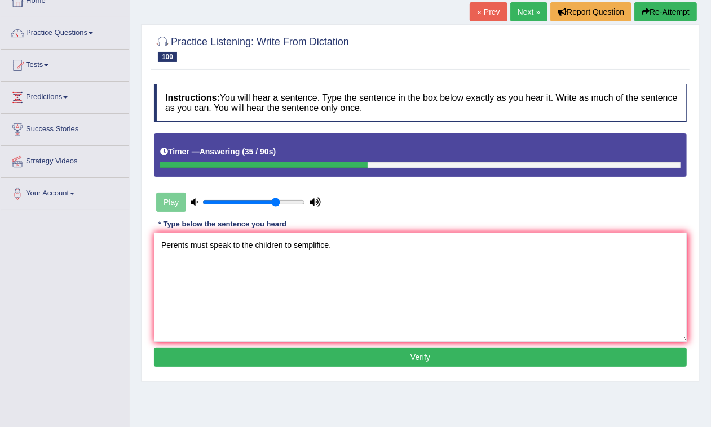
type textarea "Perents must speak to the children to semplifice."
click at [406, 367] on button "Verify" at bounding box center [420, 357] width 533 height 19
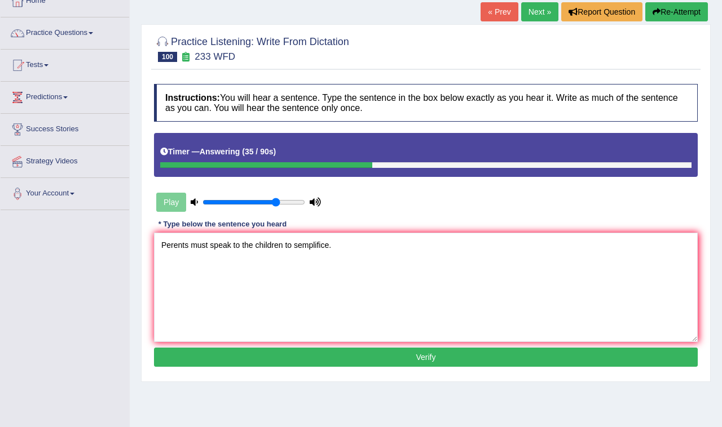
click at [406, 368] on div "Home Practice Listening: Write From Dictation 233 WFD « Prev Next » Report Ques…" at bounding box center [426, 212] width 592 height 564
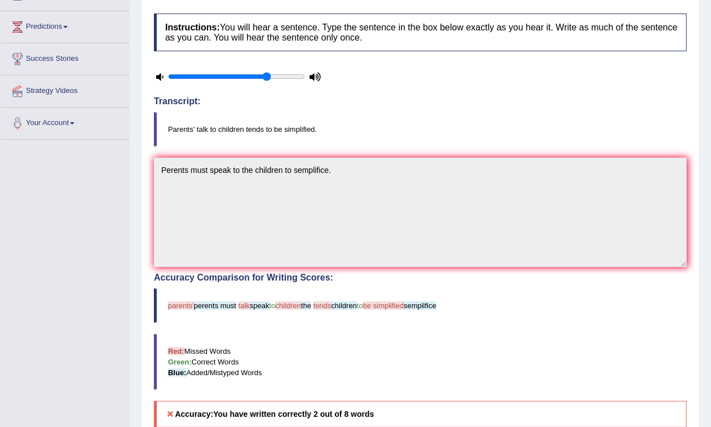
scroll to position [211, 0]
